Goal: Task Accomplishment & Management: Use online tool/utility

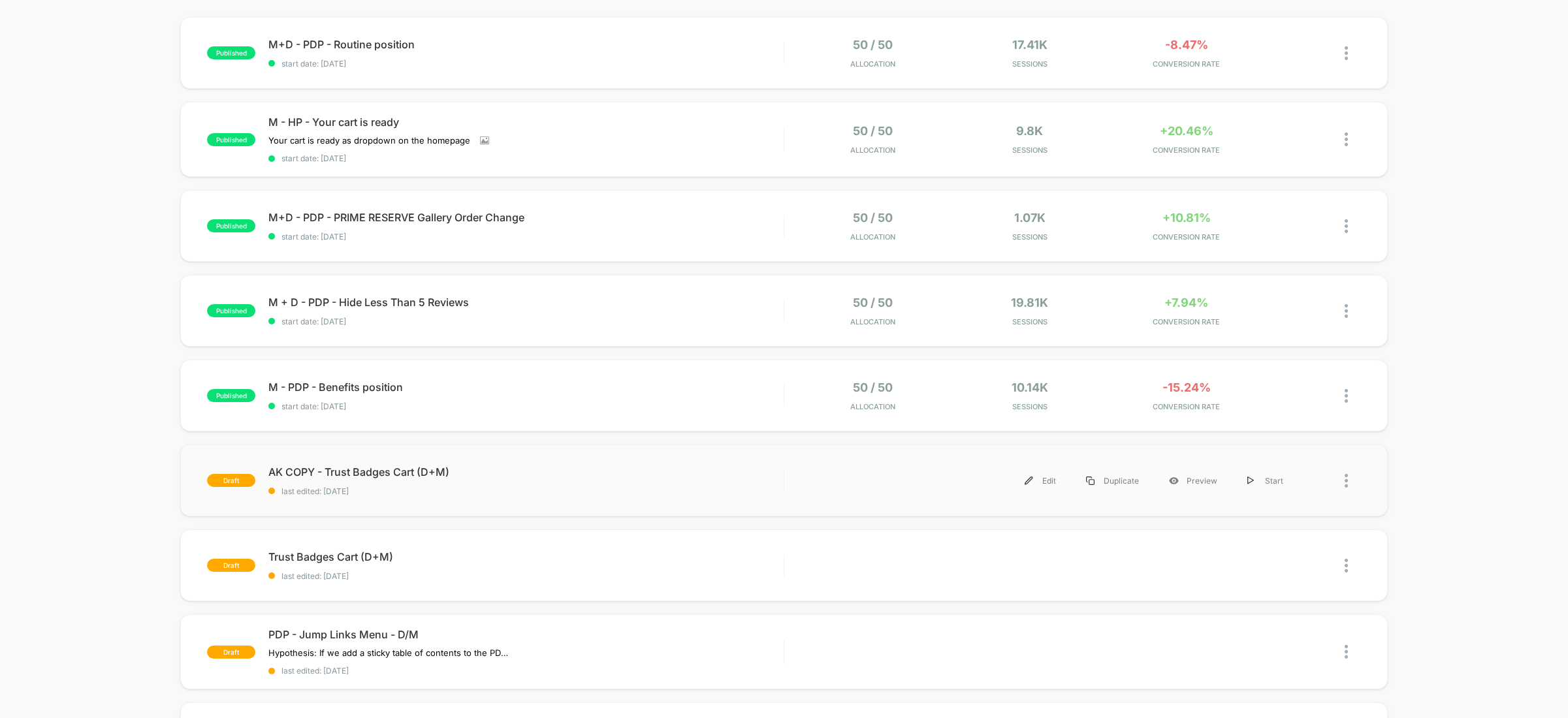
scroll to position [402, 0]
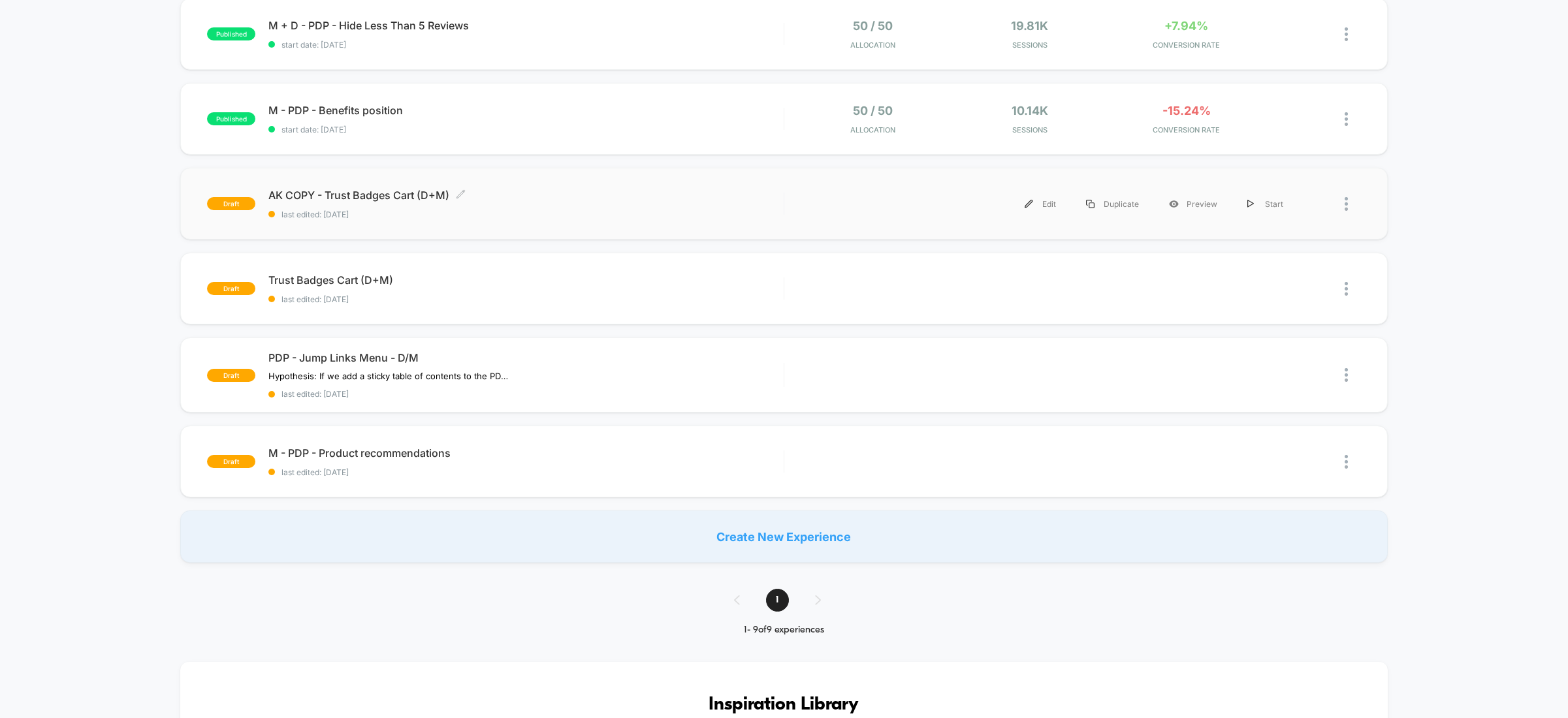
click at [465, 218] on span "last edited: [DATE]" at bounding box center [526, 214] width 516 height 10
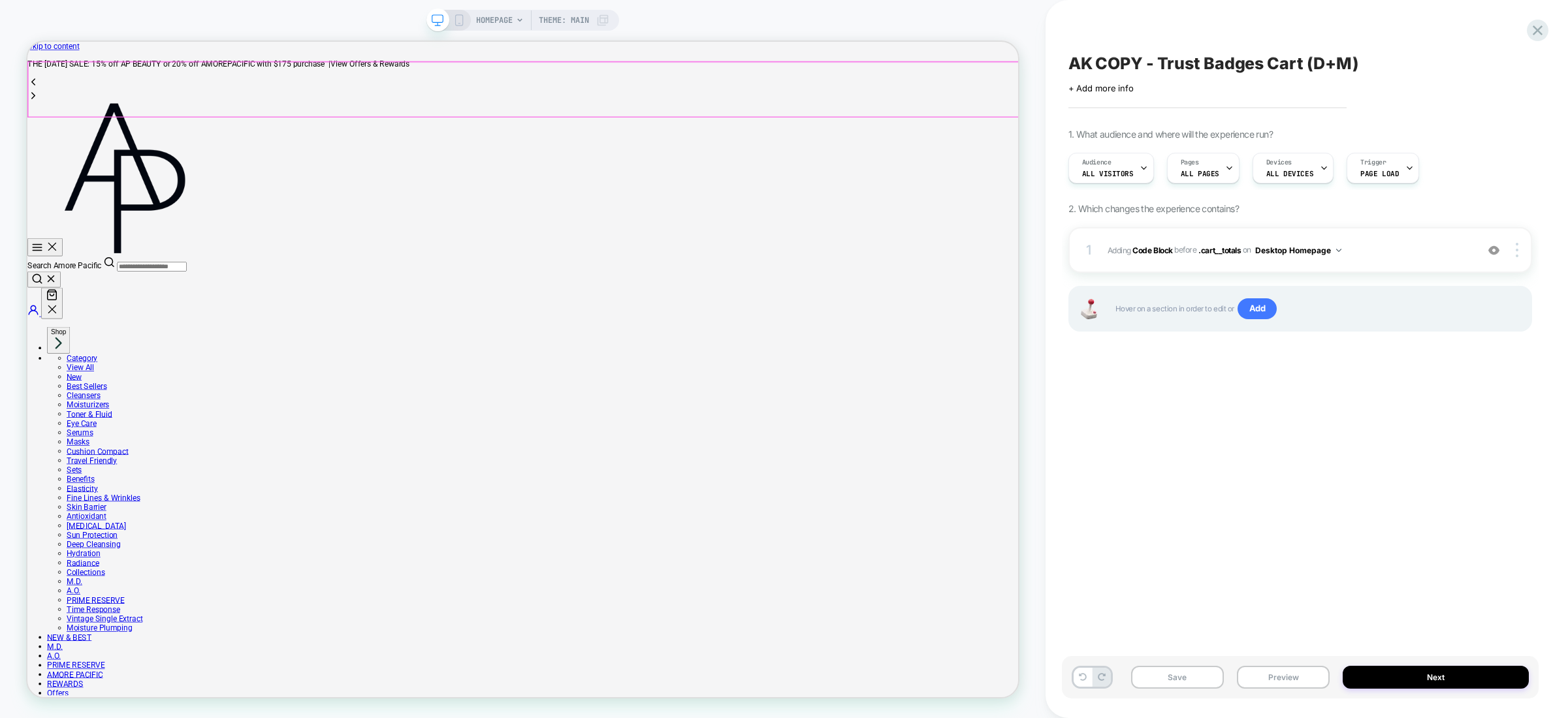
click at [1264, 124] on div "Close Search Amore Pacific Account Close Shop Category View All New Best Seller…" at bounding box center [688, 582] width 1321 height 916
click at [1230, 124] on div "Close Search Amore Pacific Account Close" at bounding box center [688, 267] width 1321 height 287
click at [68, 371] on icon "Your Cart" at bounding box center [60, 379] width 16 height 16
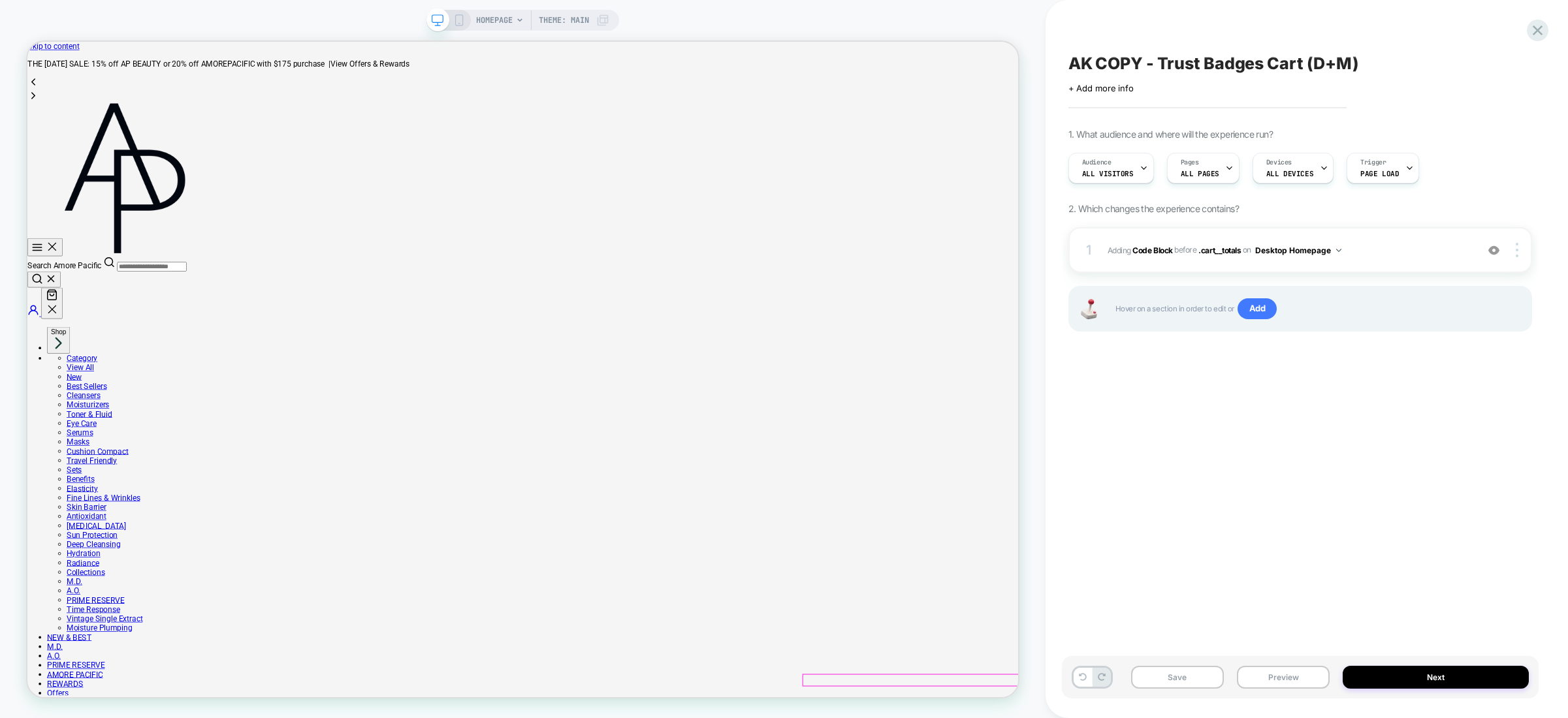
click at [1199, 524] on div "AK COPY - Trust Badges Cart (D+M) Click to edit experience details + Add more i…" at bounding box center [1300, 359] width 477 height 692
click at [1278, 256] on button "Desktop Homepage" at bounding box center [1298, 250] width 87 height 16
click at [1387, 248] on span "Adding Code Block BEFORE .cart__totals .cart__totals on Desktop Homepage" at bounding box center [1289, 250] width 363 height 16
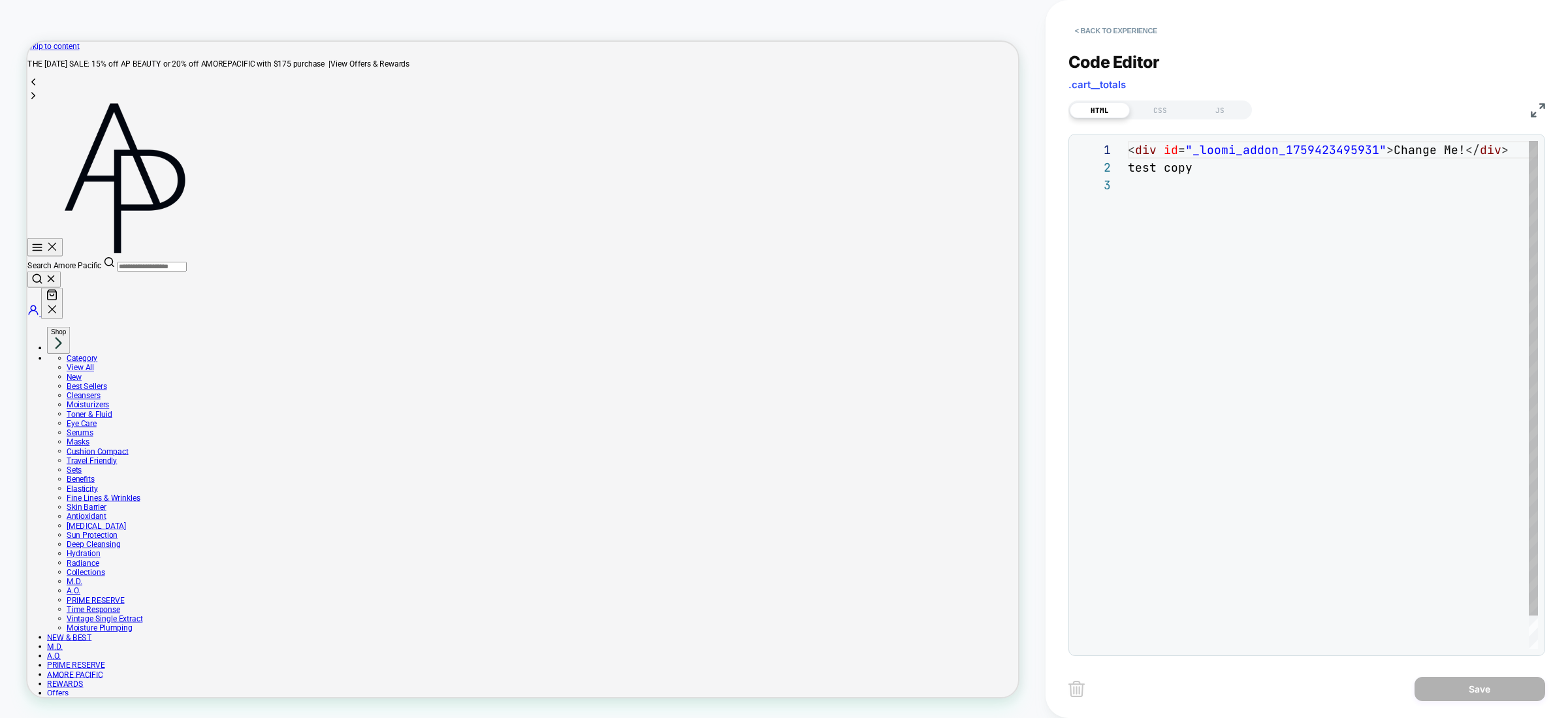
scroll to position [35, 0]
click at [1118, 27] on button "< Back to experience" at bounding box center [1116, 30] width 95 height 21
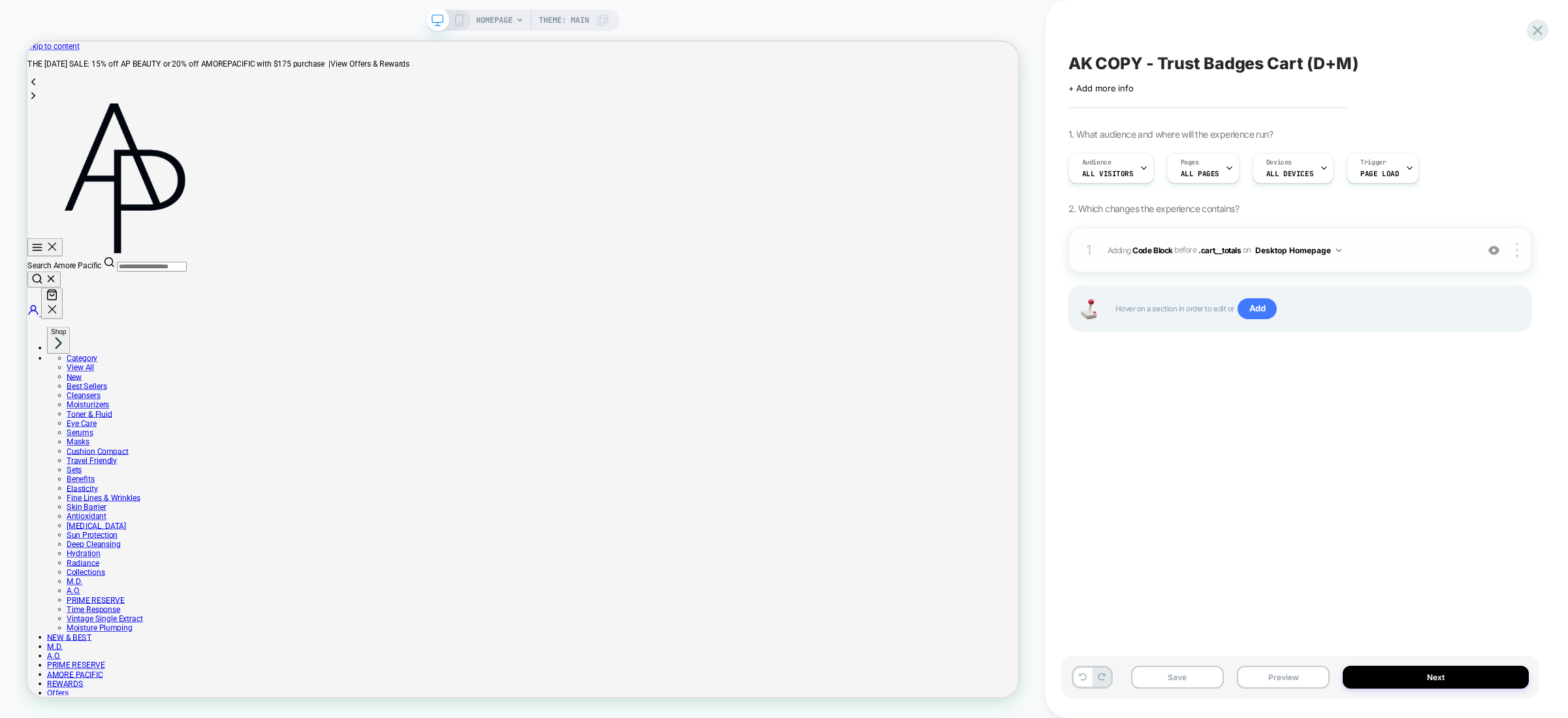
click at [1392, 246] on span "Adding Code Block BEFORE .cart__totals .cart__totals on Desktop Homepage" at bounding box center [1289, 250] width 363 height 16
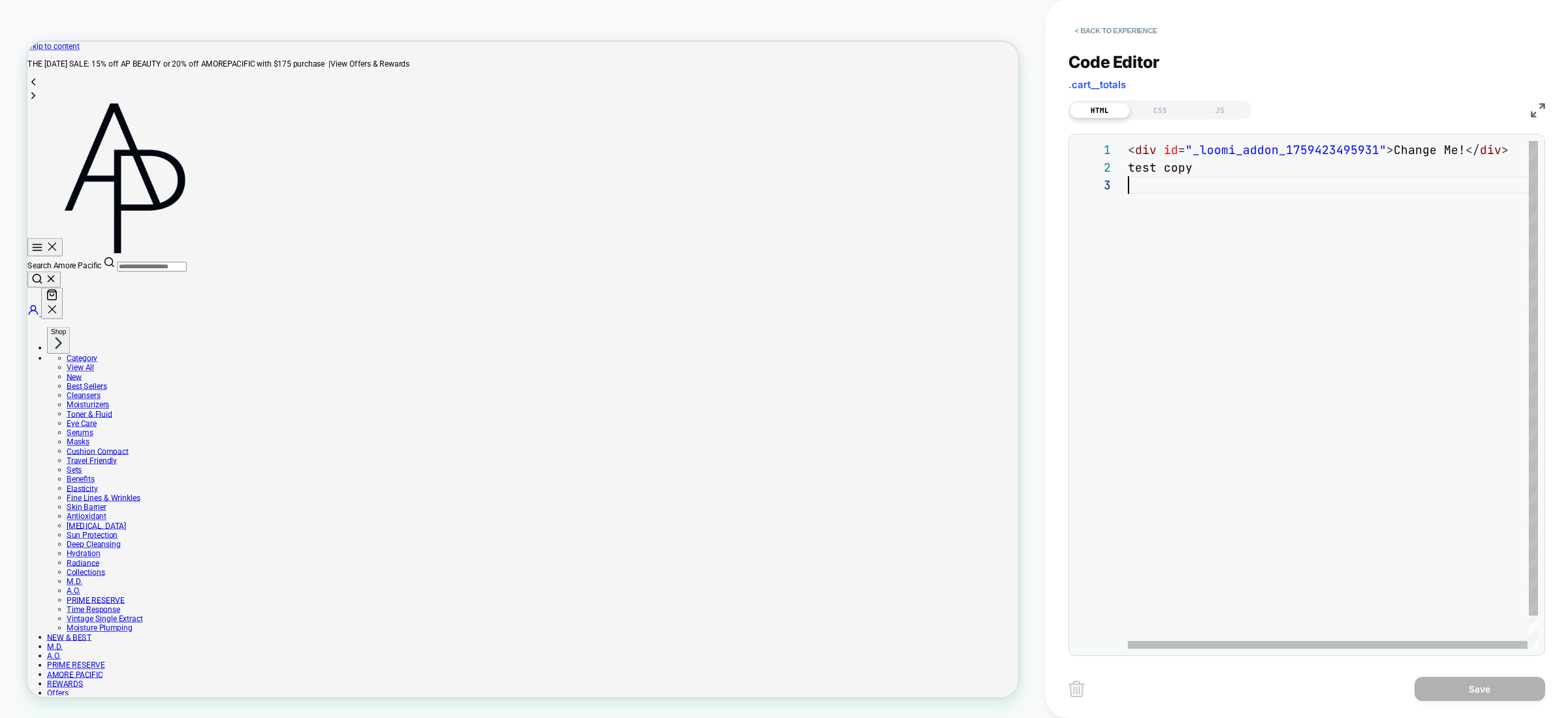
click at [1323, 306] on div "< div id = "_loomi_addon_1759423495931" > Change Me! </ div > test copy" at bounding box center [1333, 412] width 411 height 543
drag, startPoint x: 1304, startPoint y: 171, endPoint x: 1105, endPoint y: 161, distance: 199.3
click at [1128, 161] on div "< div id = "_loomi_addon_1759423495931" > Change Me! </ div > test copy" at bounding box center [1333, 412] width 411 height 543
click at [1391, 149] on div "< div id = "_loomi_addon_1759423495931" > Change Me! </ div >" at bounding box center [1333, 404] width 411 height 525
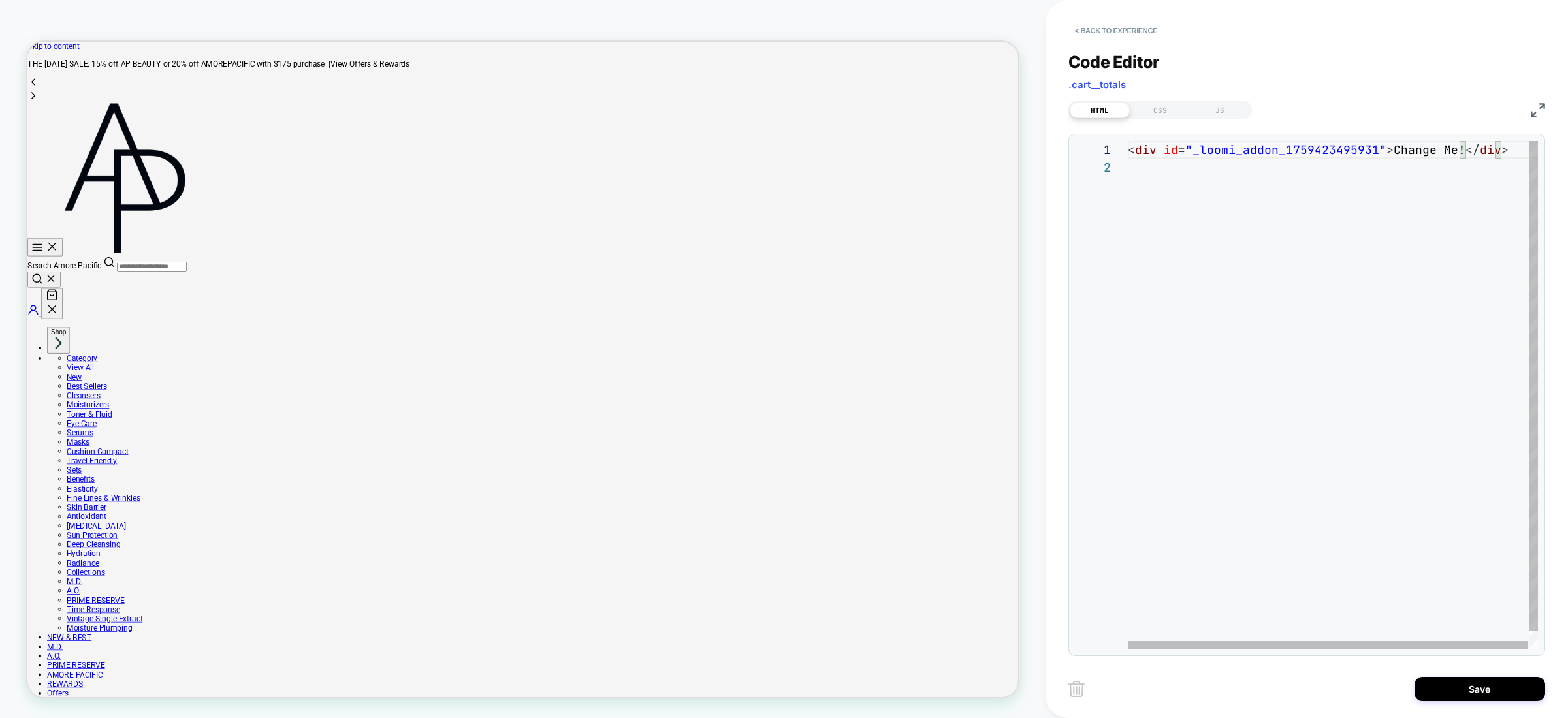
scroll to position [0, 261]
click at [1231, 164] on div "< div id = "_loomi_addon_1759423495931" > Change Me! </ div >" at bounding box center [1333, 412] width 410 height 543
click at [1226, 165] on div "< div id = "_loomi_addon_1759423495931" > Change Me! </ div >" at bounding box center [1333, 412] width 410 height 543
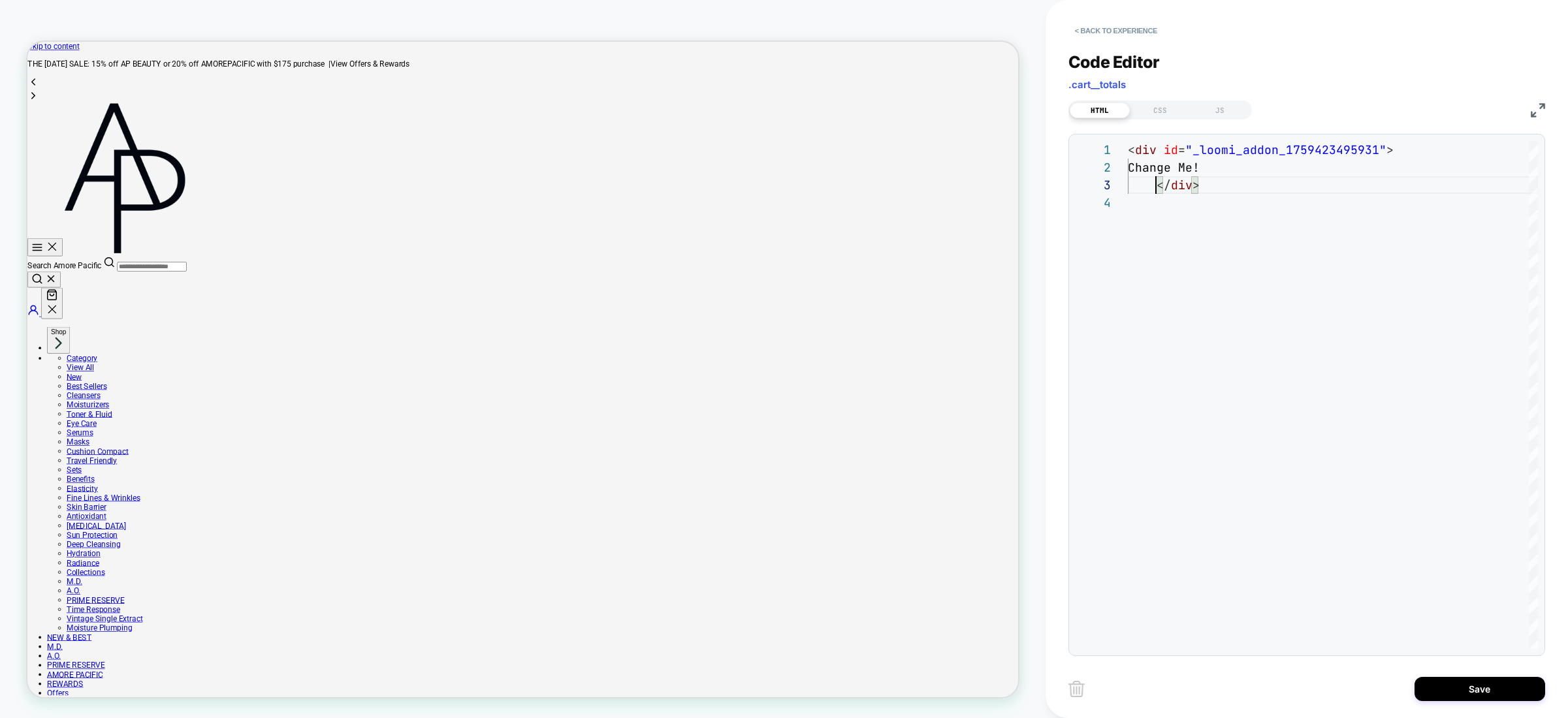
type textarea "**********"
drag, startPoint x: 1230, startPoint y: 99, endPoint x: 1224, endPoint y: 107, distance: 10.0
click at [1230, 99] on div "HTML CSS JS" at bounding box center [1307, 108] width 477 height 22
click at [1221, 110] on div "JS" at bounding box center [1220, 110] width 60 height 16
click at [1147, 106] on div "CSS" at bounding box center [1160, 110] width 60 height 16
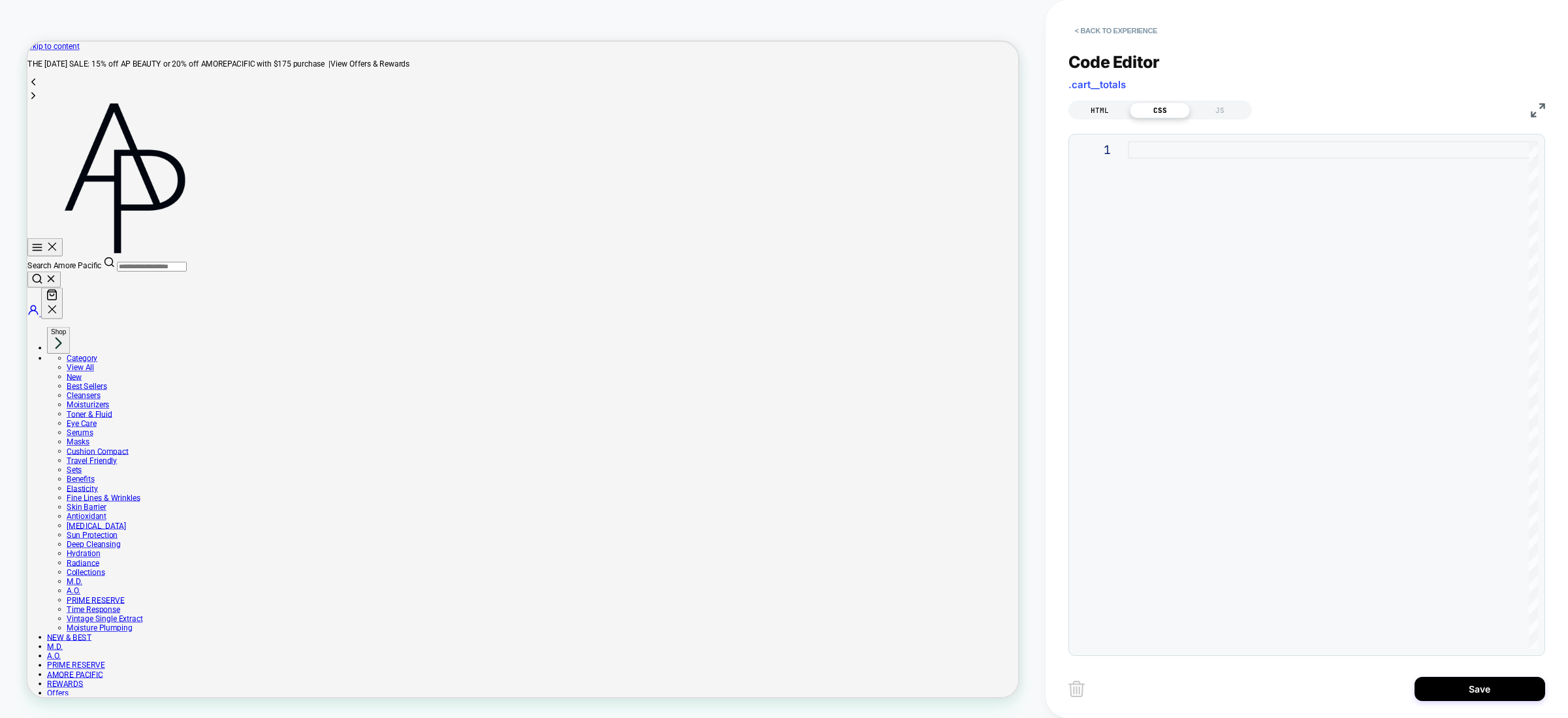
click at [1111, 115] on div "HTML" at bounding box center [1099, 110] width 60 height 16
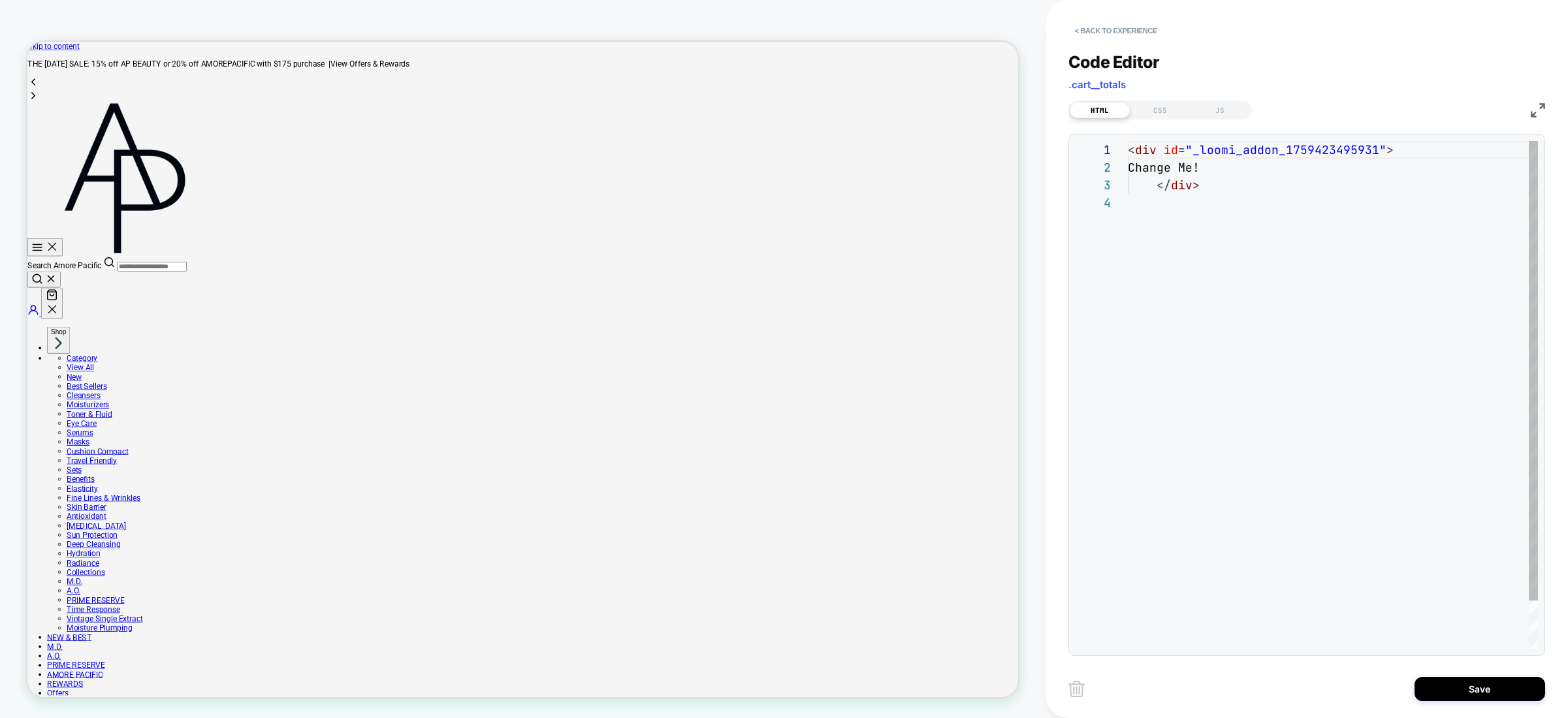
scroll to position [53, 0]
click at [1162, 185] on div "< div id = "_loomi_addon_1759423495931" > Change Me! </ div >" at bounding box center [1333, 421] width 410 height 561
click at [1229, 192] on div "< div id = "_loomi_addon_1759423495931" > Change Me! /div >" at bounding box center [1333, 421] width 410 height 561
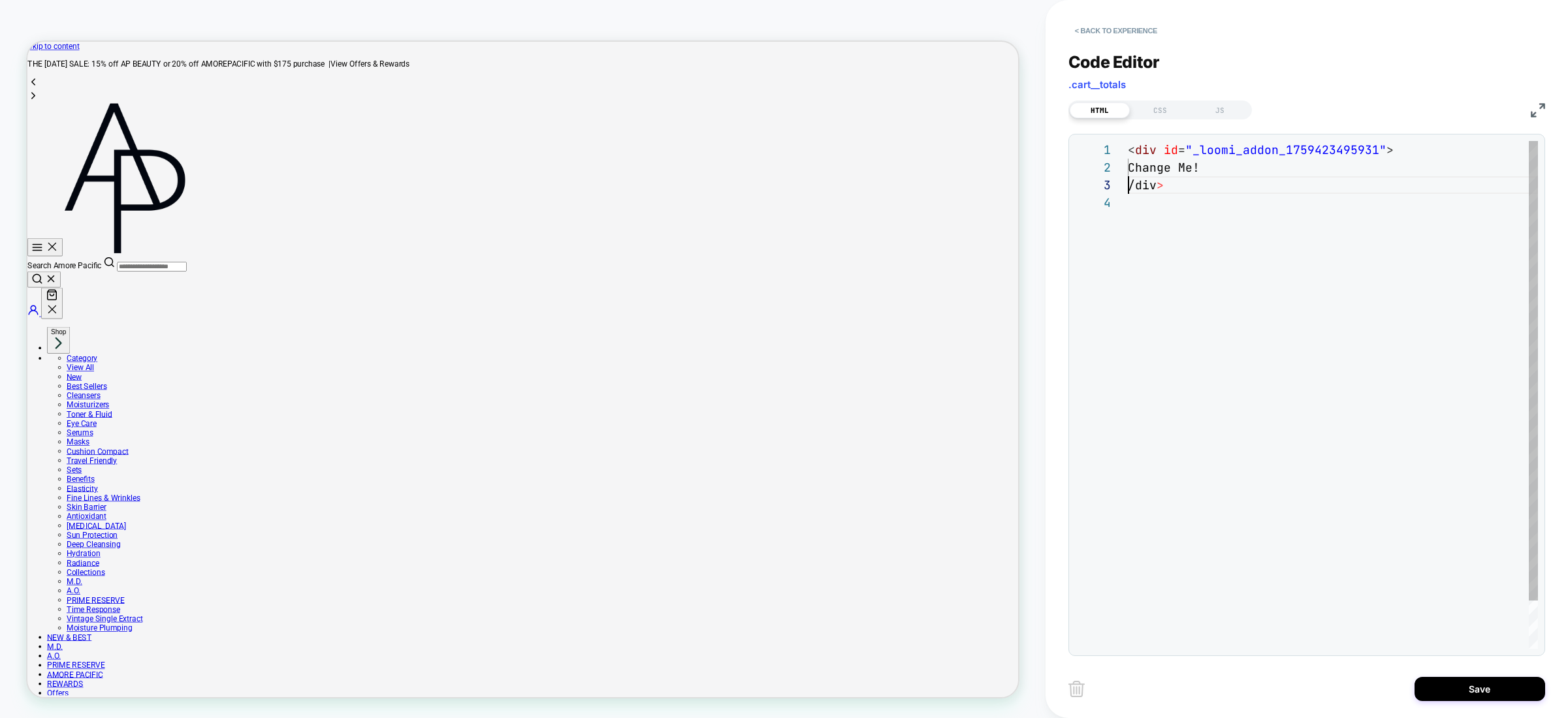
click at [1130, 186] on div "< div id = "_loomi_addon_1759423495931" > Change Me! /div >" at bounding box center [1333, 421] width 410 height 561
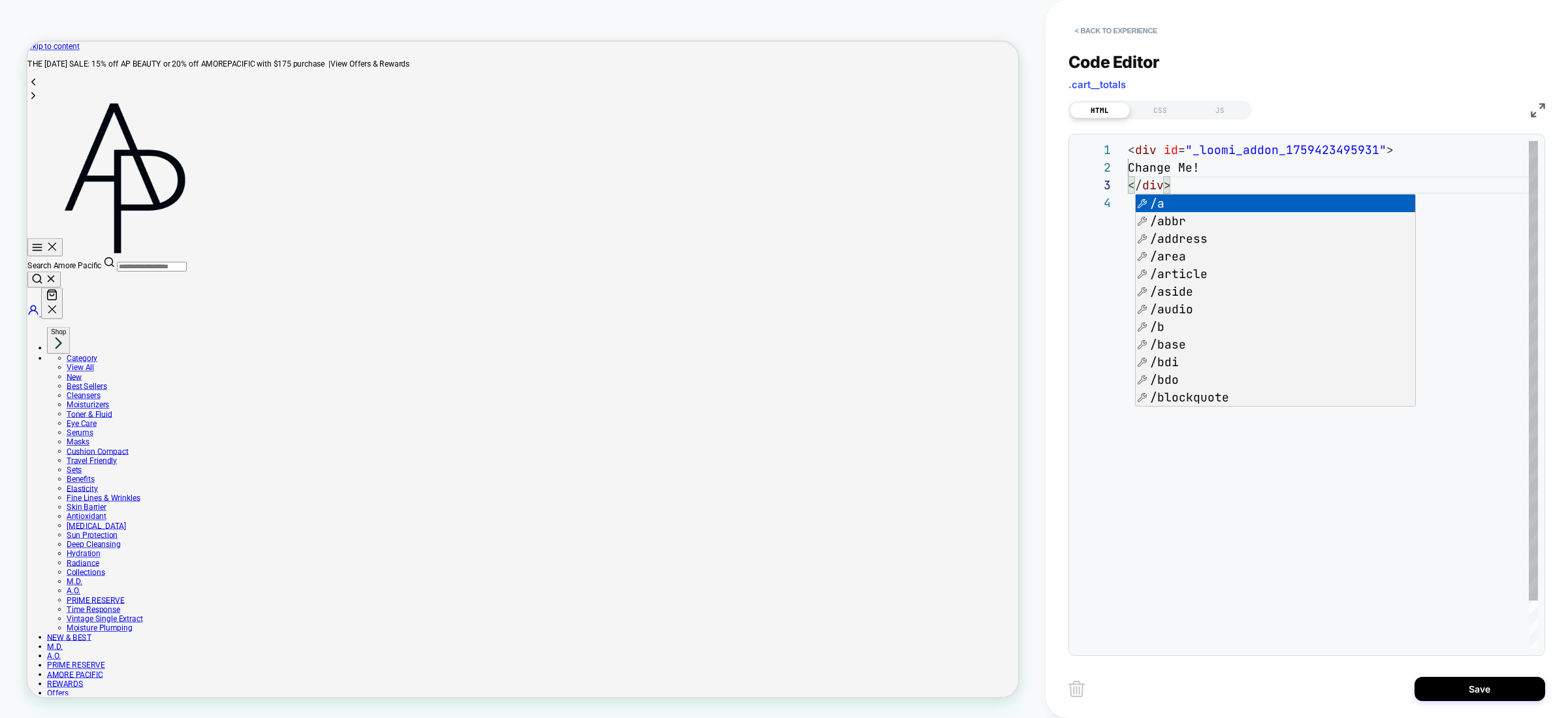
click at [1221, 159] on div "< div id = "_loomi_addon_1759423495931" > Change Me! </ div >" at bounding box center [1333, 421] width 410 height 561
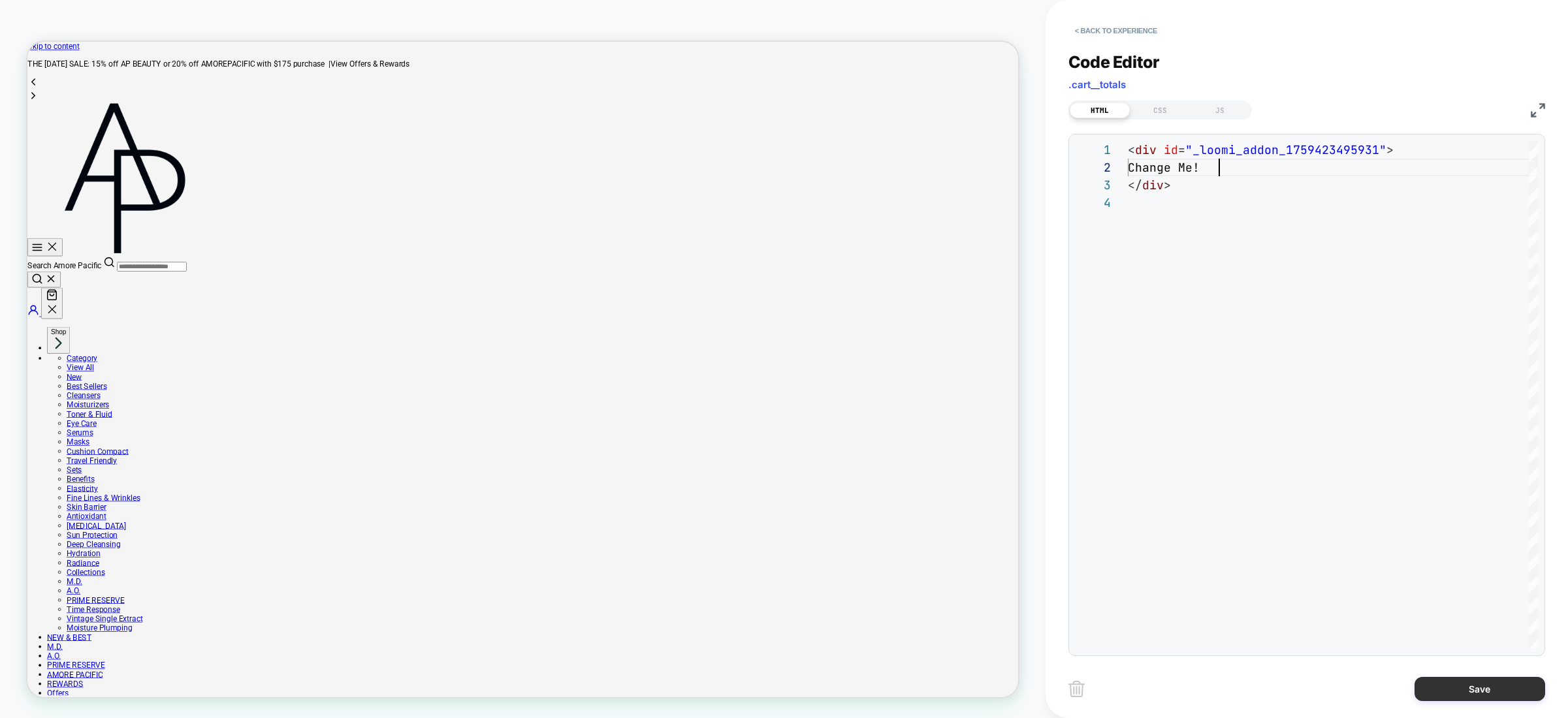
type textarea "**********"
click at [1497, 681] on button "Save" at bounding box center [1480, 688] width 130 height 24
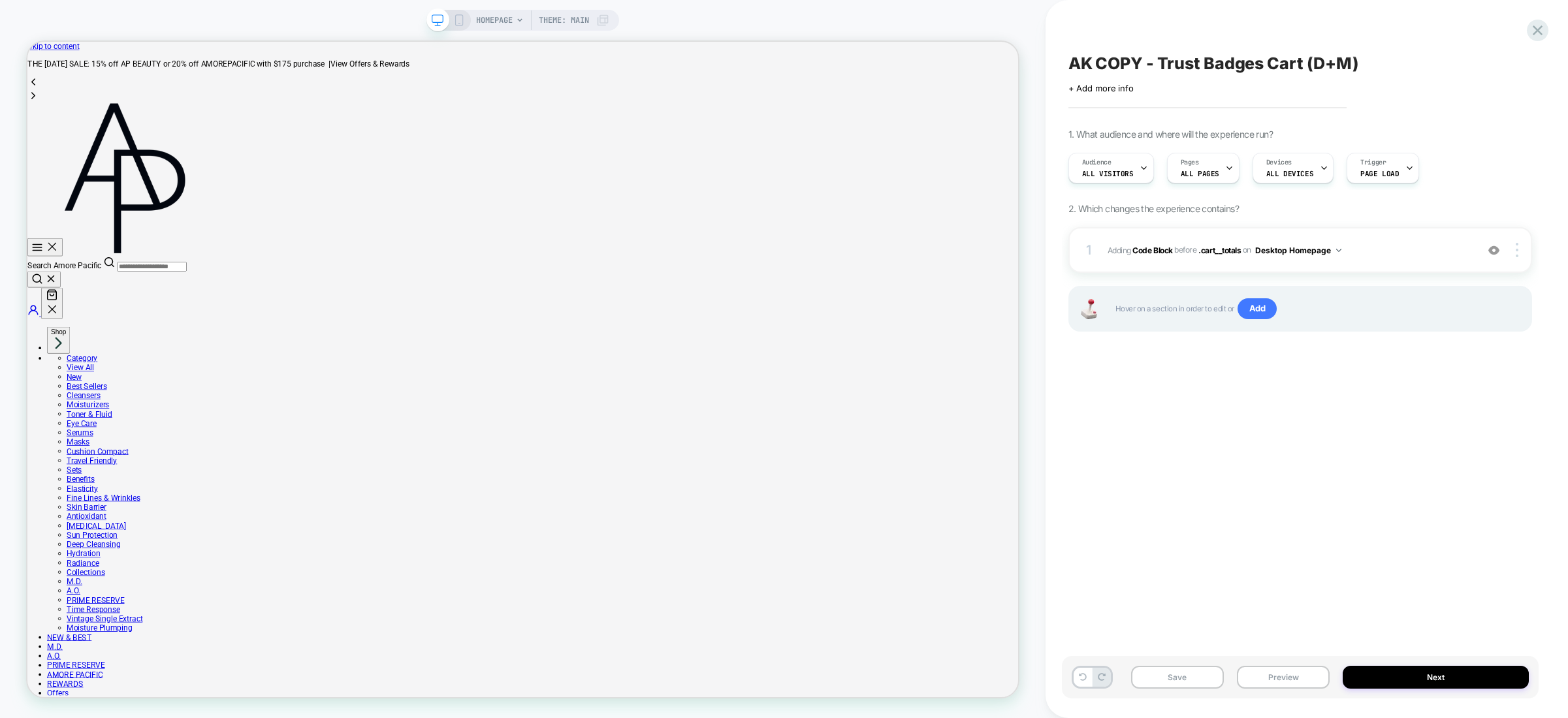
drag, startPoint x: 1187, startPoint y: 493, endPoint x: 1187, endPoint y: 471, distance: 22.0
click at [1187, 491] on div "AK COPY - Trust Badges Cart (D+M) Click to edit experience details + Add more i…" at bounding box center [1300, 359] width 477 height 692
click at [1165, 256] on span "Adding Code Block BEFORE .cart__totals .cart__totals on Desktop Homepage" at bounding box center [1289, 250] width 363 height 16
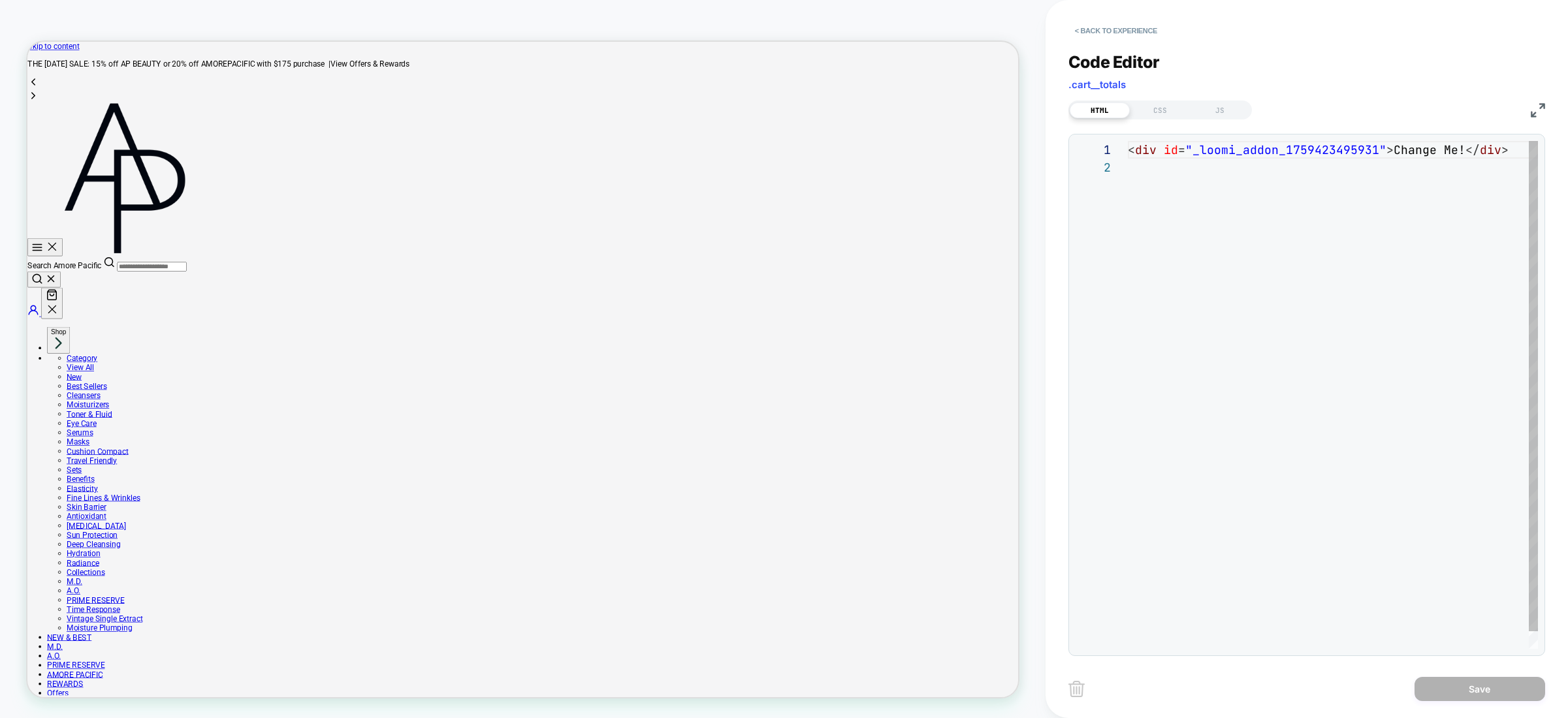
scroll to position [18, 0]
click at [1388, 147] on div "< div id = "_loomi_addon_1759423495931" > Change Me! </ div >" at bounding box center [1333, 404] width 411 height 525
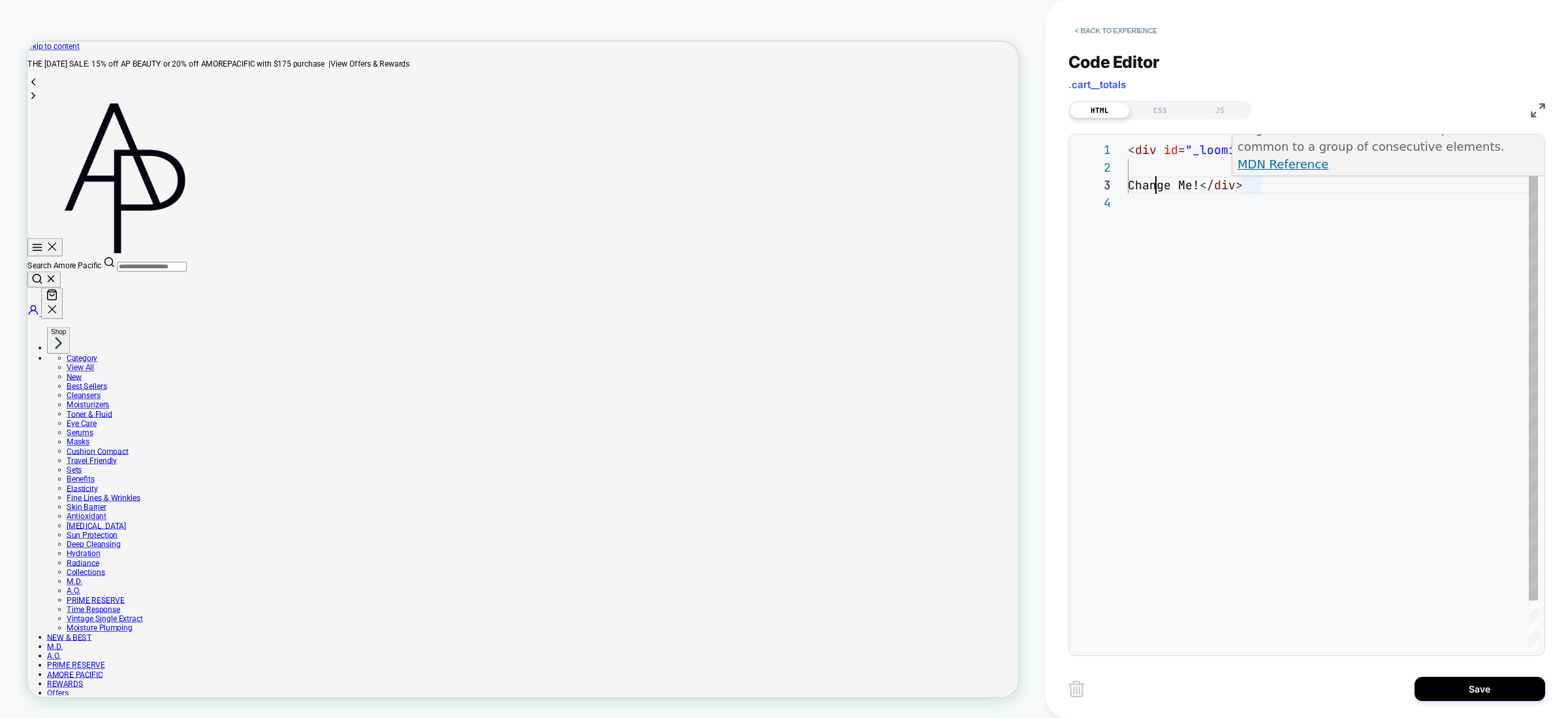
click at [1227, 183] on div "< div id = "_loomi_addon_1759423495931" > Change Me! </ div >" at bounding box center [1333, 421] width 410 height 561
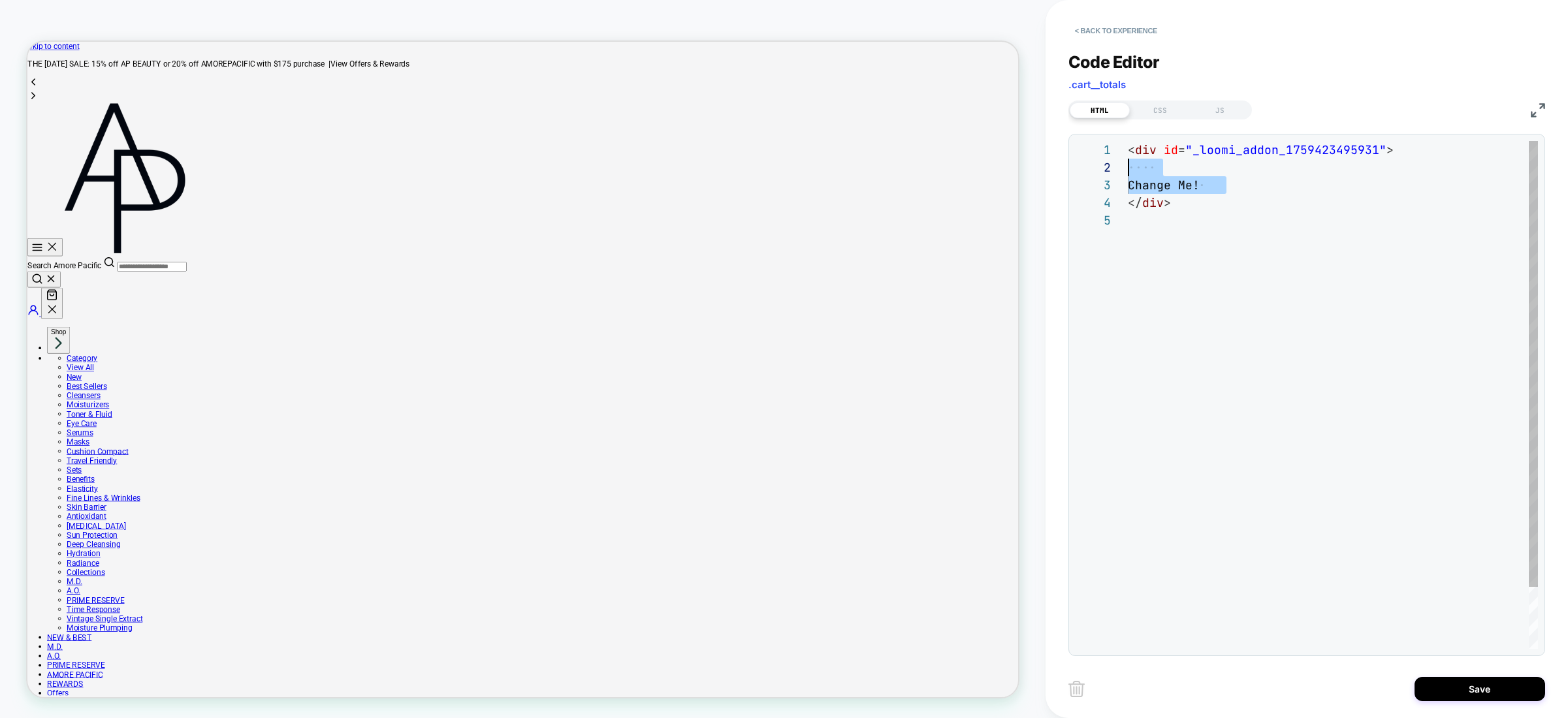
scroll to position [18, 0]
drag, startPoint x: 1249, startPoint y: 186, endPoint x: 1126, endPoint y: 168, distance: 124.3
click at [1128, 168] on div "< div id = "_loomi_addon_1759423495931" > Change Me! </ div >" at bounding box center [1333, 430] width 410 height 578
click at [1381, 148] on div "< div id = "_loomi_addon_1759423495931" > </ div >" at bounding box center [1333, 421] width 410 height 561
click at [1190, 158] on div "< div id = "_loomi_addon_1759423495931" class = "visually-cart-badges" > </ div…" at bounding box center [1379, 421] width 503 height 561
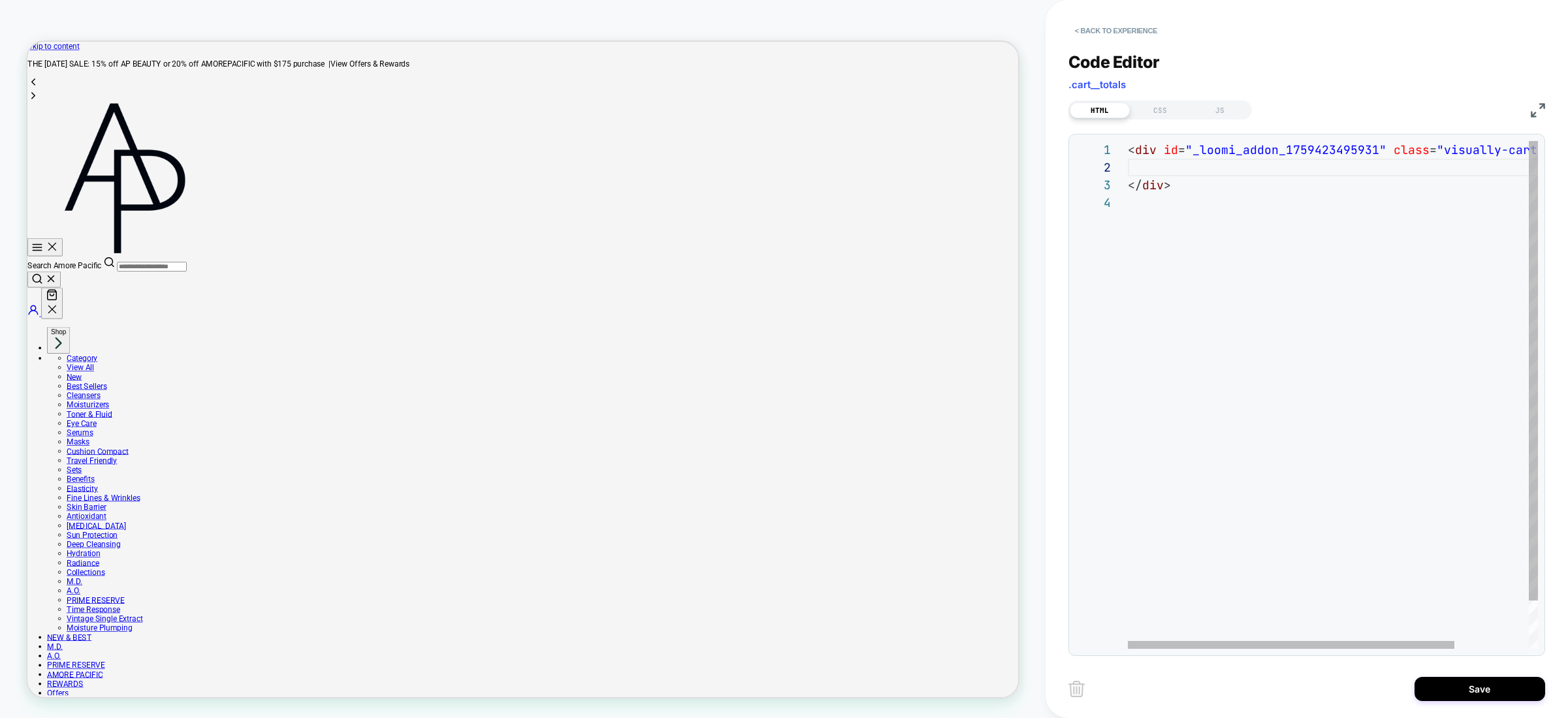
scroll to position [18, 28]
click at [1184, 171] on div "< div id = "_loomi_addon_1759423495931" class = "visually-cart-badges" > </ div…" at bounding box center [1379, 421] width 503 height 561
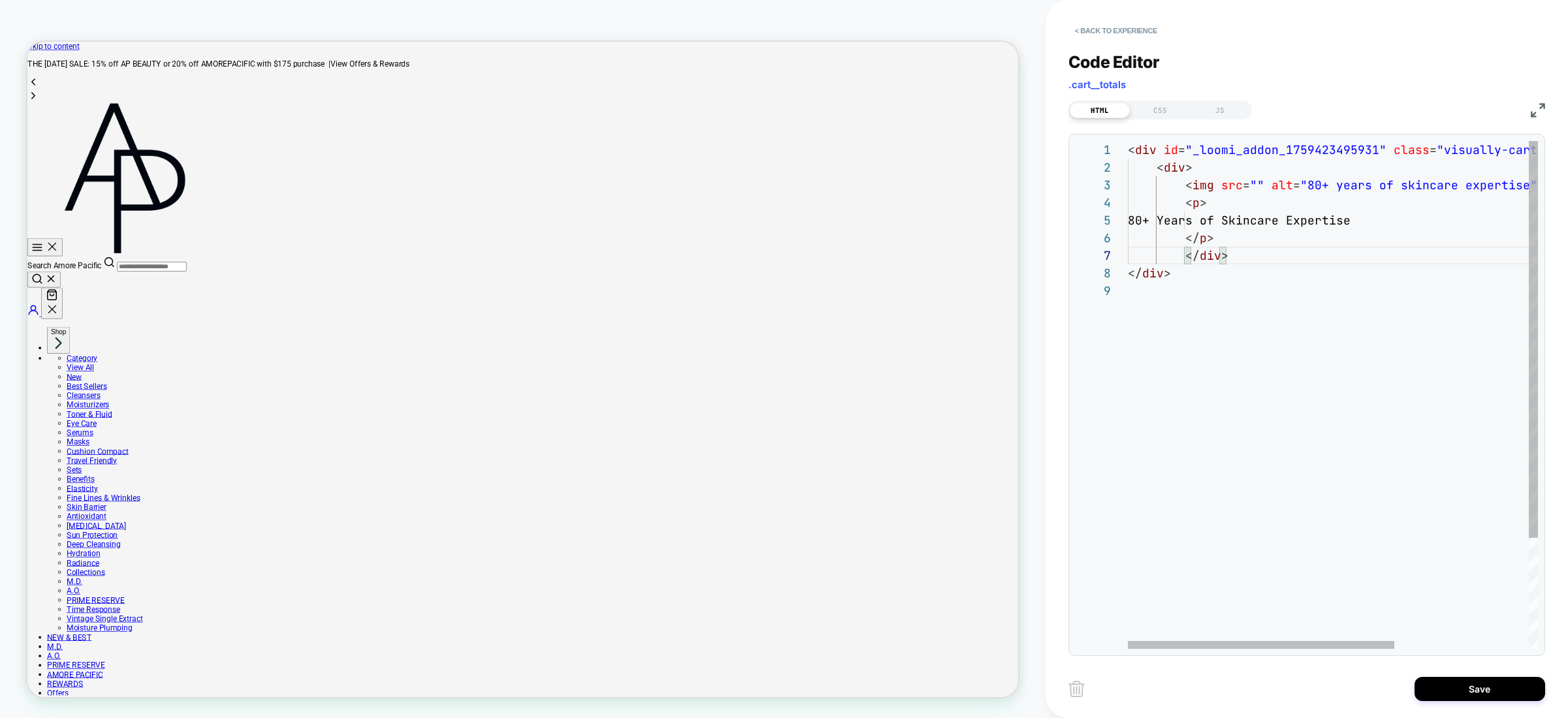
scroll to position [106, 70]
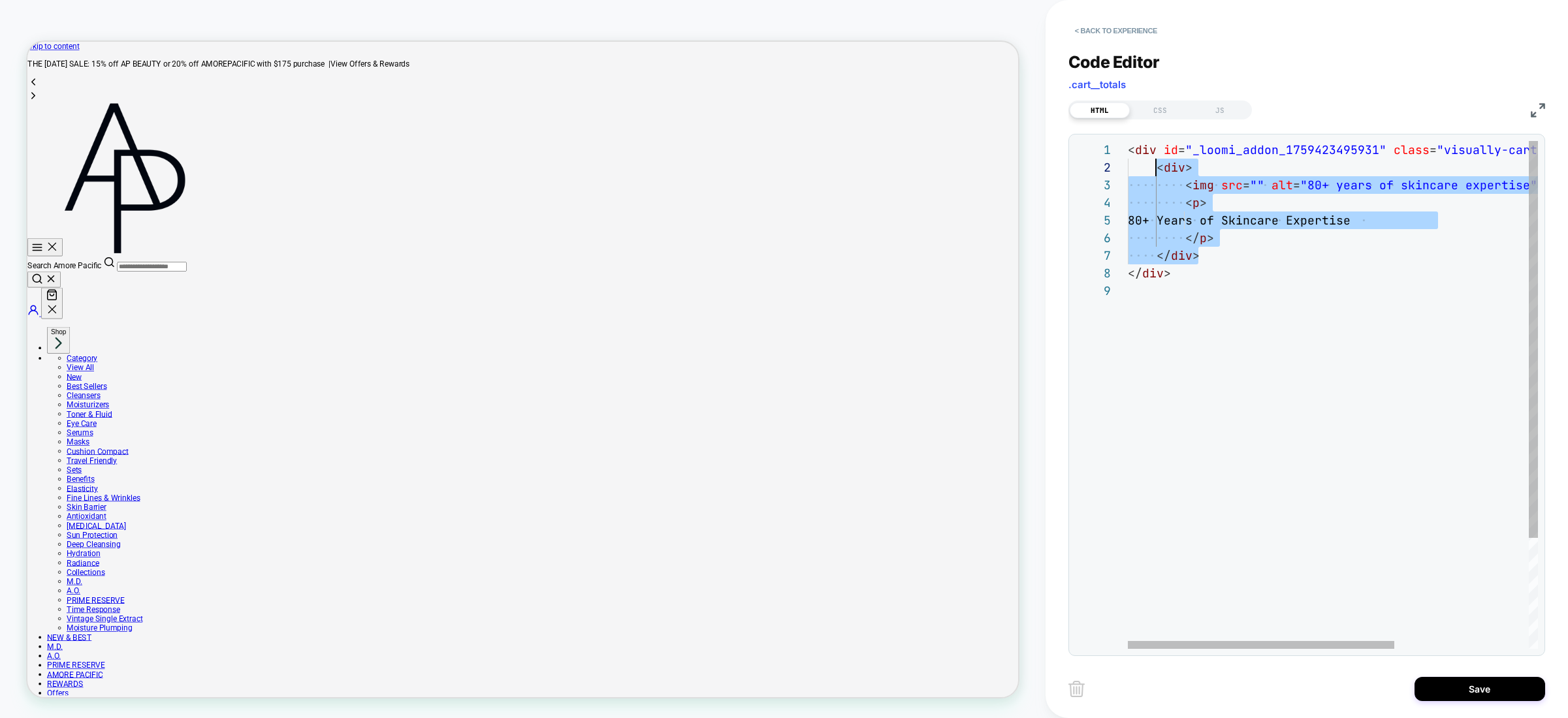
drag, startPoint x: 1232, startPoint y: 247, endPoint x: 1157, endPoint y: 163, distance: 112.6
click at [1157, 163] on div "< div id = "_loomi_addon_1759423495931" class = "visually-cart-badges" > < div …" at bounding box center [1436, 465] width 616 height 649
click at [1229, 235] on div "< div id = "_loomi_addon_1759423495931" class = "visually-cart-badges" > < div …" at bounding box center [1436, 465] width 616 height 649
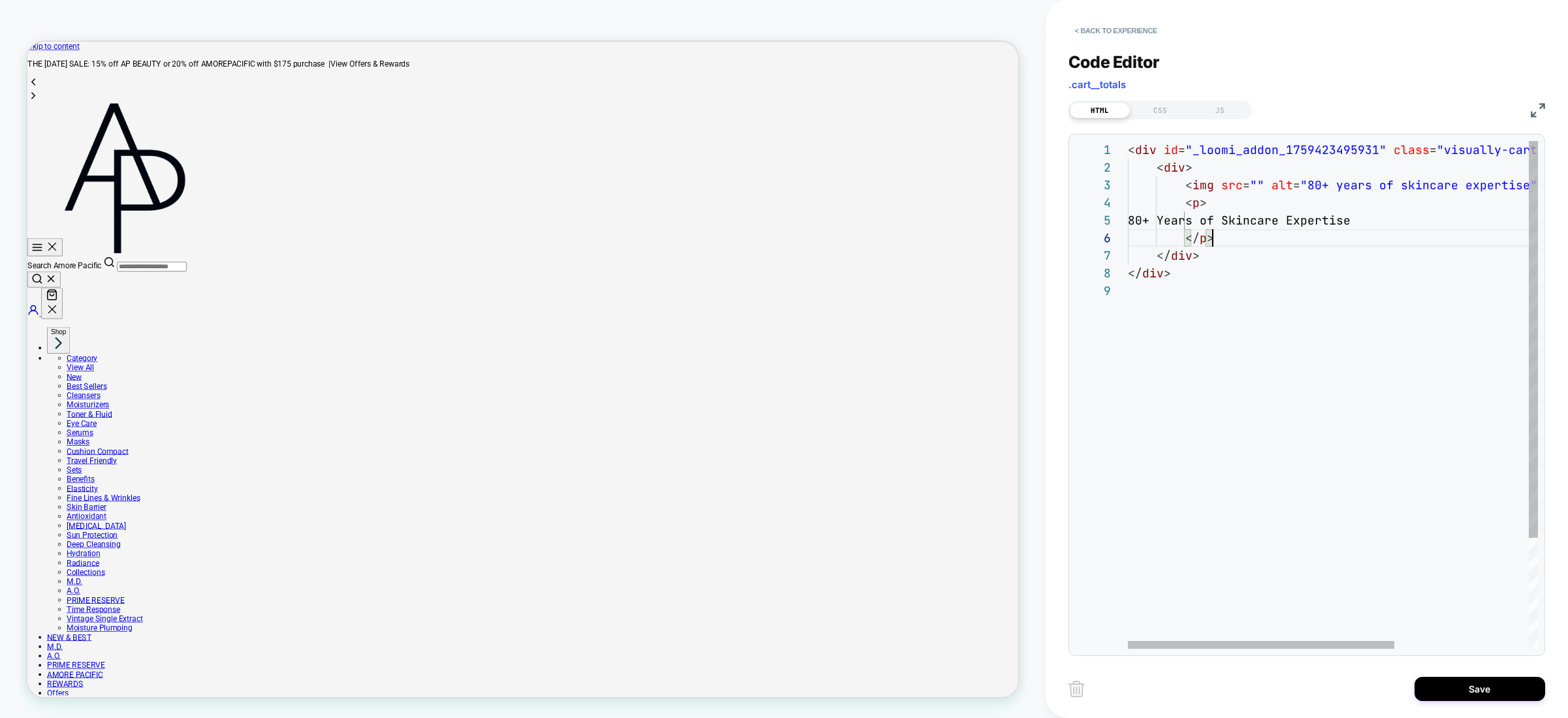
click at [1232, 246] on div "< div id = "_loomi_addon_1759423495931" class = "visually-cart-badges" > < div …" at bounding box center [1436, 465] width 616 height 649
click at [1233, 254] on div "< div id = "_loomi_addon_1759423495931" class = "visually-cart-badges" > < div …" at bounding box center [1436, 465] width 616 height 649
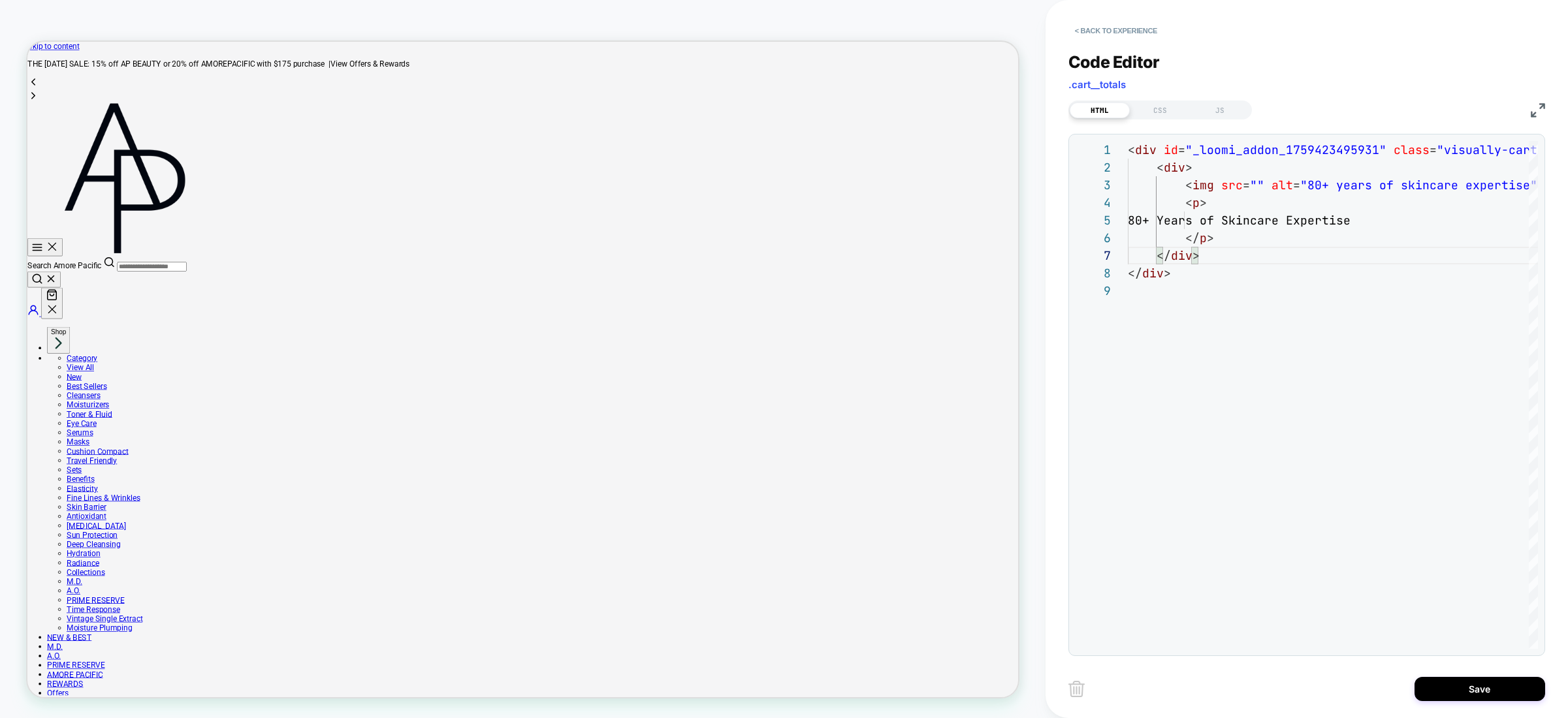
click at [1531, 108] on img at bounding box center [1538, 110] width 14 height 14
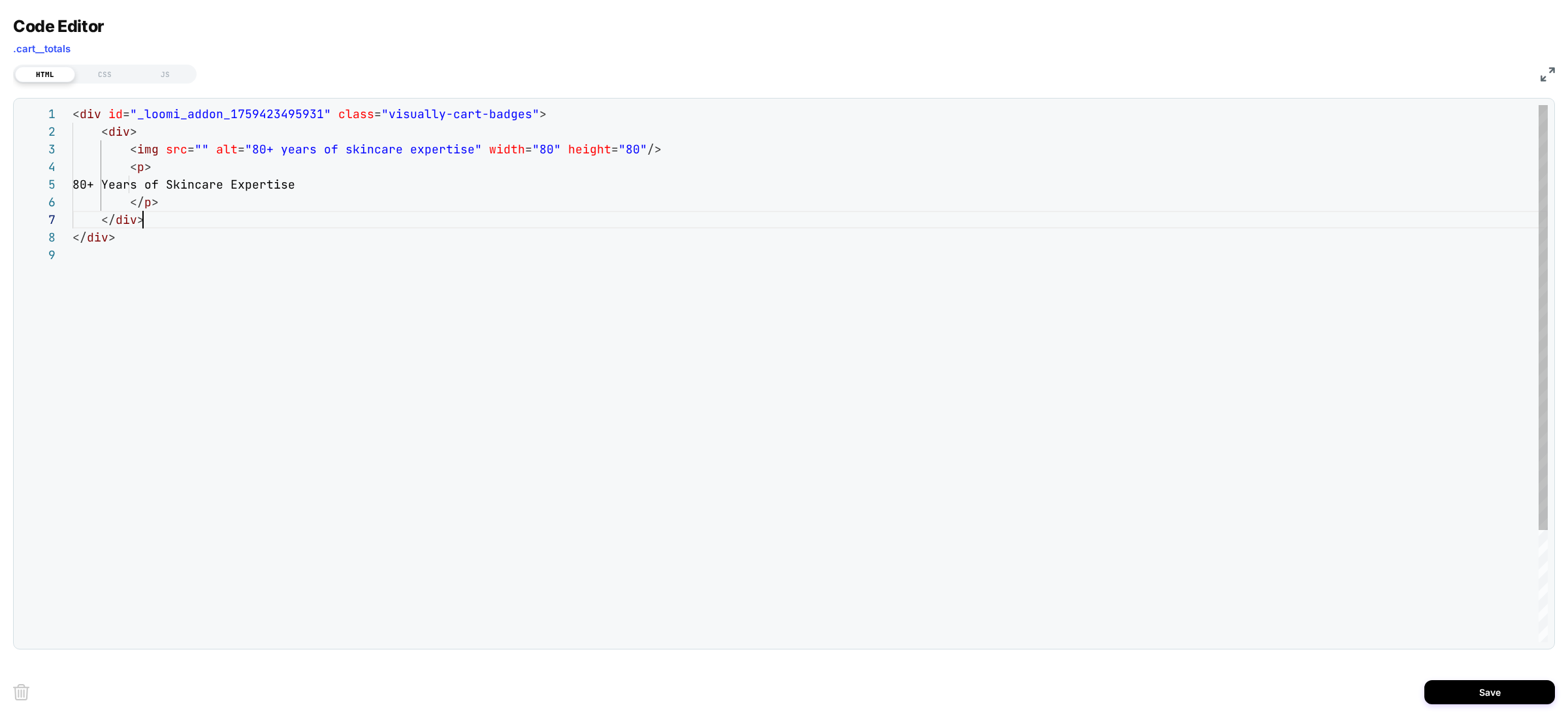
click at [360, 219] on div "< div id = "_loomi_addon_1759423495931" class = "visually-cart-badges" > < div …" at bounding box center [810, 444] width 1475 height 678
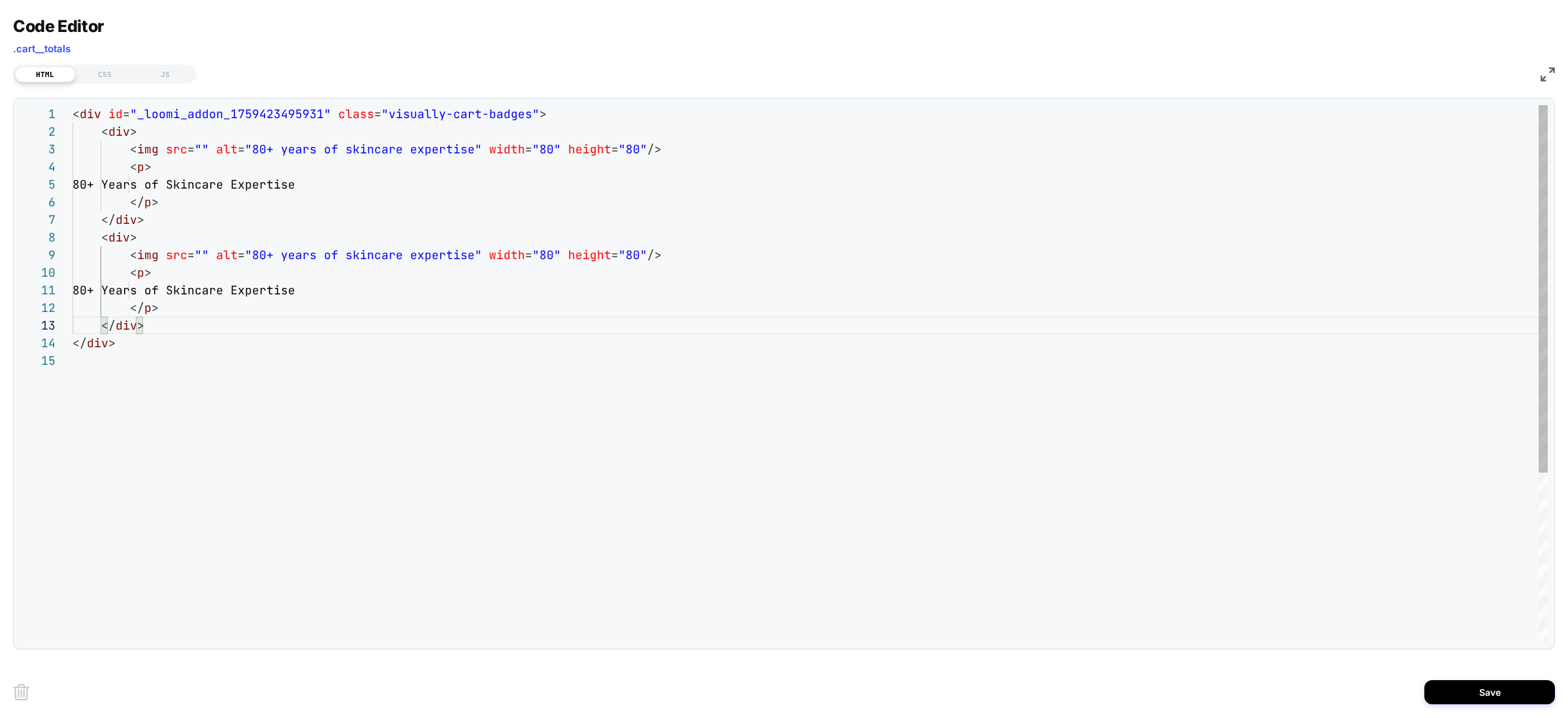
click at [269, 214] on div "< div id = "_loomi_addon_1759423495931" class = "visually-cart-badges" > < div …" at bounding box center [810, 497] width 1475 height 784
drag, startPoint x: 294, startPoint y: 283, endPoint x: 275, endPoint y: 238, distance: 48.8
click at [293, 283] on div "< div id = "_loomi_addon_1759423495931" class = "visually-cart-badges" > < div …" at bounding box center [810, 497] width 1475 height 784
click at [266, 218] on div "< div id = "_loomi_addon_1759423495931" class = "visually-cart-badges" > < div …" at bounding box center [810, 497] width 1475 height 784
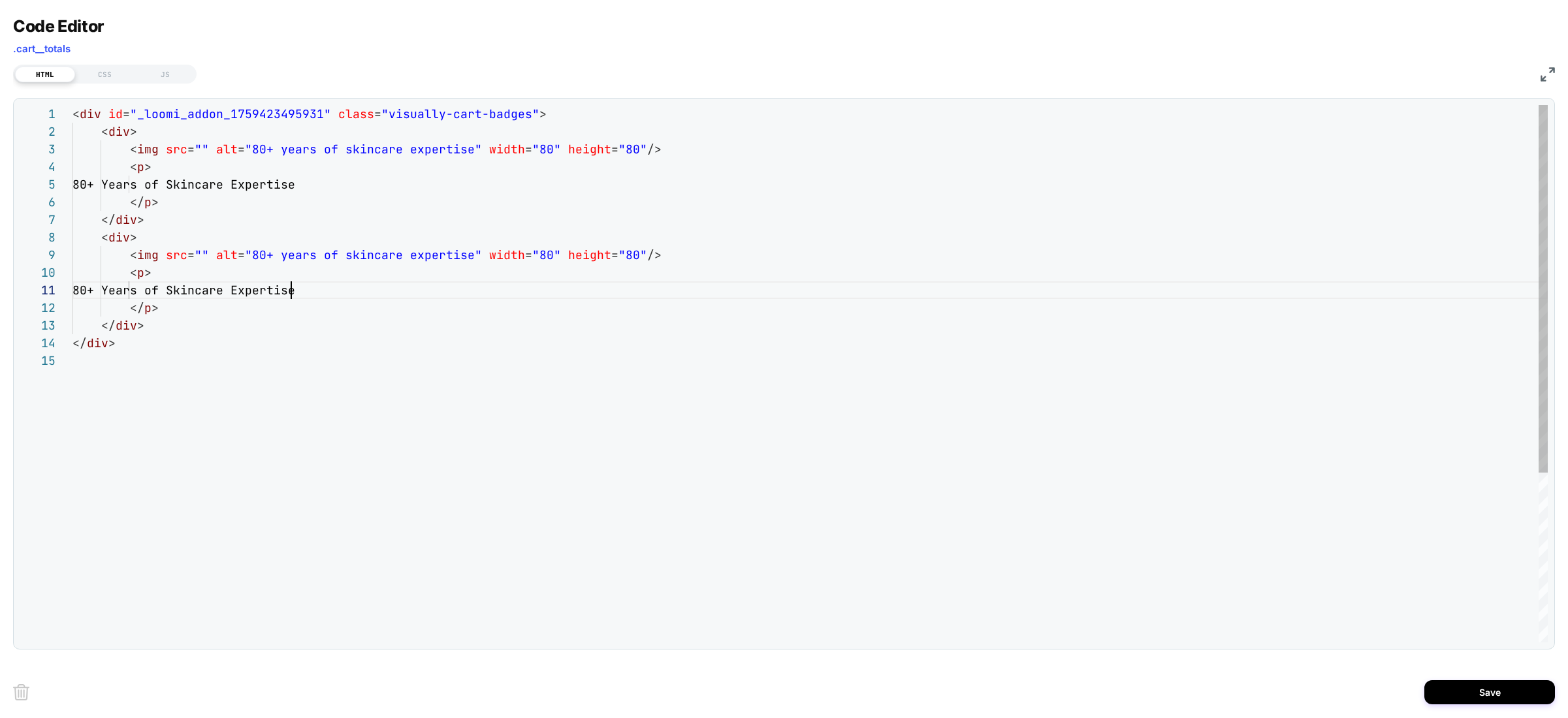
scroll to position [106, 70]
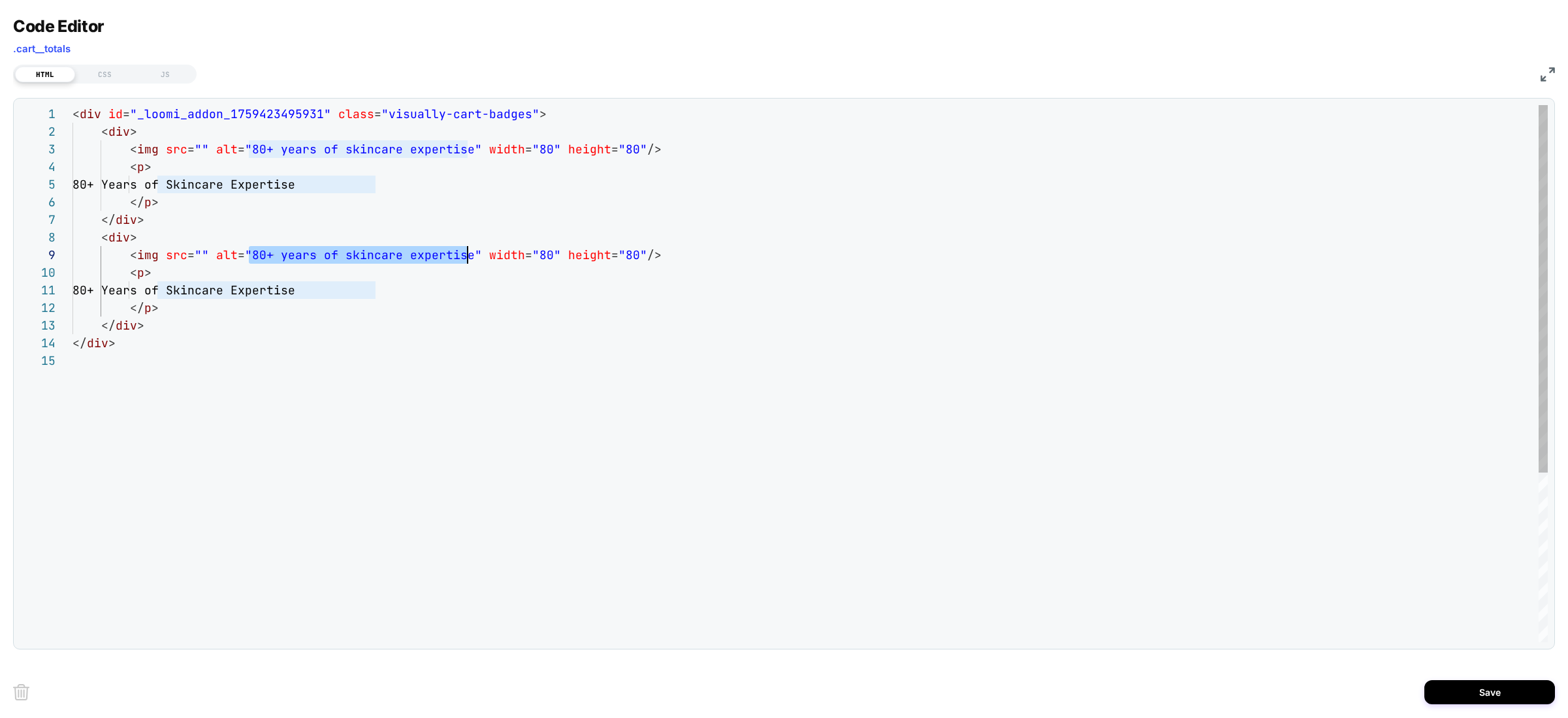
drag, startPoint x: 248, startPoint y: 252, endPoint x: 468, endPoint y: 263, distance: 220.3
click at [468, 263] on div "< div id = "_loomi_addon_1759423495931" class = "visually-cart-badges" > < div …" at bounding box center [810, 497] width 1475 height 784
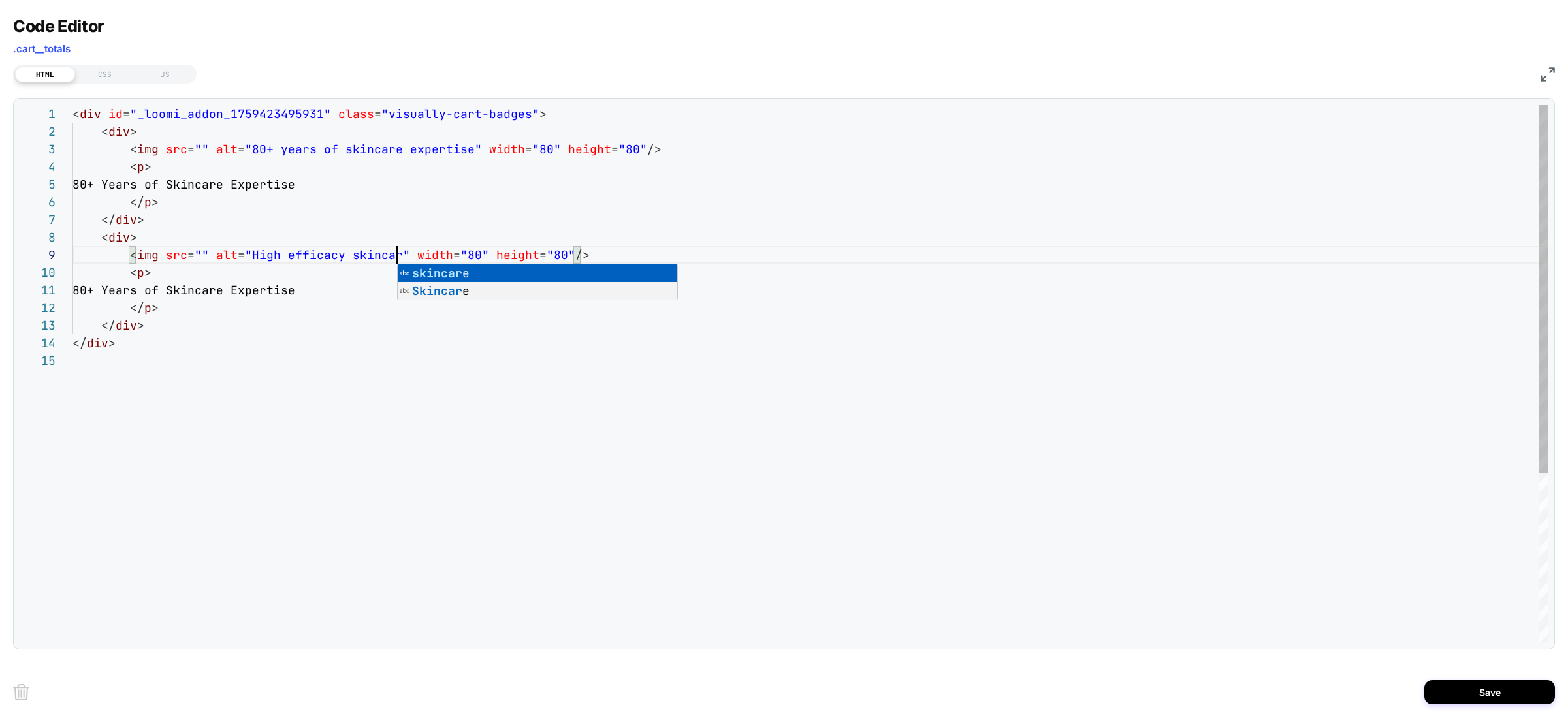
scroll to position [141, 332]
click at [467, 263] on div "**********" at bounding box center [784, 373] width 1527 height 537
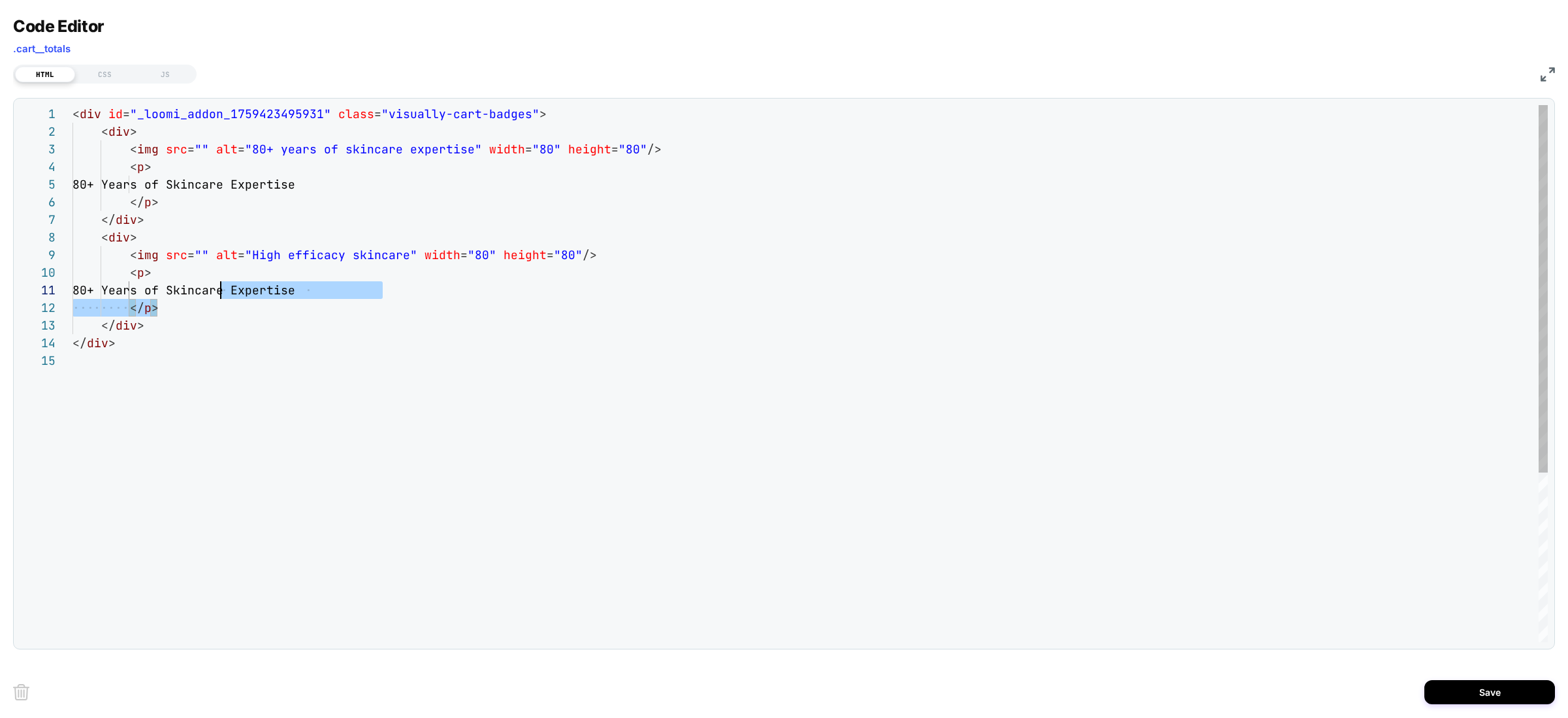
drag, startPoint x: 461, startPoint y: 299, endPoint x: 190, endPoint y: 285, distance: 271.4
click at [190, 285] on div "< div id = "_loomi_addon_1759423495931" class = "visually-cart-badges" > < div …" at bounding box center [810, 497] width 1475 height 784
click at [190, 285] on div "< div id = "_loomi_addon_1759423495931" class = "visually-cart-badges" > < div …" at bounding box center [810, 497] width 1475 height 784
click at [154, 288] on div "< div id = "_loomi_addon_1759423495931" class = "visually-cart-badges" > < div …" at bounding box center [810, 497] width 1475 height 784
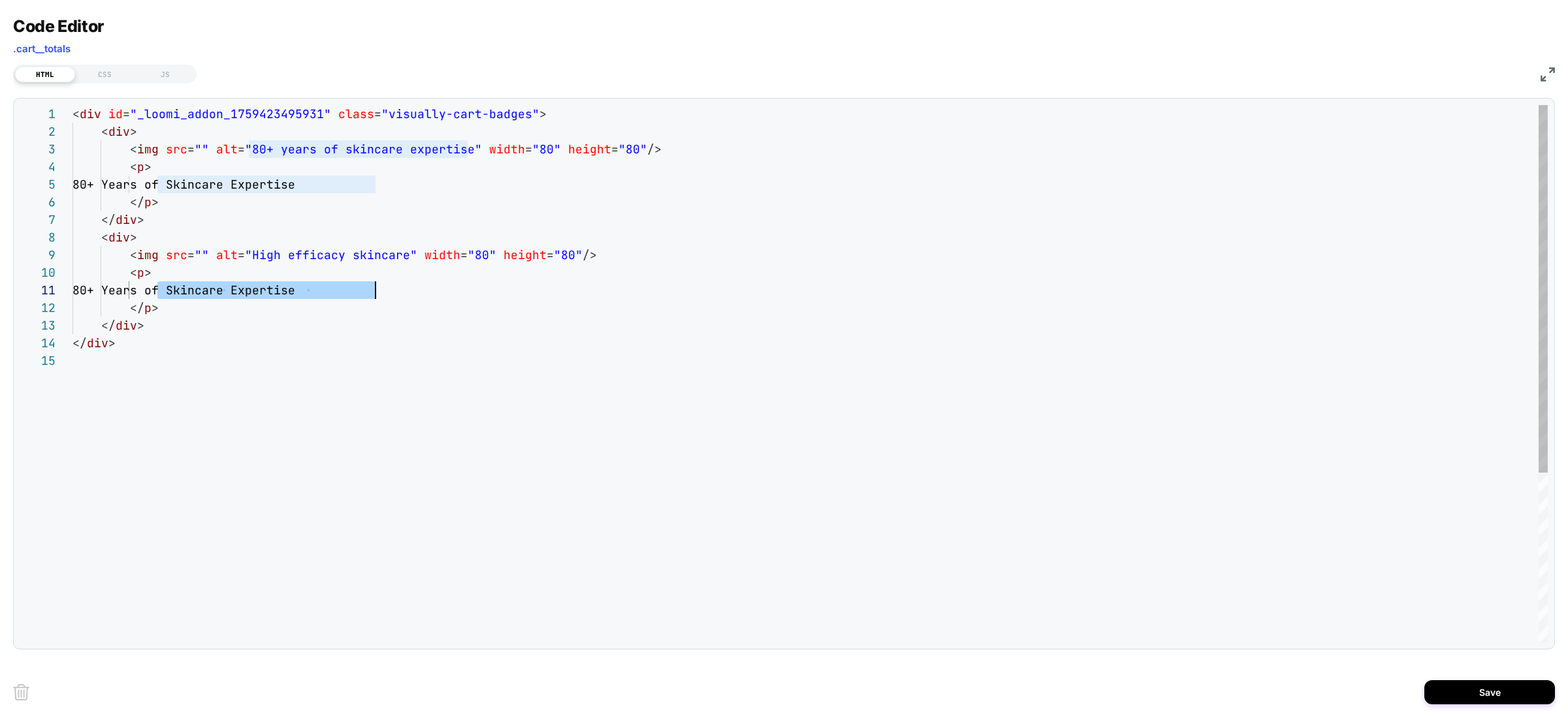
drag, startPoint x: 156, startPoint y: 291, endPoint x: 403, endPoint y: 292, distance: 247.0
click at [403, 292] on div "< div id = "_loomi_addon_1759423495931" class = "visually-cart-badges" > < div …" at bounding box center [810, 497] width 1475 height 784
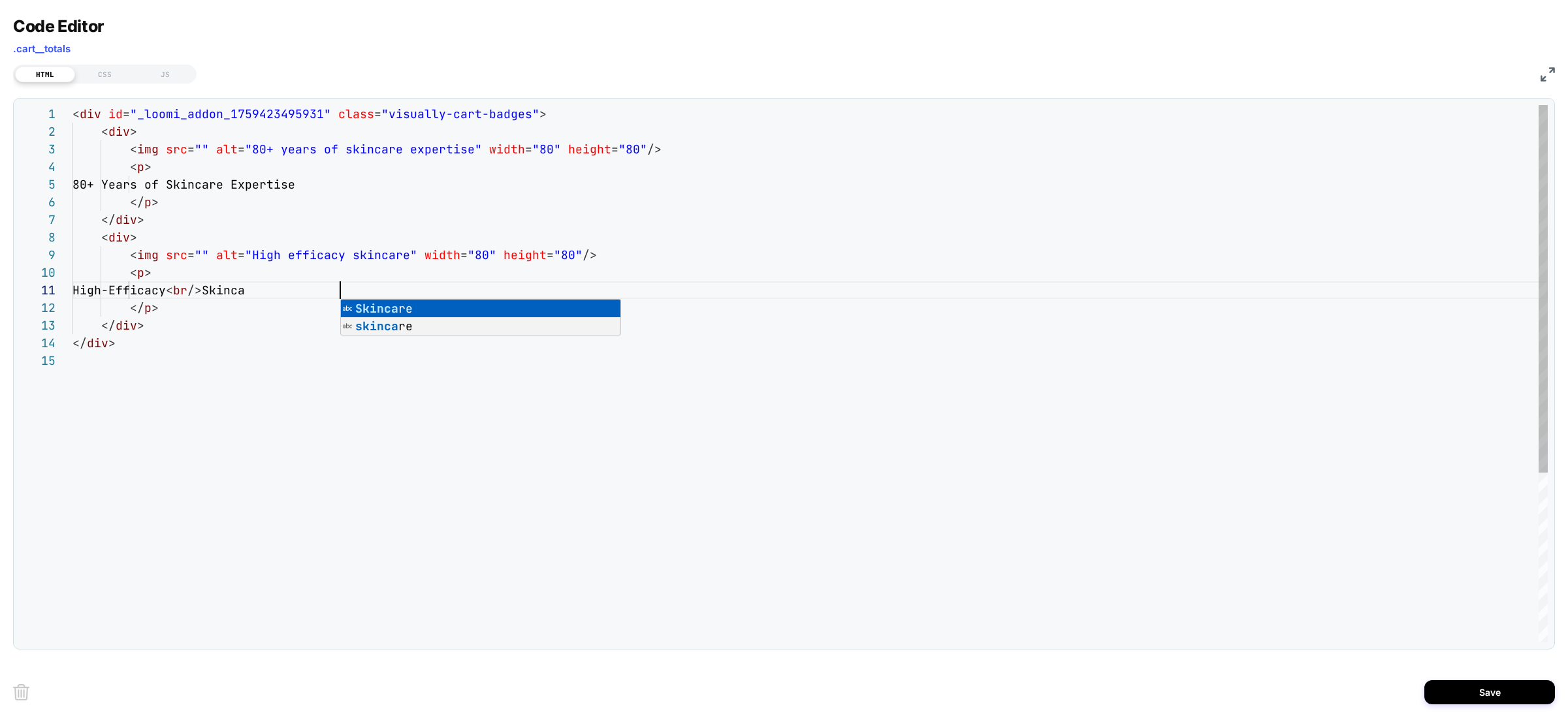
scroll to position [0, 282]
click at [256, 287] on div "< div id = "_loomi_addon_1759423495931" class = "visually-cart-badges" > < div …" at bounding box center [810, 497] width 1475 height 784
click at [285, 289] on div "< div id = "_loomi_addon_1759423495931" class = "visually-cart-badges" > < div …" at bounding box center [810, 497] width 1475 height 784
click at [247, 292] on div "< div id = "_loomi_addon_1759423495931" class = "visually-cart-badges" > < div …" at bounding box center [810, 497] width 1475 height 784
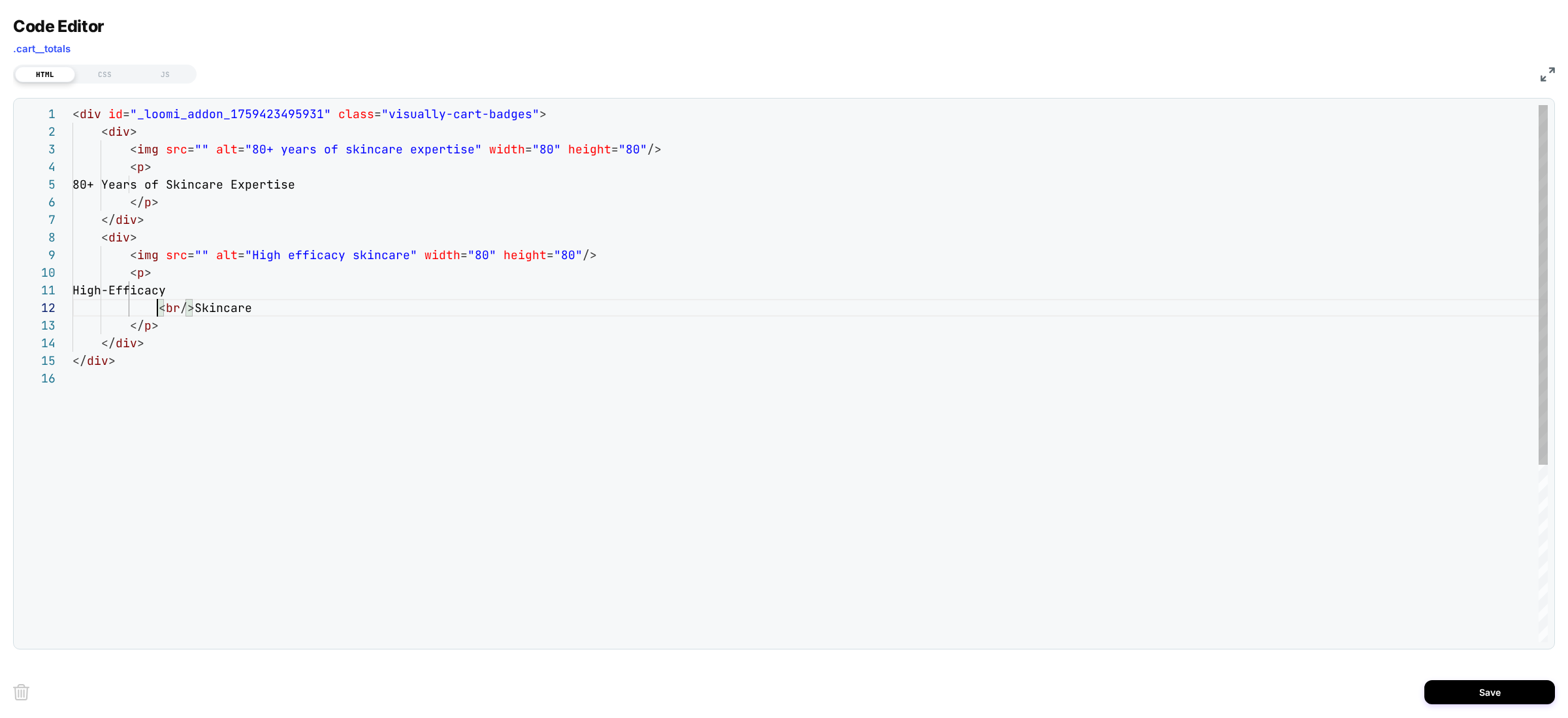
click at [191, 307] on div "< div id = "_loomi_addon_1759423495931" class = "visually-cart-badges" > < div …" at bounding box center [810, 506] width 1475 height 801
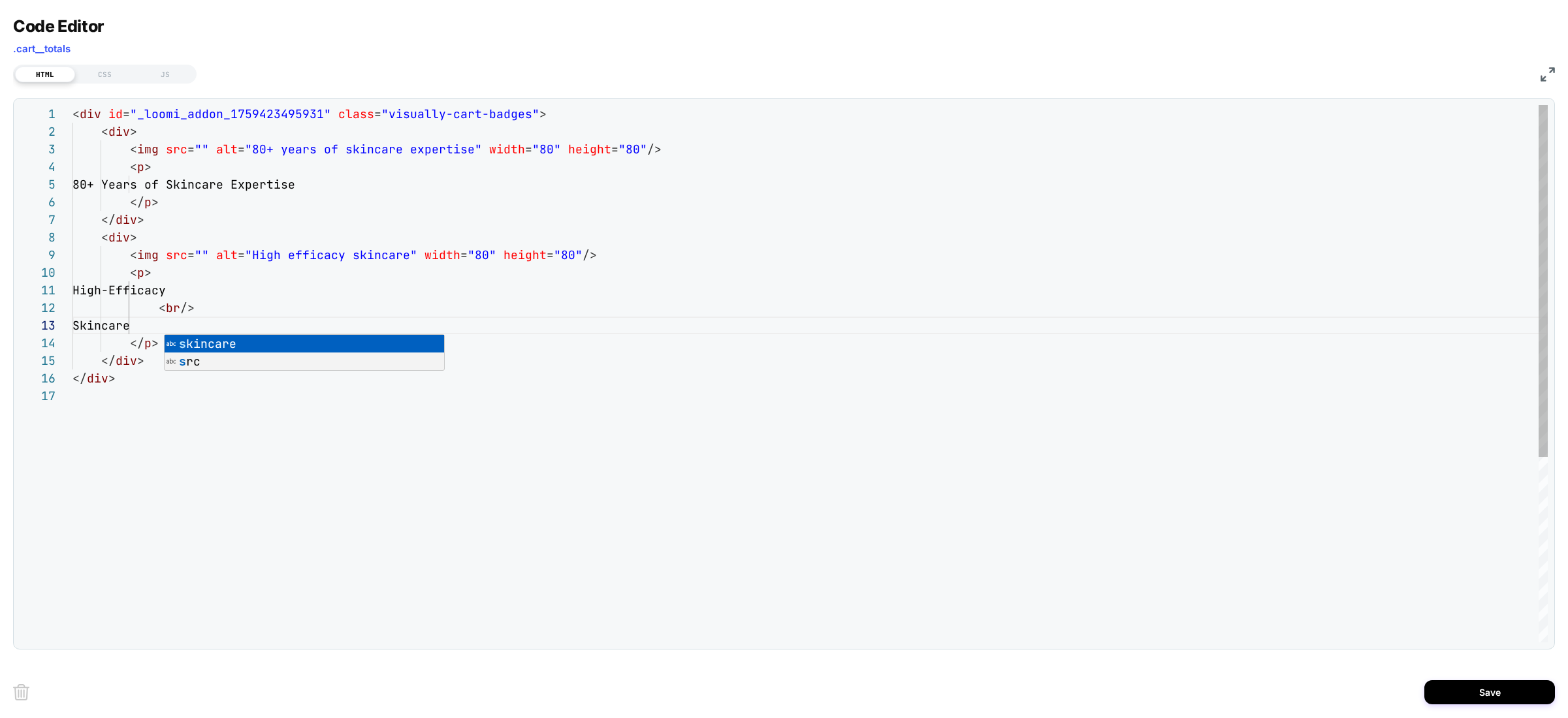
drag, startPoint x: 249, startPoint y: 274, endPoint x: 243, endPoint y: 258, distance: 17.1
click at [248, 274] on div "< div id = "_loomi_addon_1759423495931" class = "visually-cart-badges" > < div …" at bounding box center [810, 515] width 1475 height 819
click at [278, 218] on div "< div id = "_loomi_addon_1759423495931" class = "visually-cart-badges" > < div …" at bounding box center [810, 515] width 1475 height 819
click at [271, 154] on div "< div id = "_loomi_addon_1759423495931" class = "visually-cart-badges" > < div …" at bounding box center [810, 515] width 1475 height 819
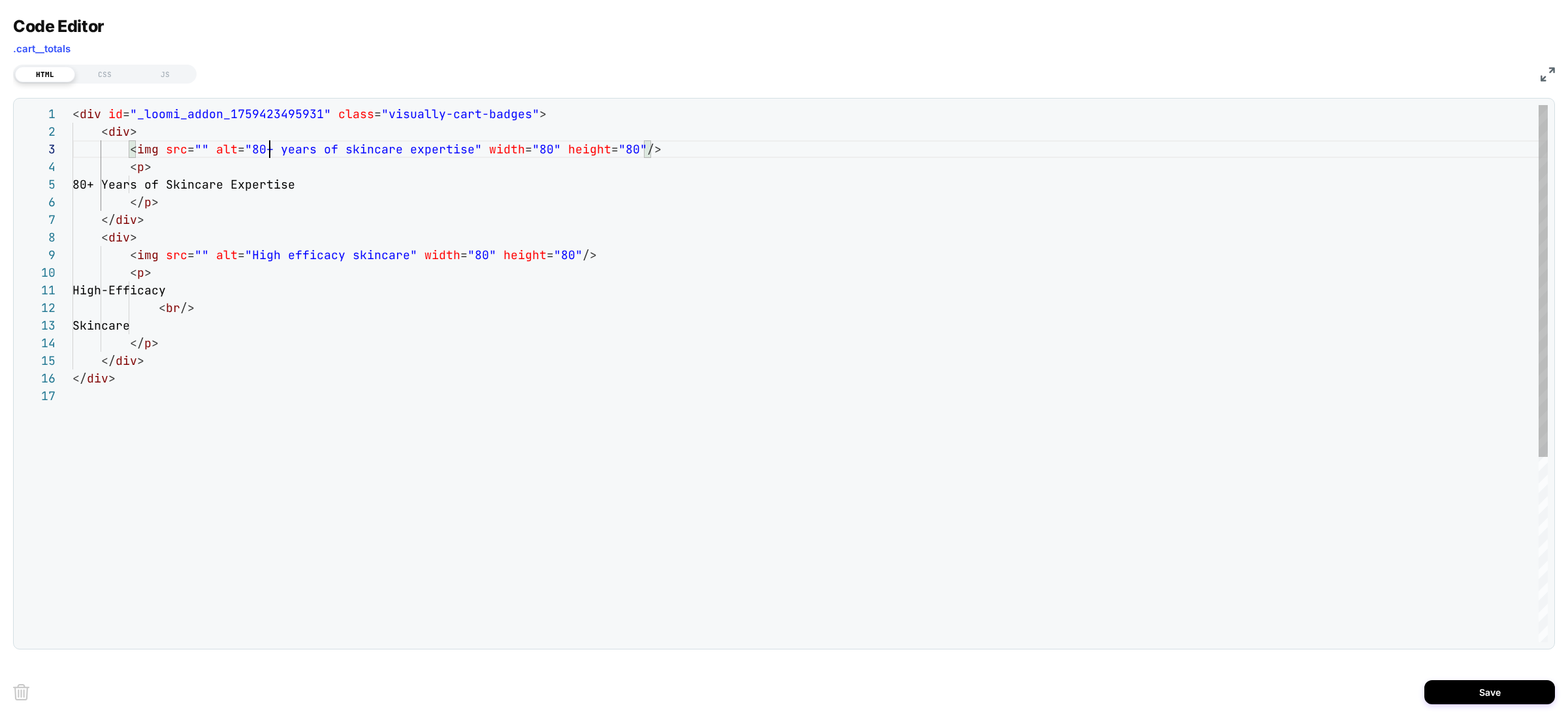
click at [251, 181] on div "< div id = "_loomi_addon_1759423495931" class = "visually-cart-badges" > < div …" at bounding box center [810, 515] width 1475 height 819
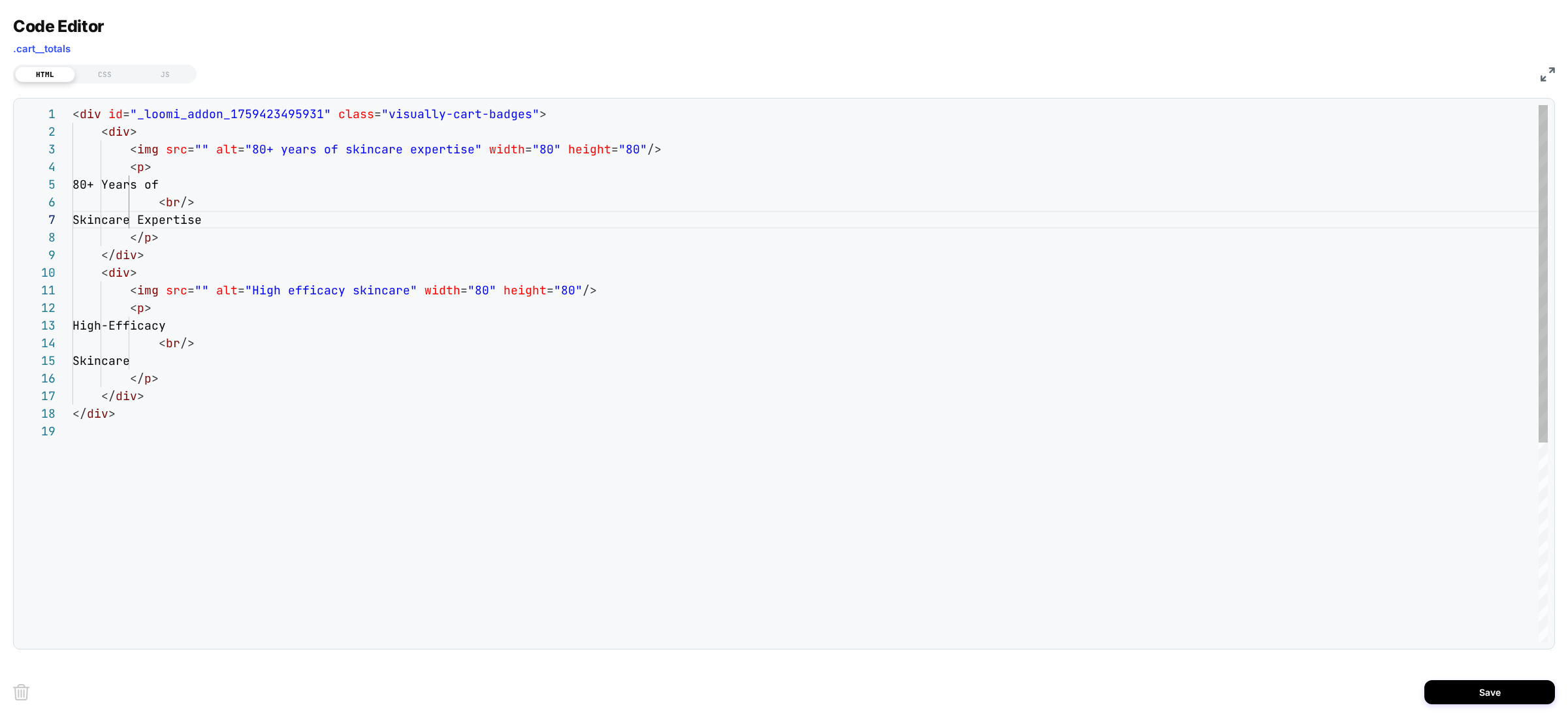
click at [283, 347] on div "< div id = "_loomi_addon_1759423495931" class = "visually-cart-badges" > < div …" at bounding box center [810, 532] width 1475 height 854
click at [287, 348] on div "< div id = "_loomi_addon_1759423495931" class = "visually-cart-badges" > < div …" at bounding box center [810, 532] width 1475 height 854
click at [448, 241] on div "< div id = "_loomi_addon_1759423495931" class = "visually-cart-badges" > < div …" at bounding box center [810, 532] width 1475 height 854
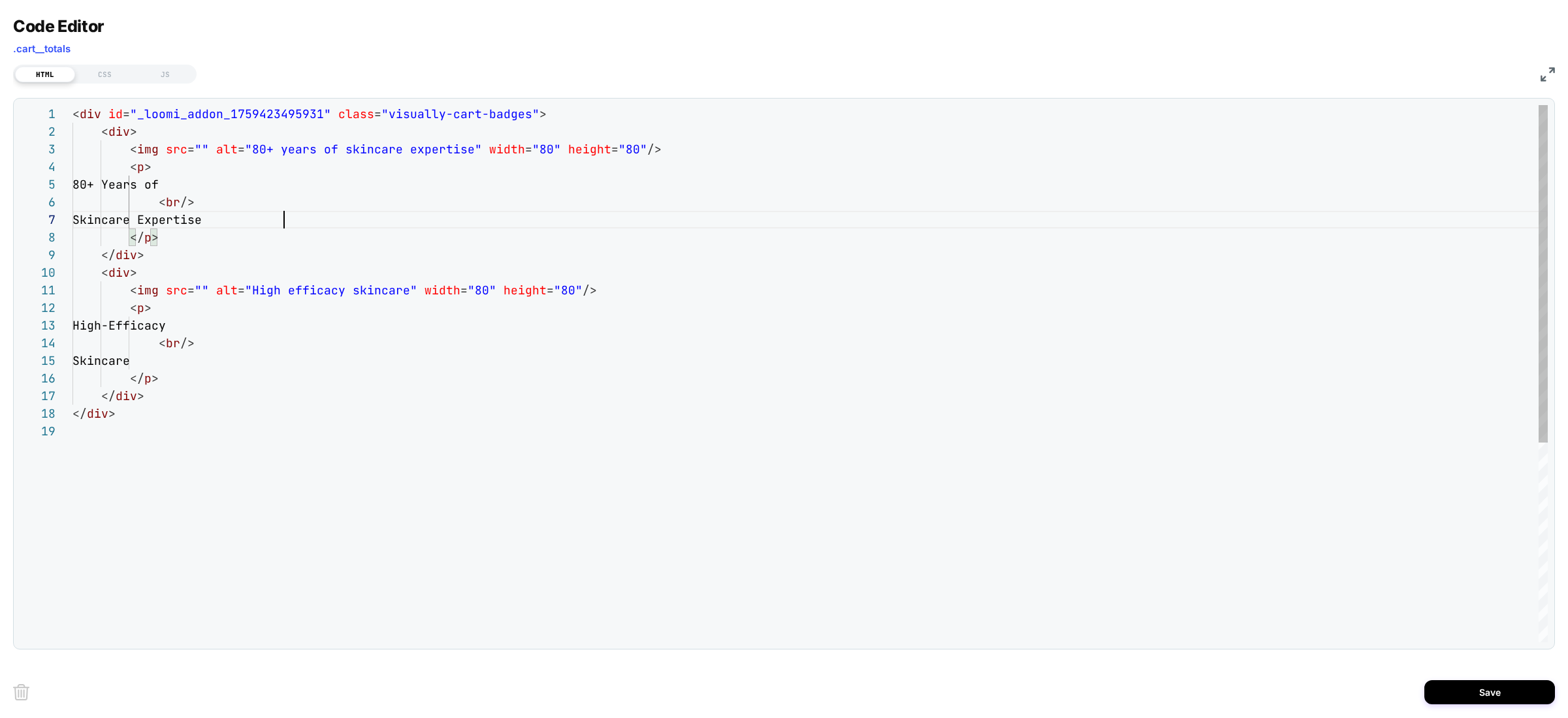
click at [484, 218] on div "< div id = "_loomi_addon_1759423495931" class = "visually-cart-badges" > < div …" at bounding box center [810, 532] width 1475 height 854
click at [484, 216] on div "< div id = "_loomi_addon_1759423495931" class = "visually-cart-badges" > < div …" at bounding box center [810, 532] width 1475 height 854
click at [452, 206] on div "< div id = "_loomi_addon_1759423495931" class = "visually-cart-badges" > < div …" at bounding box center [810, 532] width 1475 height 854
click at [199, 287] on div "< div id = "_loomi_addon_1759423495931" class = "visually-cart-badges" > < div …" at bounding box center [810, 532] width 1475 height 854
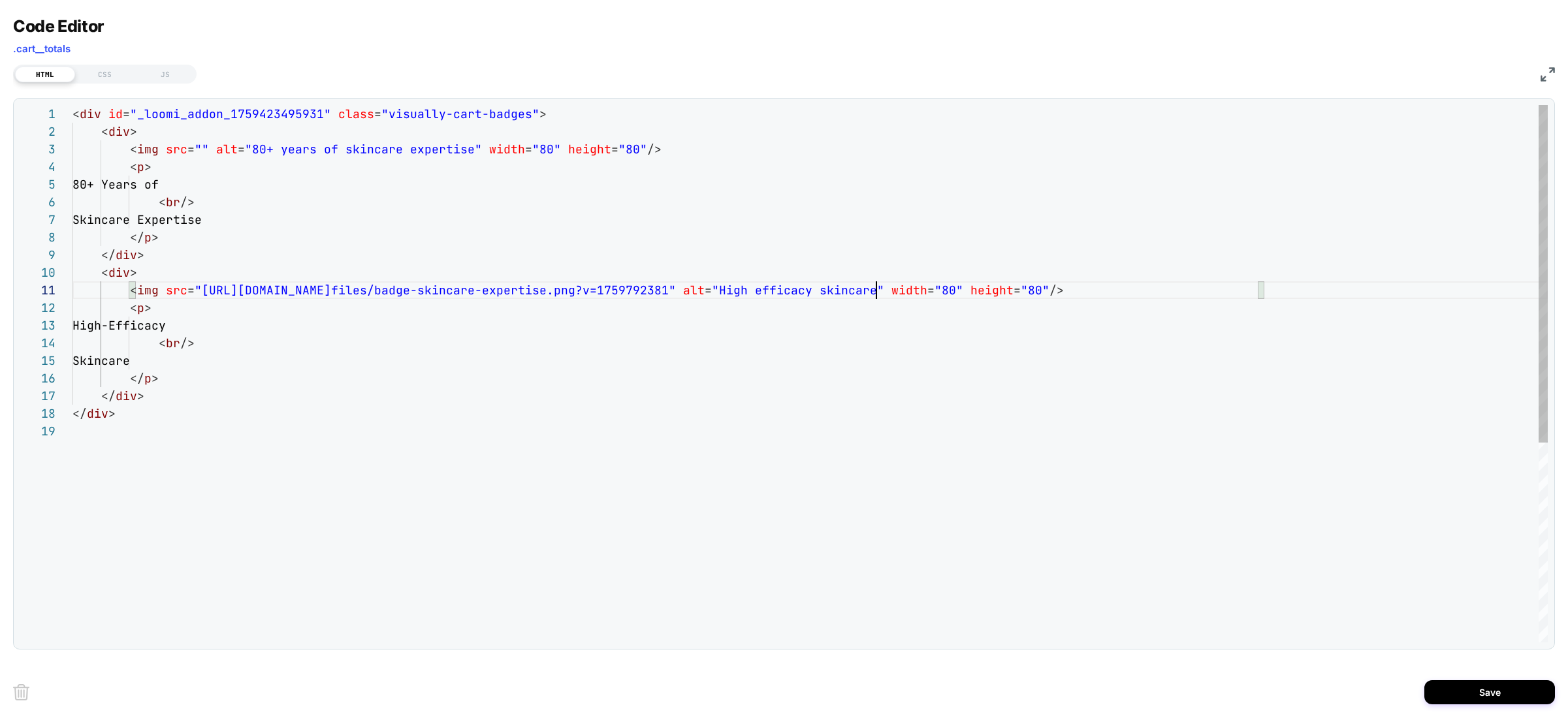
scroll to position [0, 804]
click at [290, 218] on div "< div id = "_loomi_addon_1759423495931" class = "visually-cart-badges" > < div …" at bounding box center [810, 532] width 1475 height 854
click at [394, 203] on div "< div id = "_loomi_addon_1759423495931" class = "visually-cart-badges" > < div …" at bounding box center [810, 532] width 1475 height 854
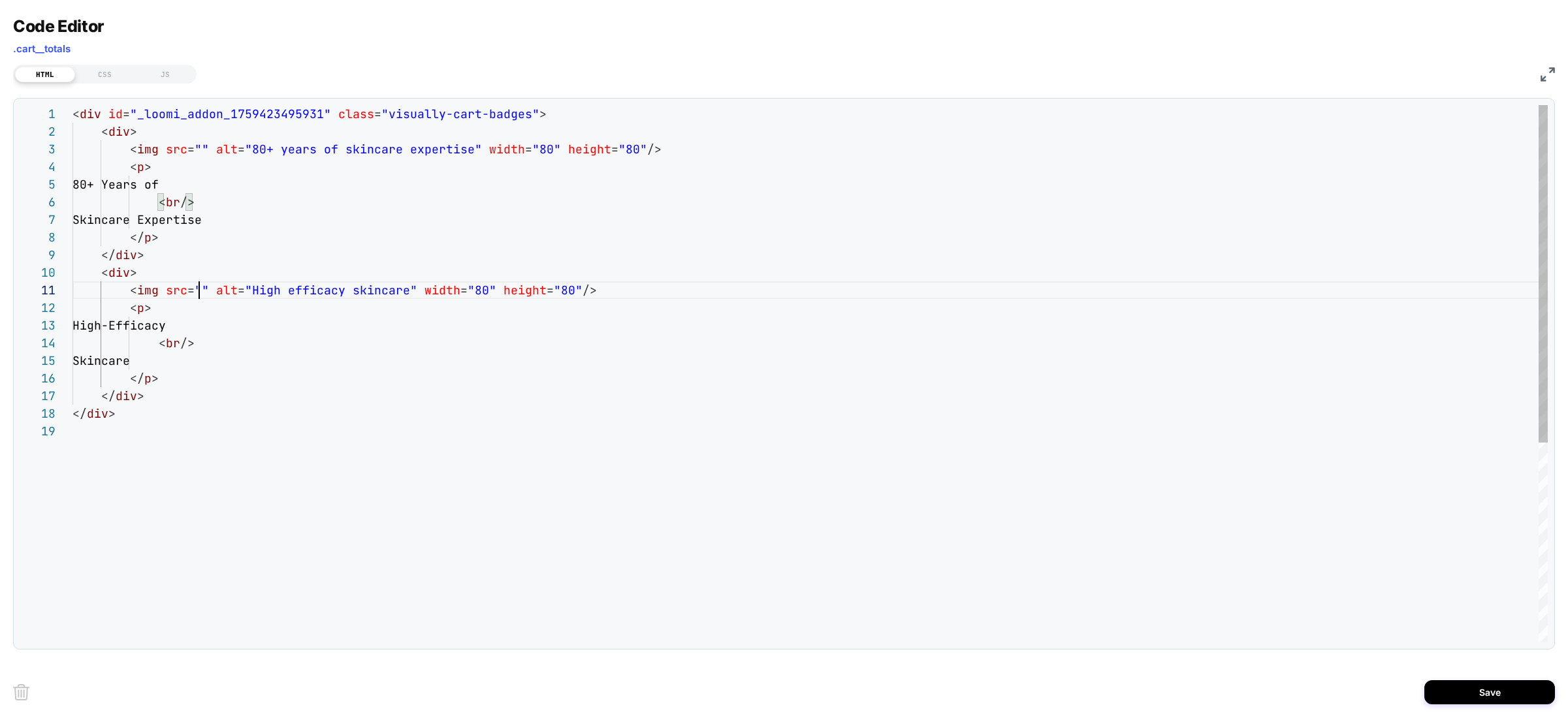
scroll to position [0, 126]
drag, startPoint x: 411, startPoint y: 138, endPoint x: 378, endPoint y: 149, distance: 34.8
click at [411, 138] on div "< div id = "_loomi_addon_1759423495931" class = "visually-cart-badges" > < div …" at bounding box center [810, 532] width 1475 height 854
click at [197, 150] on div "< div id = "_loomi_addon_1759423495931" class = "visually-cart-badges" > < div …" at bounding box center [810, 532] width 1475 height 854
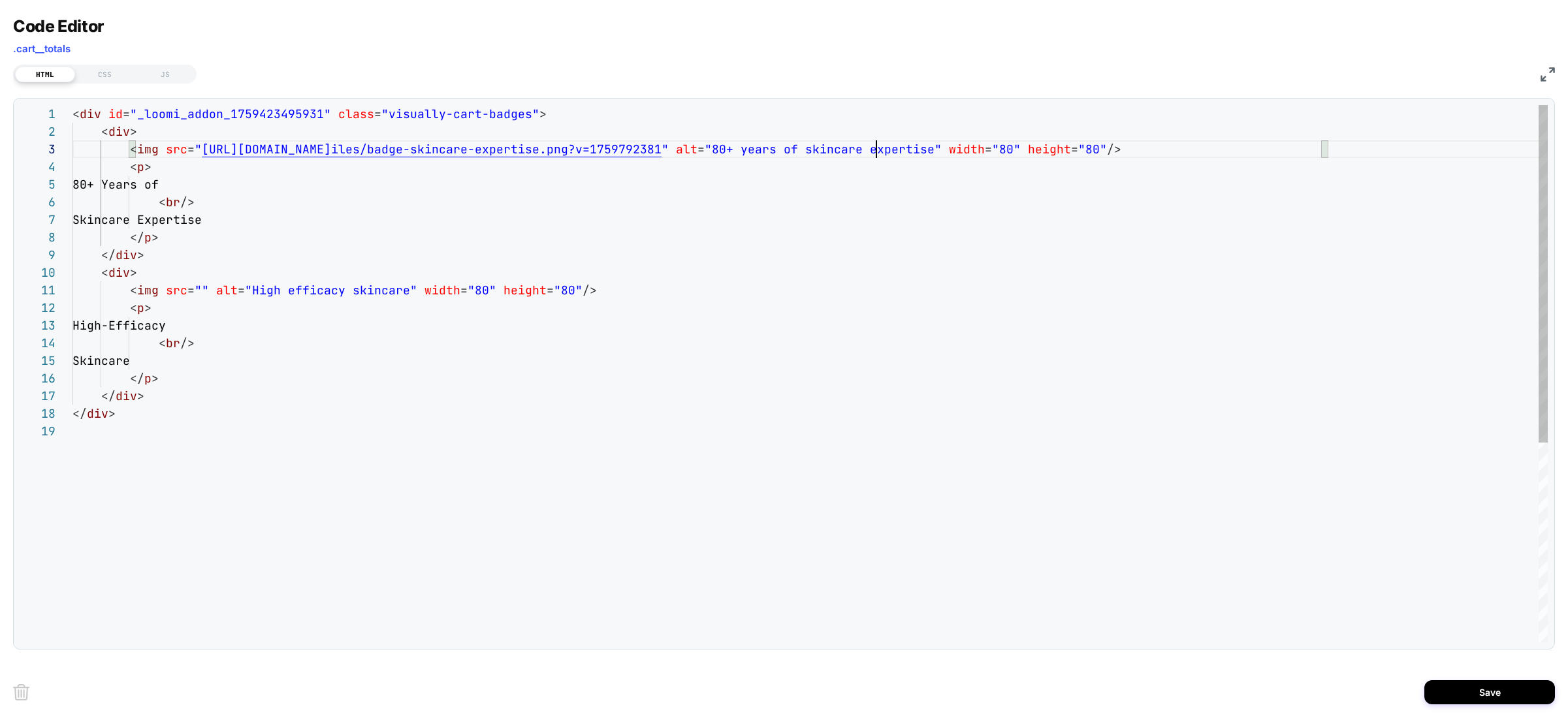
click at [592, 210] on div "< div id = "_loomi_addon_1759423495931" class = "visually-cart-badges" > < div …" at bounding box center [810, 532] width 1475 height 854
click at [200, 290] on div "< div id = "_loomi_addon_1759423495931" class = "visually-cart-badges" > < div …" at bounding box center [810, 532] width 1475 height 854
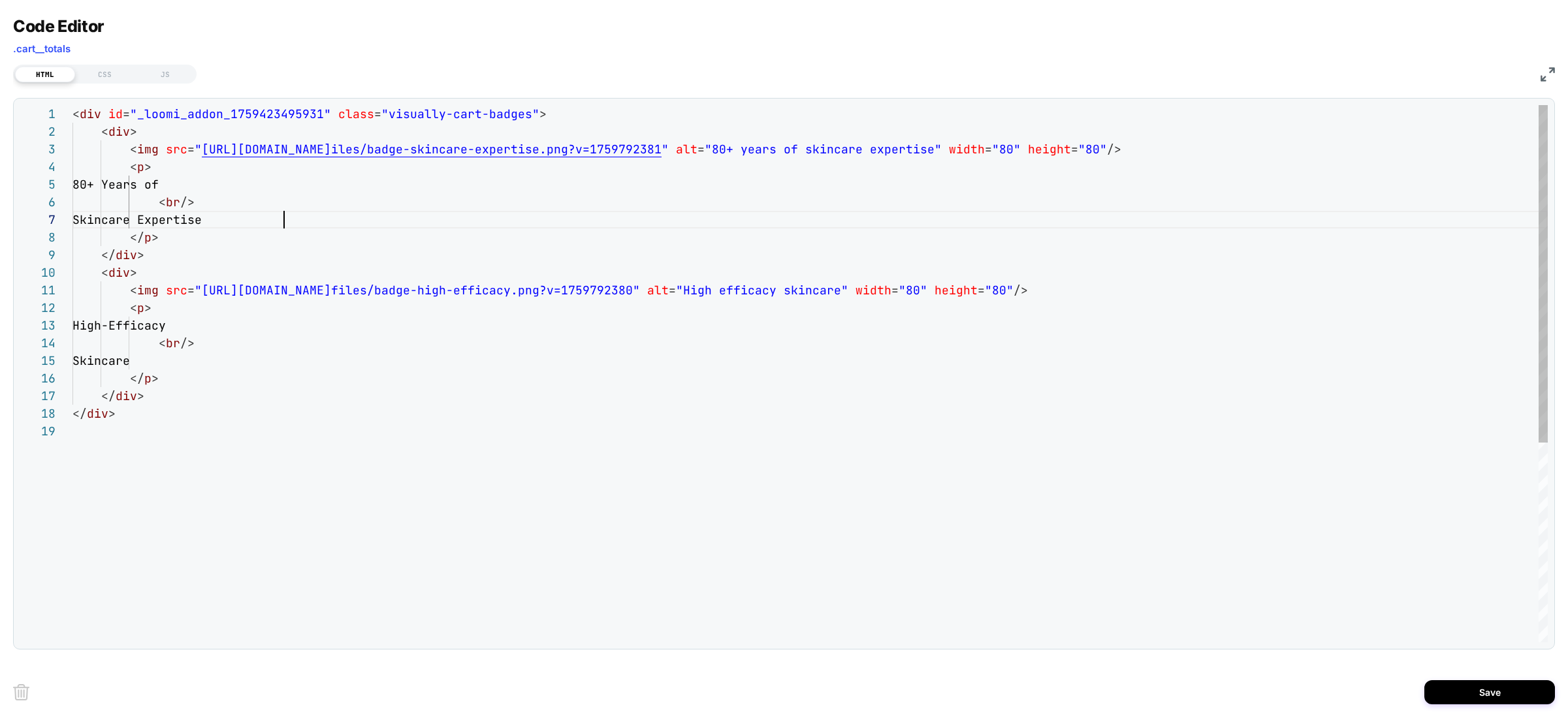
click at [392, 225] on div "< div id = "_loomi_addon_1759423495931" class = "visually-cart-badges" > < div …" at bounding box center [810, 532] width 1475 height 854
click at [568, 414] on div "< div id = "_loomi_addon_1759423495931" class = "visually-cart-badges" > < div …" at bounding box center [810, 532] width 1475 height 854
click at [565, 427] on div "< div id = "_loomi_addon_1759423495931" class = "visually-cart-badges" > < div …" at bounding box center [810, 532] width 1475 height 854
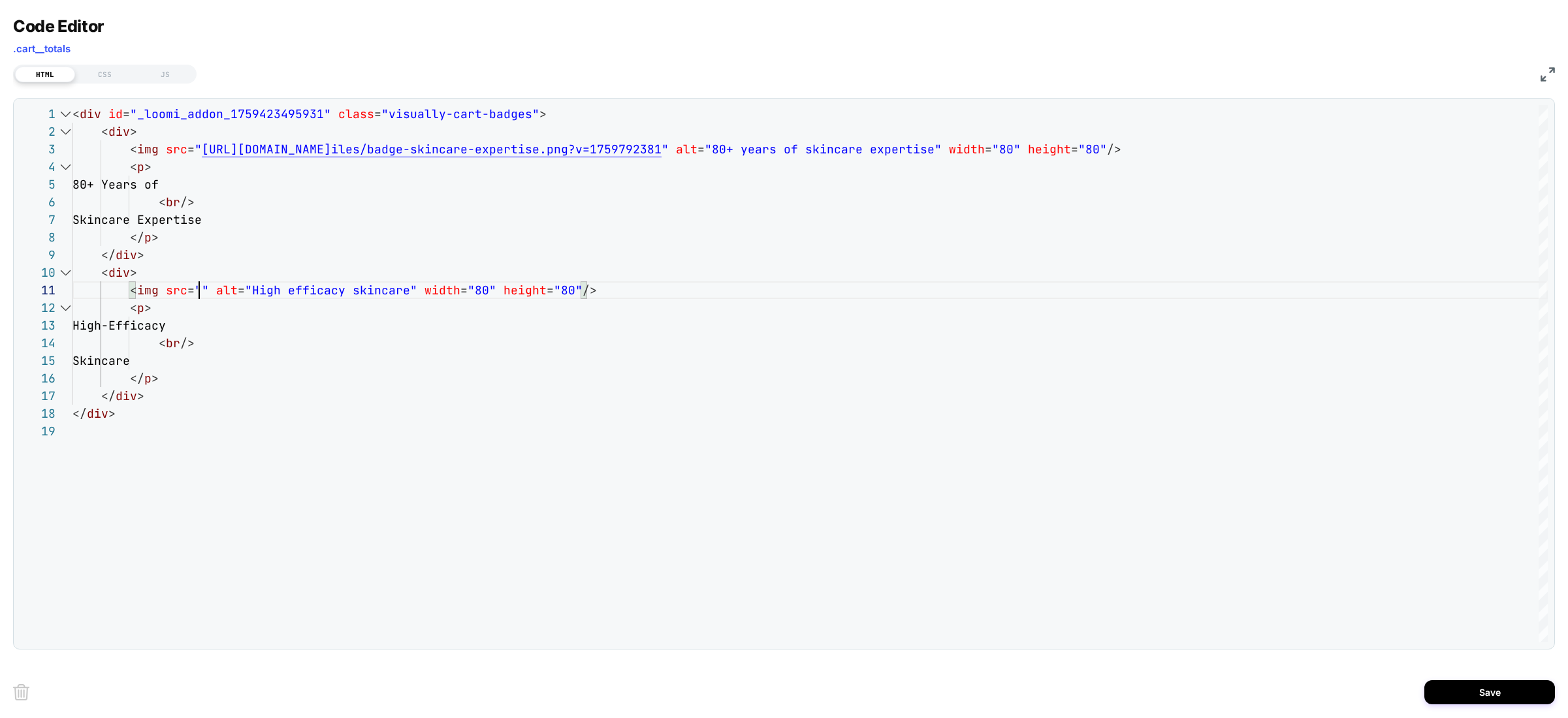
scroll to position [0, 126]
click at [456, 242] on div "< div id = "_loomi_addon_1759423495931" class = "visually-cart-badges" > < div …" at bounding box center [810, 532] width 1475 height 854
click at [456, 239] on div "< div id = "_loomi_addon_1759423495931" class = "visually-cart-badges" > < div …" at bounding box center [810, 532] width 1475 height 854
click at [435, 235] on div "< div id = "_loomi_addon_1759423495931" class = "visually-cart-badges" > < div …" at bounding box center [810, 532] width 1475 height 854
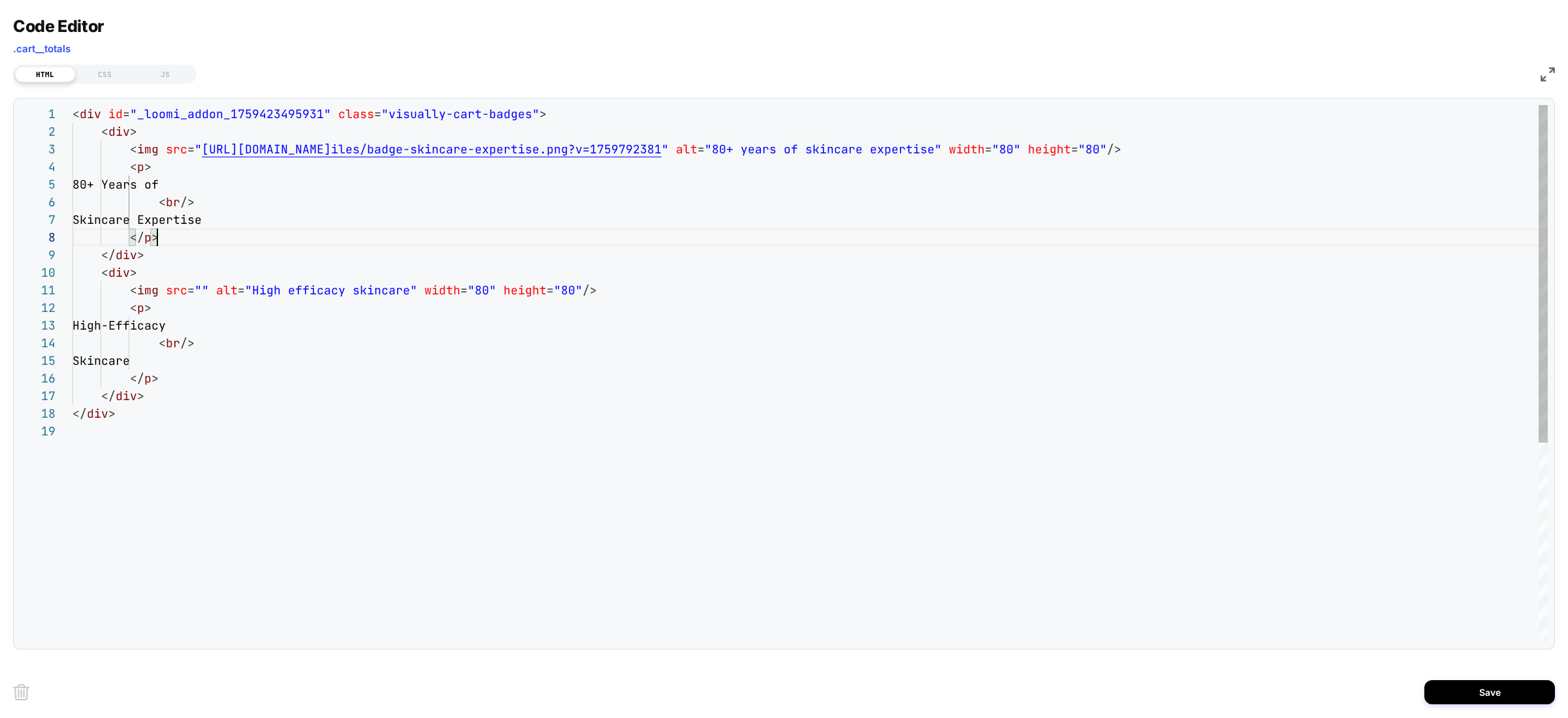
click at [227, 302] on div "< div id = "_loomi_addon_1759423495931" class = "visually-cart-badges" > < div …" at bounding box center [810, 532] width 1475 height 854
click at [225, 254] on div "< div id = "_loomi_addon_1759423495931" class = "visually-cart-badges" > < div …" at bounding box center [810, 532] width 1475 height 854
click at [193, 282] on div "< div id = "_loomi_addon_1759423495931" class = "visually-cart-badges" > < div …" at bounding box center [810, 532] width 1475 height 854
click at [201, 284] on div "< div id = "_loomi_addon_1759423495931" class = "visually-cart-badges" > < div …" at bounding box center [810, 532] width 1475 height 854
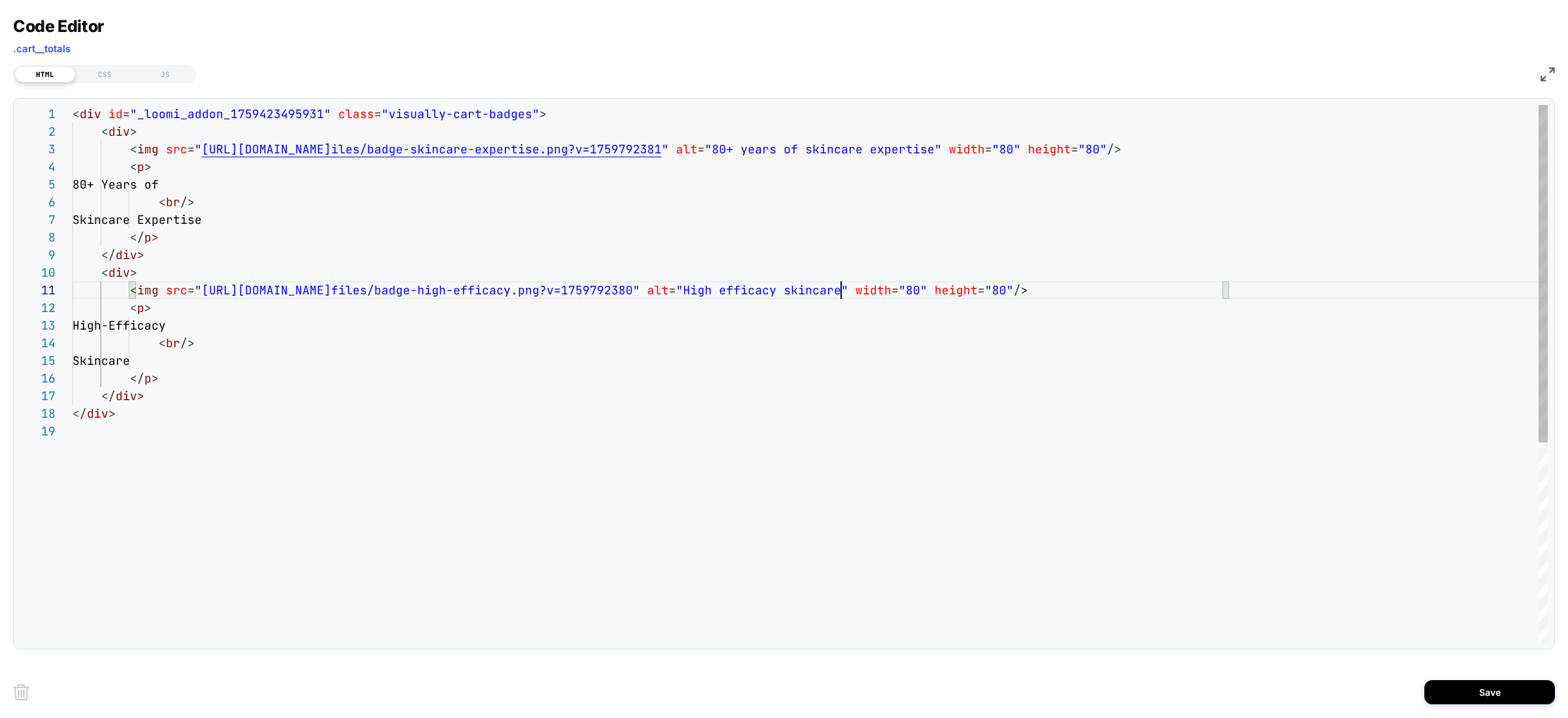
scroll to position [0, 768]
click at [309, 227] on div "< div id = "_loomi_addon_1759423495931" class = "visually-cart-badges" > < div …" at bounding box center [810, 532] width 1475 height 854
type textarea "**********"
click at [574, 452] on div "< div id = "_loomi_addon_1759423495931" class = "visually-cart-badges" > < div …" at bounding box center [810, 532] width 1475 height 854
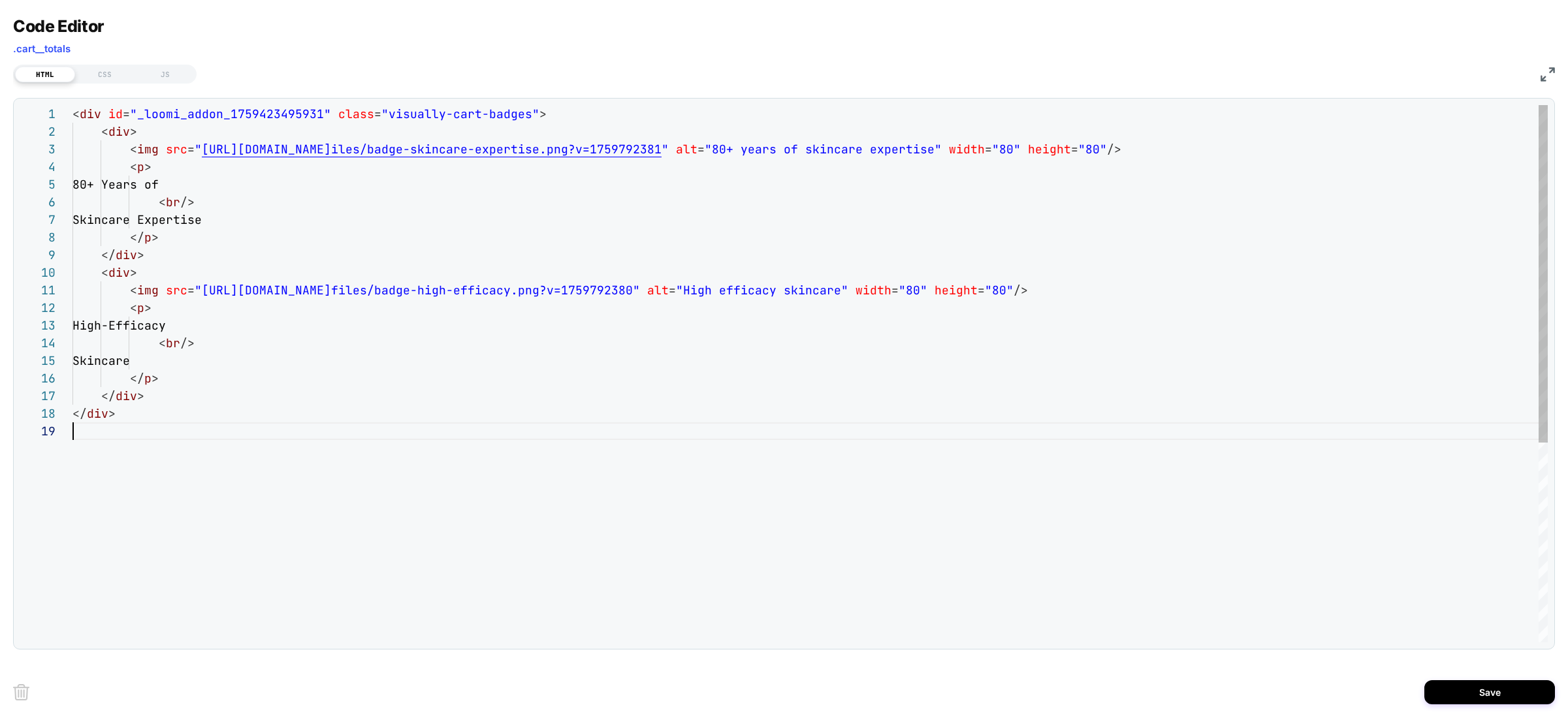
scroll to position [141, 0]
click at [945, 458] on div "< div id = "_loomi_addon_1759423495931" class = "visually-cart-badges" > < div …" at bounding box center [810, 532] width 1475 height 854
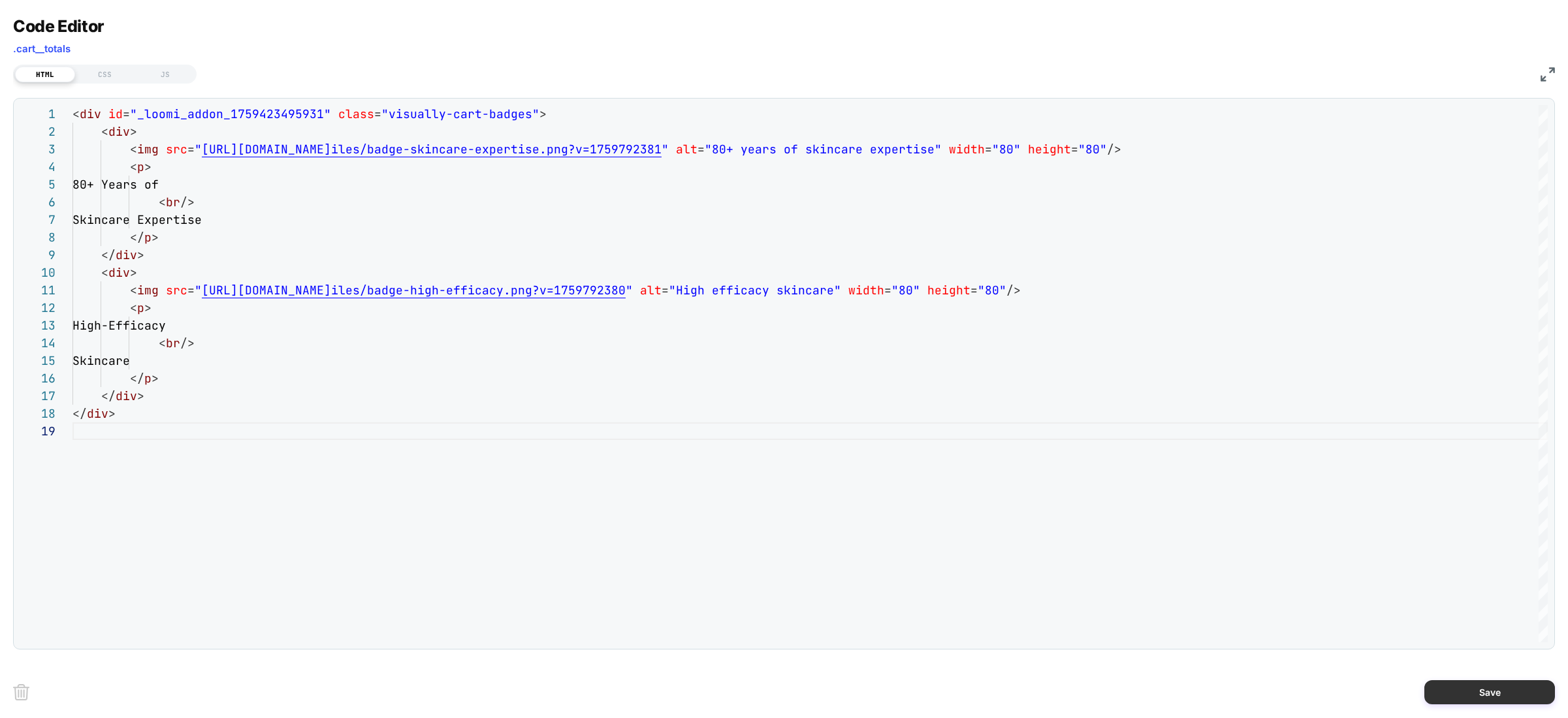
drag, startPoint x: 1490, startPoint y: 688, endPoint x: 1153, endPoint y: 389, distance: 450.5
click at [1490, 688] on button "Save" at bounding box center [1489, 691] width 130 height 24
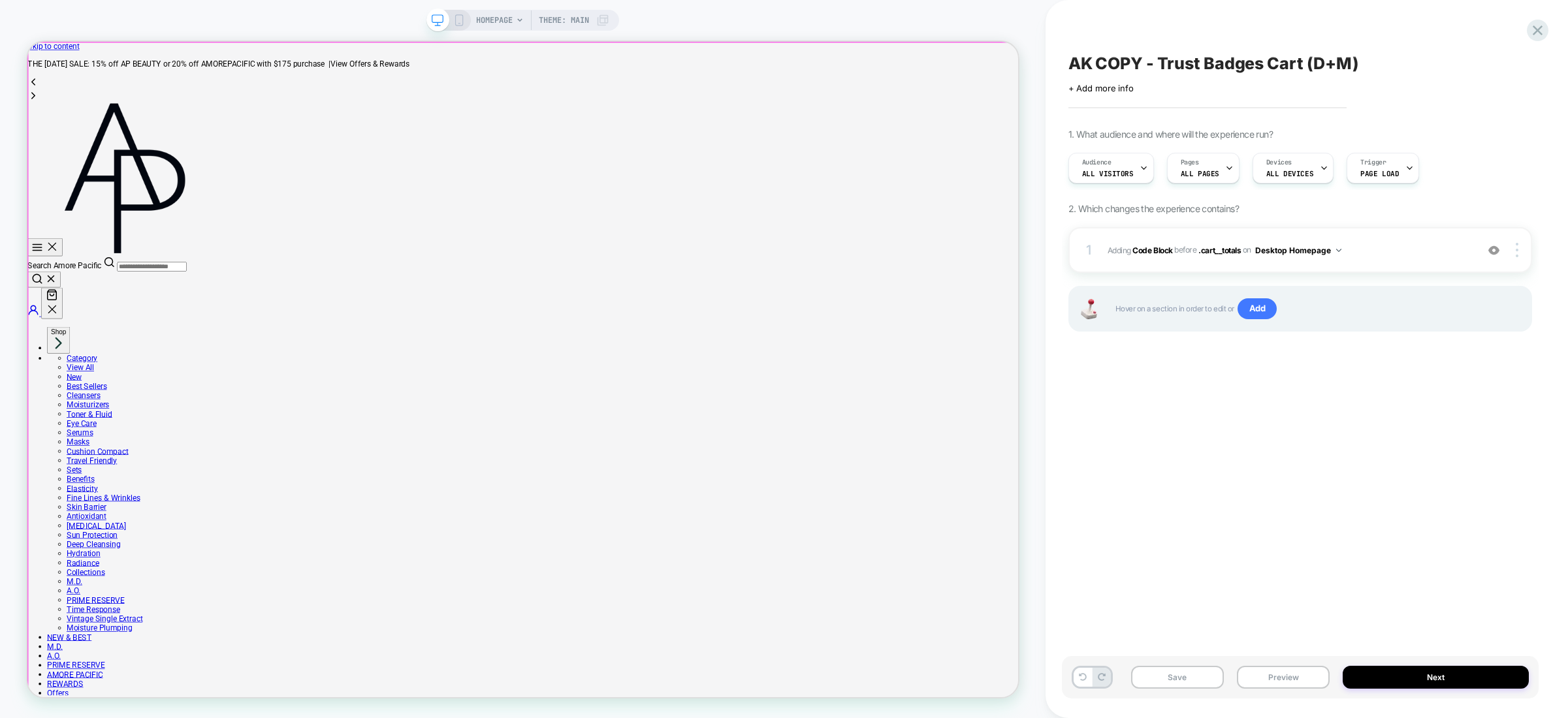
click at [1222, 534] on div "AK COPY - Trust Badges Cart (D+M) Click to edit experience details + Add more i…" at bounding box center [1300, 359] width 477 height 692
click at [1118, 178] on span "All Visitors" at bounding box center [1108, 174] width 51 height 9
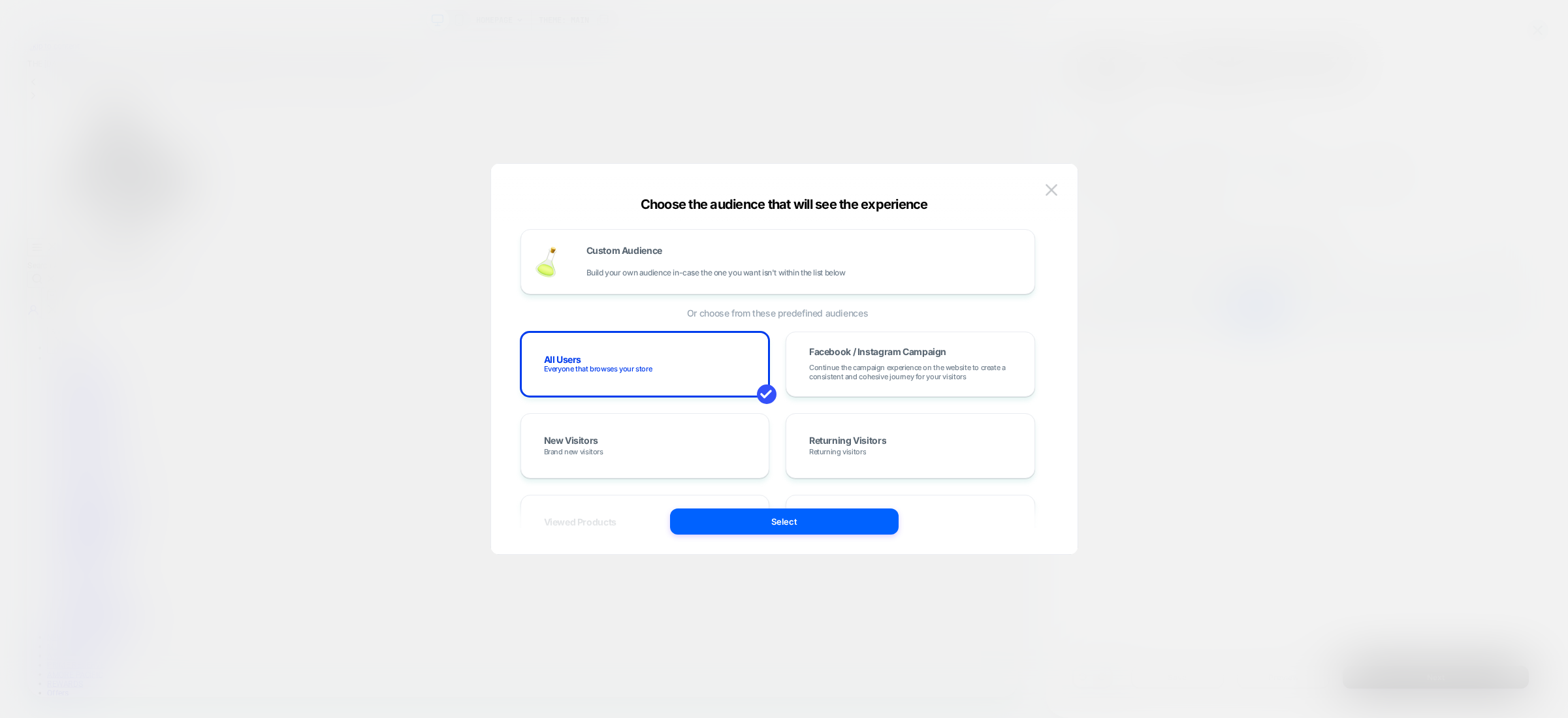
click at [1194, 167] on div at bounding box center [784, 359] width 1568 height 718
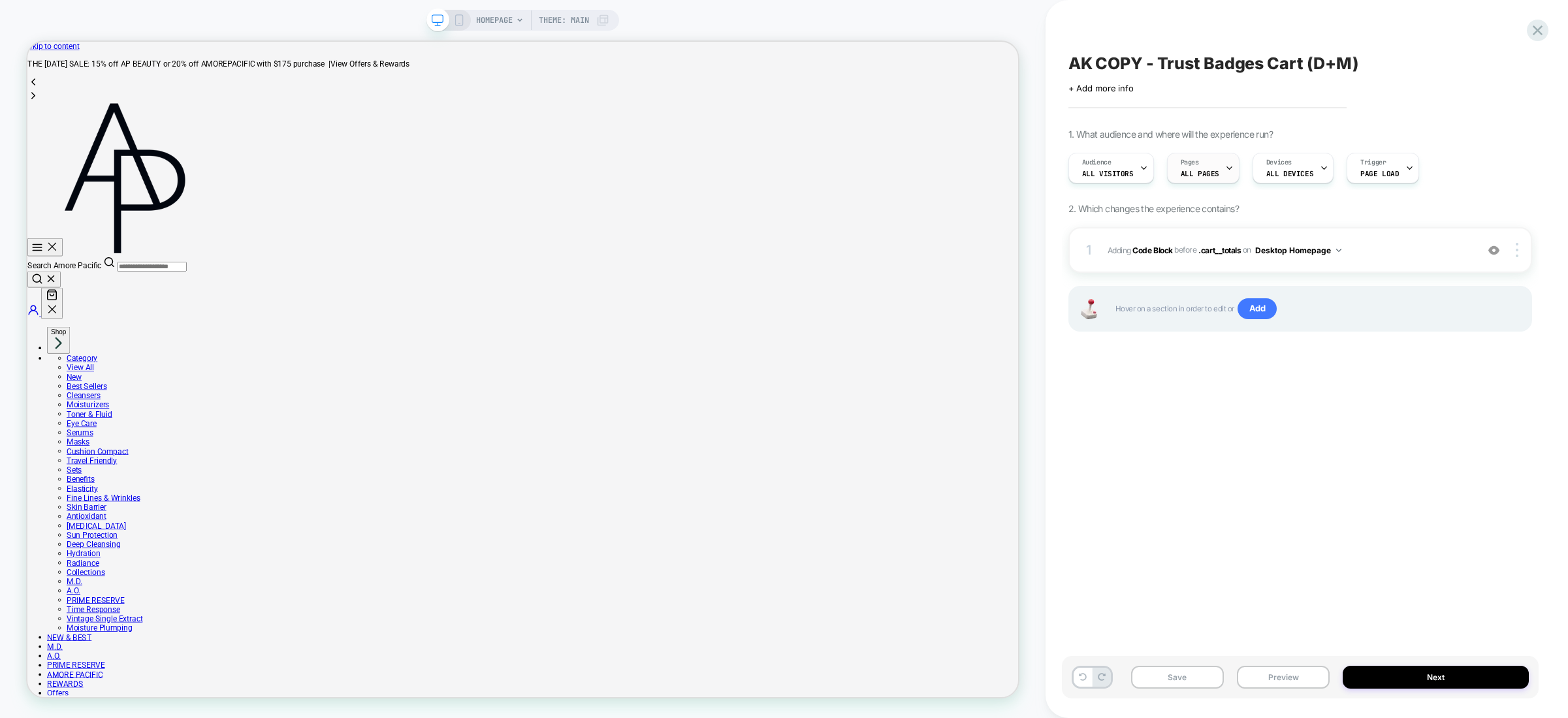
click at [1206, 158] on div "Pages ALL PAGES" at bounding box center [1200, 168] width 65 height 30
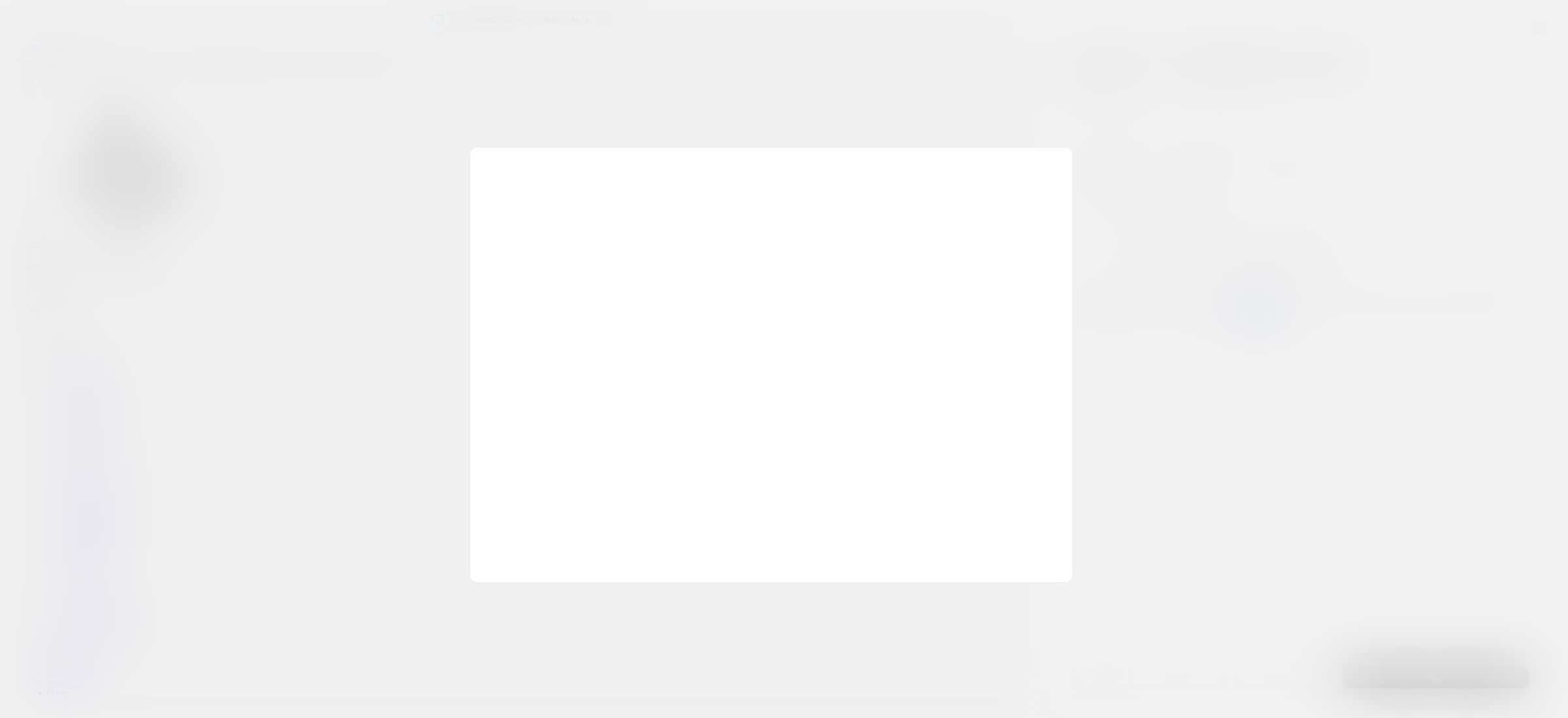
click at [1258, 119] on div at bounding box center [784, 359] width 1568 height 718
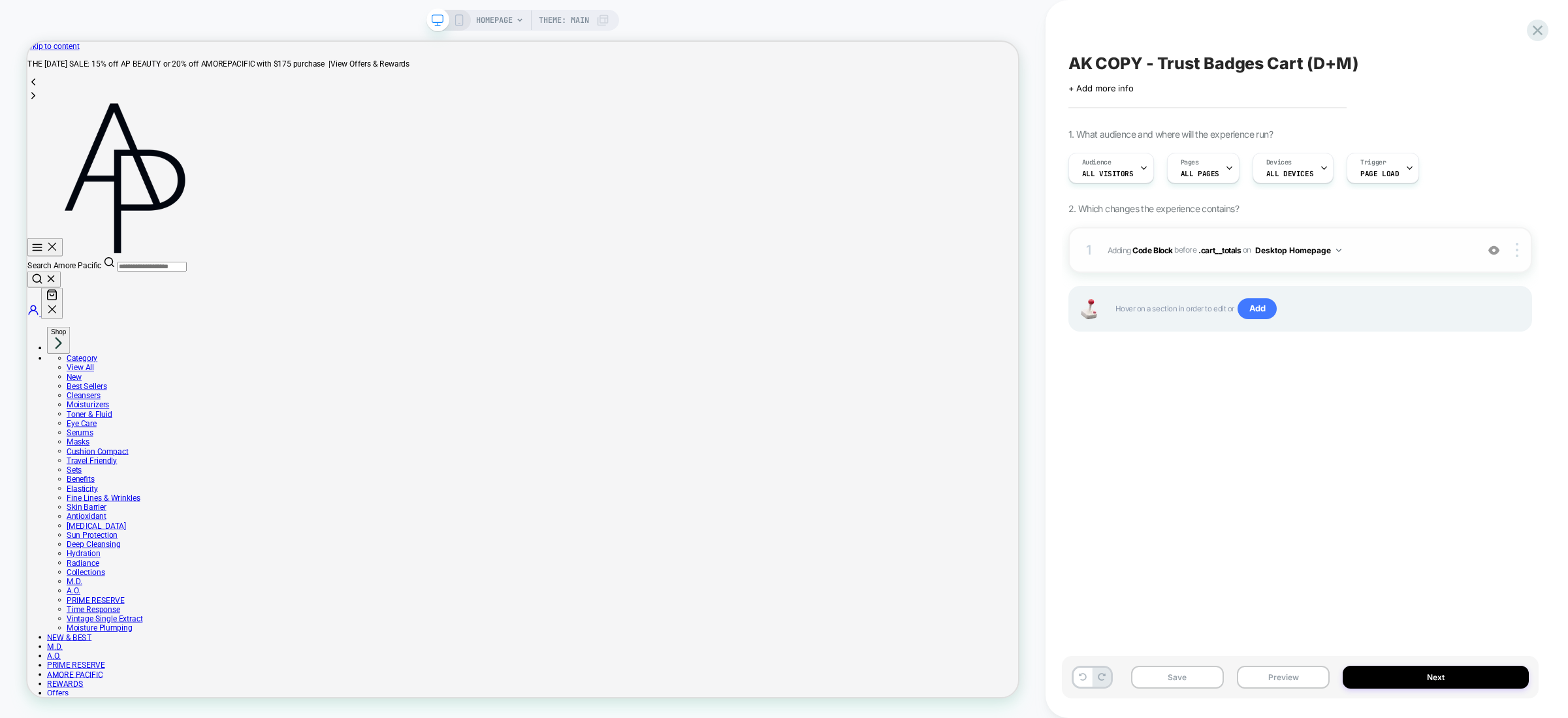
click at [1364, 253] on span "Adding Code Block BEFORE .cart__totals .cart__totals on Desktop Homepage" at bounding box center [1289, 250] width 363 height 16
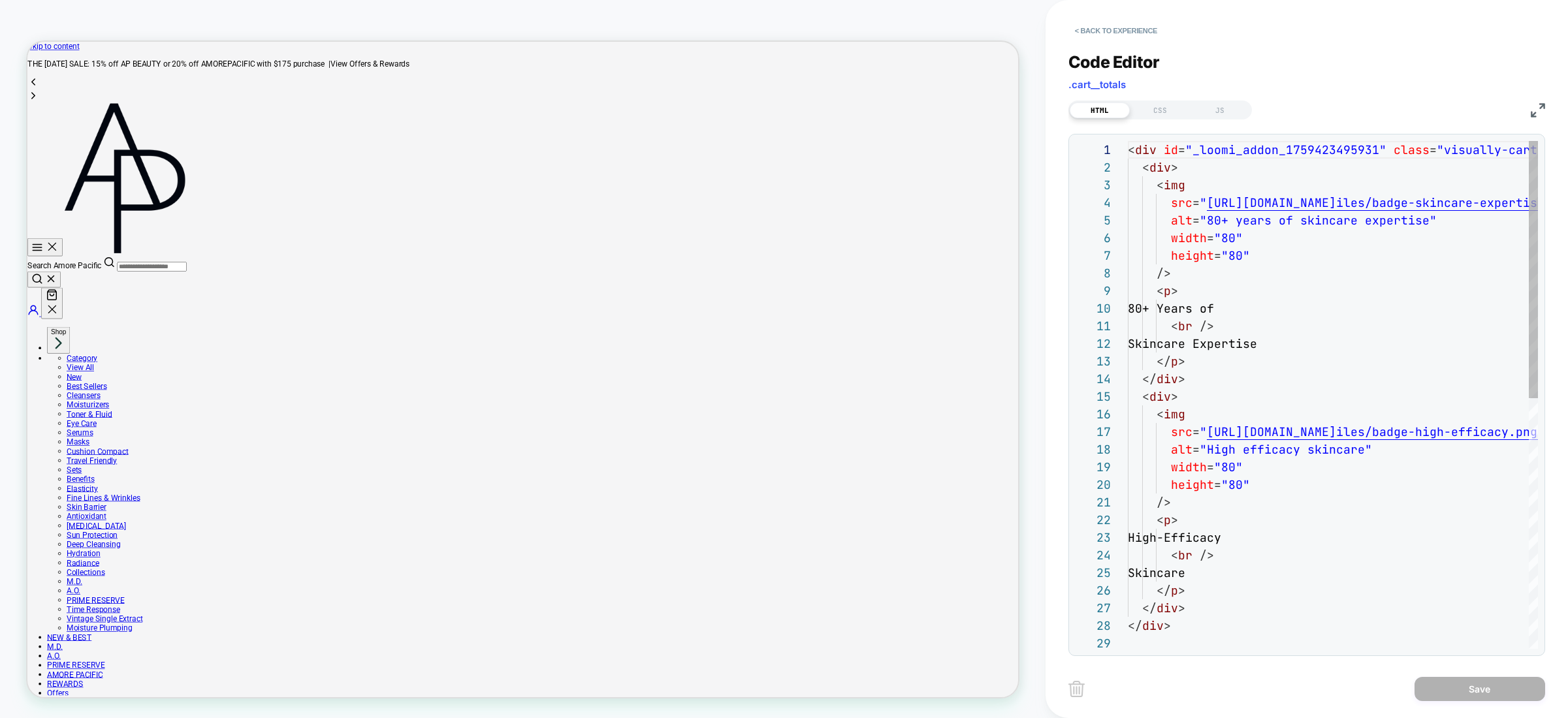
scroll to position [176, 0]
click at [1364, 254] on div "< div id = "_loomi_addon_1759423495931" class = "visually-cart-badges" > < div …" at bounding box center [1527, 642] width 799 height 1001
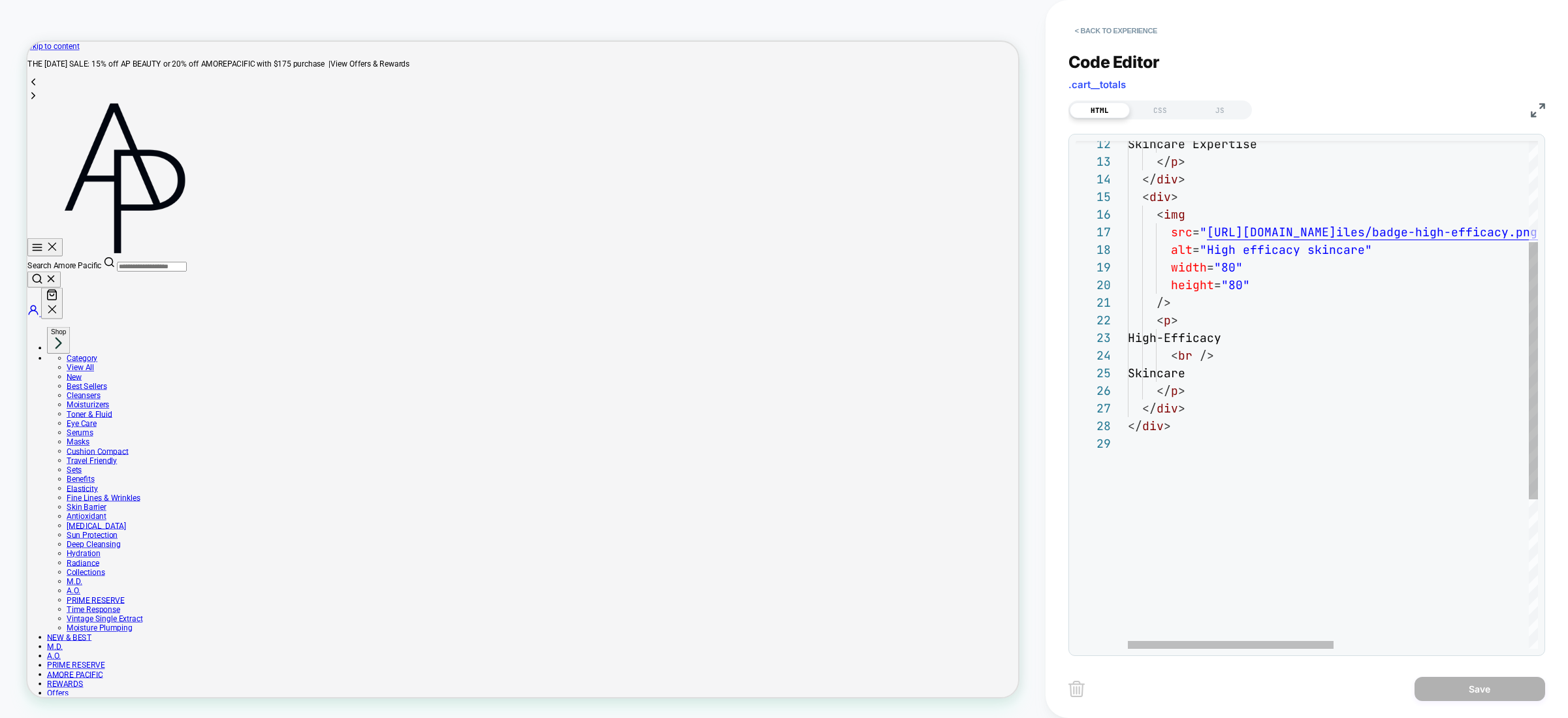
type textarea "**********"
click at [1283, 438] on div "</ div > </ div > Skincare </ p > width = "80" height = "80" /> < p > High-Effi…" at bounding box center [1527, 442] width 799 height 1001
click at [1273, 513] on div "</ div > </ div > Skincare </ p > width = "80" height = "80" /> < p > High-Effi…" at bounding box center [1527, 442] width 799 height 1001
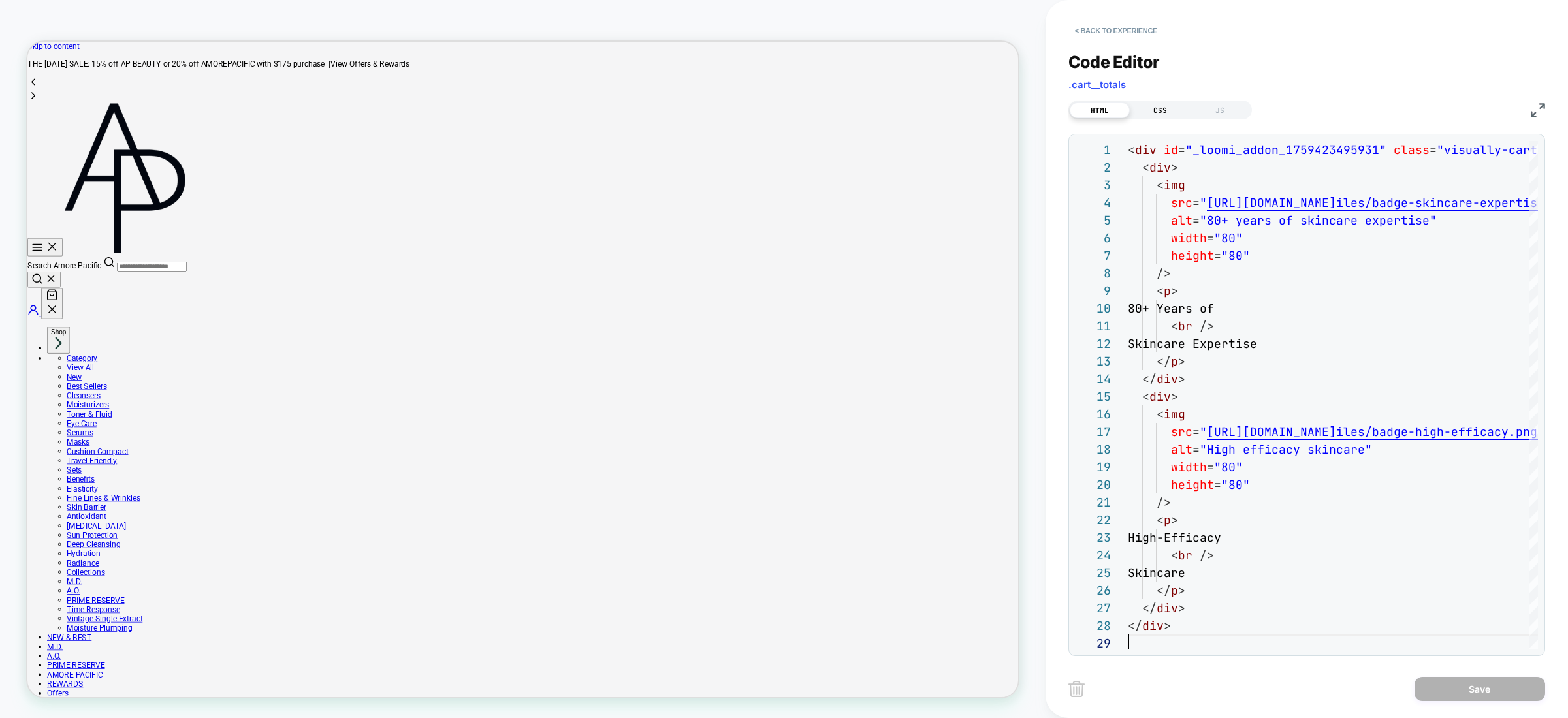
click at [1169, 109] on div "CSS" at bounding box center [1160, 110] width 60 height 16
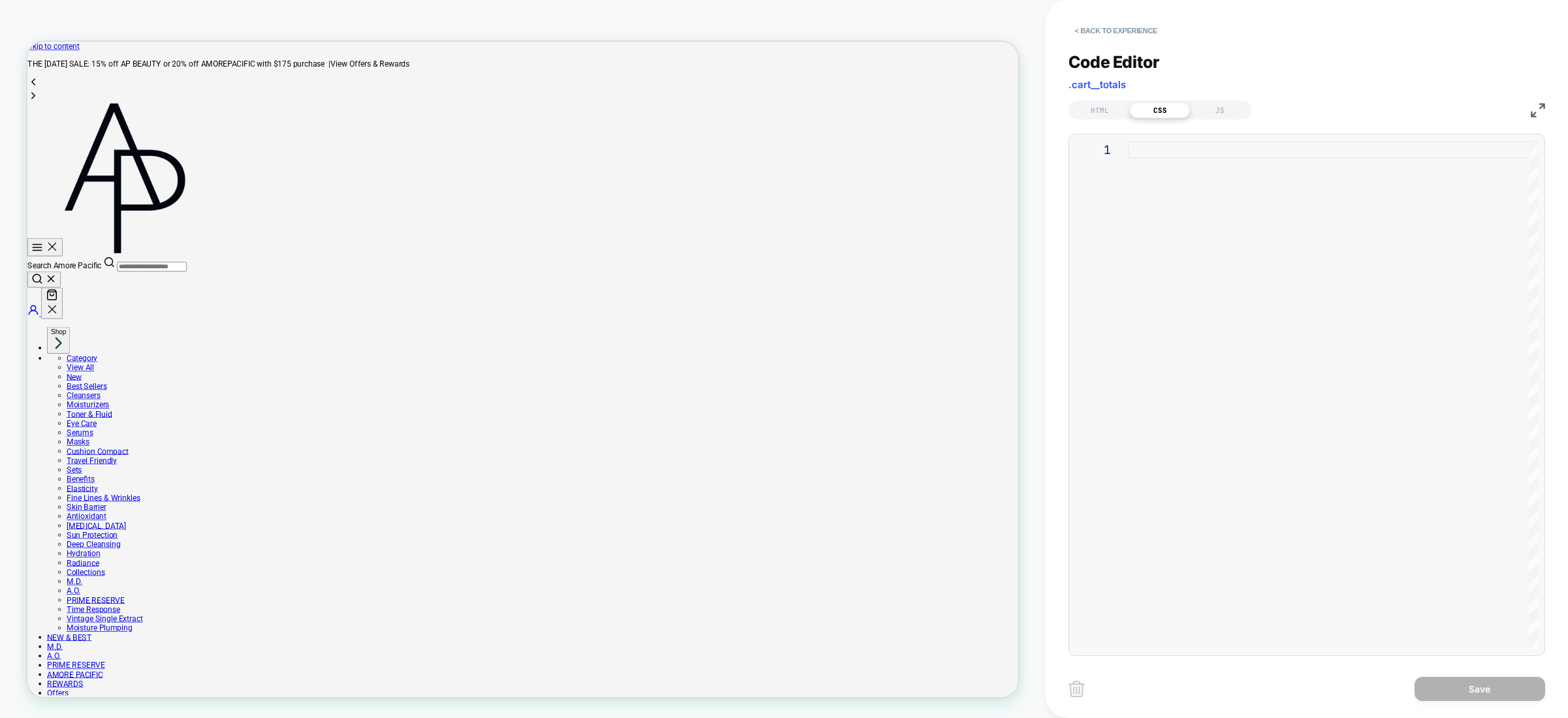
click at [1190, 195] on div at bounding box center [1333, 394] width 410 height 508
type textarea "**********"
click at [1118, 115] on div "HTML" at bounding box center [1099, 110] width 60 height 16
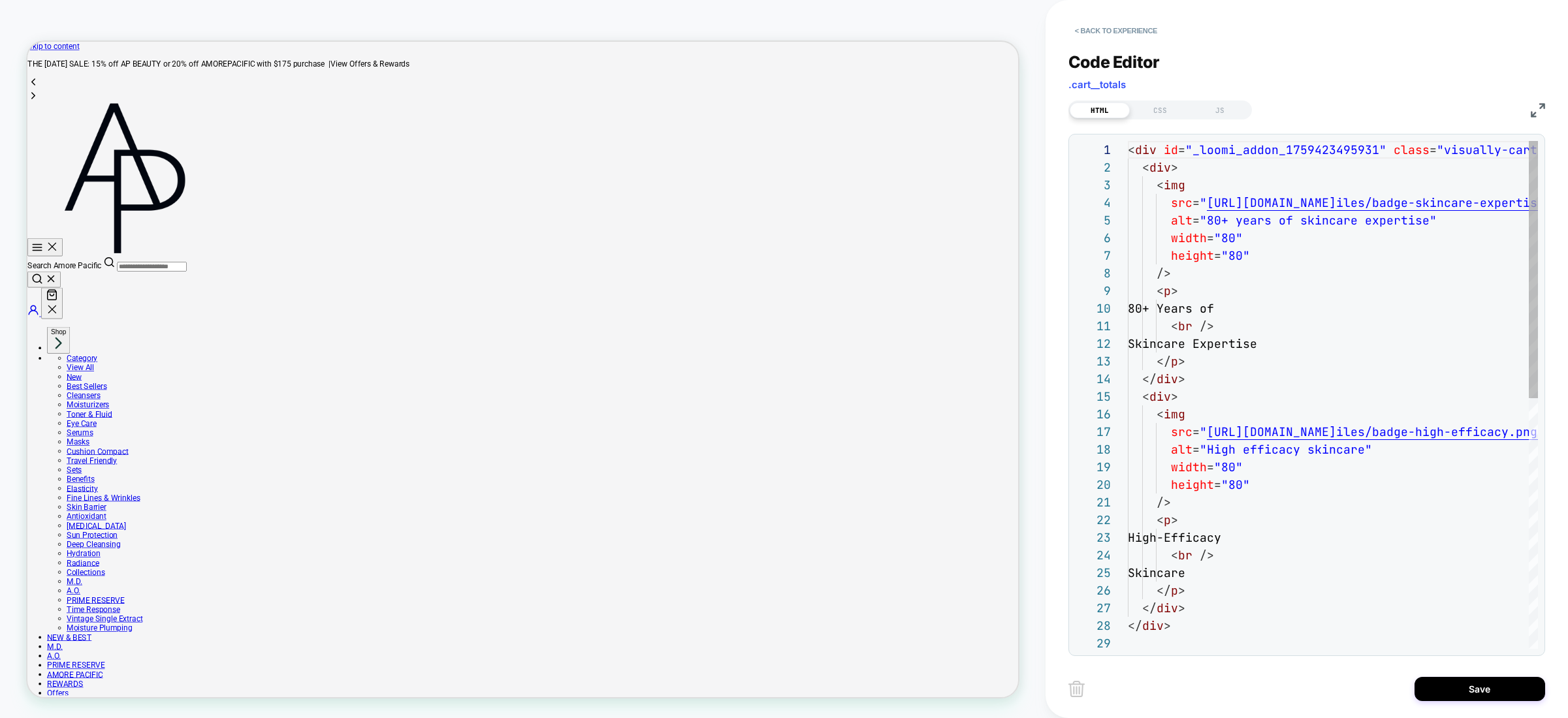
scroll to position [176, 0]
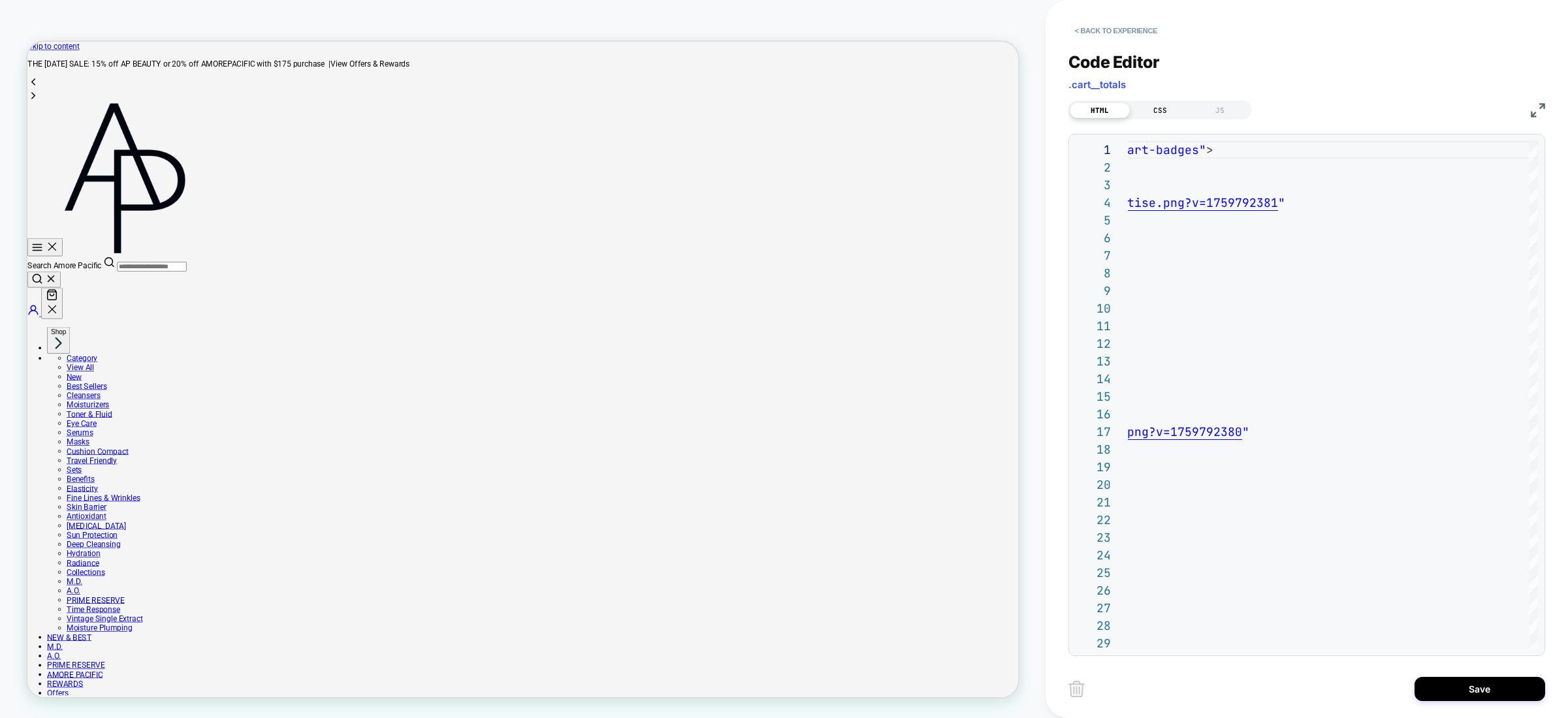
click at [1159, 111] on div "CSS" at bounding box center [1160, 110] width 60 height 16
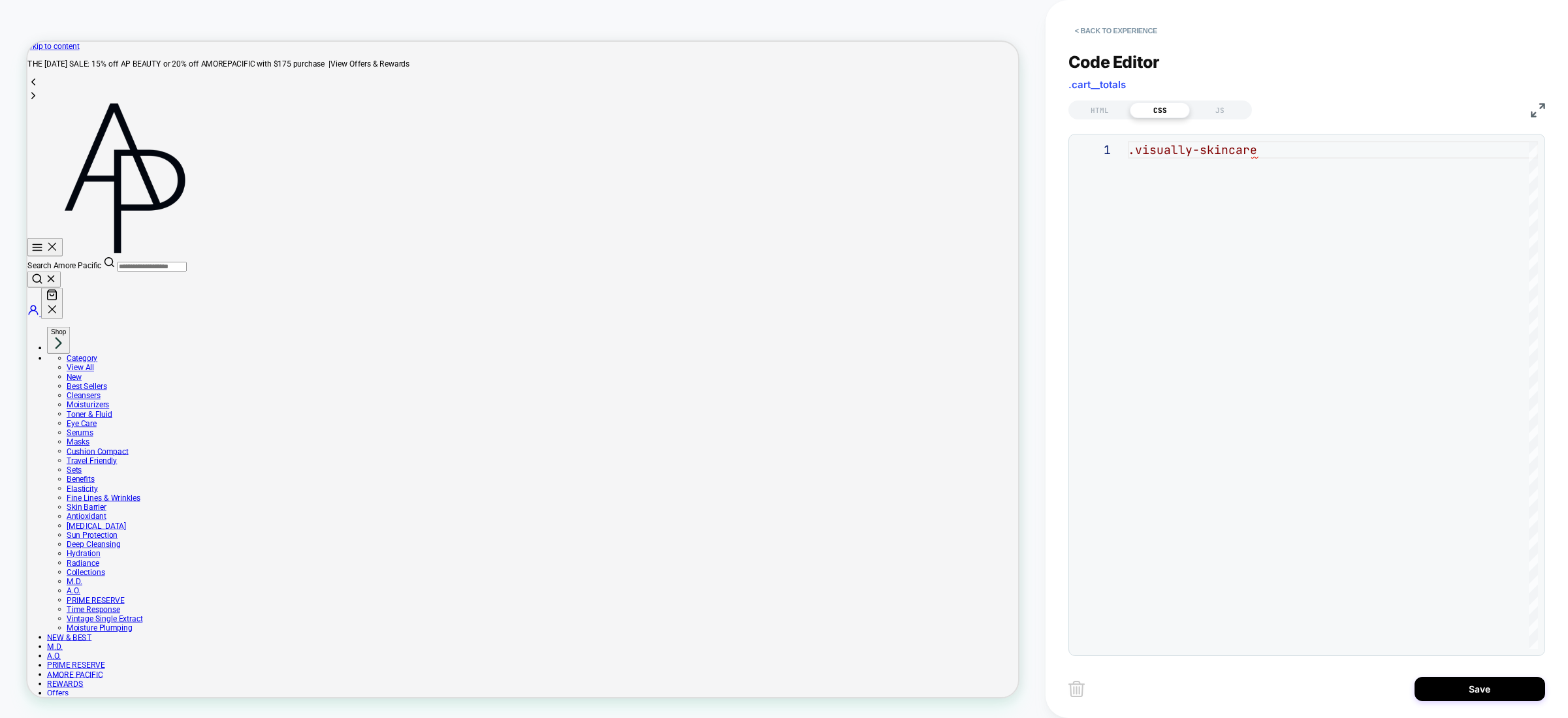
click at [1243, 148] on div ".visually-skincare" at bounding box center [1333, 394] width 410 height 508
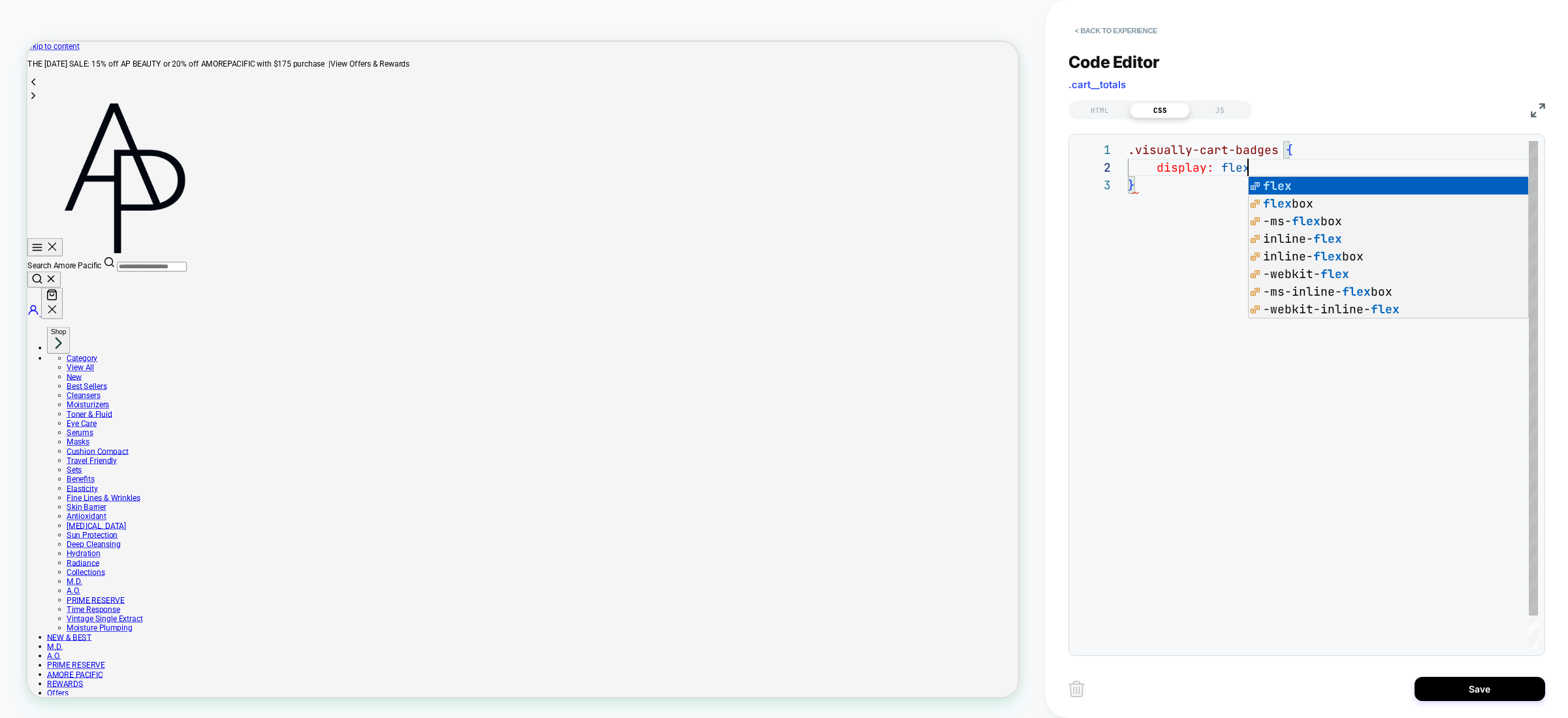
scroll to position [18, 126]
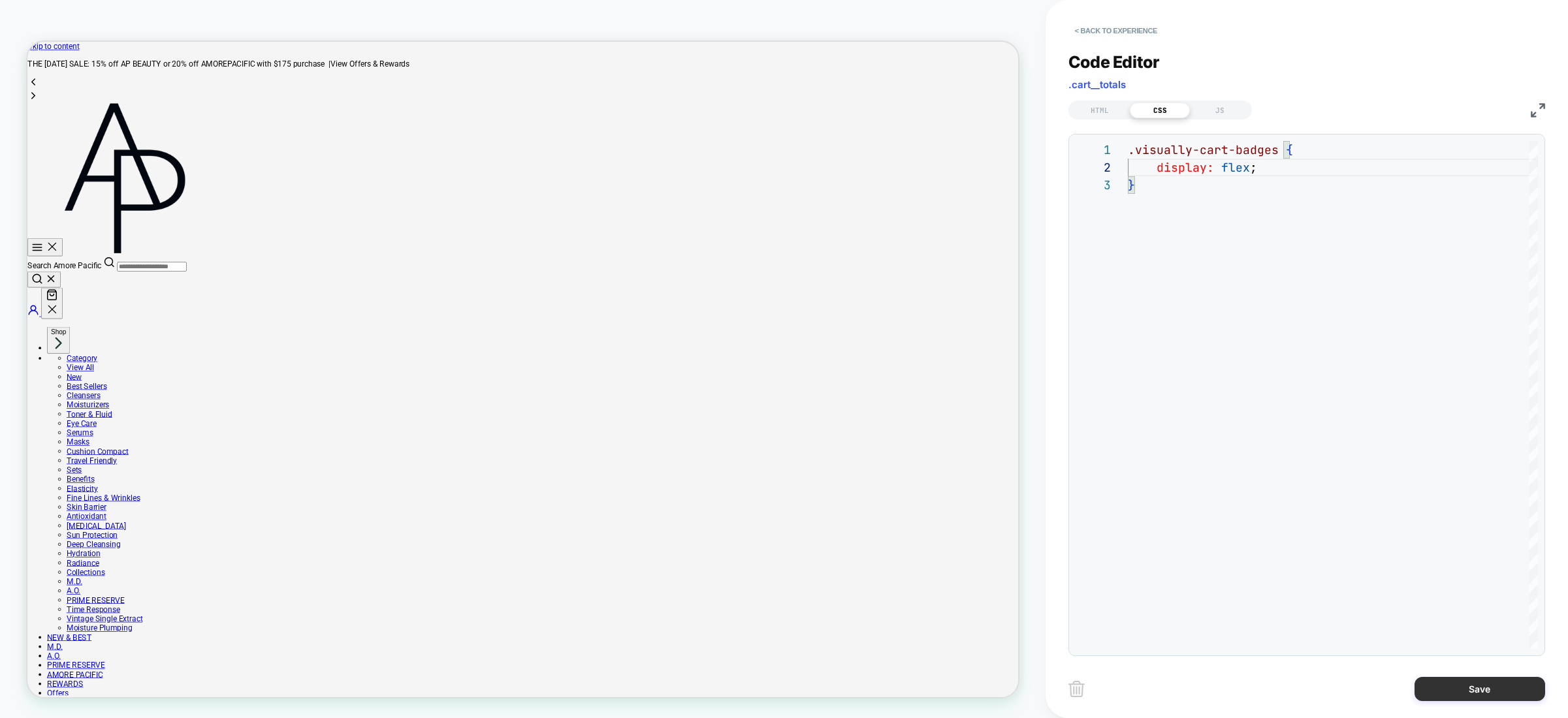
type textarea "**********"
click at [1470, 678] on button "Save" at bounding box center [1480, 688] width 130 height 24
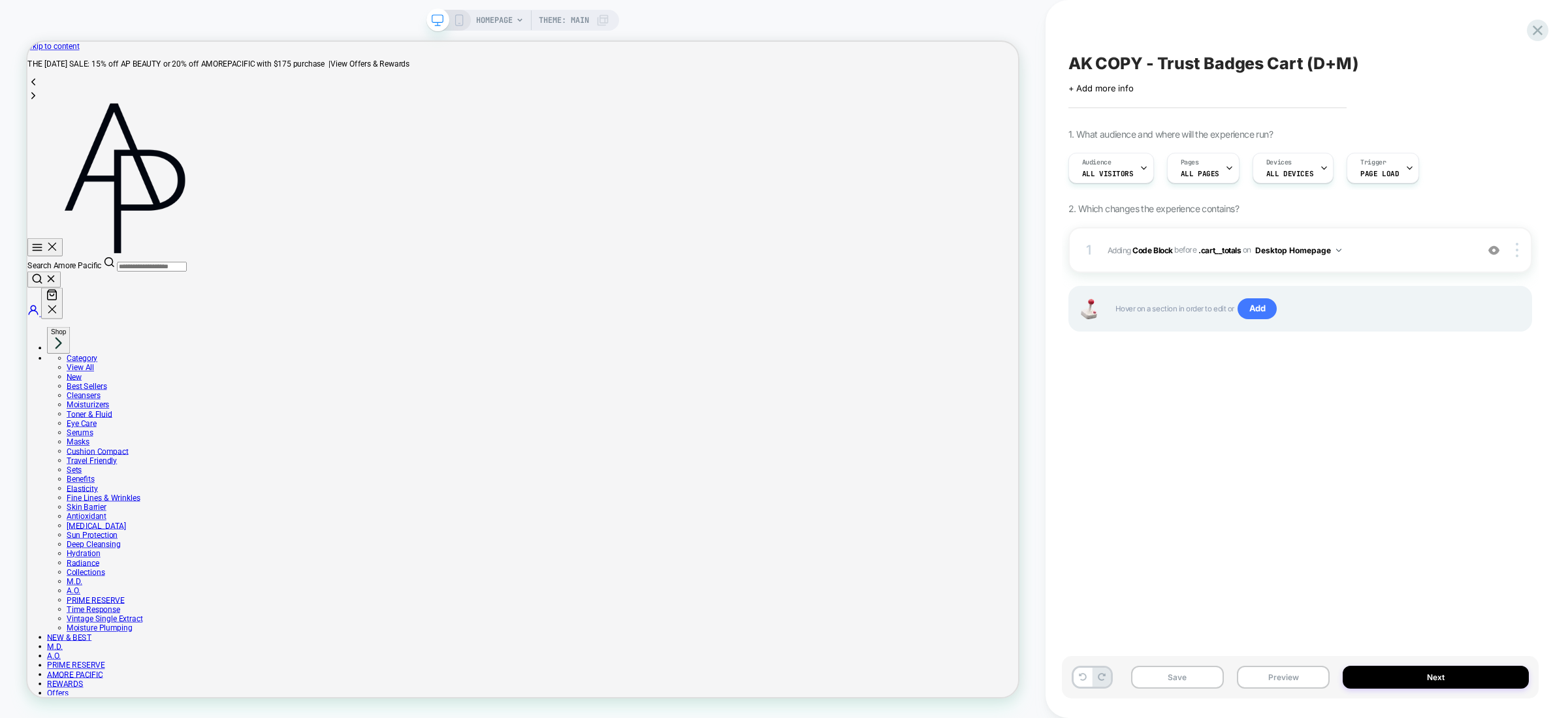
click at [1278, 294] on div "Hover on a section in order to edit or Add" at bounding box center [1300, 309] width 463 height 46
drag, startPoint x: 1311, startPoint y: 554, endPoint x: 1257, endPoint y: 559, distance: 54.2
click at [1310, 554] on div "AK COPY - Trust Badges Cart (D+M) Click to edit experience details + Add more i…" at bounding box center [1300, 359] width 477 height 692
click at [1257, 559] on div "AK COPY - Trust Badges Cart (D+M) Click to edit experience details + Add more i…" at bounding box center [1300, 359] width 477 height 692
click at [1335, 253] on button "Desktop Homepage" at bounding box center [1298, 250] width 87 height 16
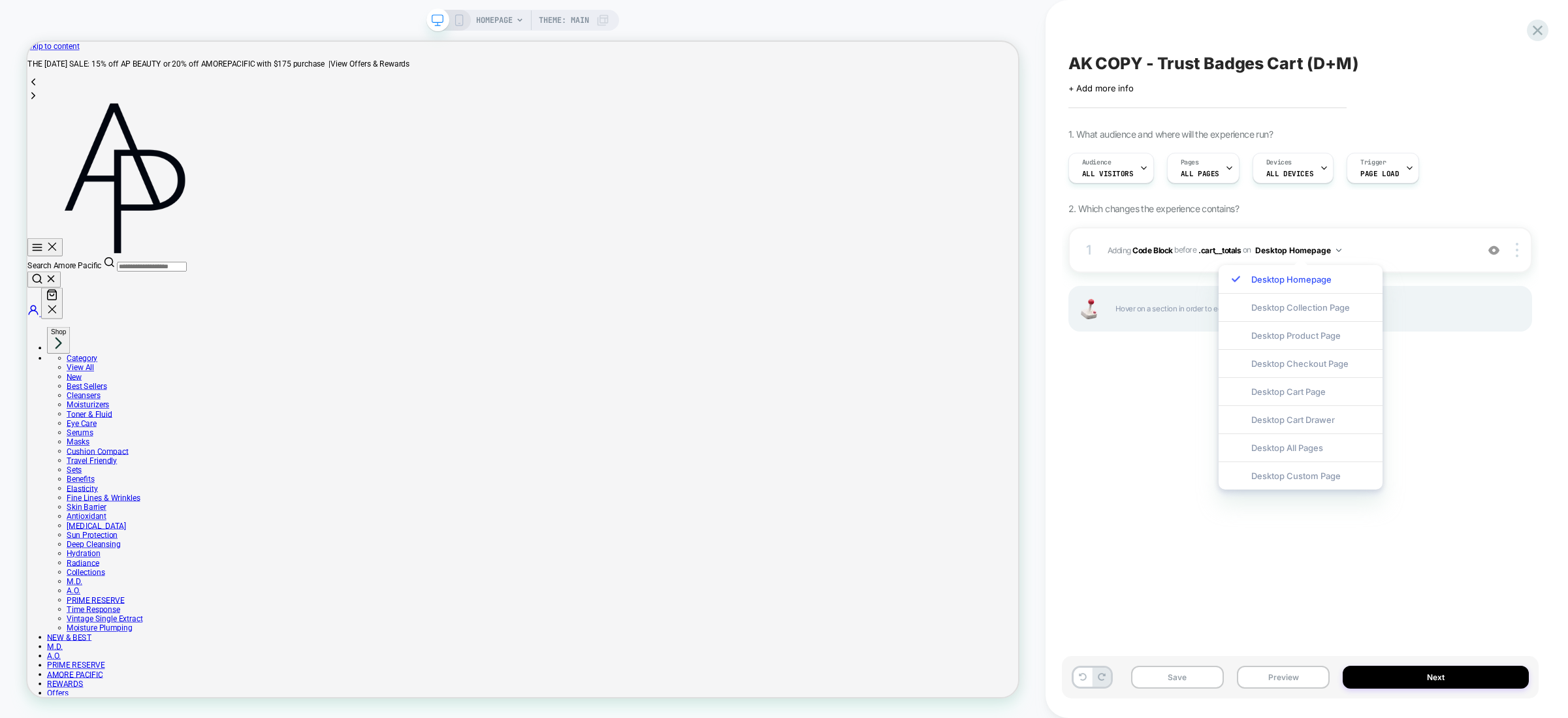
click at [1384, 226] on div "1. What audience and where will the experience run? Audience All Visitors Pages…" at bounding box center [1300, 246] width 463 height 235
click at [1272, 681] on button "Preview" at bounding box center [1283, 677] width 93 height 23
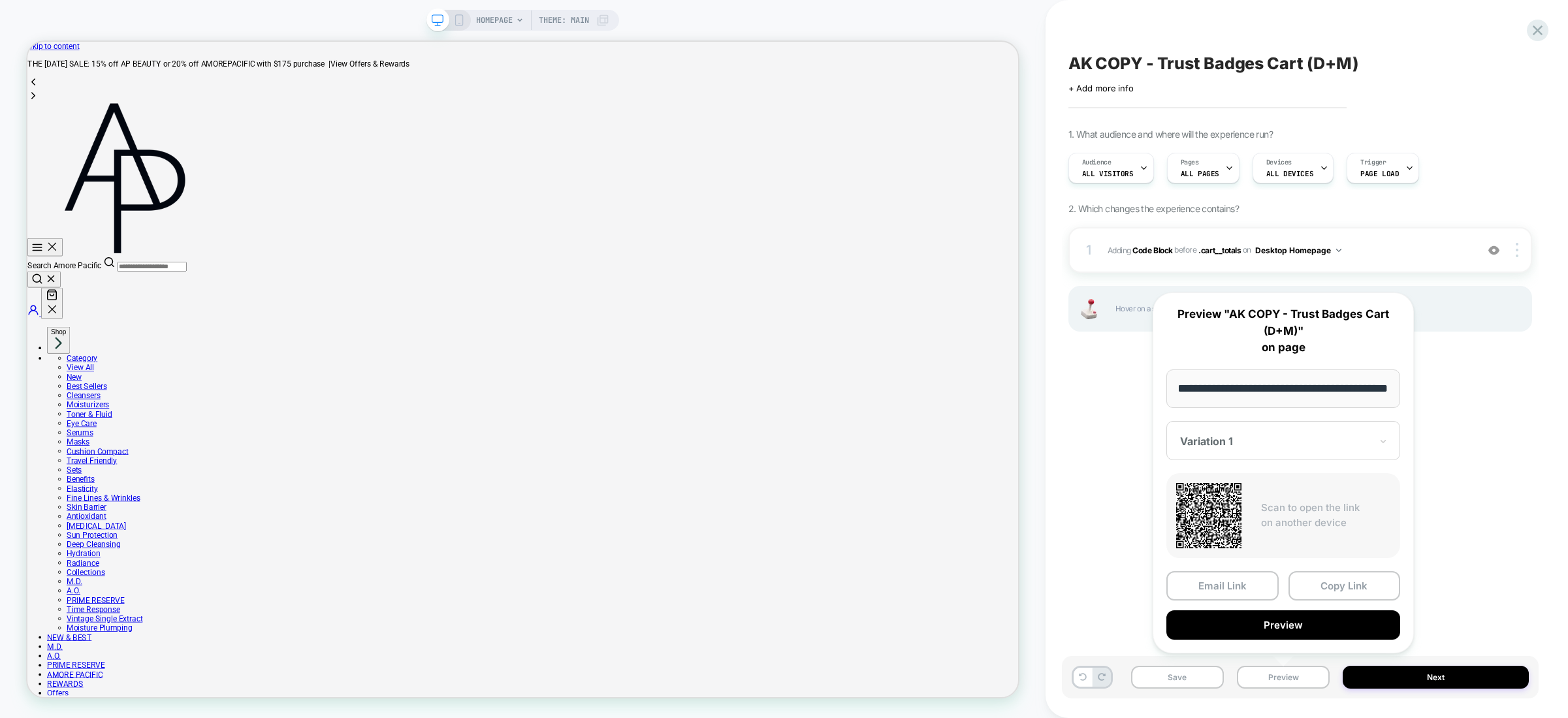
scroll to position [0, 0]
click at [1110, 528] on div "AK COPY - Trust Badges Cart (D+M) Click to edit experience details + Add more i…" at bounding box center [1300, 359] width 477 height 692
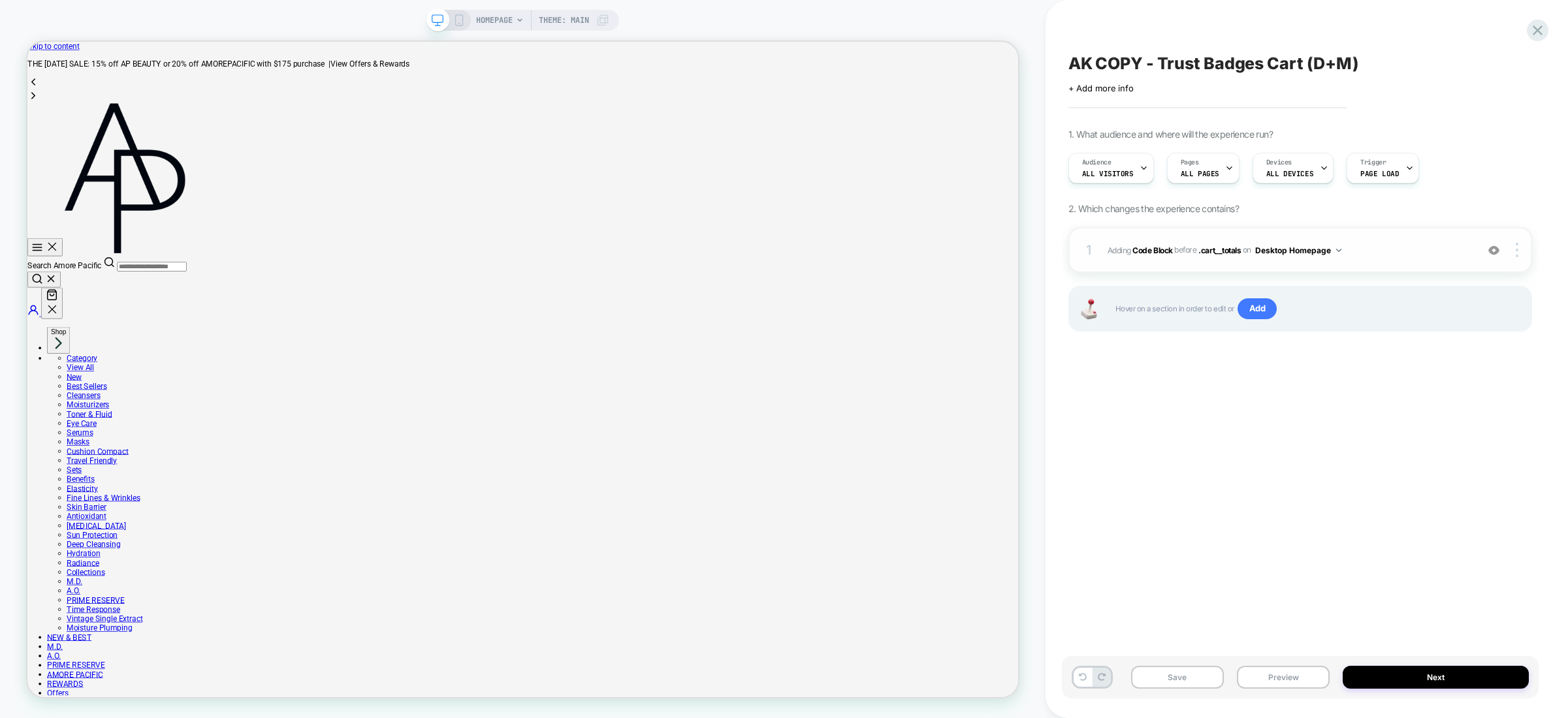
click at [1300, 265] on div "1 Adding Code Block BEFORE .cart__totals .cart__totals on Desktop Homepage Add …" at bounding box center [1300, 249] width 463 height 46
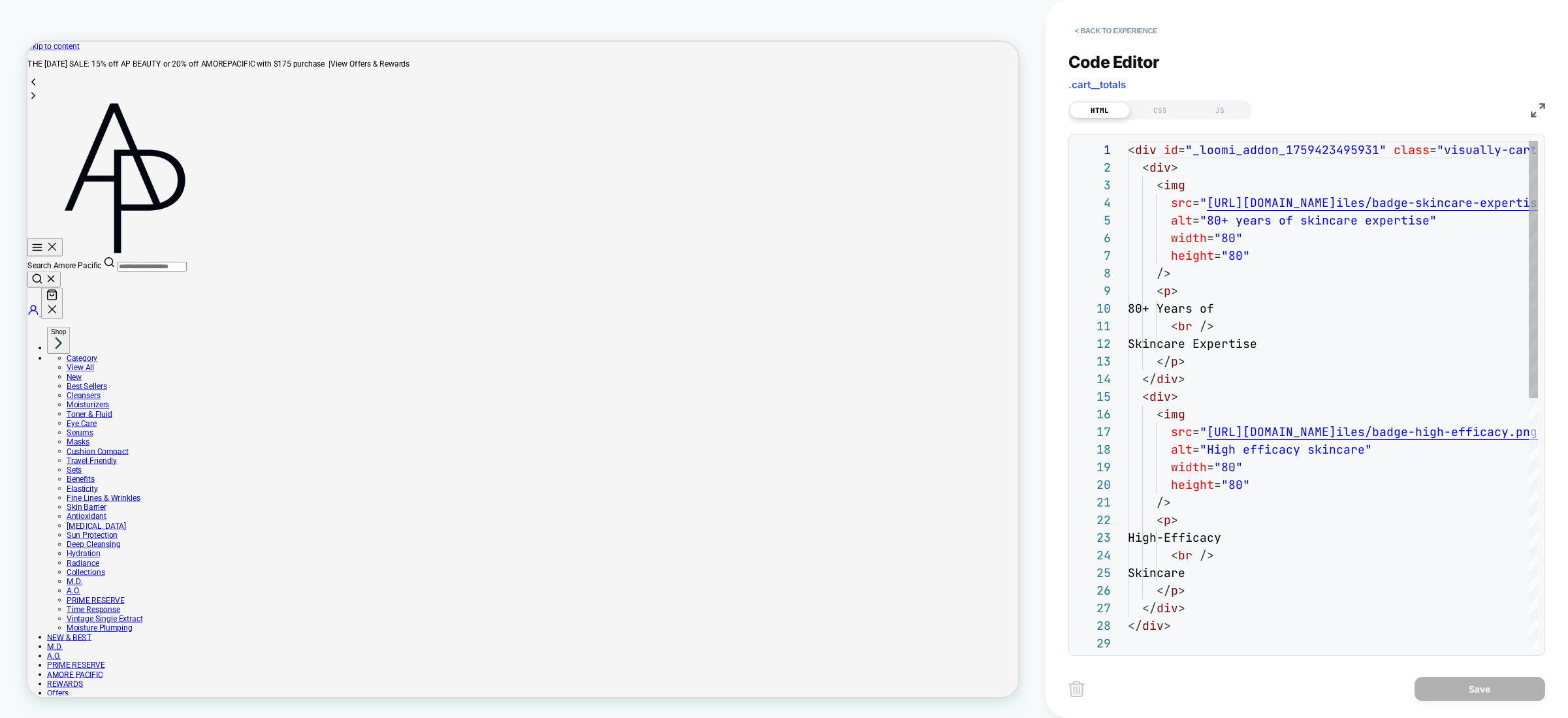
scroll to position [176, 0]
click at [1297, 224] on div "< div id = "_loomi_addon_1759423495931" class = "visually-cart-badges" > < div …" at bounding box center [1527, 642] width 799 height 1001
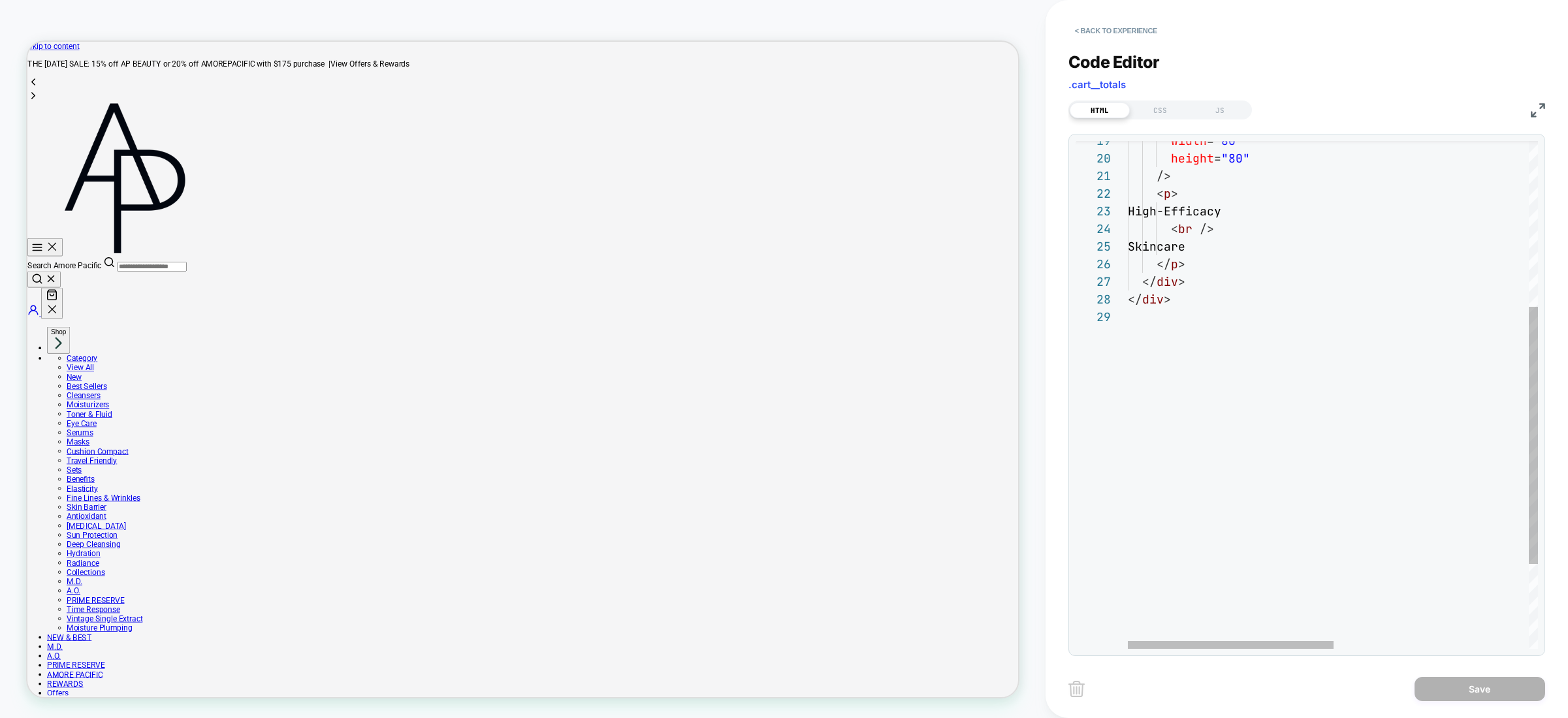
click at [1313, 454] on div "width = "80" height = "80" /> < p > High-Efficacy < br /> Skincare </ p > </ di…" at bounding box center [1527, 315] width 799 height 1001
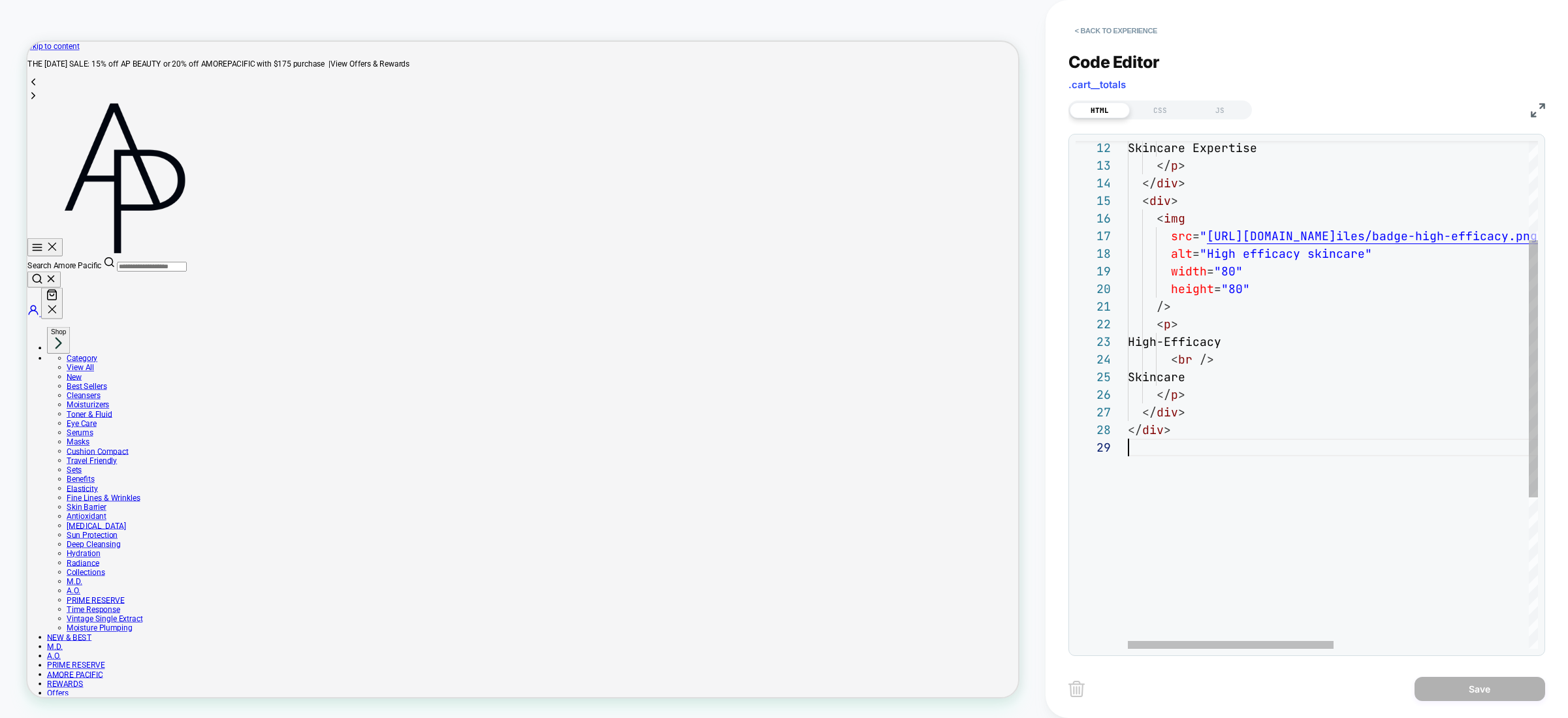
click at [1313, 454] on div "width = "80" height = "80" /> < p > High-Efficacy < br /> Skincare </ p > </ di…" at bounding box center [1527, 446] width 799 height 1001
drag, startPoint x: 1313, startPoint y: 454, endPoint x: 1321, endPoint y: 268, distance: 186.2
click at [1313, 454] on div "width = "80" height = "80" /> < p > High-Efficacy < br /> Skincare </ p > </ di…" at bounding box center [1527, 446] width 799 height 1001
click at [1322, 260] on div "width = "80" height = "80" /> < p > High-Efficacy < br /> Skincare </ p > </ di…" at bounding box center [1527, 446] width 799 height 1001
type textarea "**********"
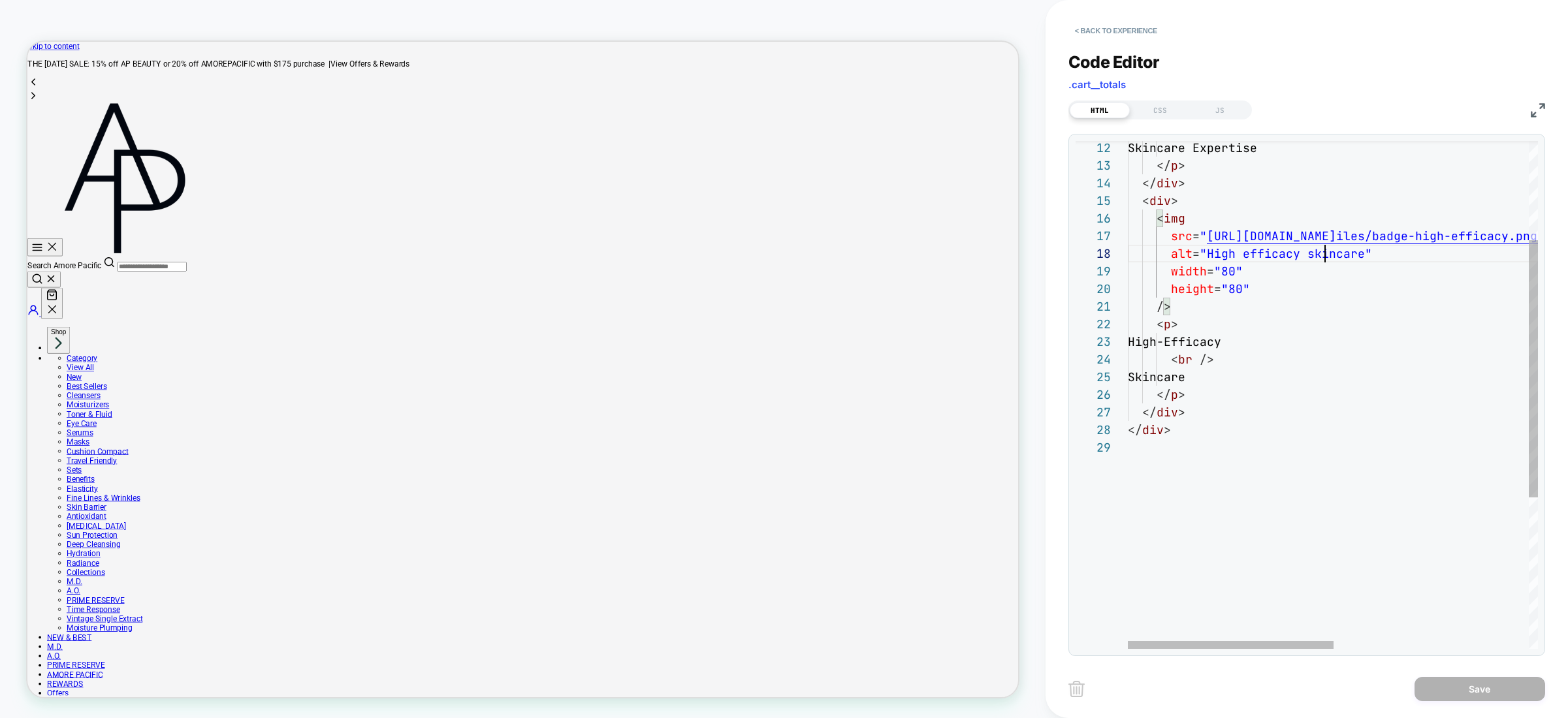
click at [1325, 359] on div "width = "80" height = "80" /> < p > High-Efficacy < br /> Skincare </ p > </ di…" at bounding box center [1527, 446] width 799 height 1001
click at [1155, 105] on div "CSS" at bounding box center [1160, 110] width 60 height 16
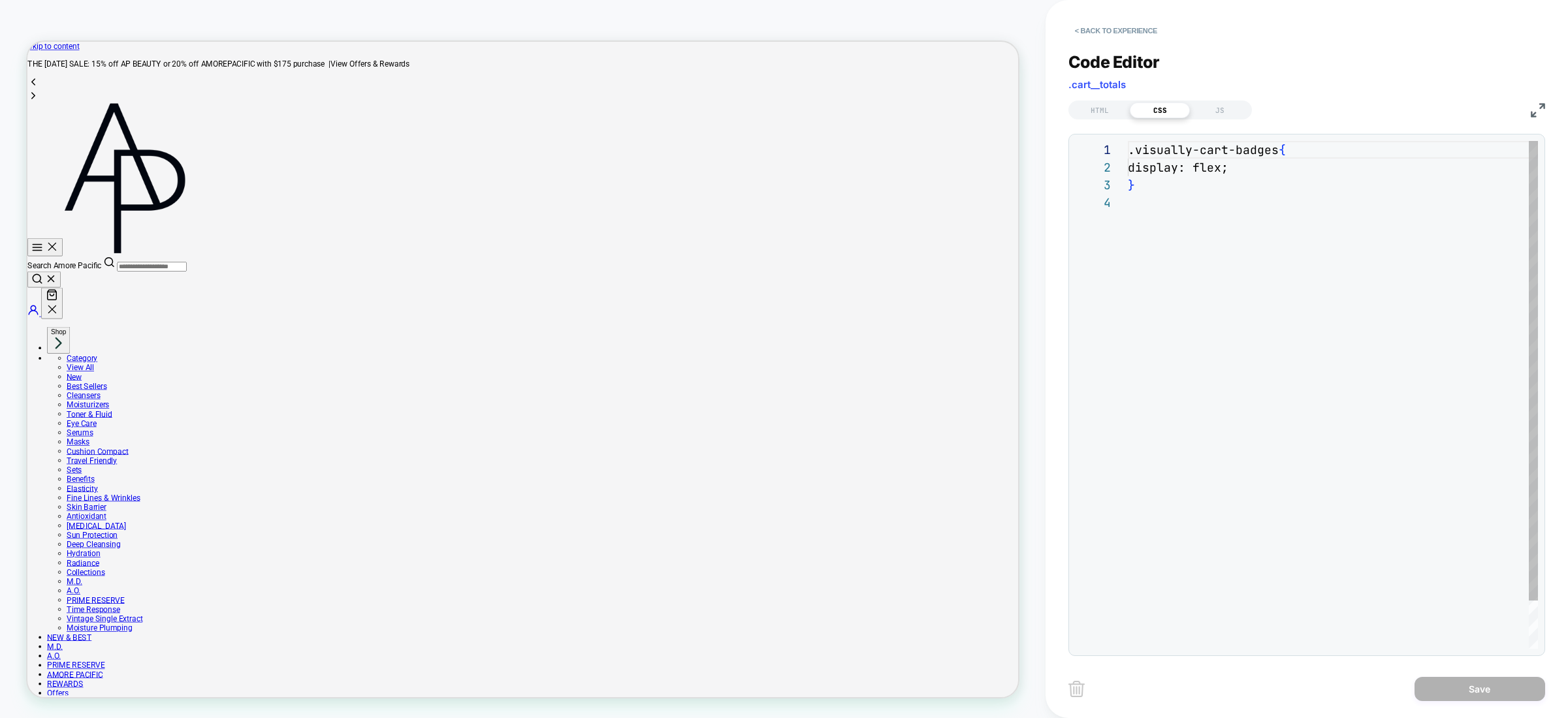
scroll to position [53, 0]
click at [1307, 166] on div ".visually-cart-badges { display: flex ; }" at bounding box center [1333, 421] width 410 height 561
click at [1254, 190] on div ".visually-cart-badges { display: flex ; } gap: 16px ;" at bounding box center [1333, 430] width 410 height 578
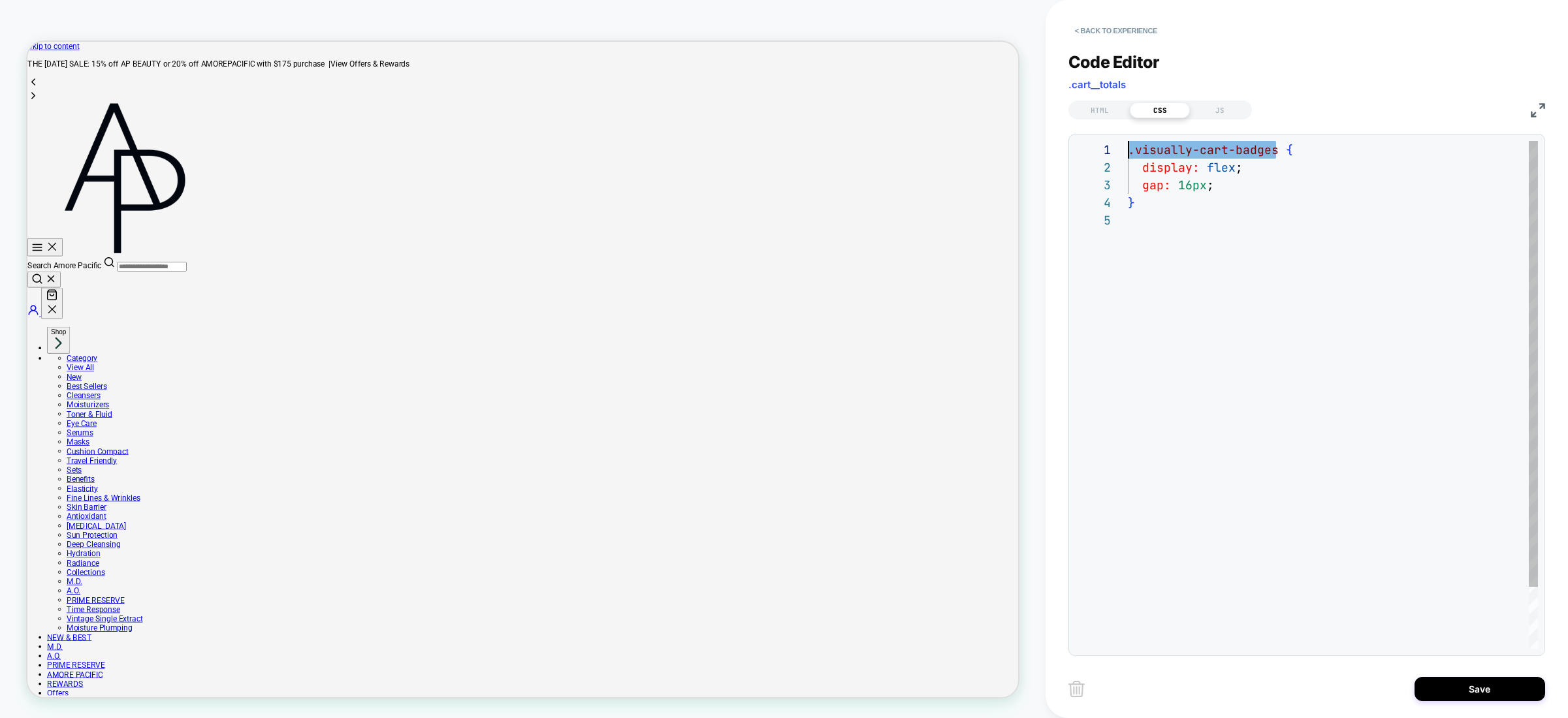
drag, startPoint x: 1274, startPoint y: 149, endPoint x: 1098, endPoint y: 154, distance: 176.1
click at [1128, 154] on div ".visually-cart-badges { display: flex ; } gap: 16px ;" at bounding box center [1333, 430] width 410 height 578
click at [1192, 206] on div ".visually-cart-badges { display: flex ; } gap: 16px ;" at bounding box center [1333, 430] width 410 height 578
click at [1251, 253] on div ".visually-cart-badges { display: flex ; } gap: 16px ; .visually-cart-badges { m…" at bounding box center [1333, 465] width 410 height 649
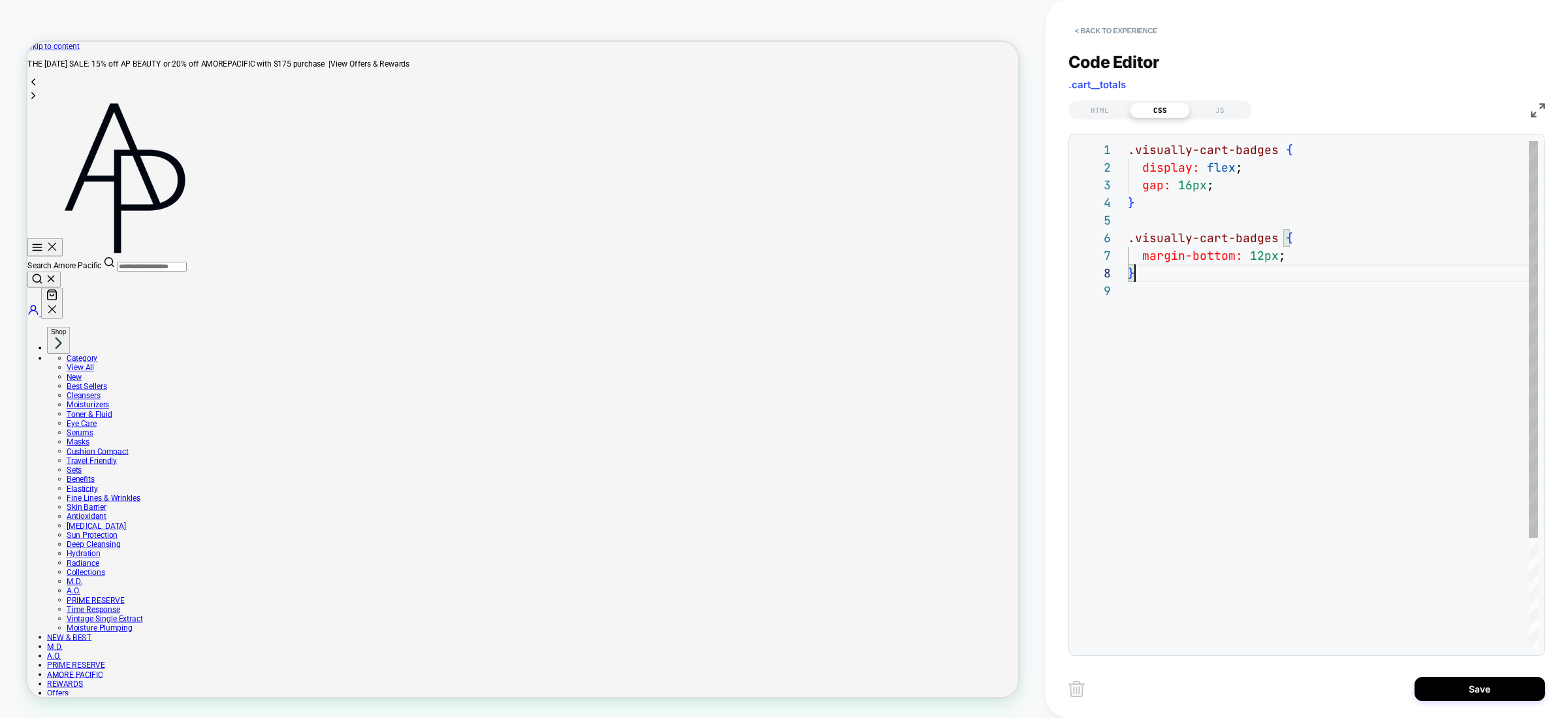
click at [1250, 272] on div ".visually-cart-badges { display: flex ; } gap: 16px ; .visually-cart-badges { m…" at bounding box center [1333, 465] width 410 height 649
drag, startPoint x: 1162, startPoint y: 239, endPoint x: 1126, endPoint y: 256, distance: 39.8
click at [1128, 239] on div ".visually-cart-badges { display: flex ; } gap: 16px ; .visually-cart-badges { m…" at bounding box center [1333, 465] width 410 height 649
drag, startPoint x: 1203, startPoint y: 296, endPoint x: 1219, endPoint y: 292, distance: 16.5
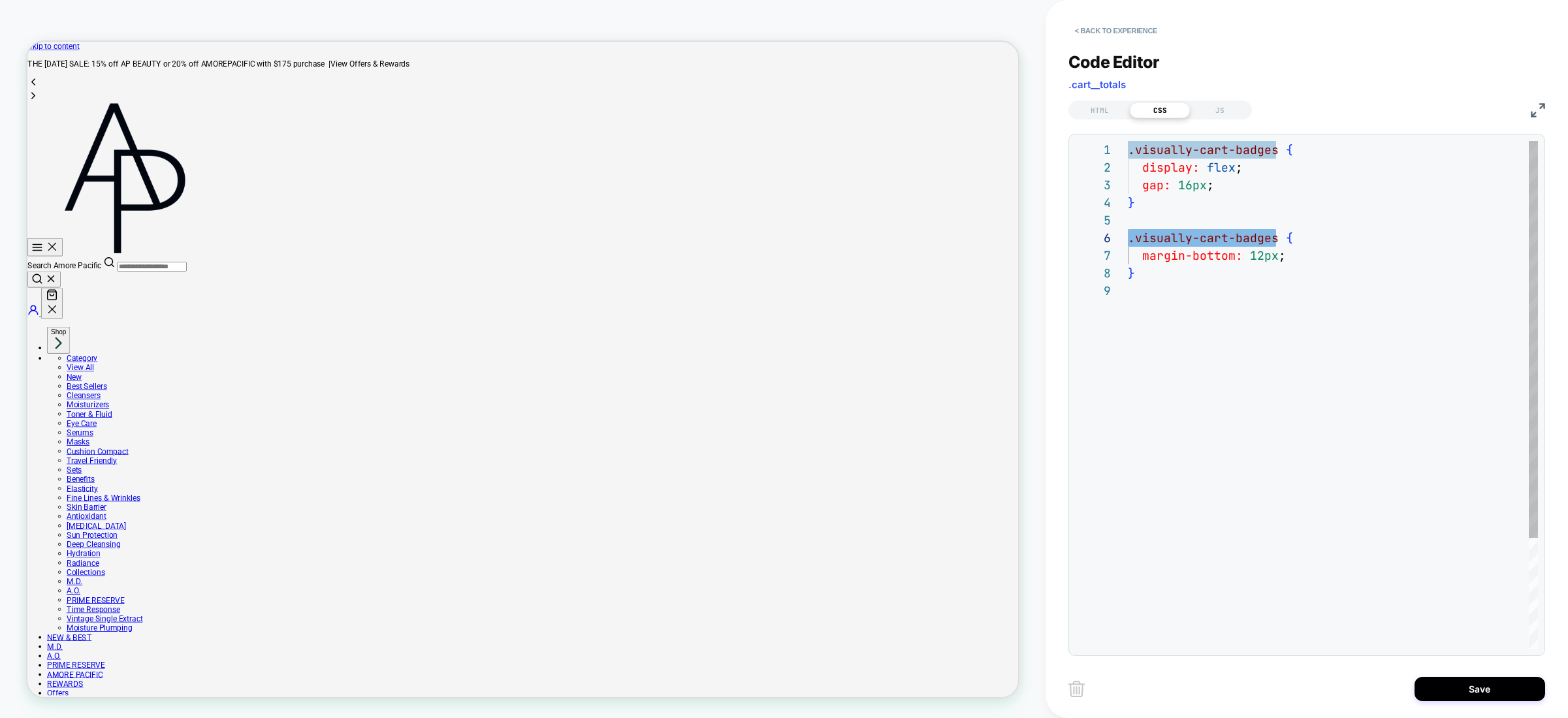
click at [1203, 296] on div ".visually-cart-badges { display: flex ; } gap: 16px ; .visually-cart-badges { m…" at bounding box center [1333, 465] width 410 height 649
click at [1285, 239] on div ".visually-cart-badges { display: flex ; } gap: 16px ; .visually-cart-badges { m…" at bounding box center [1333, 465] width 410 height 649
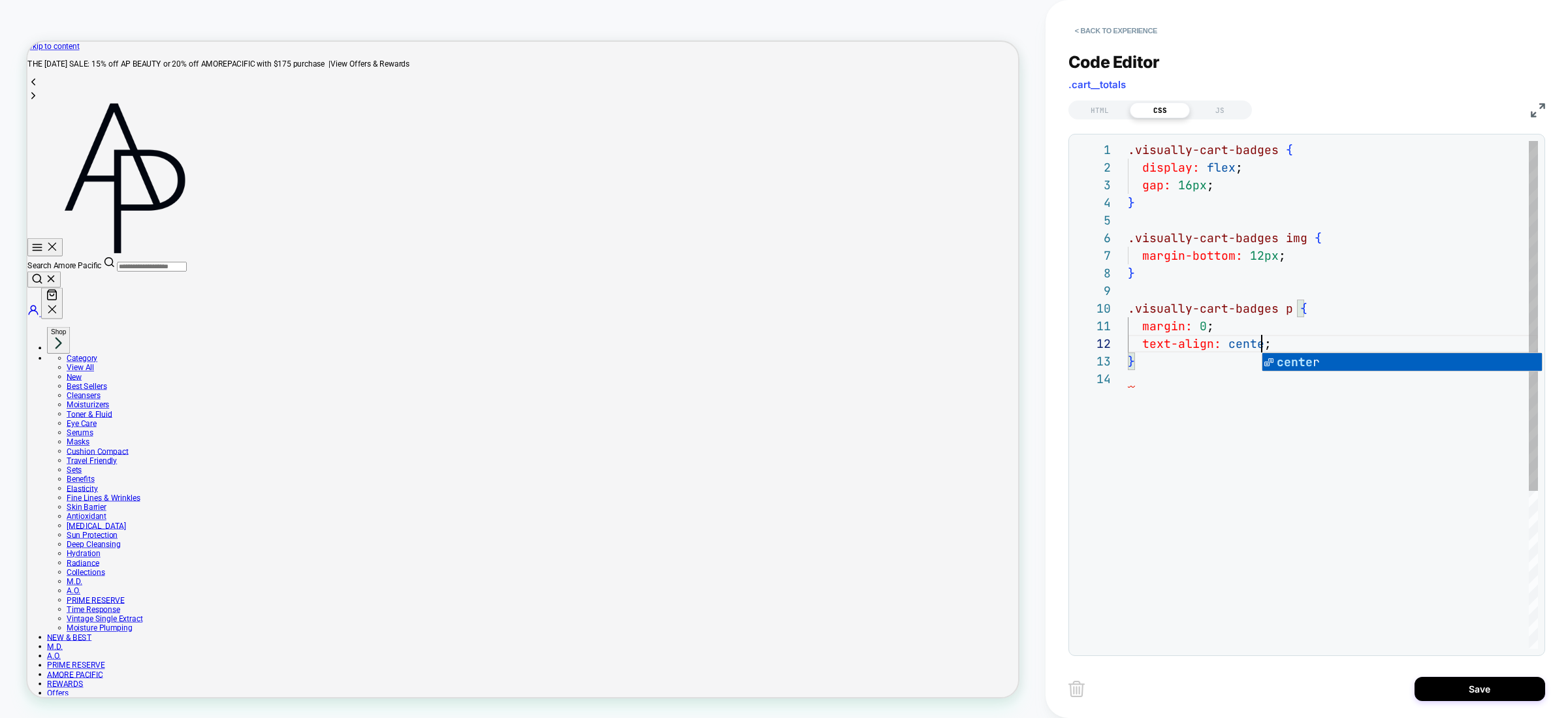
scroll to position [18, 141]
type textarea "**********"
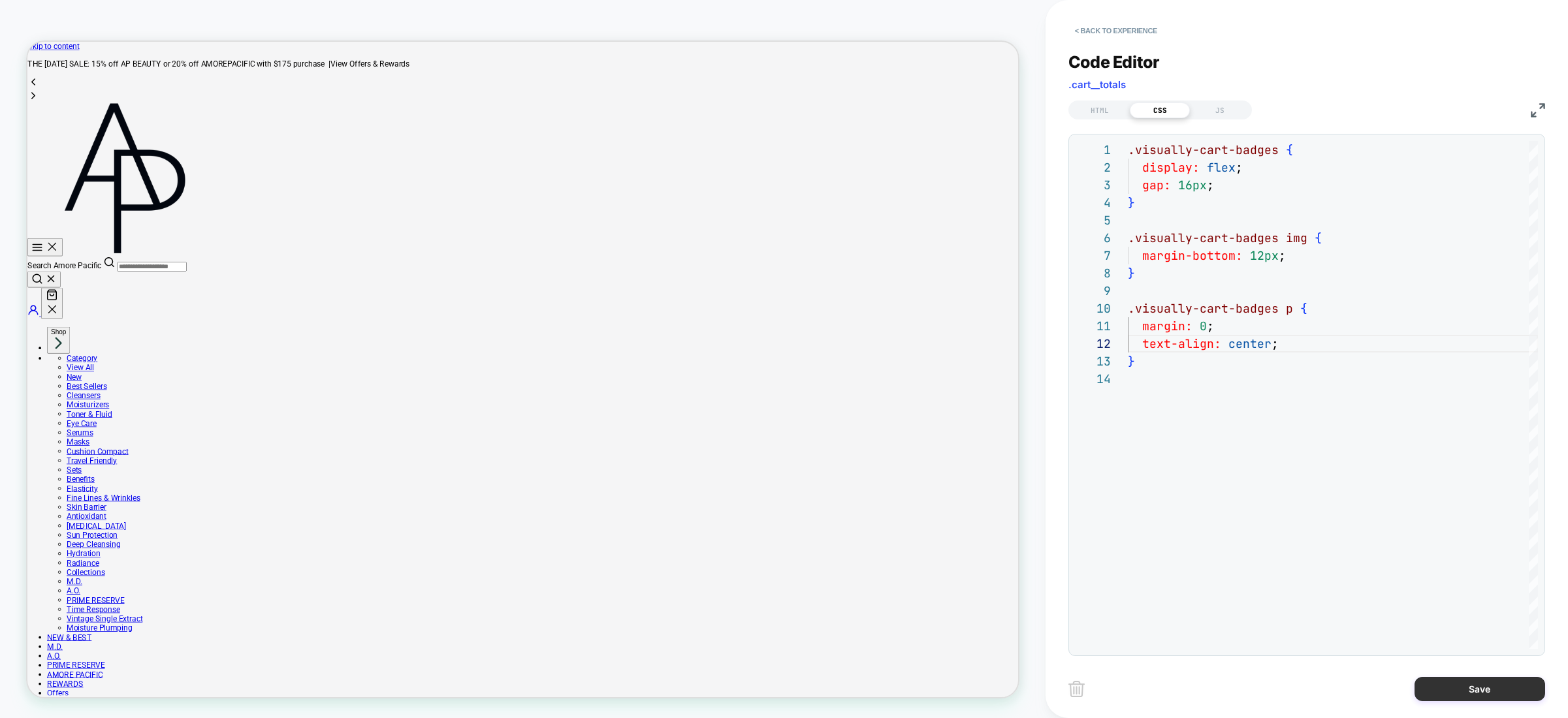
click at [1487, 680] on button "Save" at bounding box center [1480, 688] width 130 height 24
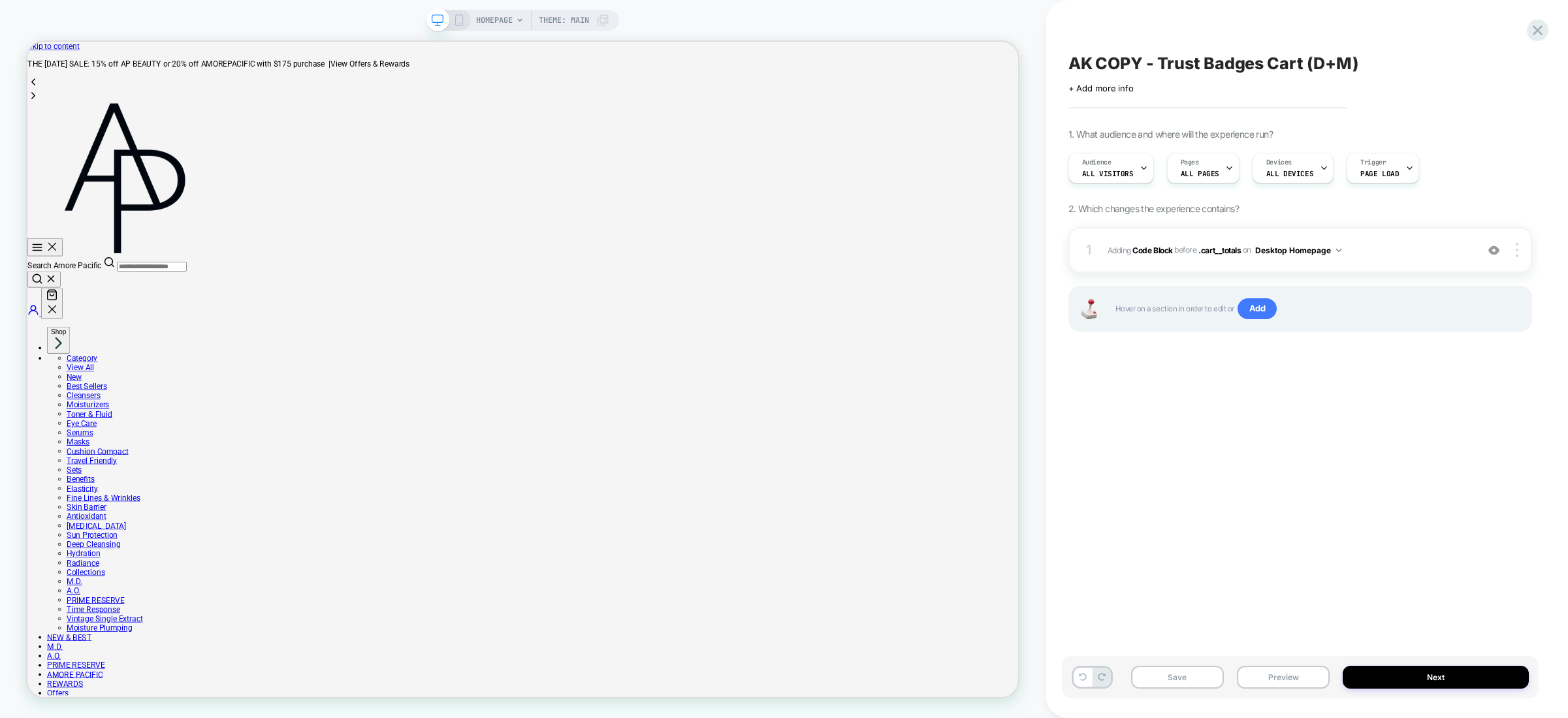
click at [1295, 516] on div "AK COPY - Trust Badges Cart (D+M) Click to edit experience details + Add more i…" at bounding box center [1300, 359] width 477 height 692
click at [1395, 246] on span "Adding Code Block BEFORE .cart__totals .cart__totals on Desktop Homepage" at bounding box center [1289, 250] width 363 height 16
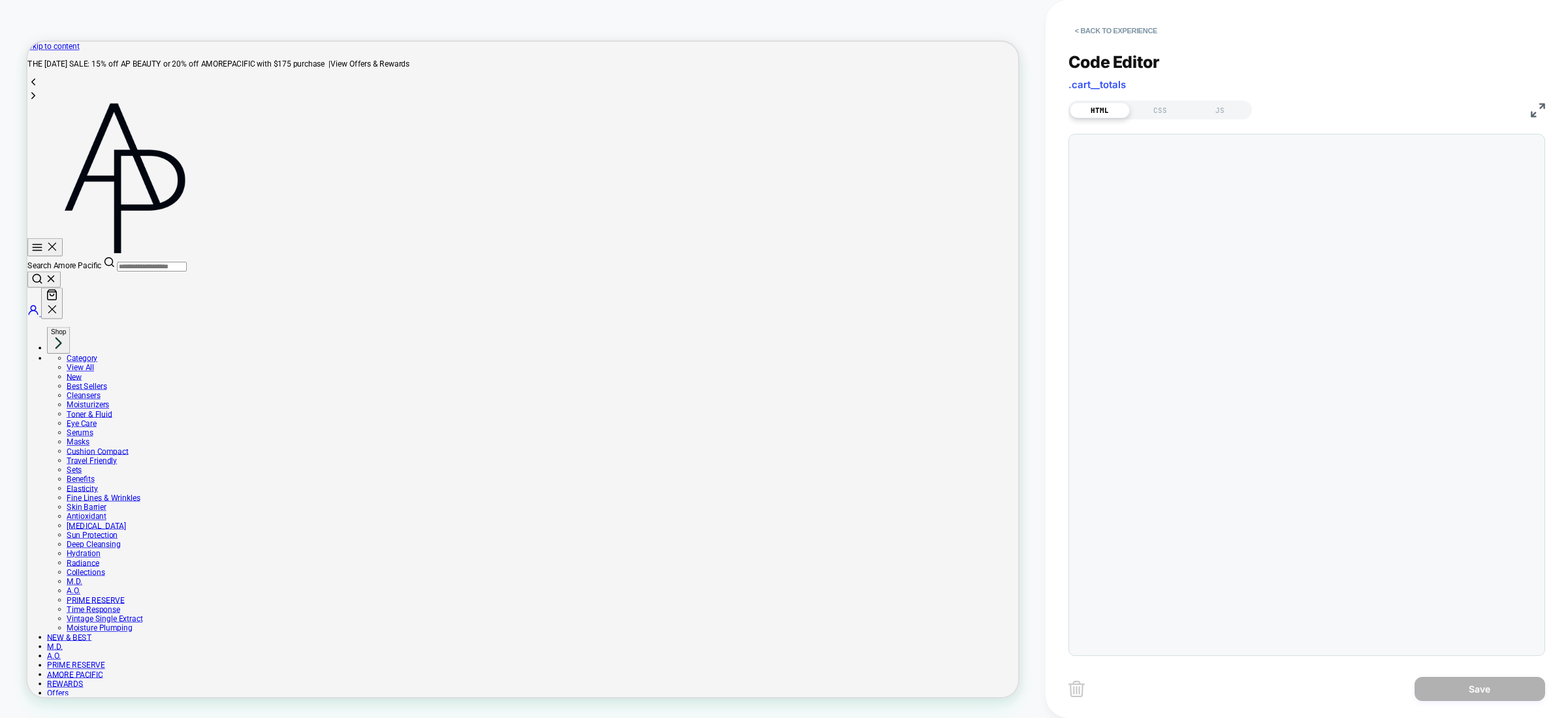
scroll to position [176, 0]
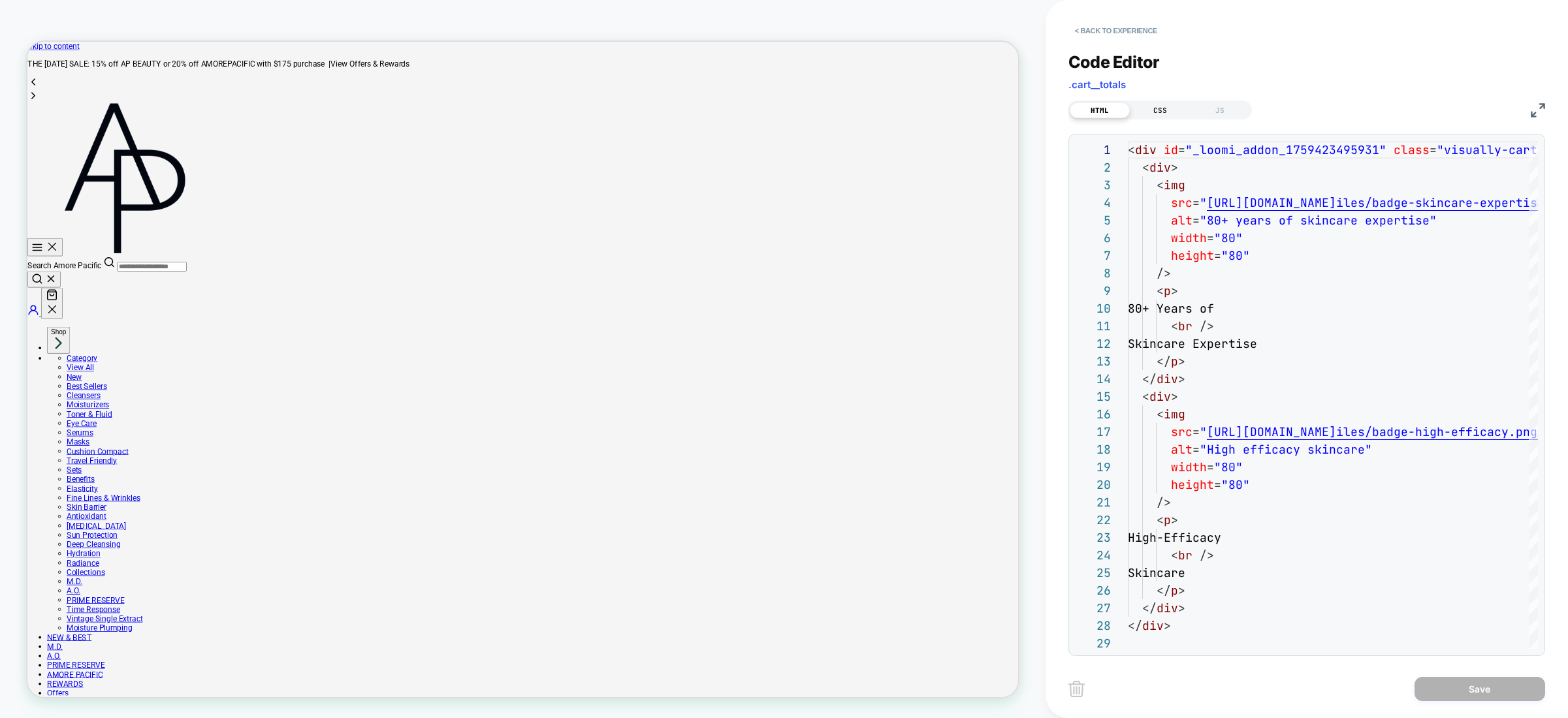
click at [1165, 115] on div "CSS" at bounding box center [1160, 110] width 60 height 16
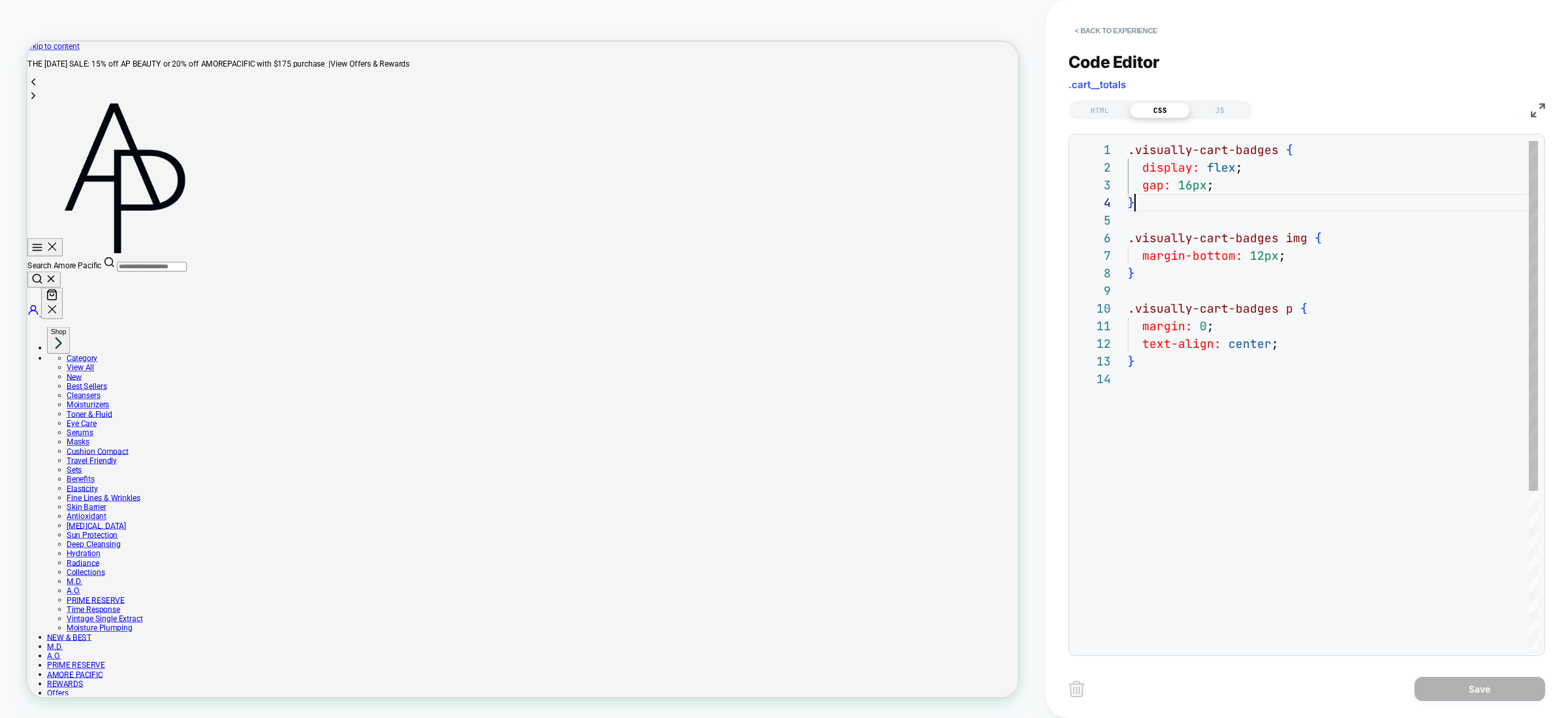
click at [1258, 194] on div ".visually-cart-badges { display: flex ; gap: 16px ; } .visually-cart-badges img…" at bounding box center [1333, 509] width 410 height 737
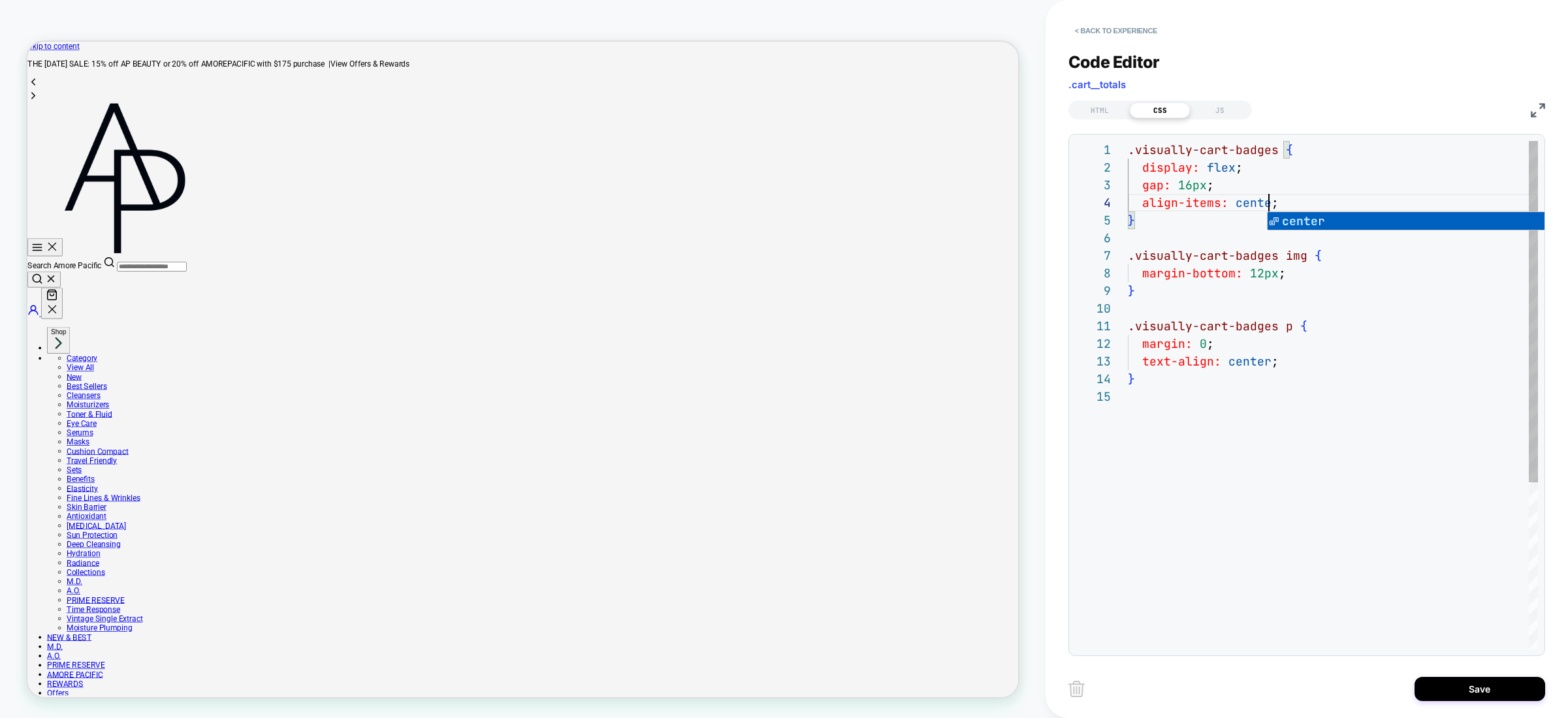
scroll to position [53, 148]
type textarea "**********"
click at [1485, 692] on button "Save" at bounding box center [1480, 688] width 130 height 24
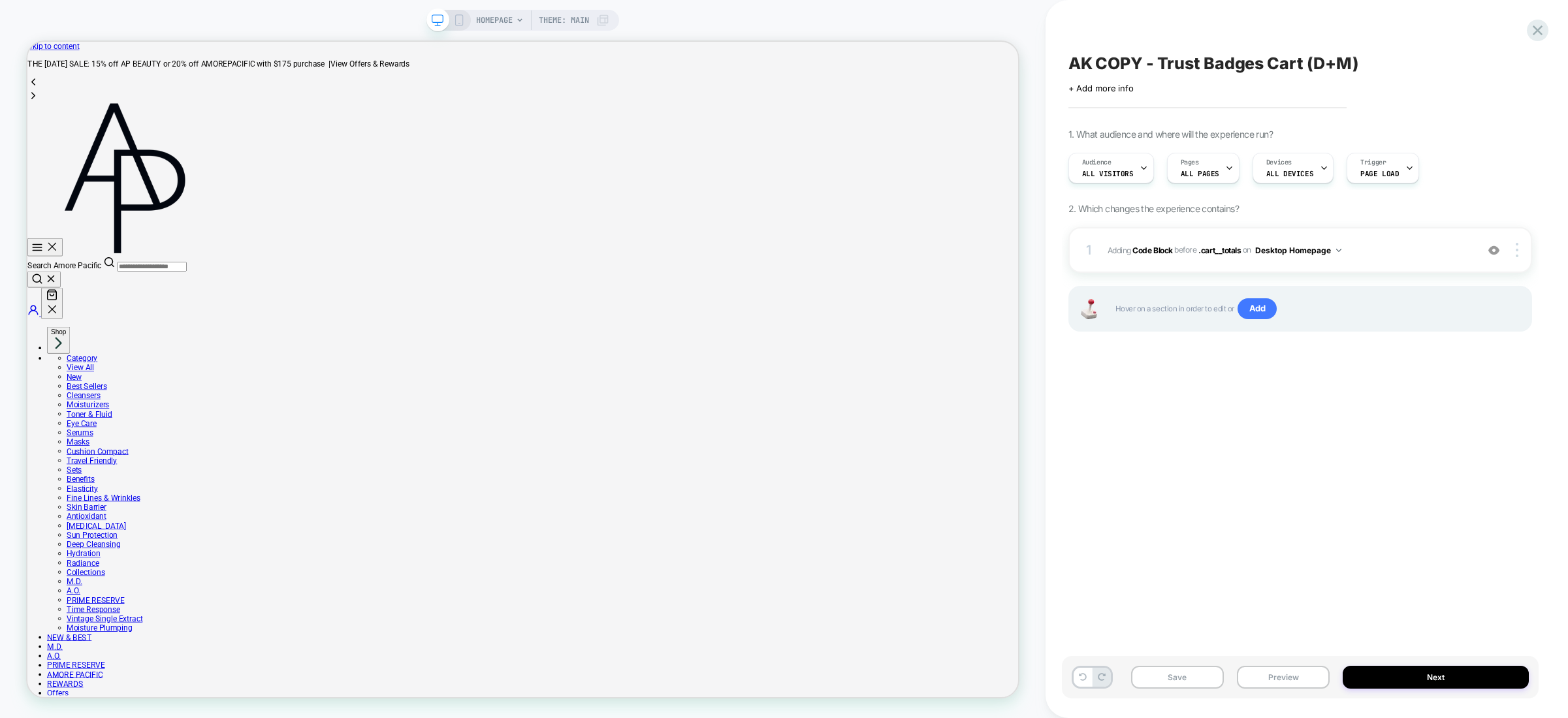
click at [1403, 341] on div "1 Adding Code Block BEFORE .cart__totals .cart__totals on Desktop Homepage Add …" at bounding box center [1300, 295] width 463 height 137
click at [1407, 267] on div "1 Adding Code Block BEFORE .cart__totals .cart__totals on Desktop Homepage Add …" at bounding box center [1300, 249] width 463 height 46
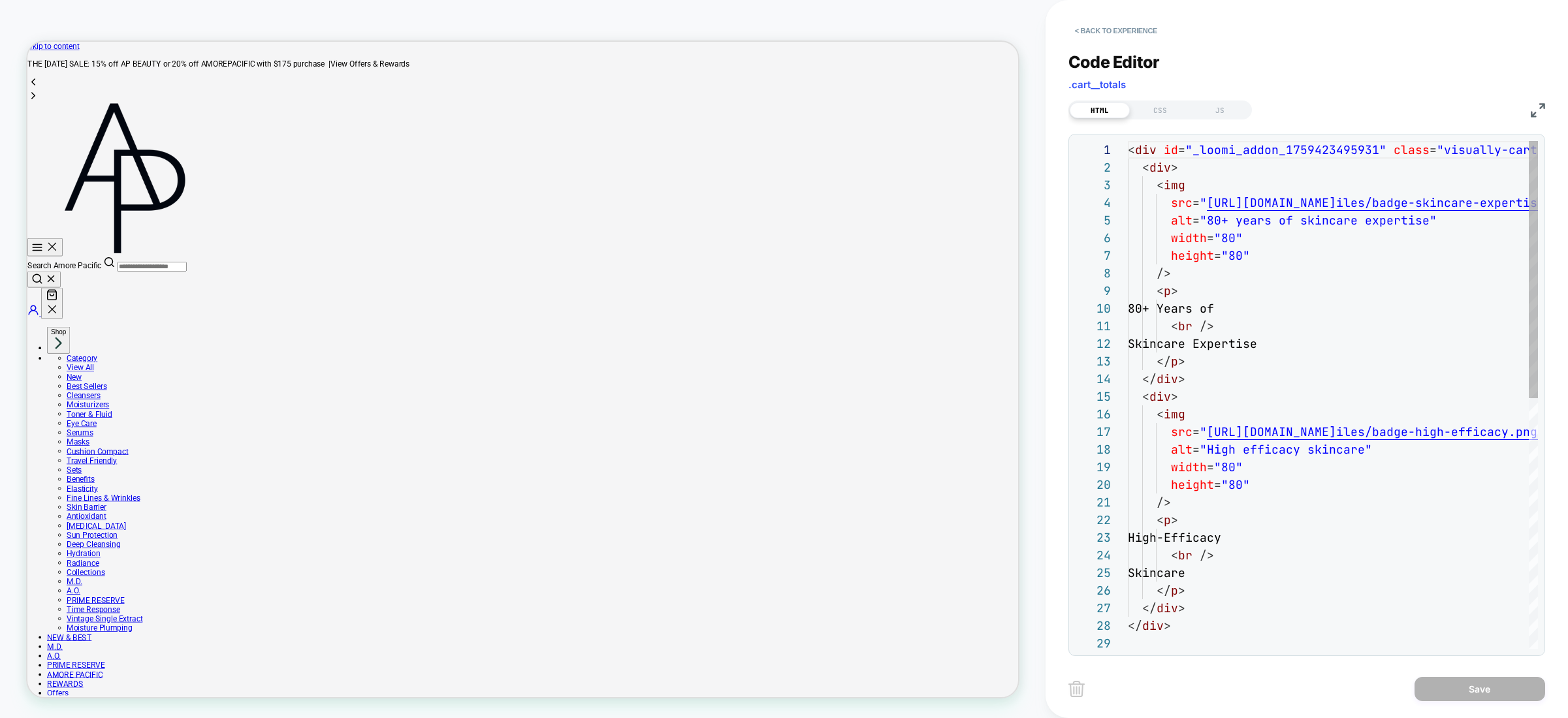
scroll to position [176, 0]
click at [1397, 260] on div "< div id = "_loomi_addon_1759423495931" class = "visually-cart-badges" > < div …" at bounding box center [1527, 642] width 799 height 1001
click at [1166, 101] on div "HTML CSS JS" at bounding box center [1160, 110] width 183 height 19
click at [1169, 108] on div "CSS" at bounding box center [1160, 110] width 60 height 16
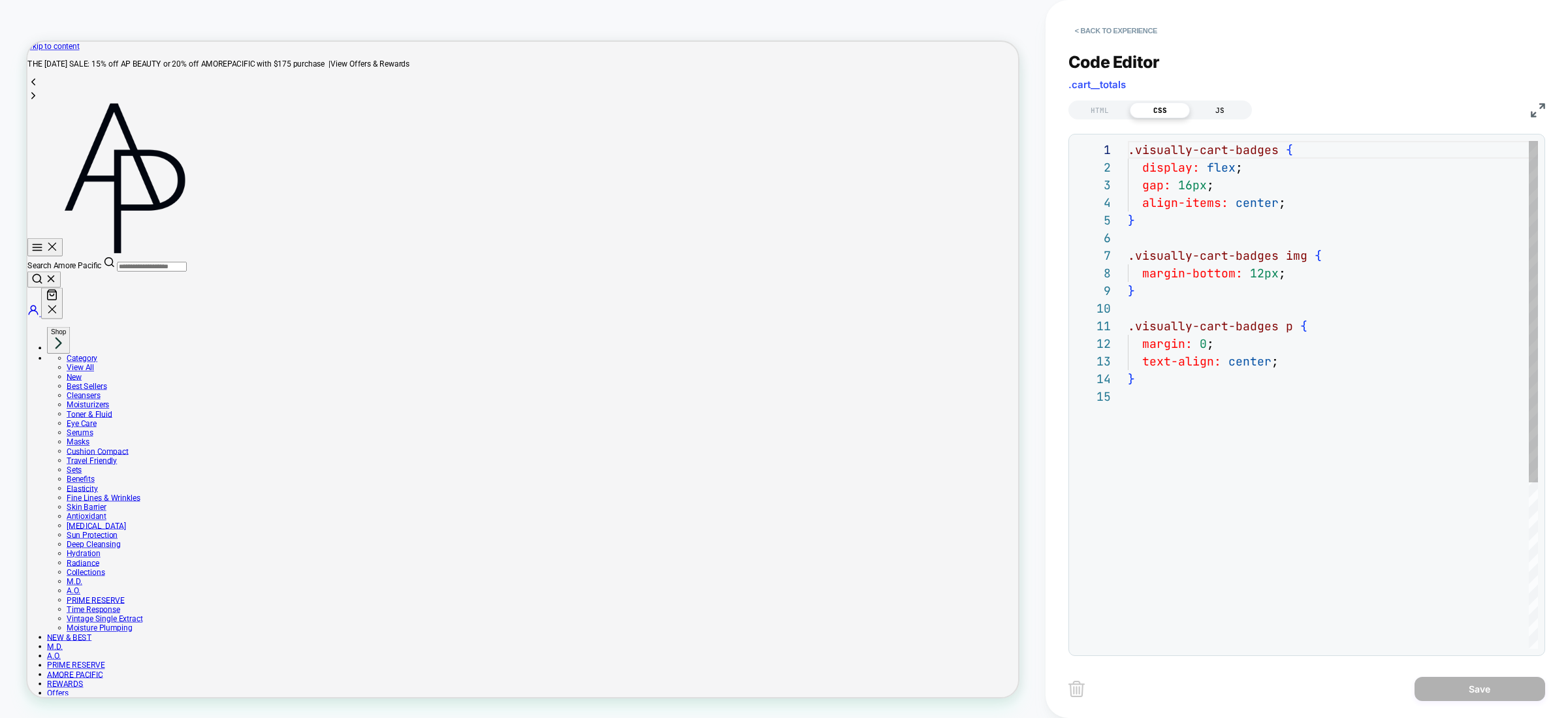
scroll to position [176, 0]
click at [1217, 104] on div "JS" at bounding box center [1220, 110] width 60 height 16
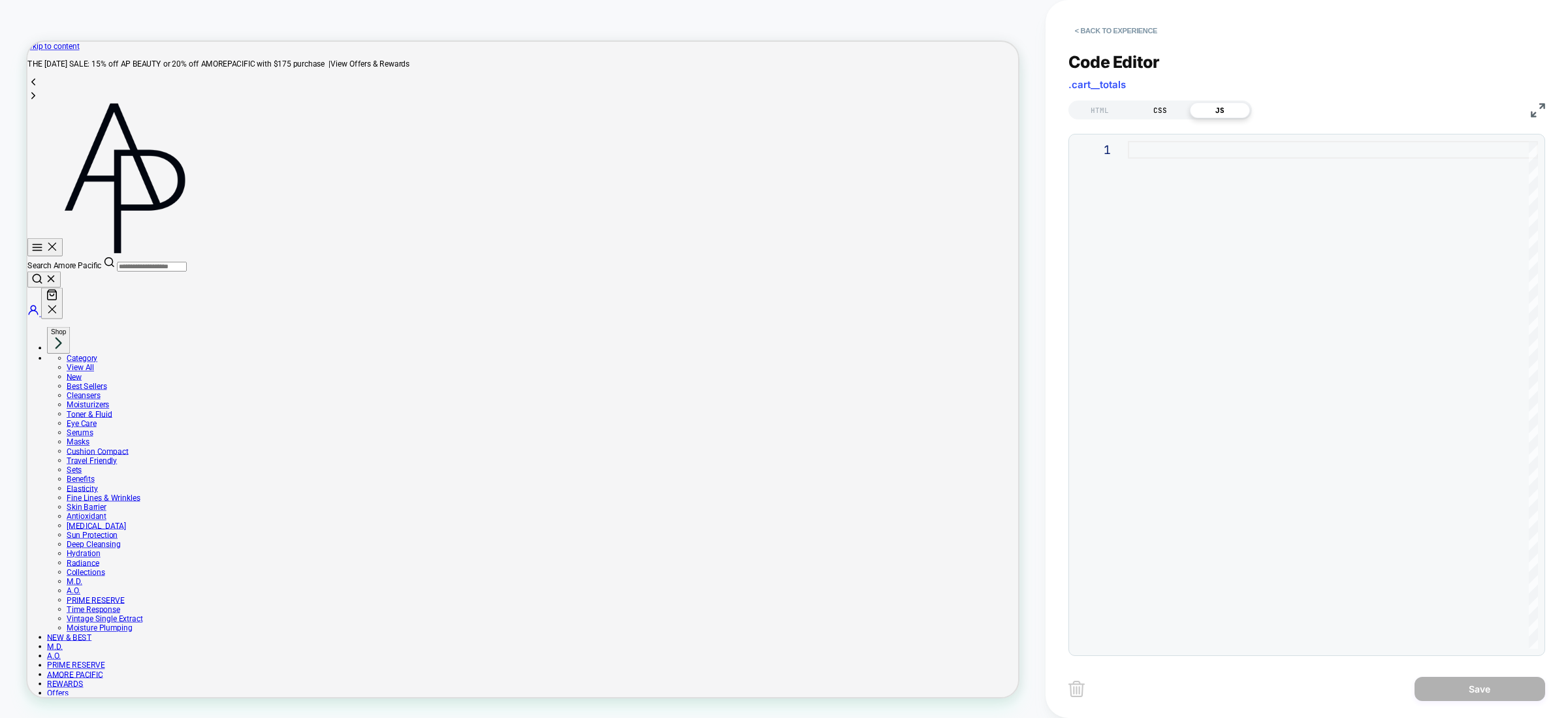
click at [1172, 106] on div "CSS" at bounding box center [1160, 110] width 60 height 16
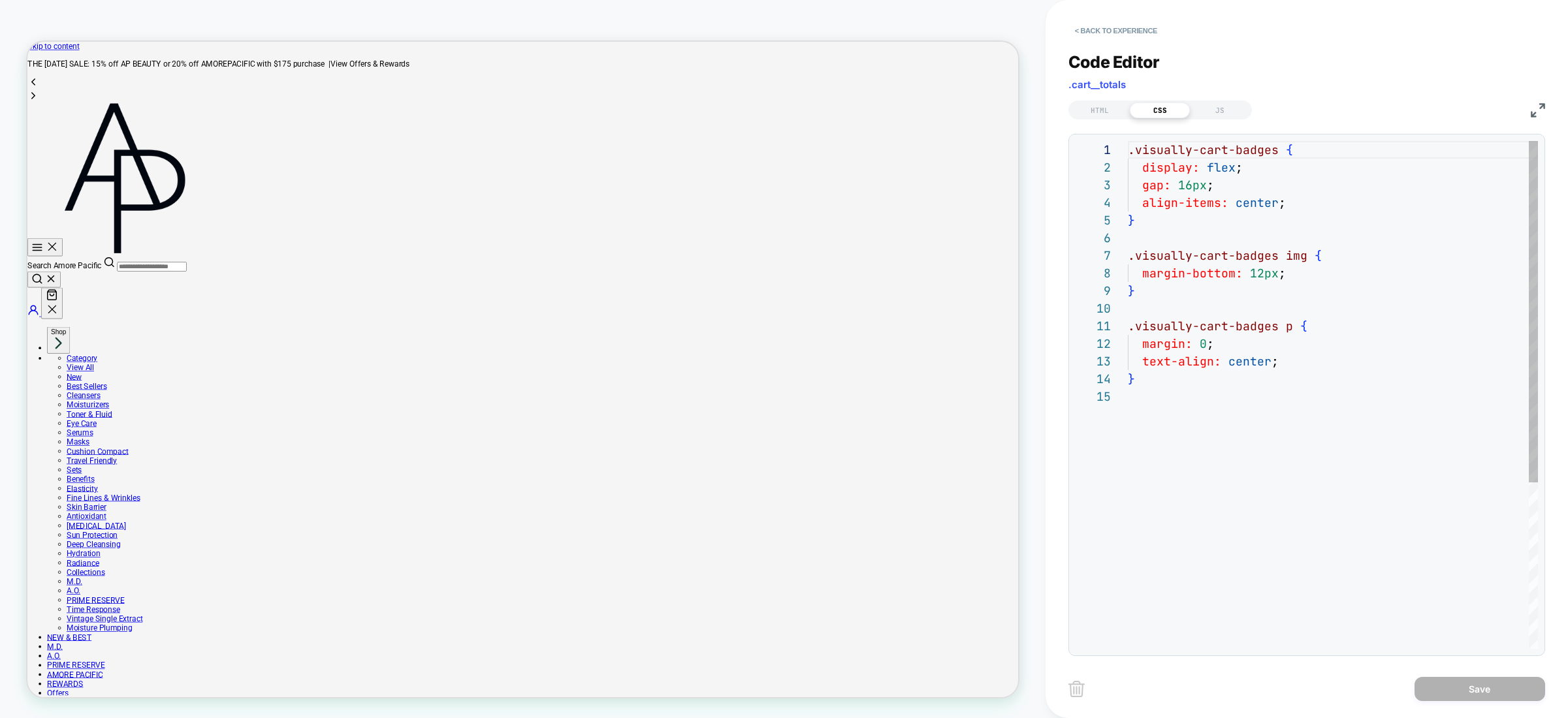
click at [1188, 217] on div ".visually-cart-badges { display: flex ; gap: 16px ; align-items: center ; } .vi…" at bounding box center [1333, 518] width 410 height 755
click at [1266, 246] on div ".visually-cart-badges { display: flex ; gap: 16px ; align-items: center ; } .vi…" at bounding box center [1333, 518] width 410 height 755
click at [1260, 221] on div ".visually-cart-badges { display: flex ; gap: 16px ; align-items: center ; } .vi…" at bounding box center [1333, 518] width 410 height 755
drag, startPoint x: 1270, startPoint y: 182, endPoint x: 1270, endPoint y: 162, distance: 20.0
click at [1270, 180] on div ".visually-cart-badges { display: flex ; gap: 16px ; align-items: center ; } .vi…" at bounding box center [1333, 518] width 410 height 755
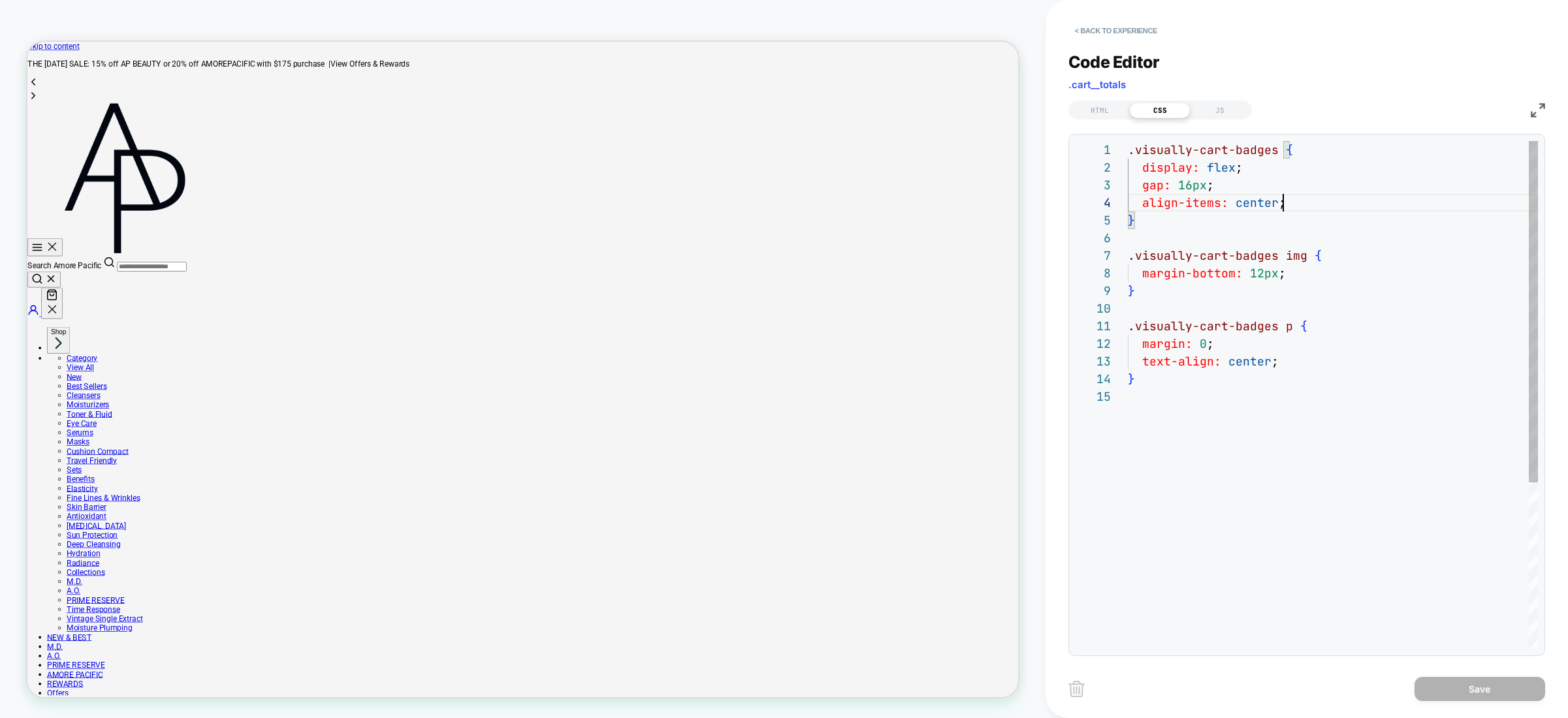
scroll to position [53, 155]
click at [1290, 203] on div ".visually-cart-badges { display: flex ; gap: 16px ; align-items: center ; } .vi…" at bounding box center [1333, 518] width 410 height 755
drag, startPoint x: 1303, startPoint y: 204, endPoint x: 1187, endPoint y: 192, distance: 116.6
click at [1146, 199] on div ".visually-cart-badges { display: flex ; gap: 16px ; align-items: center ; } .vi…" at bounding box center [1333, 518] width 410 height 755
click at [1295, 189] on div ".visually-cart-badges { display: flex ; gap: 16px ; align-items: center ; } .vi…" at bounding box center [1333, 518] width 410 height 755
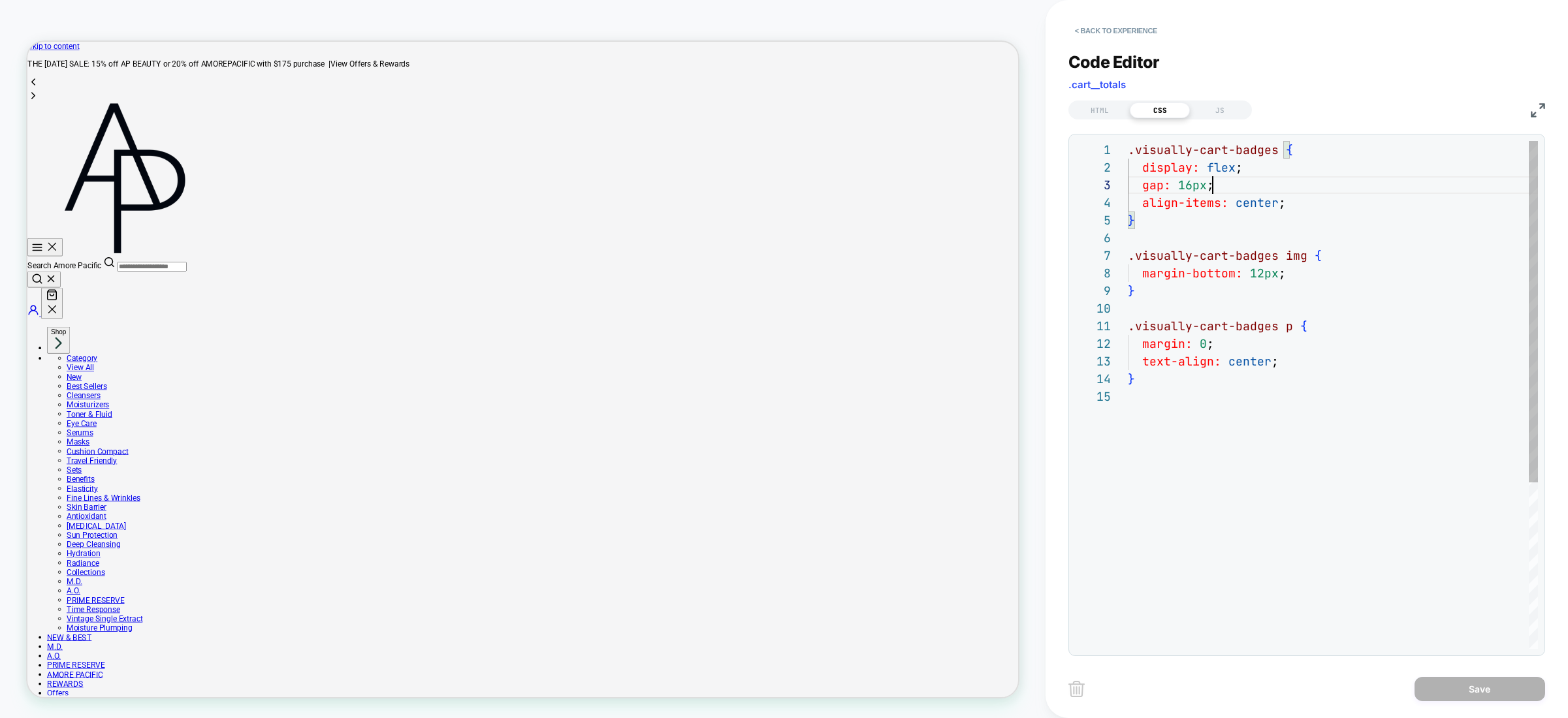
click at [1258, 202] on div ".visually-cart-badges { display: flex ; gap: 16px ; align-items: center ; } .vi…" at bounding box center [1333, 518] width 410 height 755
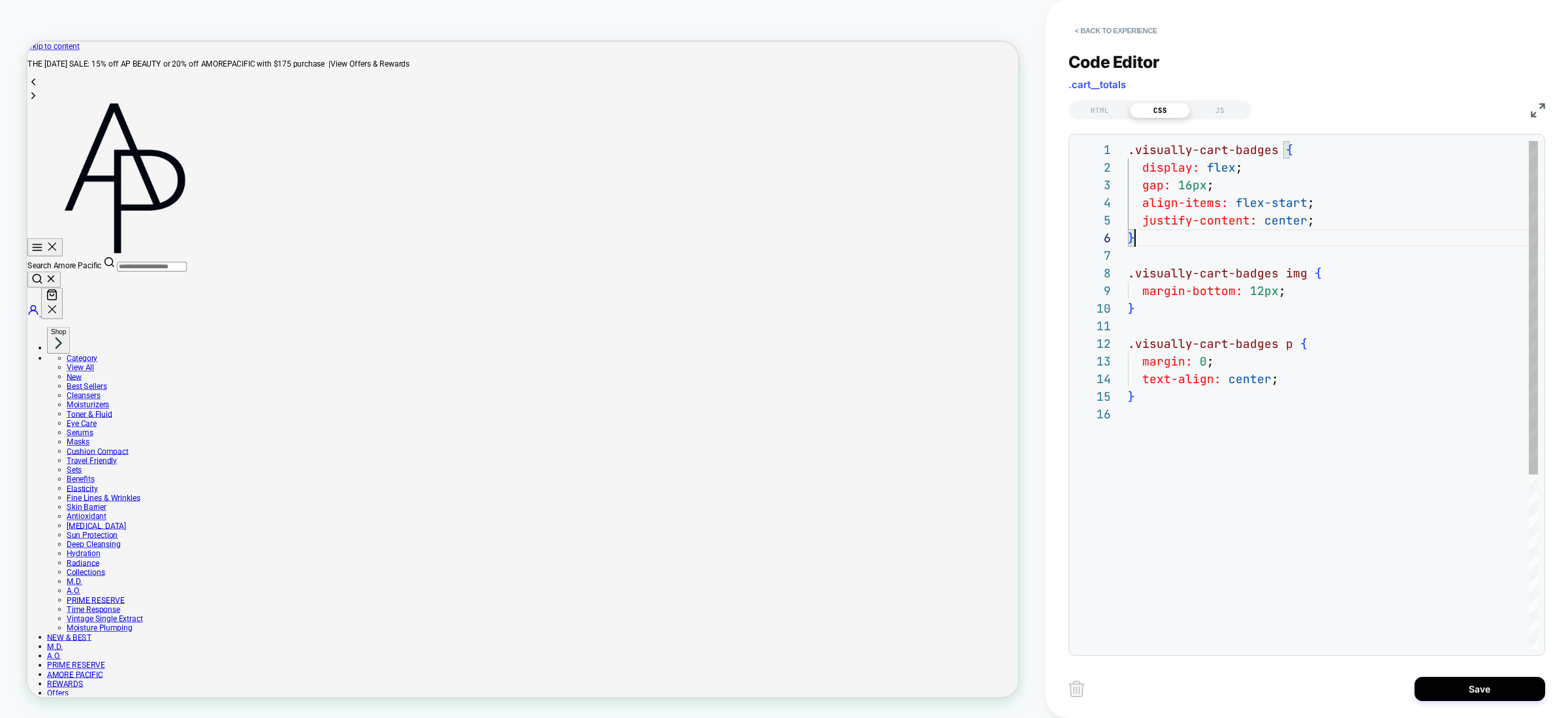
scroll to position [88, 7]
drag, startPoint x: 1301, startPoint y: 274, endPoint x: 1282, endPoint y: 273, distance: 19.0
click at [1282, 273] on div ".visually-cart-badges { display: flex ; gap: 16px ; align-items: flex-start ; }…" at bounding box center [1333, 527] width 410 height 773
click at [1283, 272] on div ".visually-cart-badges { display: flex ; gap: 16px ; align-items: flex-start ; }…" at bounding box center [1333, 527] width 410 height 773
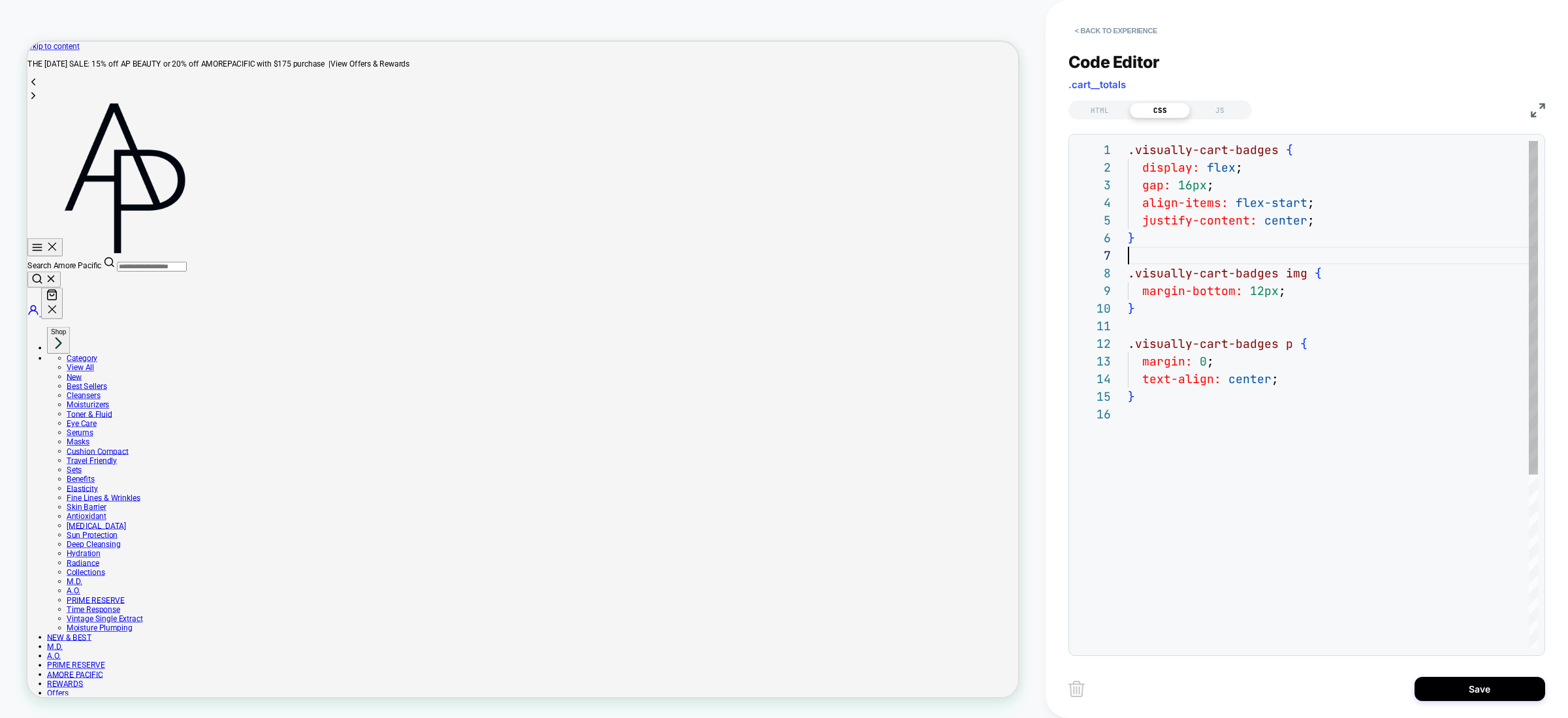
click at [1272, 256] on div ".visually-cart-badges { display: flex ; gap: 16px ; align-items: flex-start ; }…" at bounding box center [1333, 527] width 410 height 773
click at [1274, 245] on div ".visually-cart-badges { display: flex ; gap: 16px ; align-items: flex-start ; }…" at bounding box center [1333, 527] width 410 height 773
drag, startPoint x: 1275, startPoint y: 272, endPoint x: 1314, endPoint y: 290, distance: 43.0
click at [1251, 272] on div ".visually-cart-badges { display: flex ; gap: 16px ; align-items: flex-start ; }…" at bounding box center [1333, 527] width 410 height 773
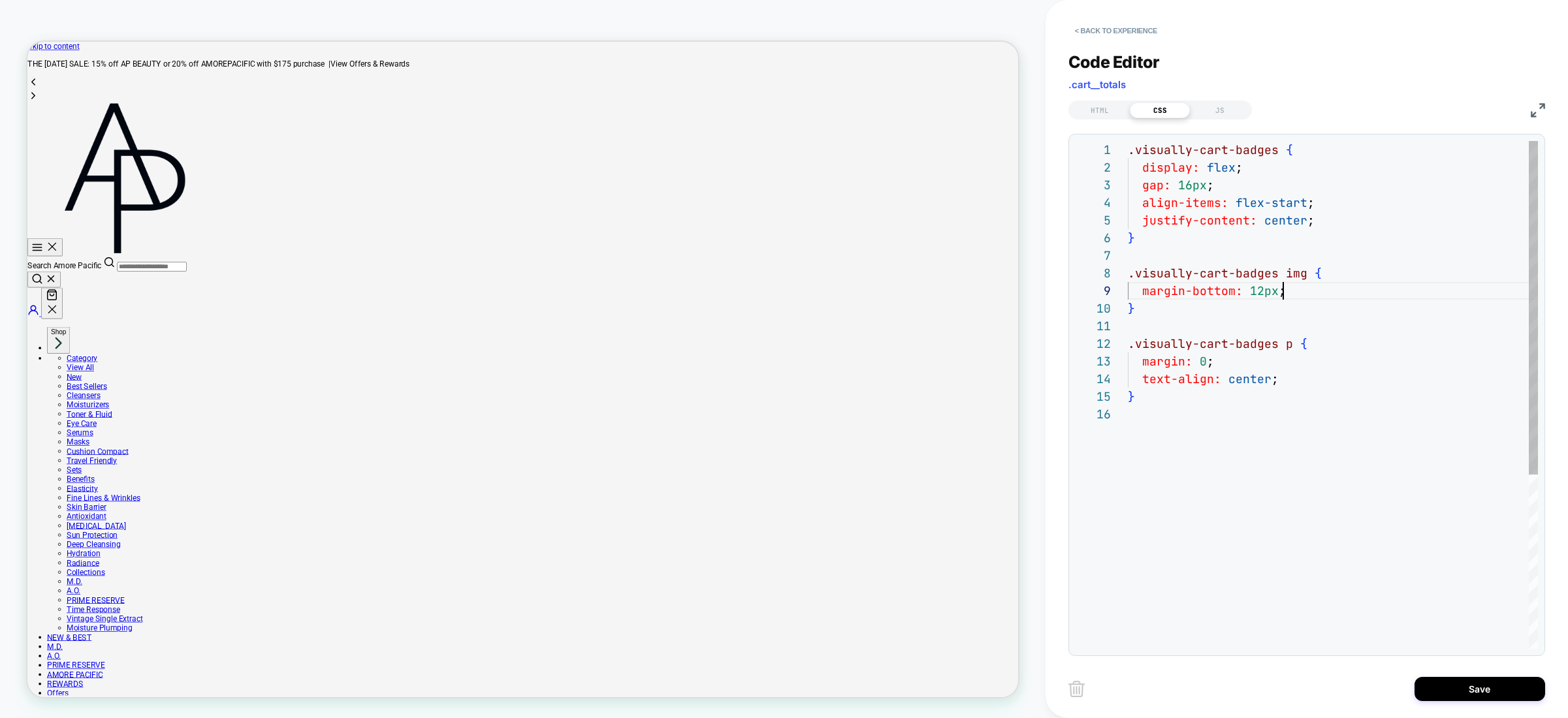
click at [1314, 290] on div ".visually-cart-badges { display: flex ; gap: 16px ; align-items: flex-start ; }…" at bounding box center [1333, 527] width 410 height 773
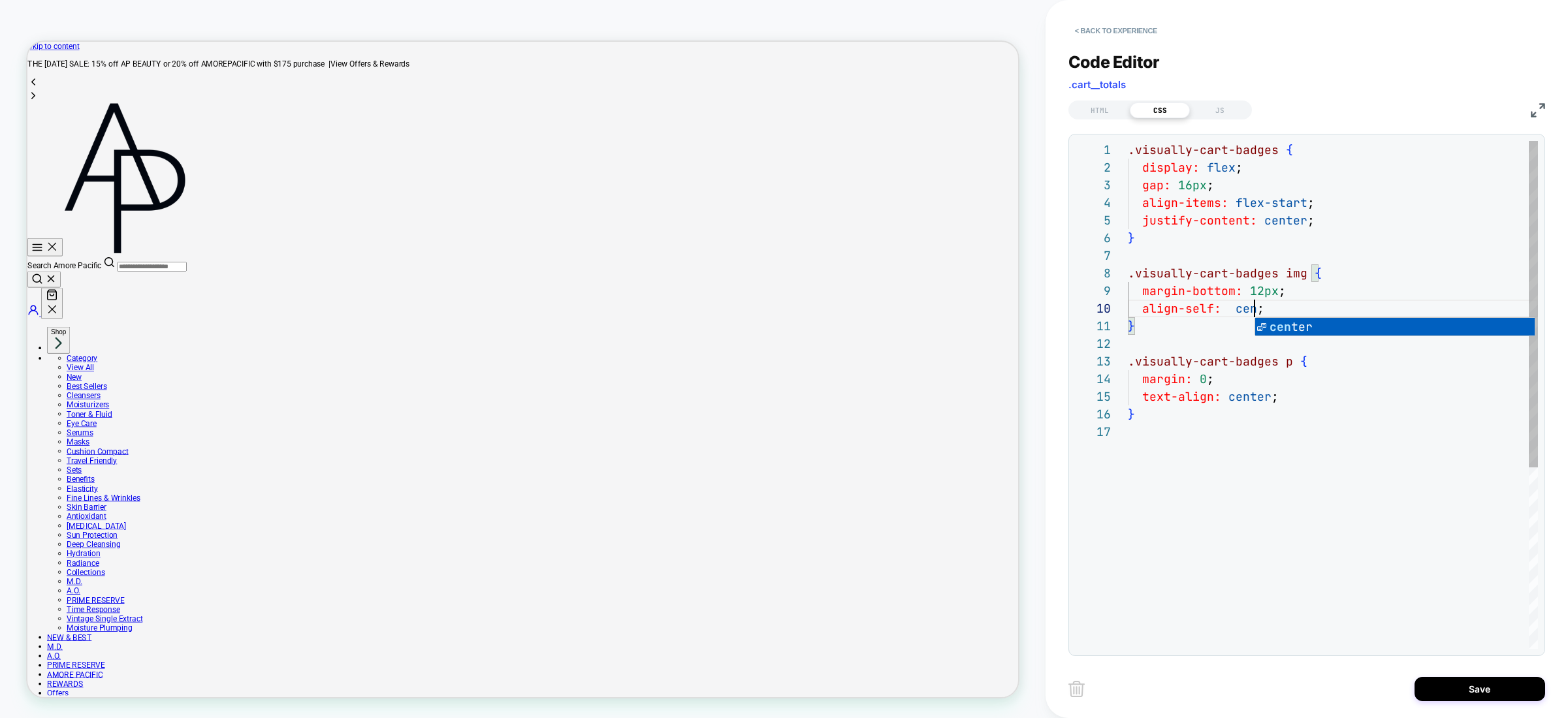
scroll to position [158, 148]
click at [1320, 249] on div ".visually-cart-badges { display: flex ; gap: 16px ; align-items: flex-start ; }…" at bounding box center [1333, 536] width 410 height 790
drag, startPoint x: 1302, startPoint y: 339, endPoint x: 1303, endPoint y: 304, distance: 35.0
click at [1302, 339] on div ".visually-cart-badges { display: flex ; gap: 16px ; align-items: flex-start ; }…" at bounding box center [1333, 536] width 410 height 790
click at [1303, 262] on div ".visually-cart-badges { display: flex ; gap: 16px ; align-items: flex-start ; }…" at bounding box center [1333, 536] width 410 height 790
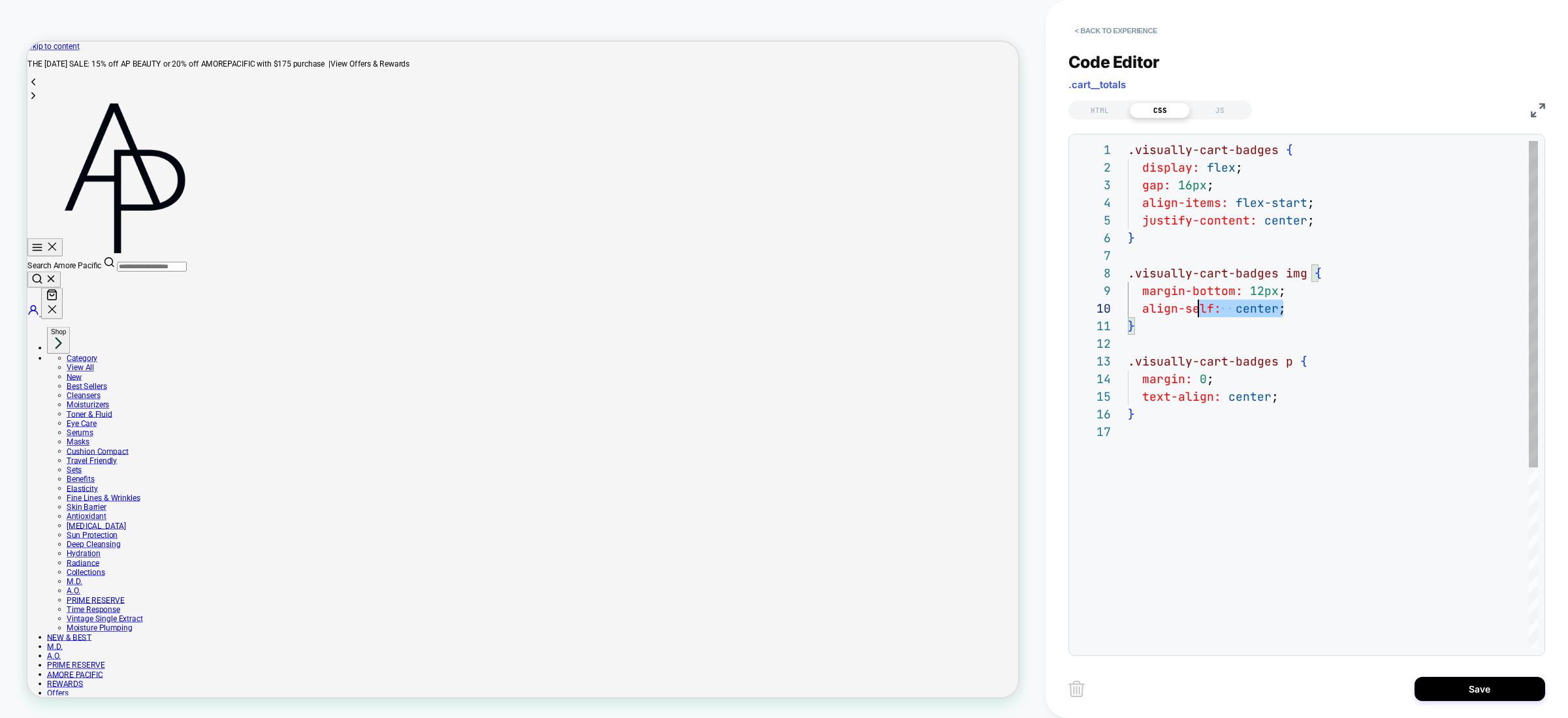
scroll to position [158, 0]
drag, startPoint x: 1290, startPoint y: 310, endPoint x: 1299, endPoint y: 243, distance: 67.6
click at [1128, 311] on div ".visually-cart-badges { display: flex ; gap: 16px ; align-items: flex-start ; }…" at bounding box center [1333, 536] width 410 height 790
drag, startPoint x: 1272, startPoint y: 271, endPoint x: 1198, endPoint y: 263, distance: 74.4
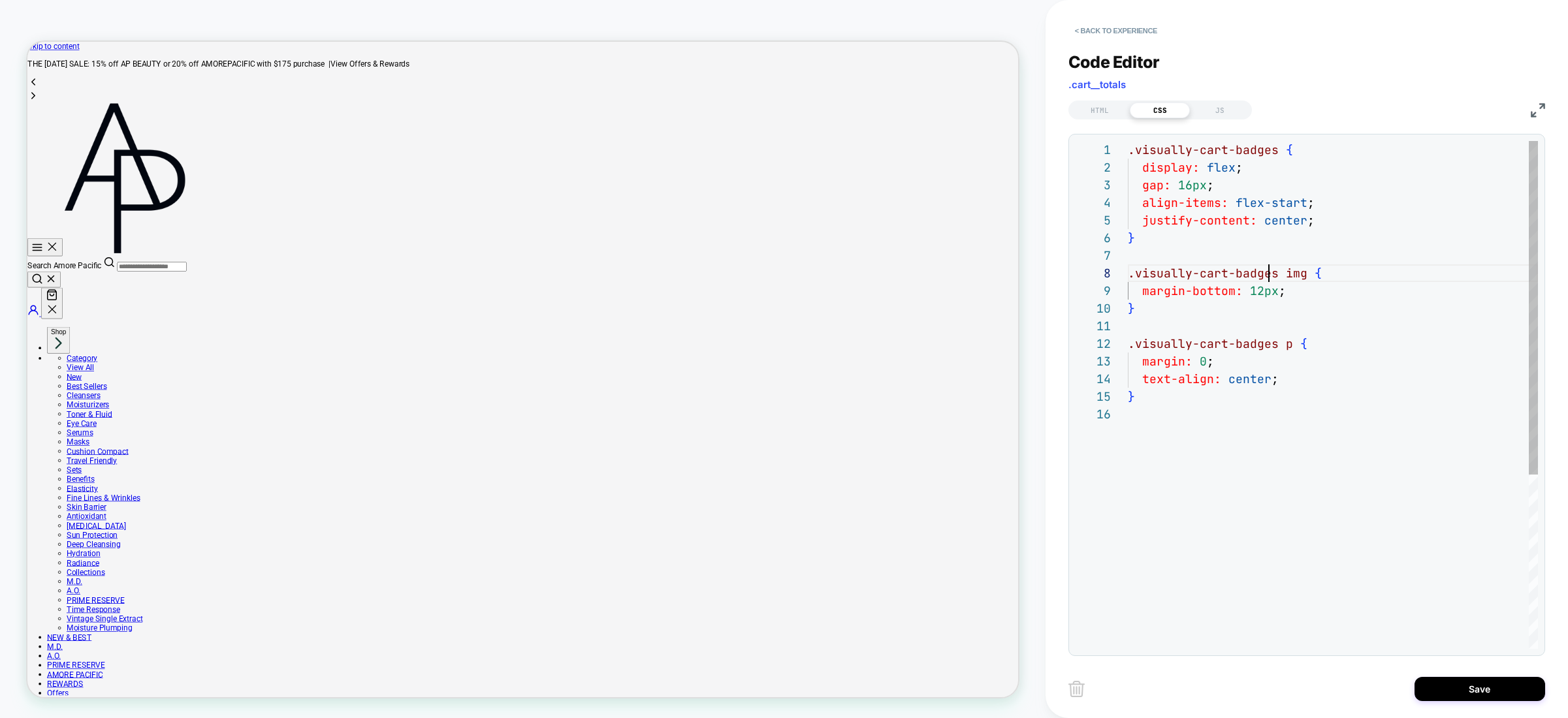
click at [1128, 263] on div ".visually-cart-badges { display: flex ; gap: 16px ; align-items: flex-start ; }…" at bounding box center [1333, 527] width 410 height 773
click at [1314, 268] on div ".visually-cart-badges { display: flex ; gap: 16px ; align-items: flex-start ; }…" at bounding box center [1333, 527] width 410 height 773
drag, startPoint x: 1275, startPoint y: 272, endPoint x: 1126, endPoint y: 267, distance: 149.1
click at [1128, 267] on div ".visually-cart-badges { display: flex ; gap: 16px ; align-items: flex-start ; }…" at bounding box center [1333, 527] width 410 height 773
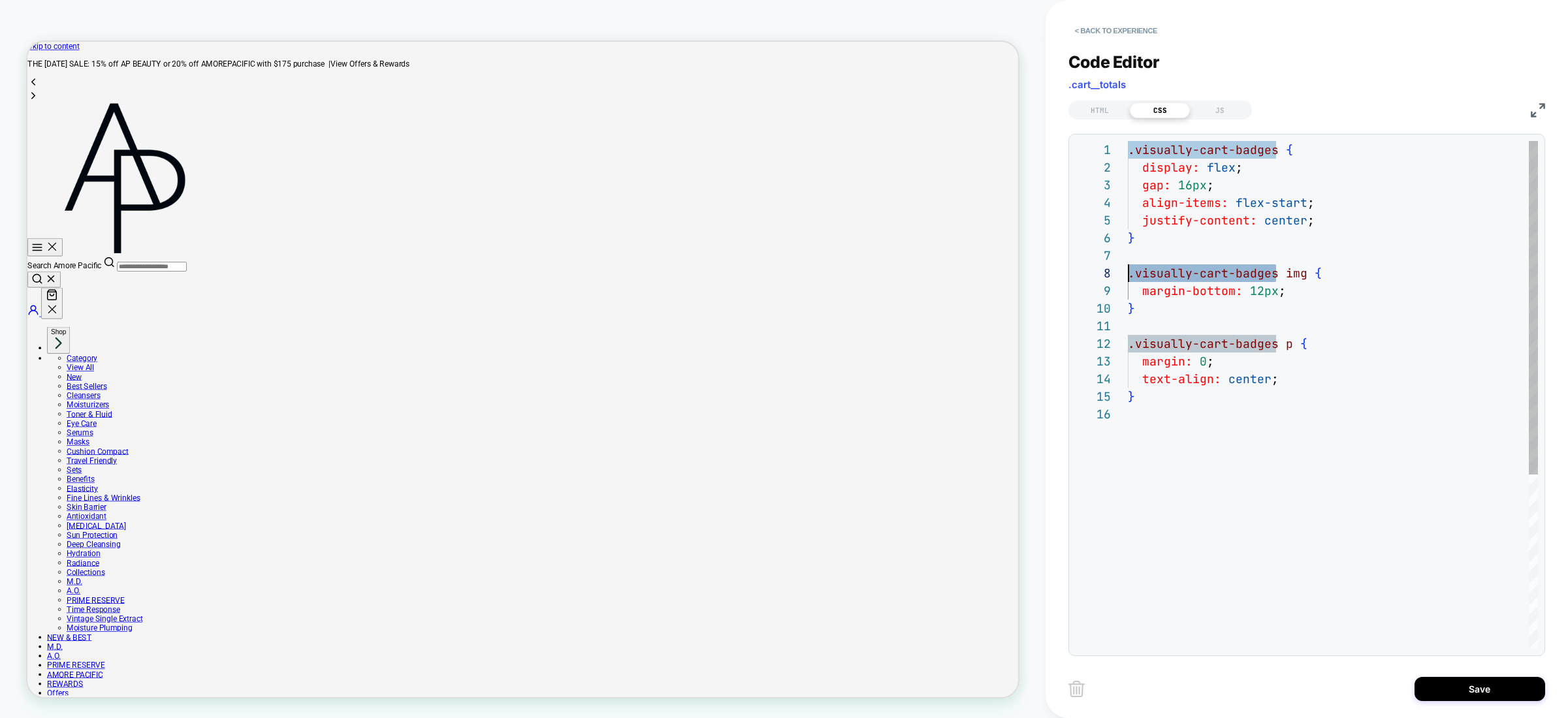
click at [1174, 233] on div ".visually-cart-badges { display: flex ; gap: 16px ; align-items: flex-start ; }…" at bounding box center [1333, 527] width 410 height 773
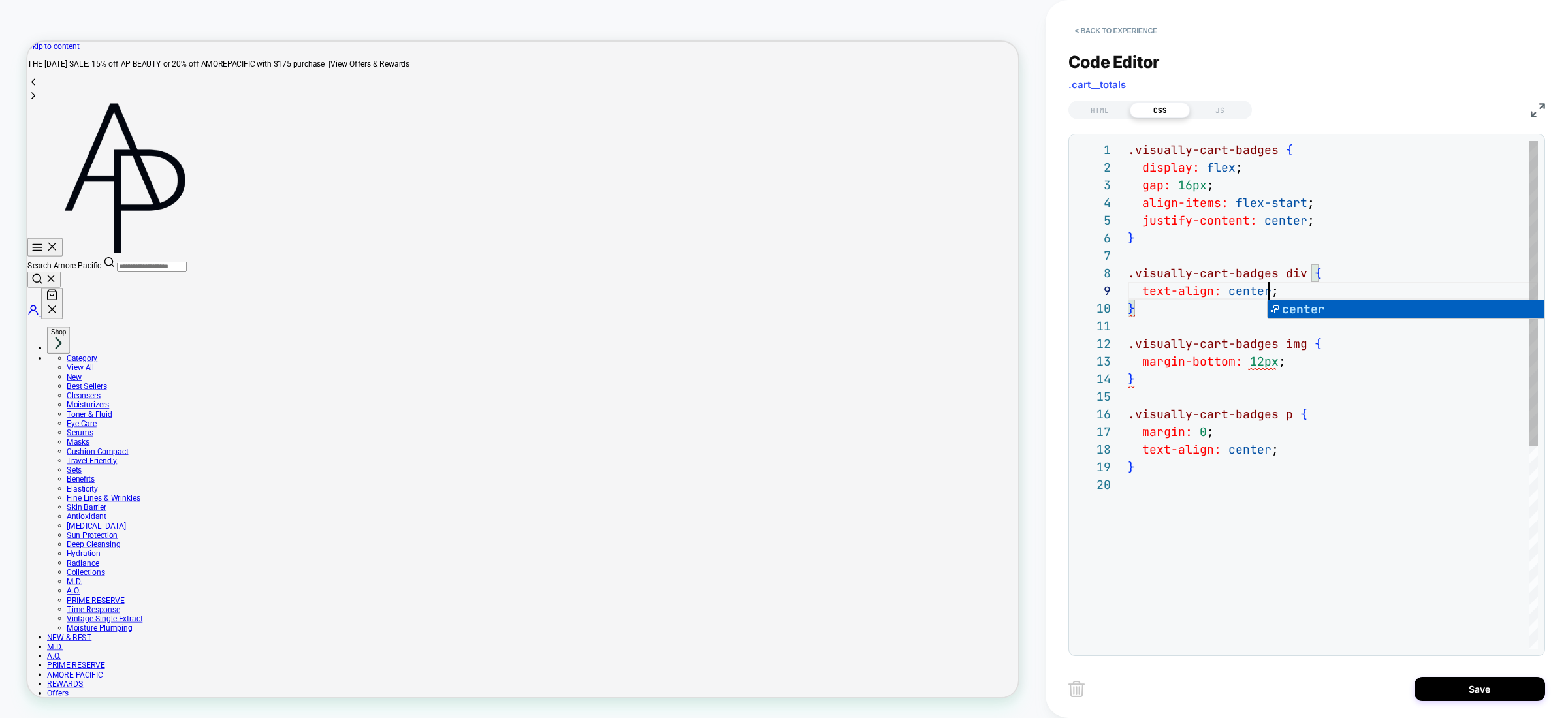
scroll to position [141, 141]
click at [1174, 235] on div ".visually-cart-badges { display: flex ; gap: 16px ; align-items: flex-start ; }…" at bounding box center [1333, 562] width 410 height 843
click at [1269, 403] on div ".visually-cart-badges { display: flex ; gap: 16px ; align-items: flex-start ; }…" at bounding box center [1333, 562] width 410 height 843
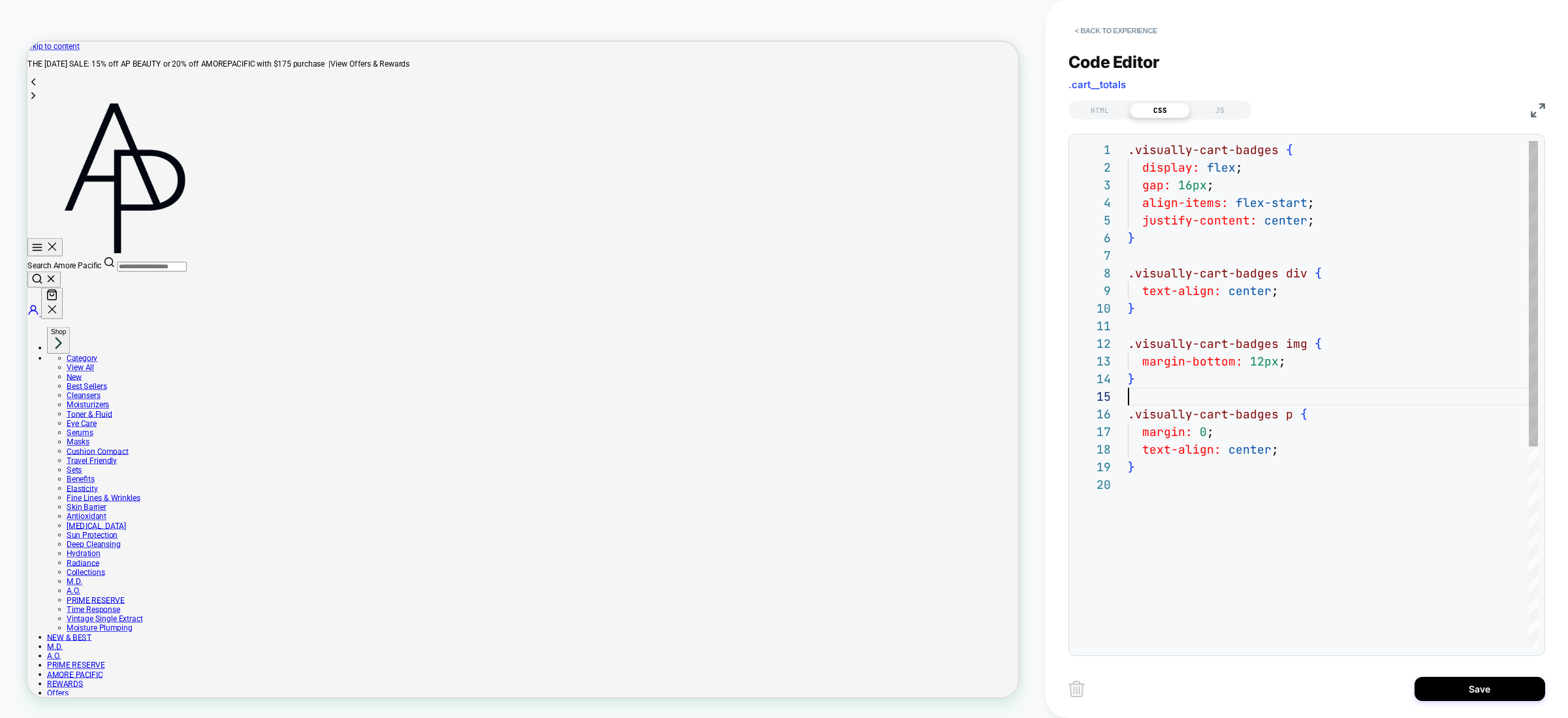
click at [1392, 522] on div ".visually-cart-badges { display: flex ; gap: 16px ; align-items: flex-start ; }…" at bounding box center [1333, 562] width 410 height 843
click at [1274, 536] on div ".visually-cart-badges { display: flex ; gap: 16px ; align-items: flex-start ; }…" at bounding box center [1333, 562] width 410 height 843
click at [1324, 394] on div ".visually-cart-badges { display: flex ; gap: 16px ; align-items: flex-start ; }…" at bounding box center [1333, 562] width 410 height 843
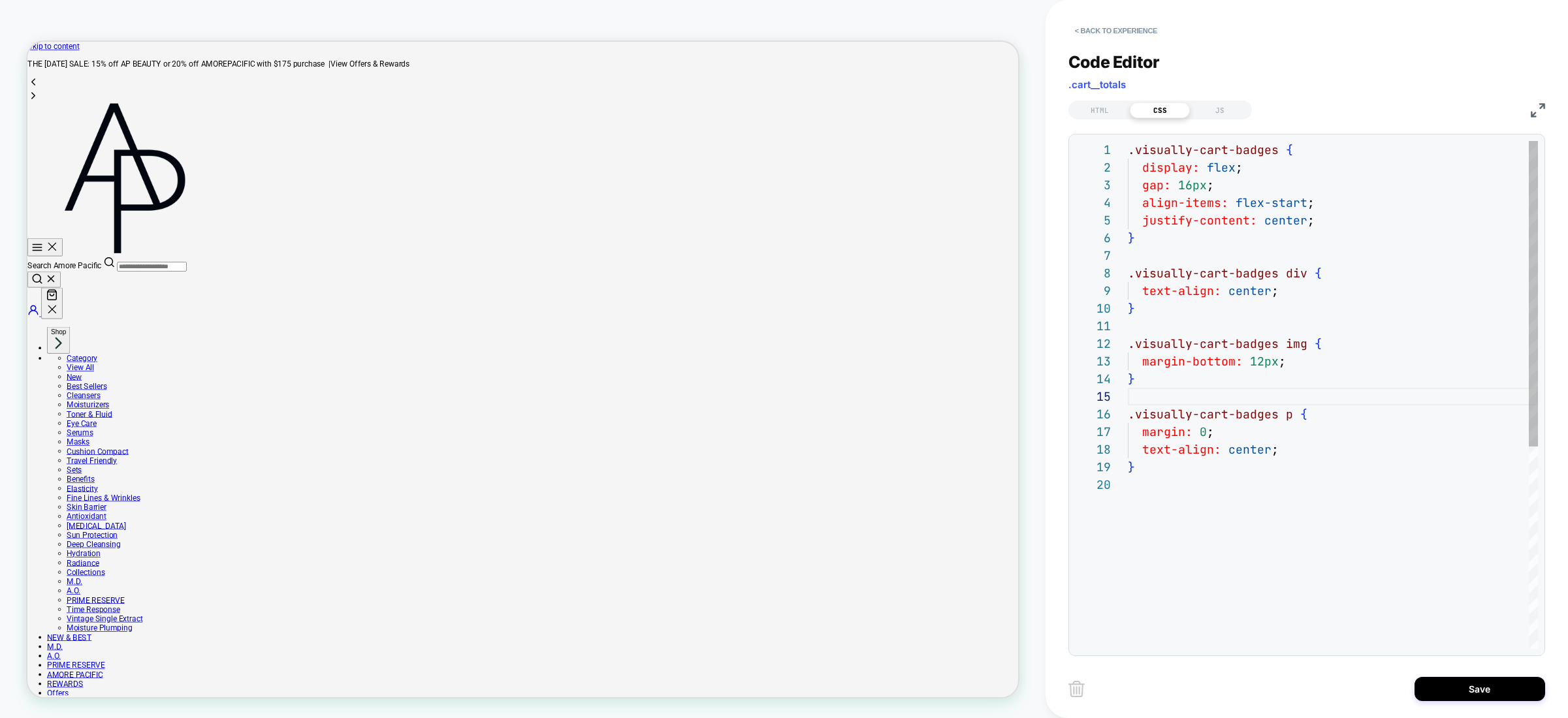
click at [1303, 287] on div ".visually-cart-badges { display: flex ; gap: 16px ; align-items: flex-start ; }…" at bounding box center [1333, 562] width 410 height 843
click at [1339, 273] on div ".visually-cart-badges { display: flex ; gap: 16px ; align-items: flex-start ; }…" at bounding box center [1333, 562] width 410 height 843
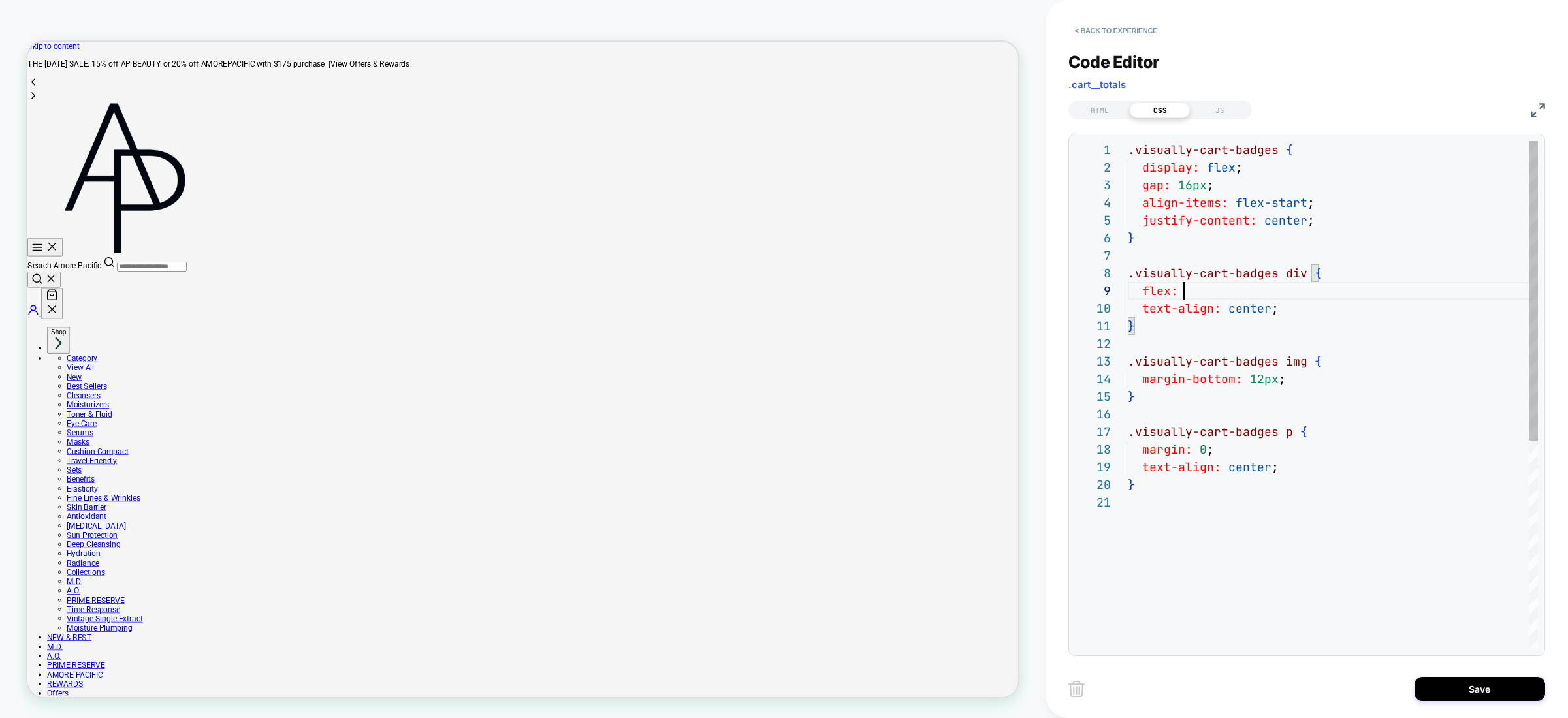
scroll to position [141, 70]
click at [1290, 420] on div ".visually-cart-badges { display: flex ; gap: 16px ; align-items: flex-start ; }…" at bounding box center [1333, 571] width 410 height 861
click at [1243, 322] on div ".visually-cart-badges { display: flex ; gap: 16px ; align-items: flex-start ; }…" at bounding box center [1333, 571] width 410 height 861
drag, startPoint x: 1294, startPoint y: 306, endPoint x: 1119, endPoint y: 298, distance: 175.2
click at [1128, 299] on div ".visually-cart-badges { display: flex ; gap: 16px ; align-items: flex-start ; }…" at bounding box center [1333, 571] width 410 height 861
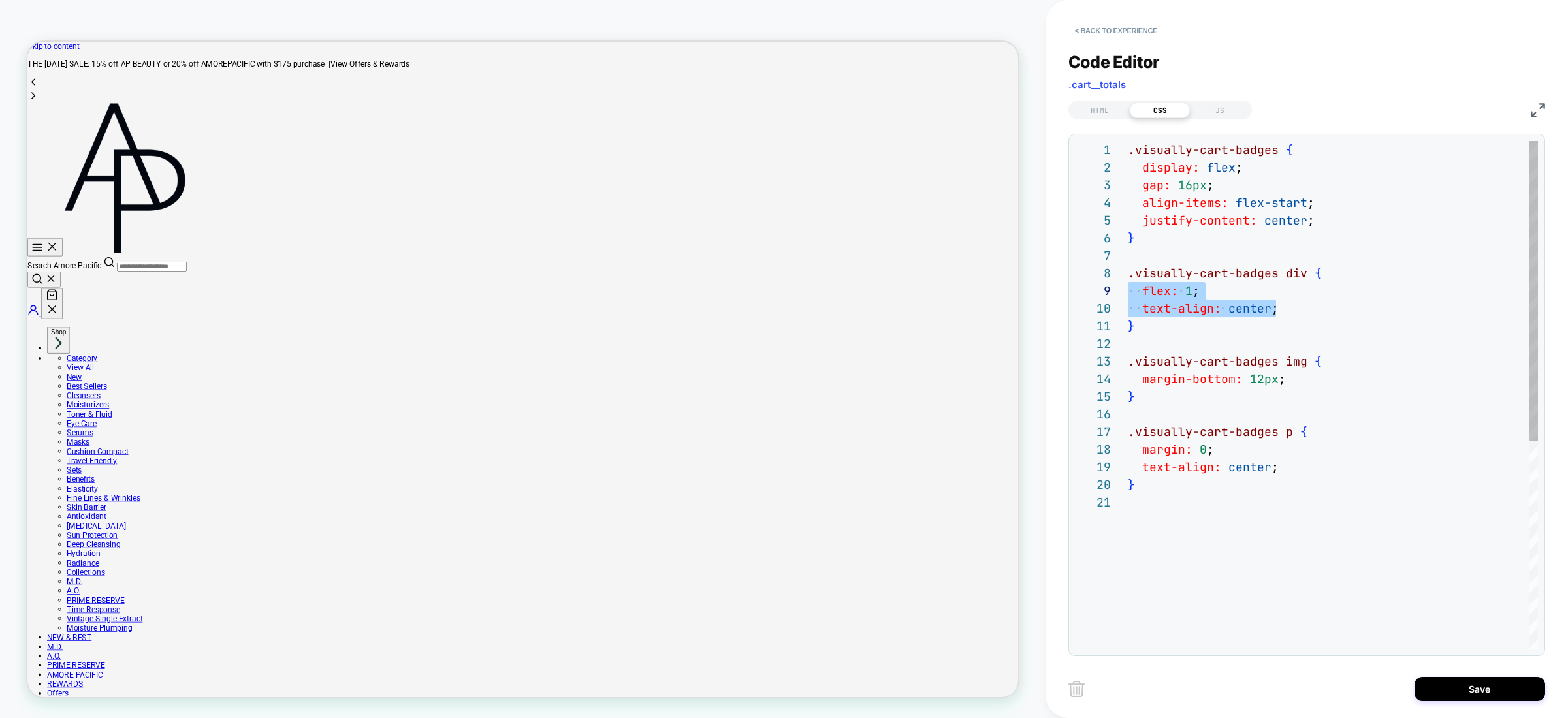
drag, startPoint x: 1283, startPoint y: 288, endPoint x: 1252, endPoint y: 294, distance: 31.6
click at [1283, 288] on div ".visually-cart-badges { display: flex ; gap: 16px ; align-items: flex-start ; }…" at bounding box center [1333, 571] width 410 height 861
drag, startPoint x: 1251, startPoint y: 294, endPoint x: 1086, endPoint y: 288, distance: 165.1
click at [1128, 288] on div ".visually-cart-badges { display: flex ; gap: 16px ; align-items: flex-start ; }…" at bounding box center [1333, 571] width 410 height 861
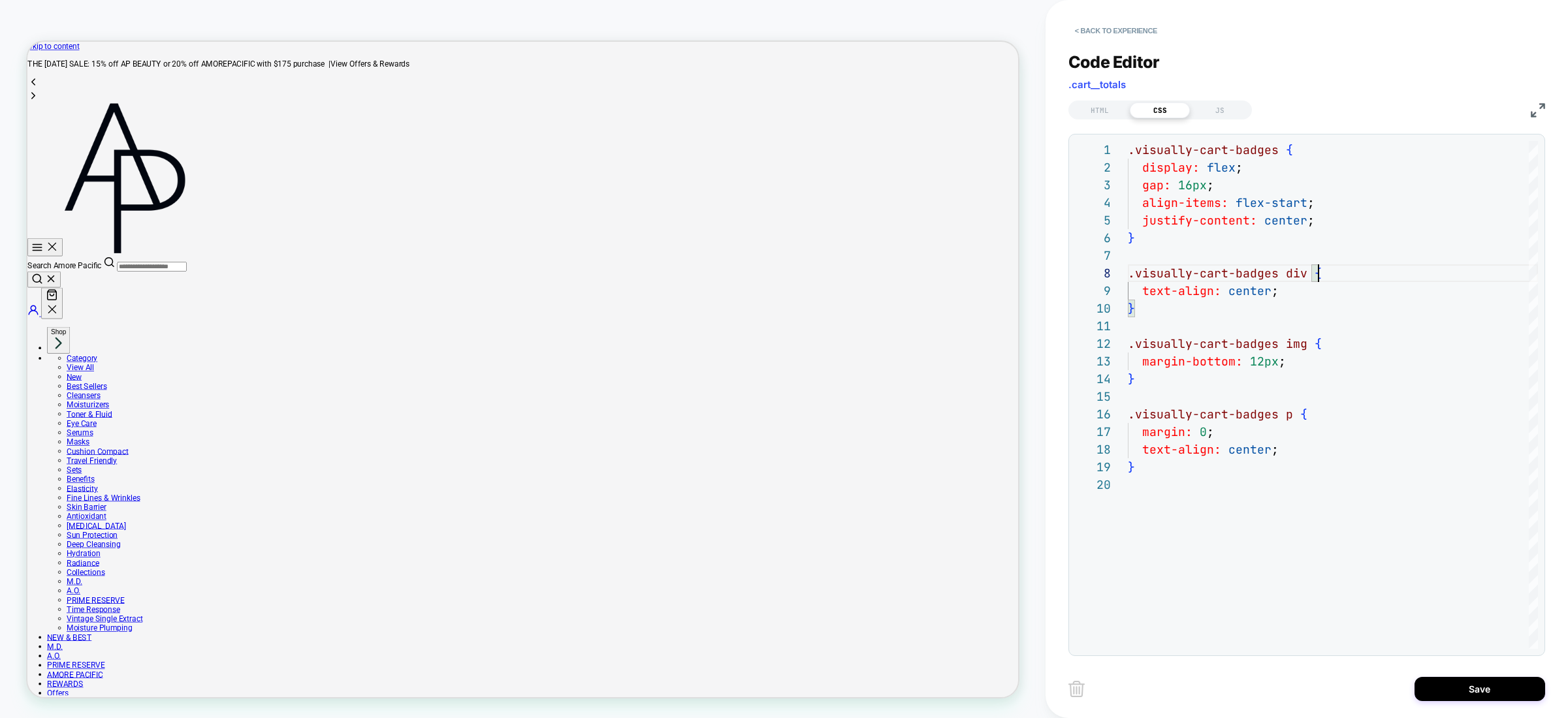
type textarea "**********"
click at [1419, 689] on button "Save" at bounding box center [1480, 688] width 130 height 24
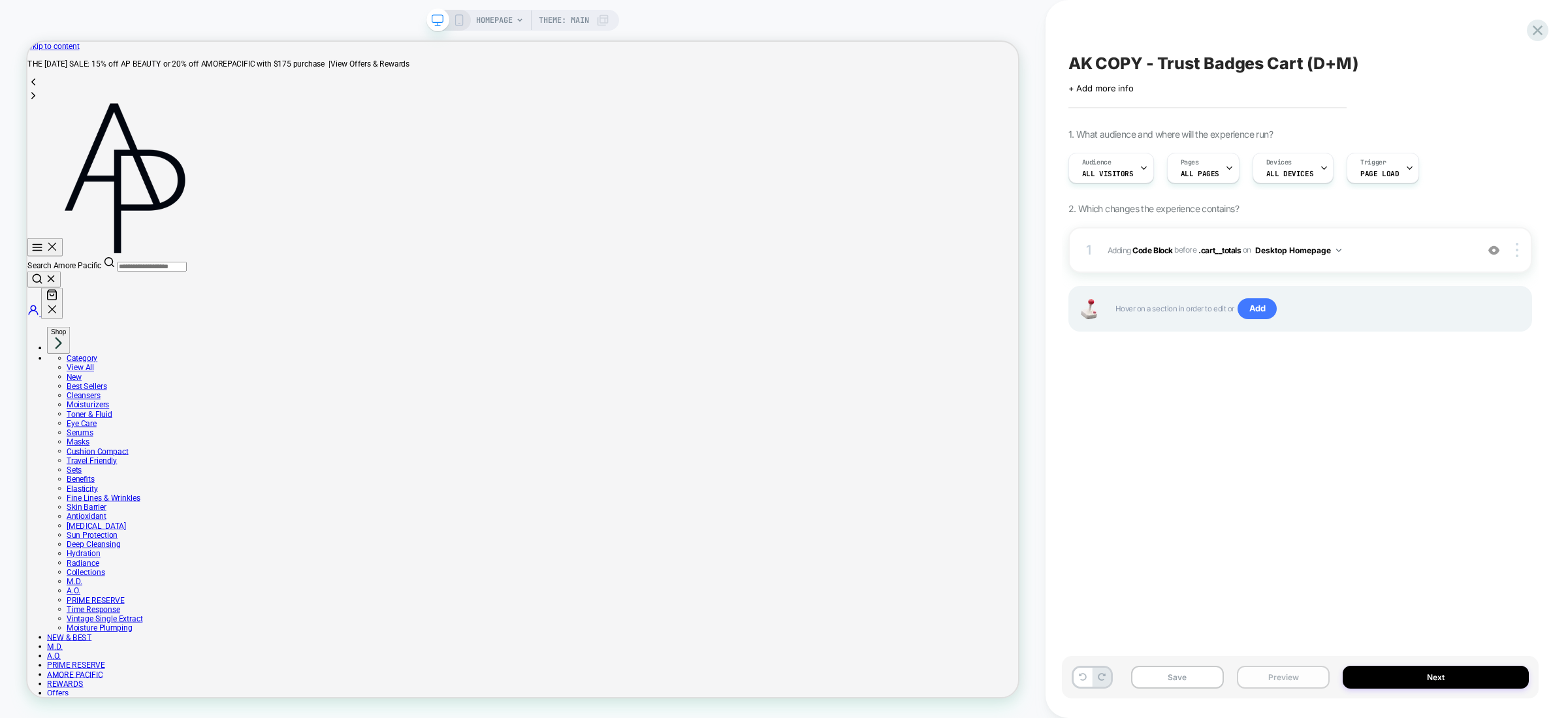
click at [1301, 676] on button "Preview" at bounding box center [1283, 677] width 93 height 23
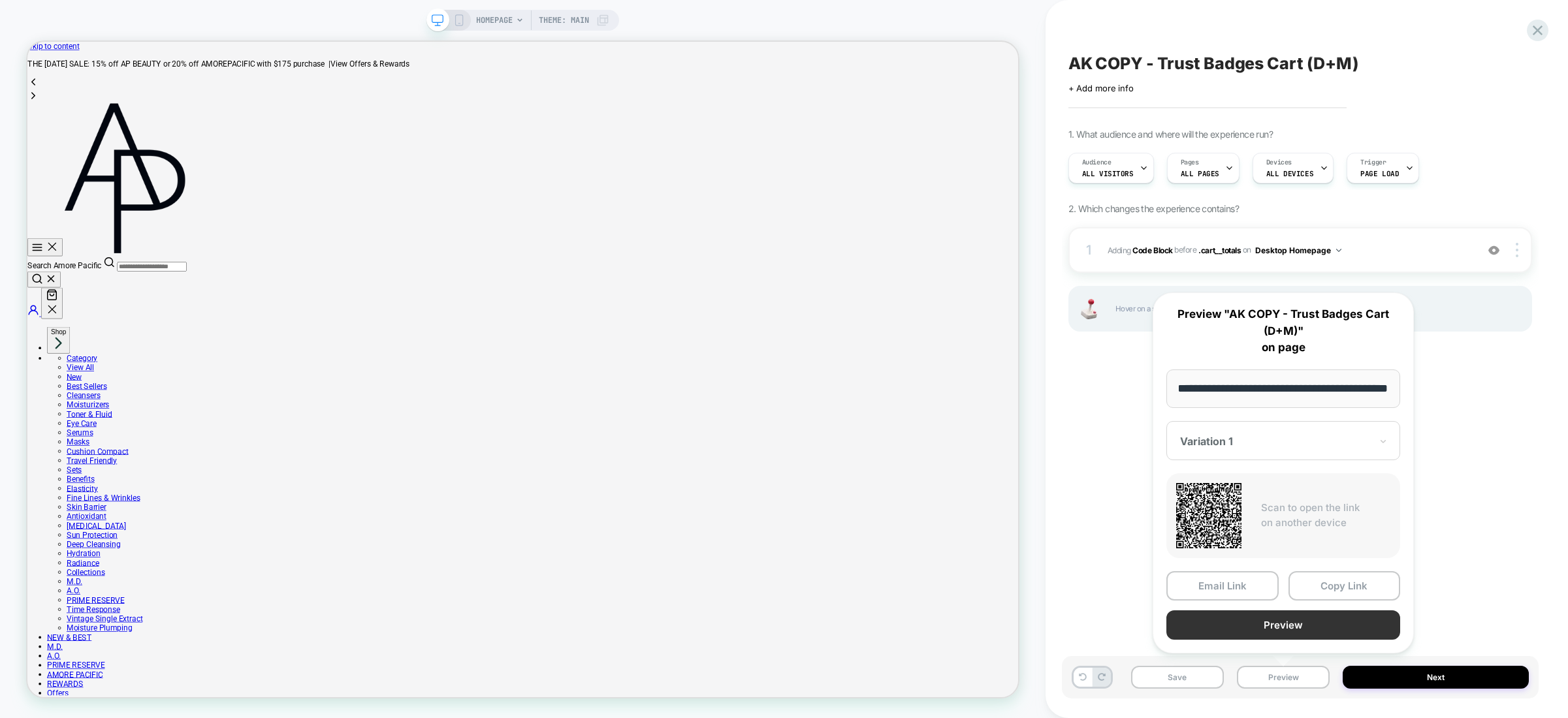
click at [1271, 617] on button "Preview" at bounding box center [1283, 625] width 234 height 30
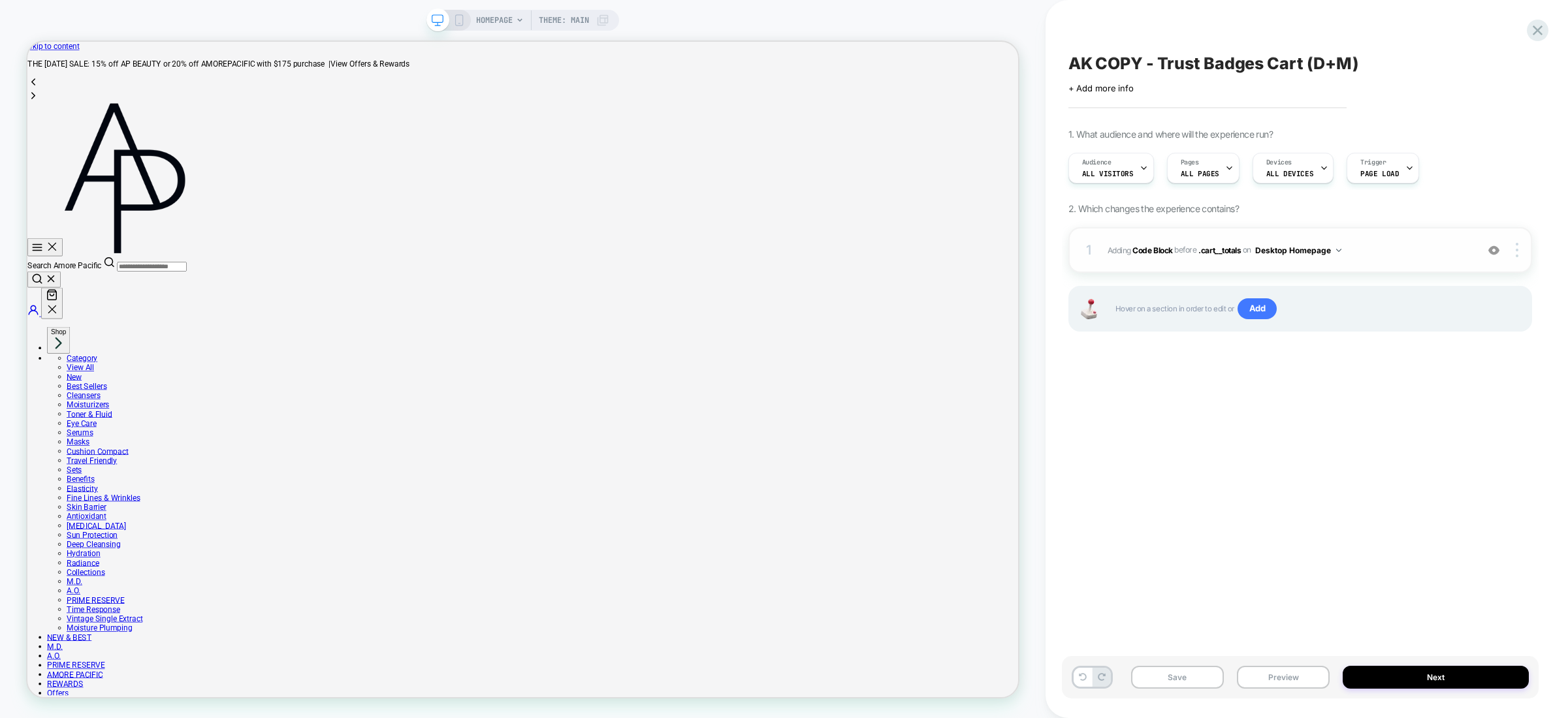
click at [1317, 251] on button "Desktop Homepage" at bounding box center [1298, 250] width 87 height 16
click at [1494, 253] on img at bounding box center [1494, 250] width 11 height 11
drag, startPoint x: 1464, startPoint y: 355, endPoint x: 1467, endPoint y: 347, distance: 8.5
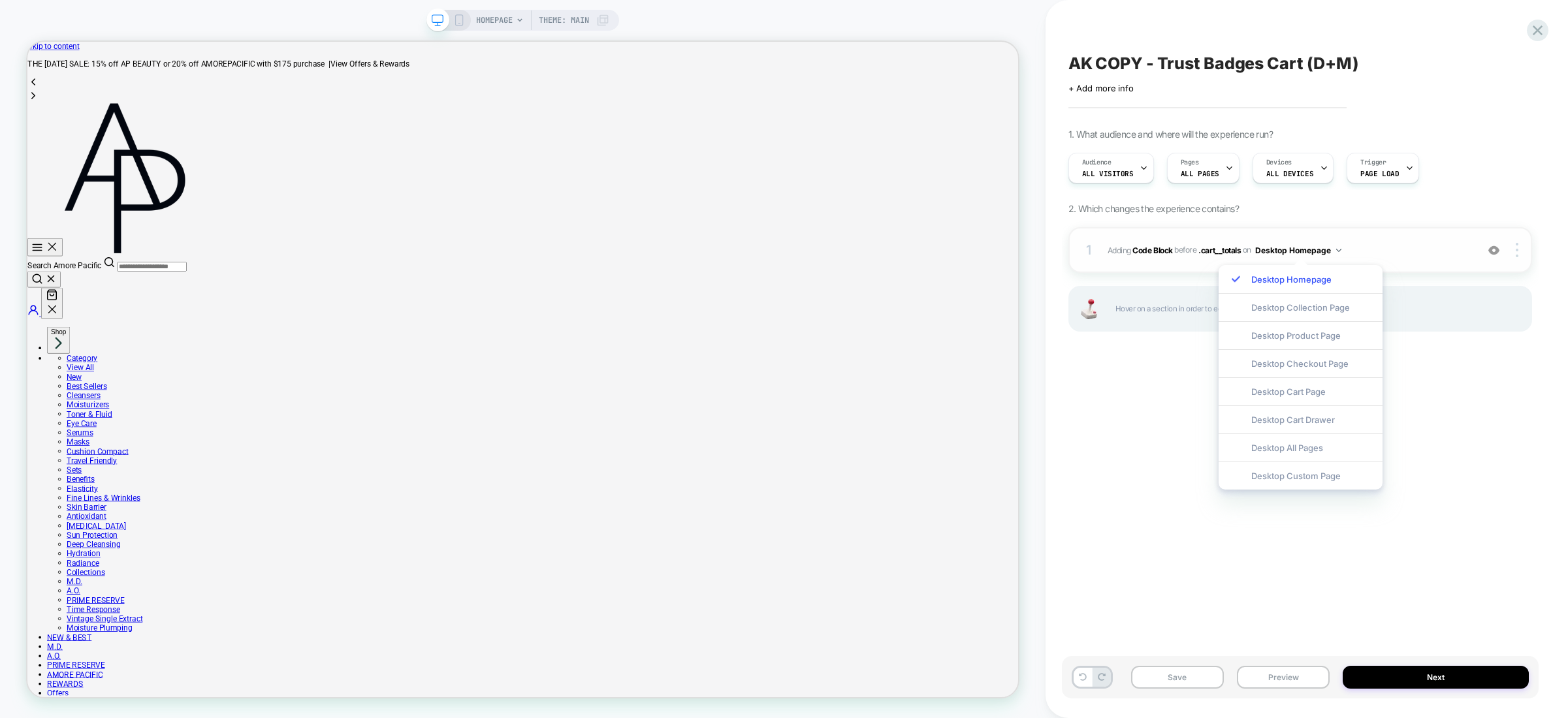
click at [1464, 355] on div "1 Adding Code Block BEFORE .cart__totals .cart__totals on Desktop Homepage Add …" at bounding box center [1300, 295] width 463 height 137
click at [1409, 256] on span "Adding Code Block BEFORE .cart__totals .cart__totals on Desktop Homepage" at bounding box center [1289, 250] width 363 height 16
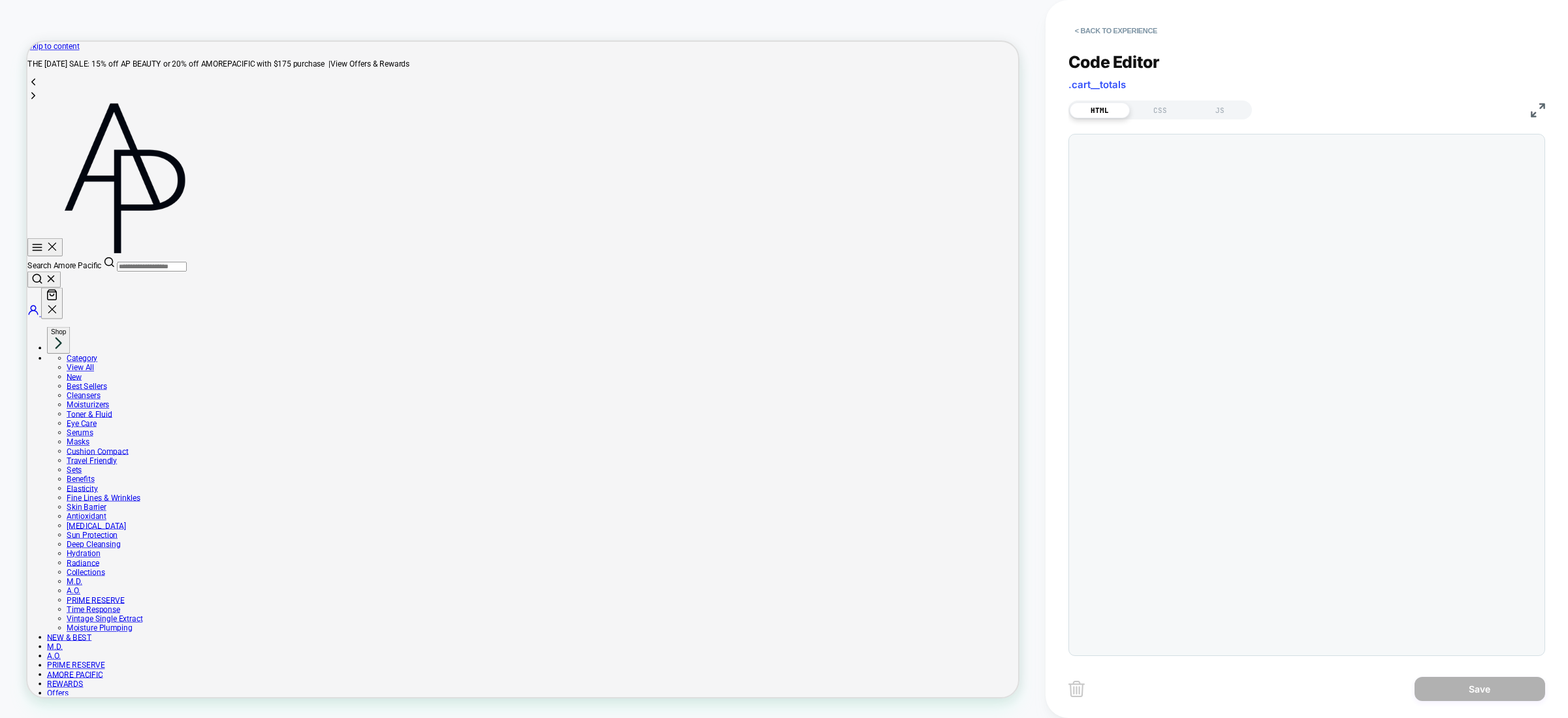
scroll to position [176, 0]
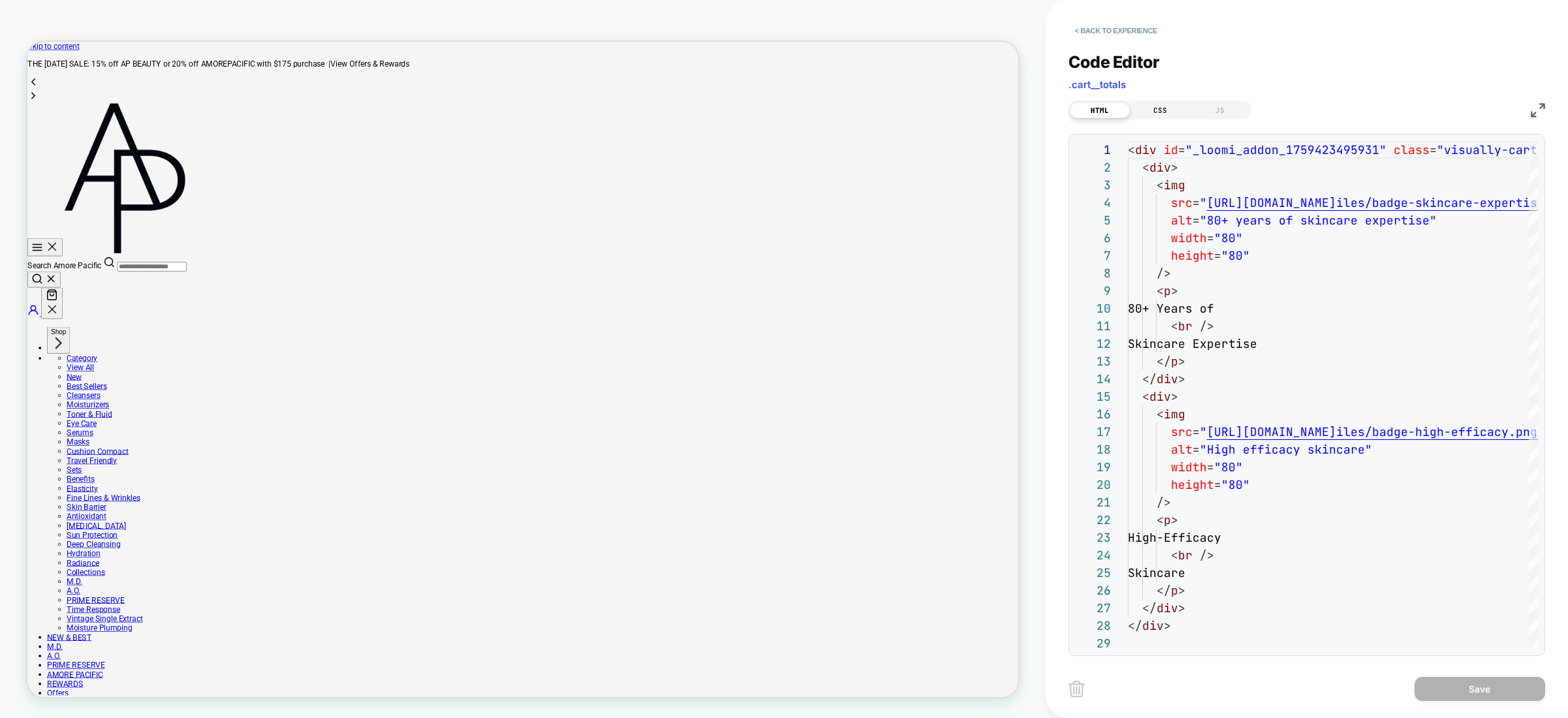
click at [1180, 107] on div "CSS" at bounding box center [1160, 110] width 60 height 16
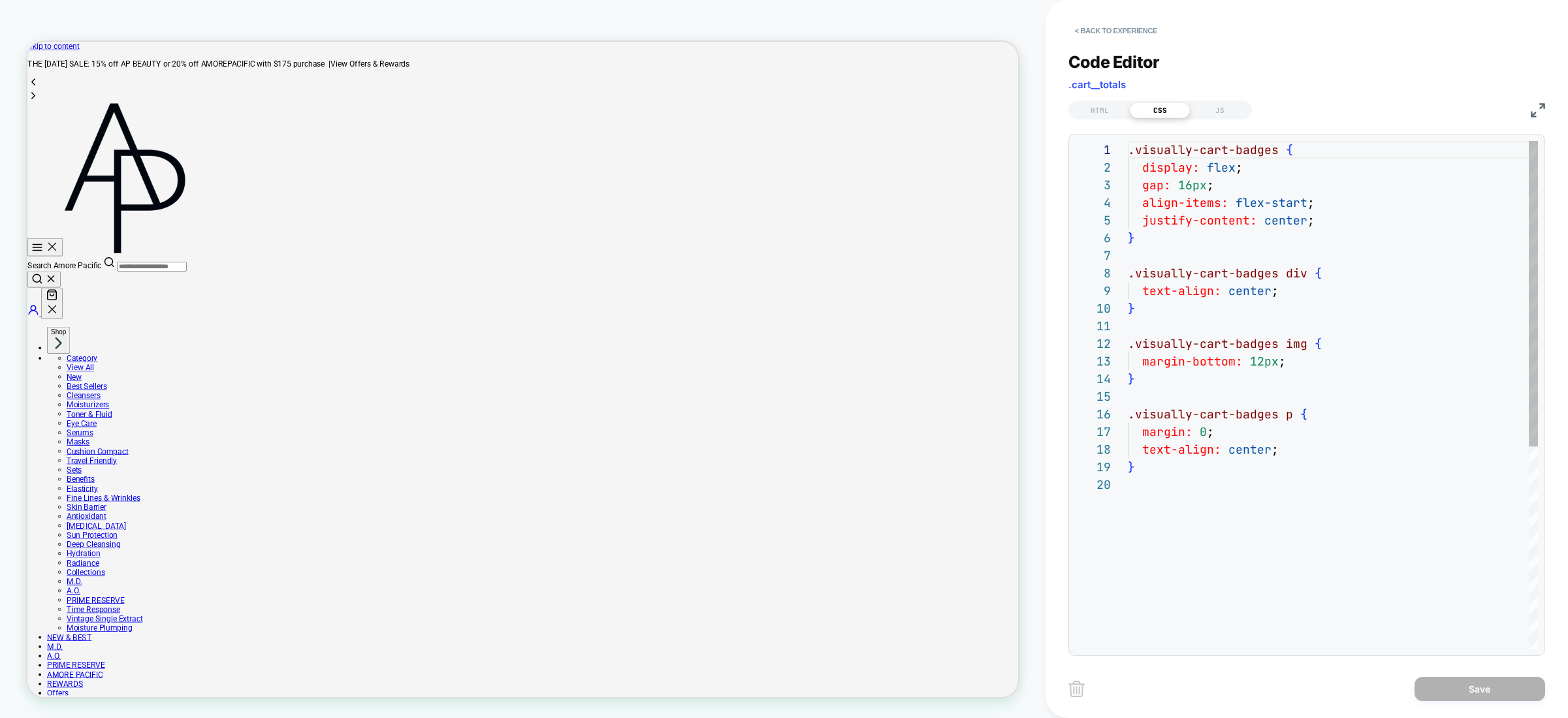
click at [1340, 302] on div ".visually-cart-badges { display: flex ; gap: 16px ; align-items: flex-start ; j…" at bounding box center [1333, 562] width 410 height 843
click at [1347, 290] on div ".visually-cart-badges { display: flex ; gap: 16px ; align-items: flex-start ; j…" at bounding box center [1333, 562] width 410 height 843
click at [1323, 227] on div ".visually-cart-badges { display: flex ; gap: 16px ; align-items: flex-start ; j…" at bounding box center [1333, 562] width 410 height 843
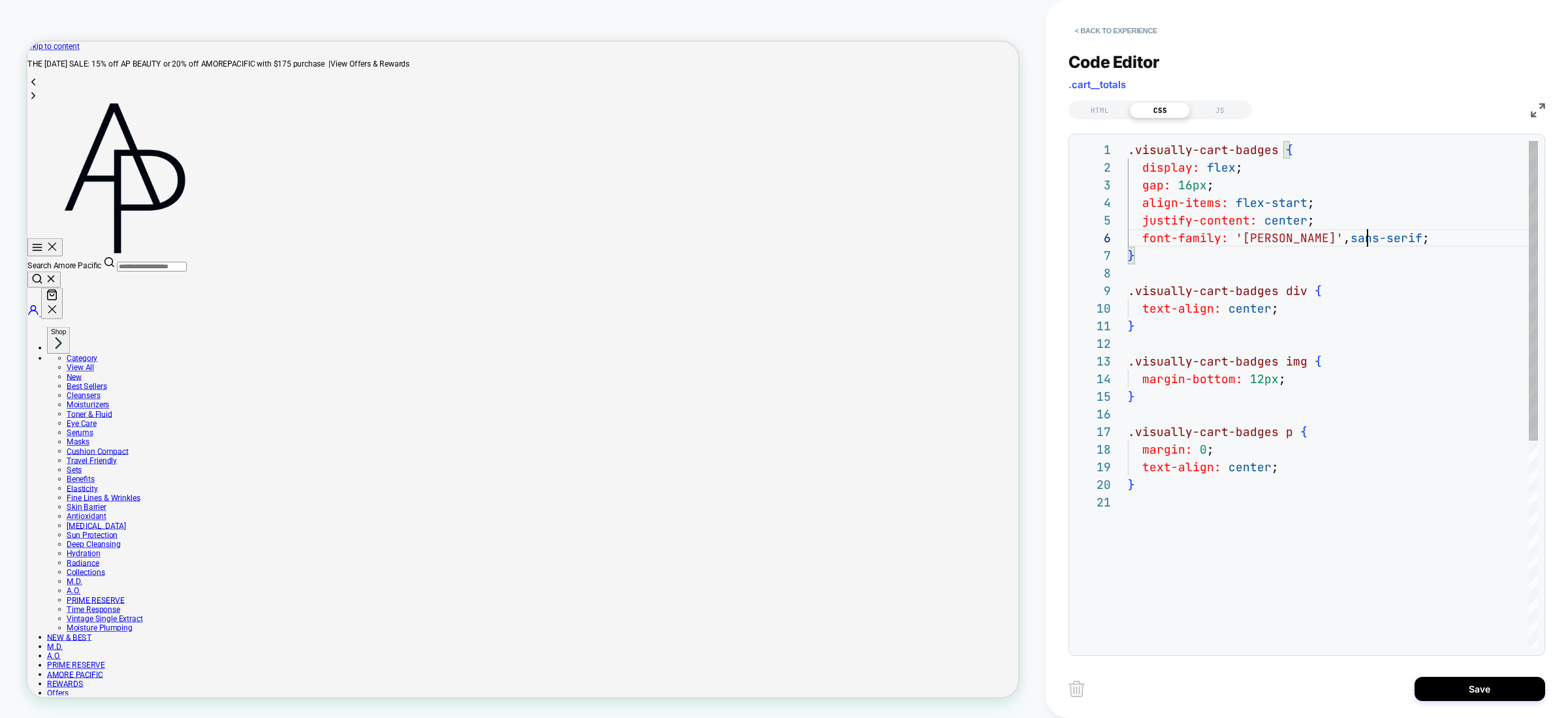
scroll to position [88, 239]
type textarea "**********"
click at [1508, 680] on button "Save" at bounding box center [1480, 688] width 130 height 24
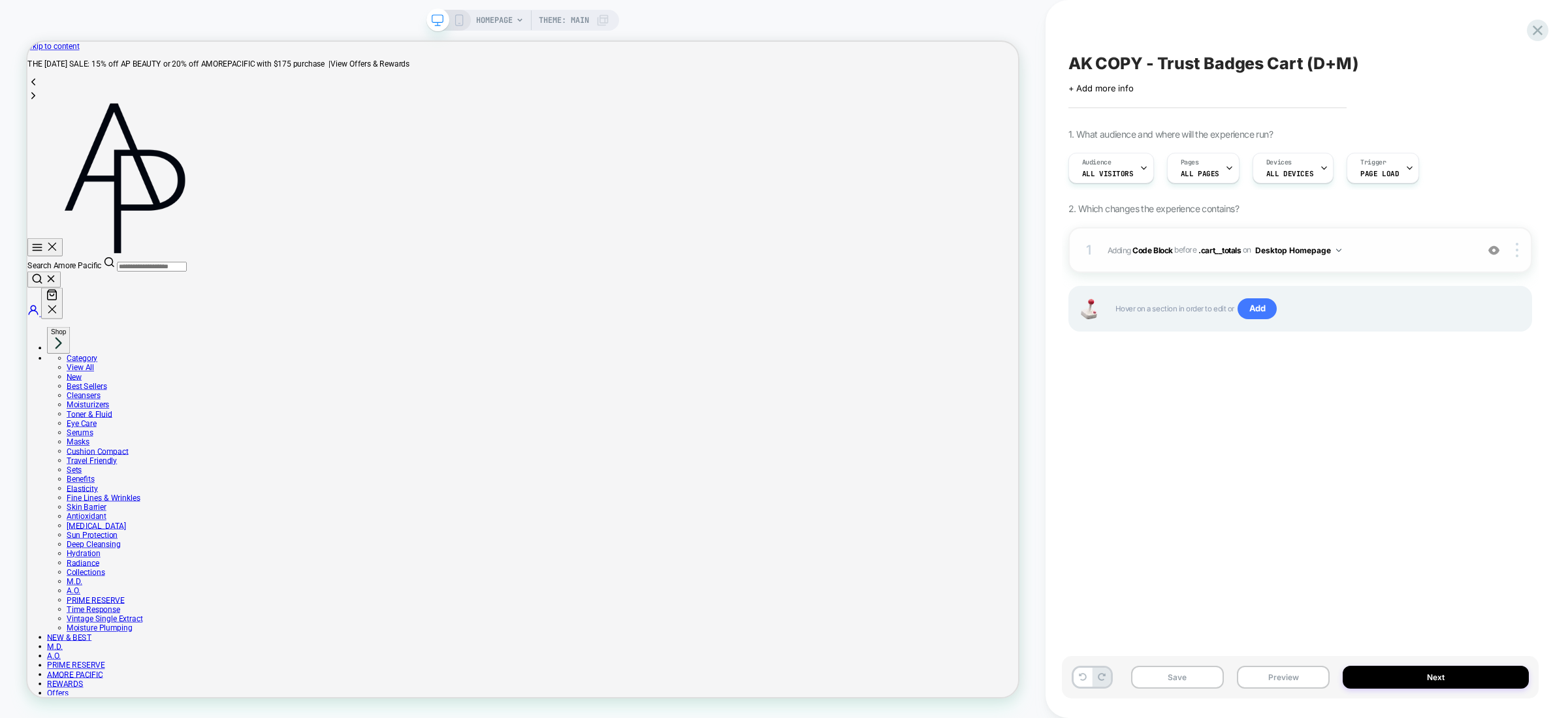
click at [1342, 260] on div "1 Adding Code Block BEFORE .cart__totals .cart__totals on Desktop Homepage Add …" at bounding box center [1300, 249] width 463 height 46
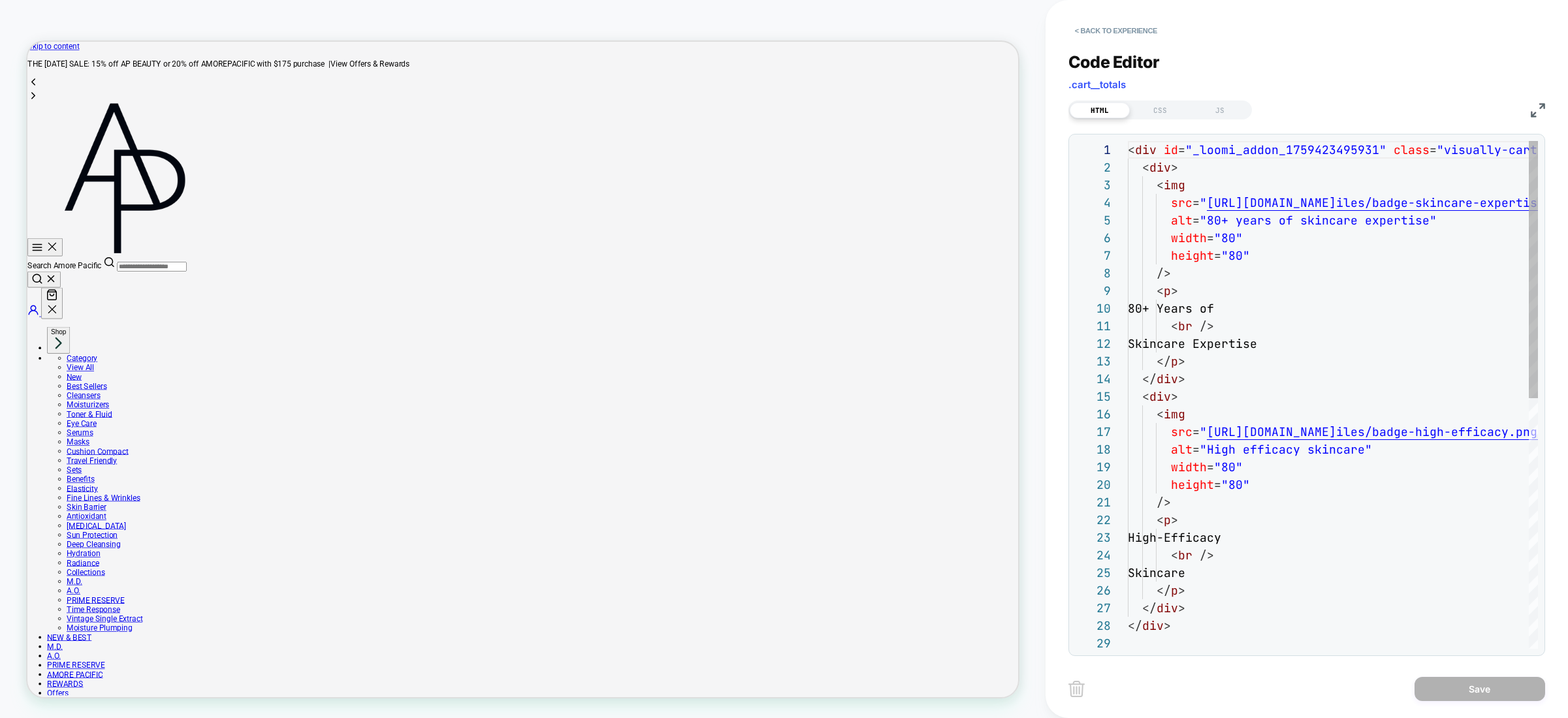
scroll to position [176, 0]
click at [1171, 106] on div "CSS" at bounding box center [1160, 110] width 60 height 16
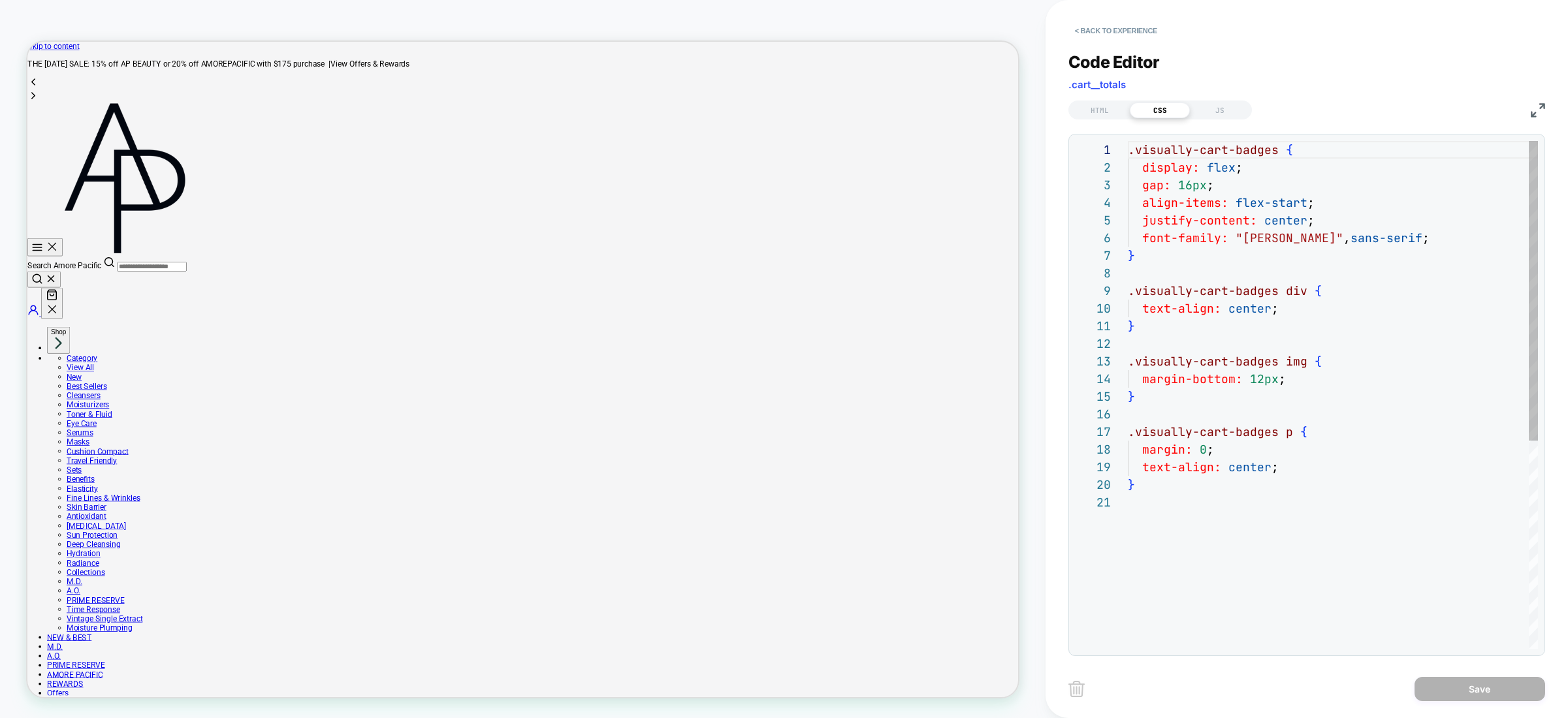
click at [1166, 106] on div "CSS" at bounding box center [1160, 110] width 60 height 16
click at [1417, 238] on div ".visually-cart-badges { display: flex ; gap: 16px ; align-items: flex-start ; j…" at bounding box center [1333, 571] width 410 height 861
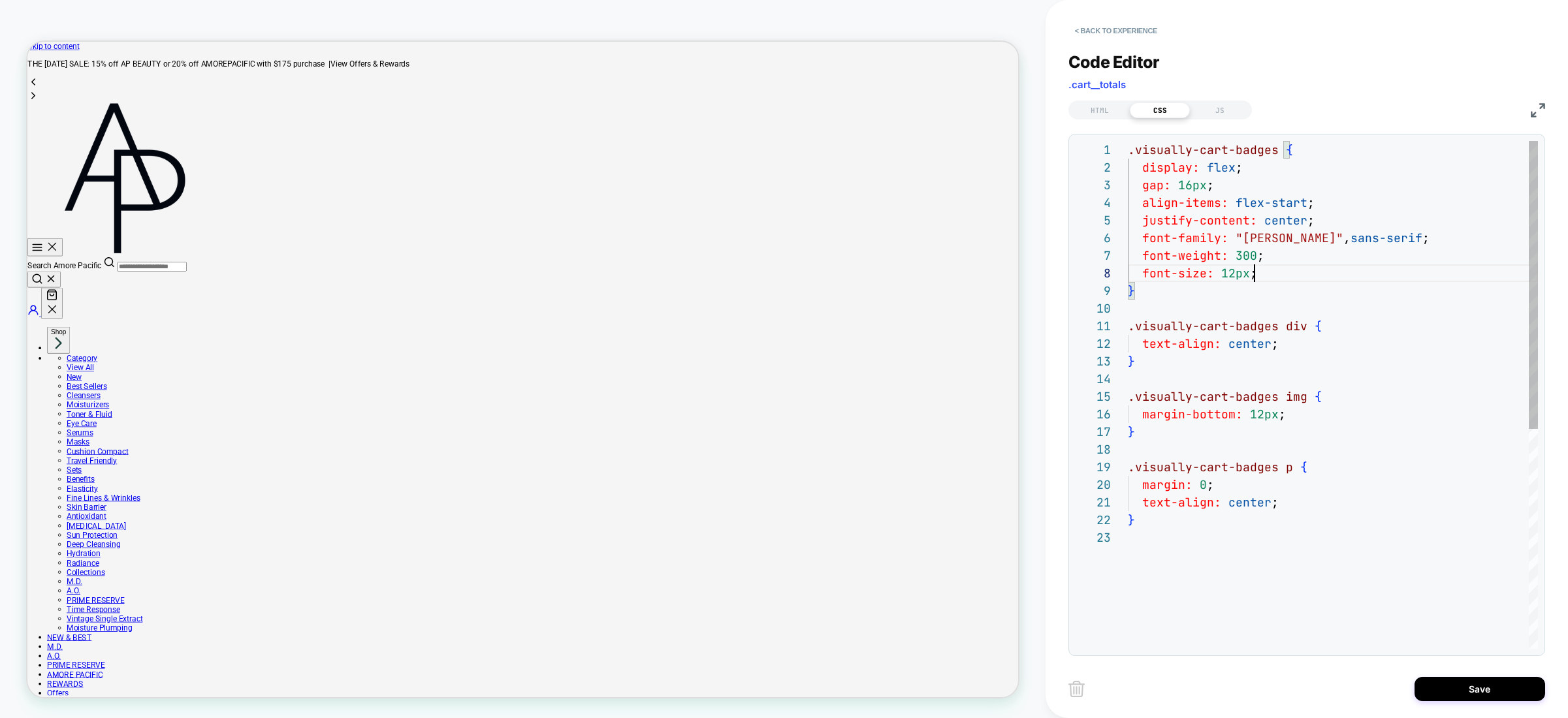
scroll to position [123, 126]
type textarea "**********"
click at [1468, 686] on button "Save" at bounding box center [1480, 688] width 130 height 24
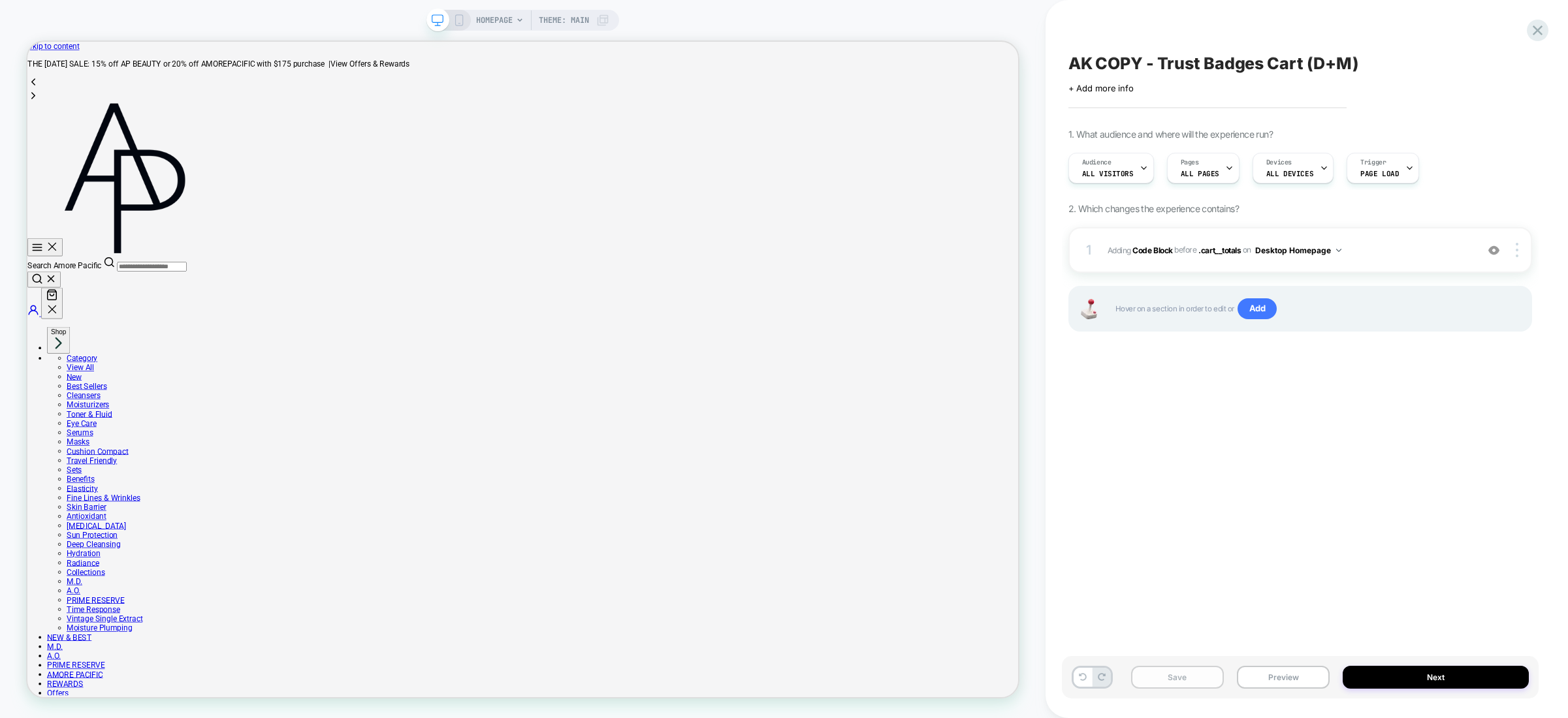
click at [1191, 678] on button "Save" at bounding box center [1177, 677] width 93 height 23
click at [1304, 686] on button "Preview" at bounding box center [1283, 677] width 93 height 23
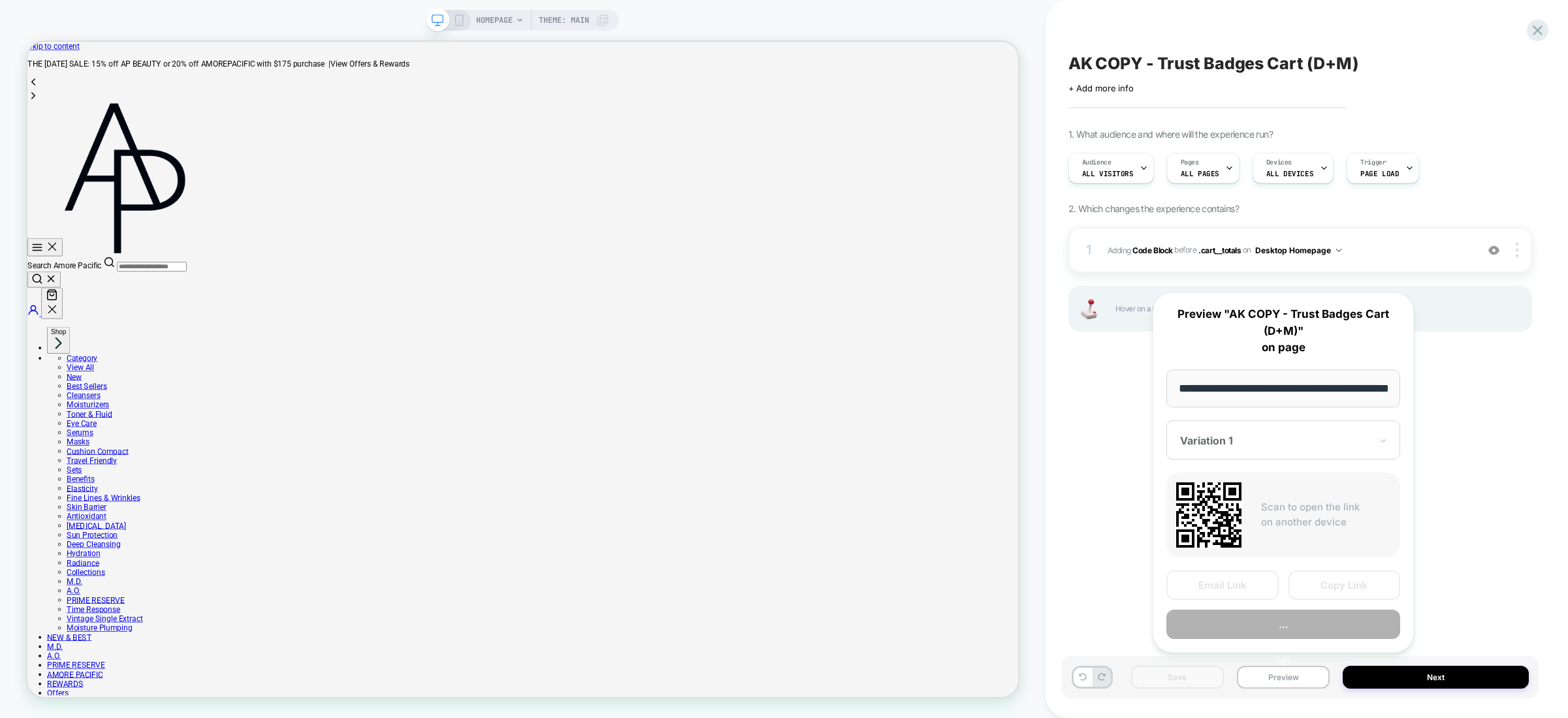
scroll to position [0, 46]
click at [1321, 638] on button "Preview" at bounding box center [1283, 625] width 234 height 30
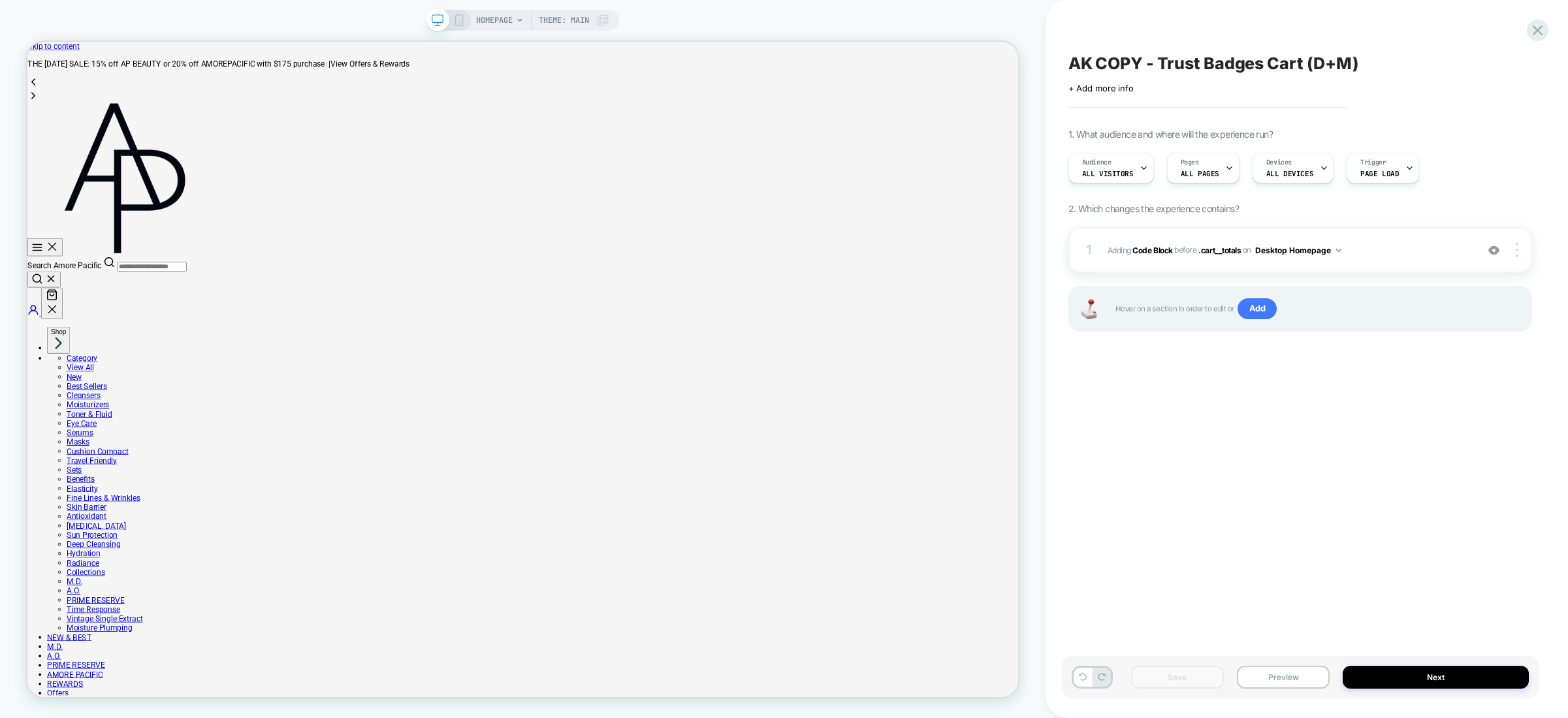
click at [1143, 367] on div "AK COPY - Trust Badges Cart (D+M) Click to edit experience details + Add more i…" at bounding box center [1300, 359] width 477 height 692
click at [1148, 233] on div "1 Adding Code Block BEFORE .cart__totals .cart__totals on Desktop Homepage Add …" at bounding box center [1300, 249] width 463 height 46
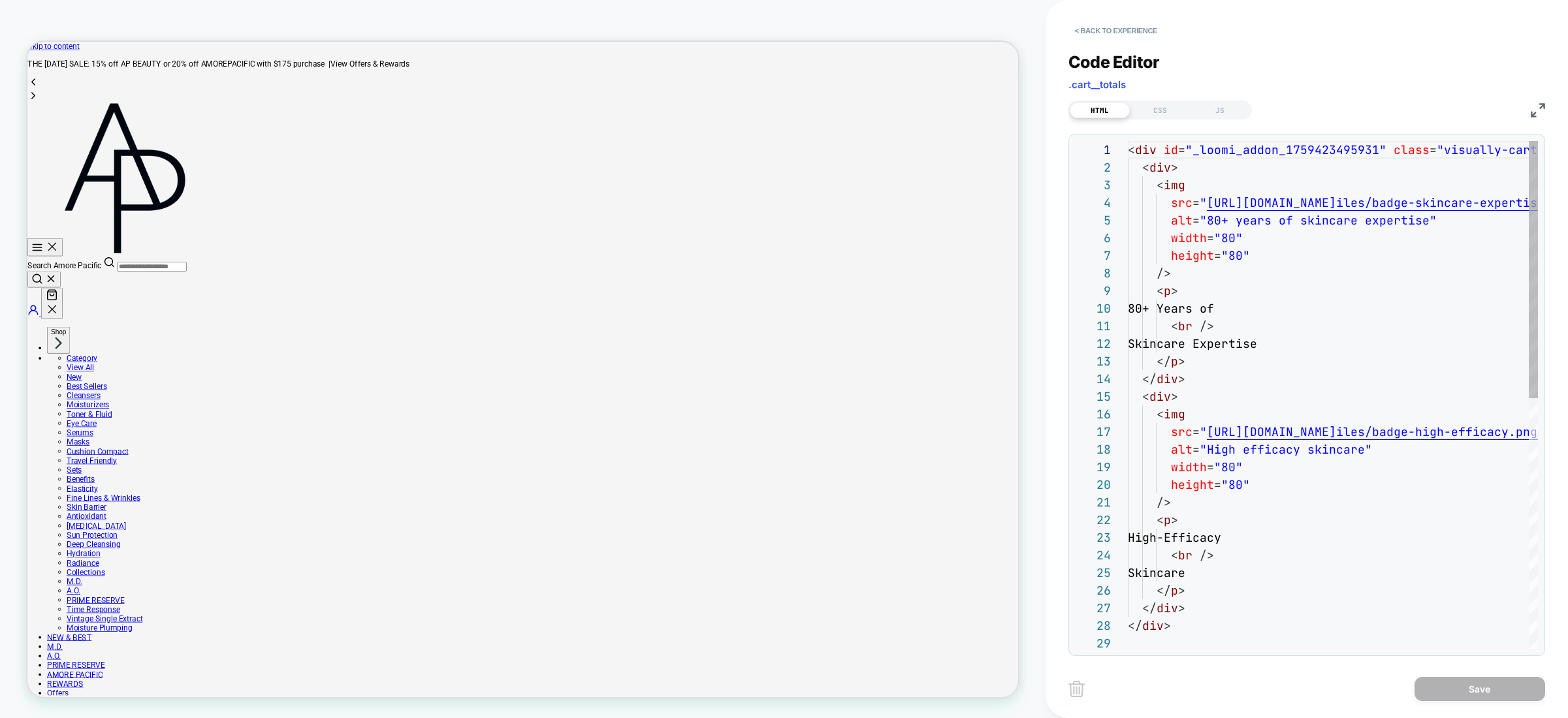
scroll to position [176, 0]
click at [1286, 292] on div "< div id = "_loomi_addon_1759423495931" class = "visually-cart-badges" > < div …" at bounding box center [1527, 642] width 799 height 1001
click at [1168, 101] on div "HTML CSS JS" at bounding box center [1160, 110] width 183 height 19
click at [1169, 115] on div "CSS" at bounding box center [1160, 110] width 60 height 16
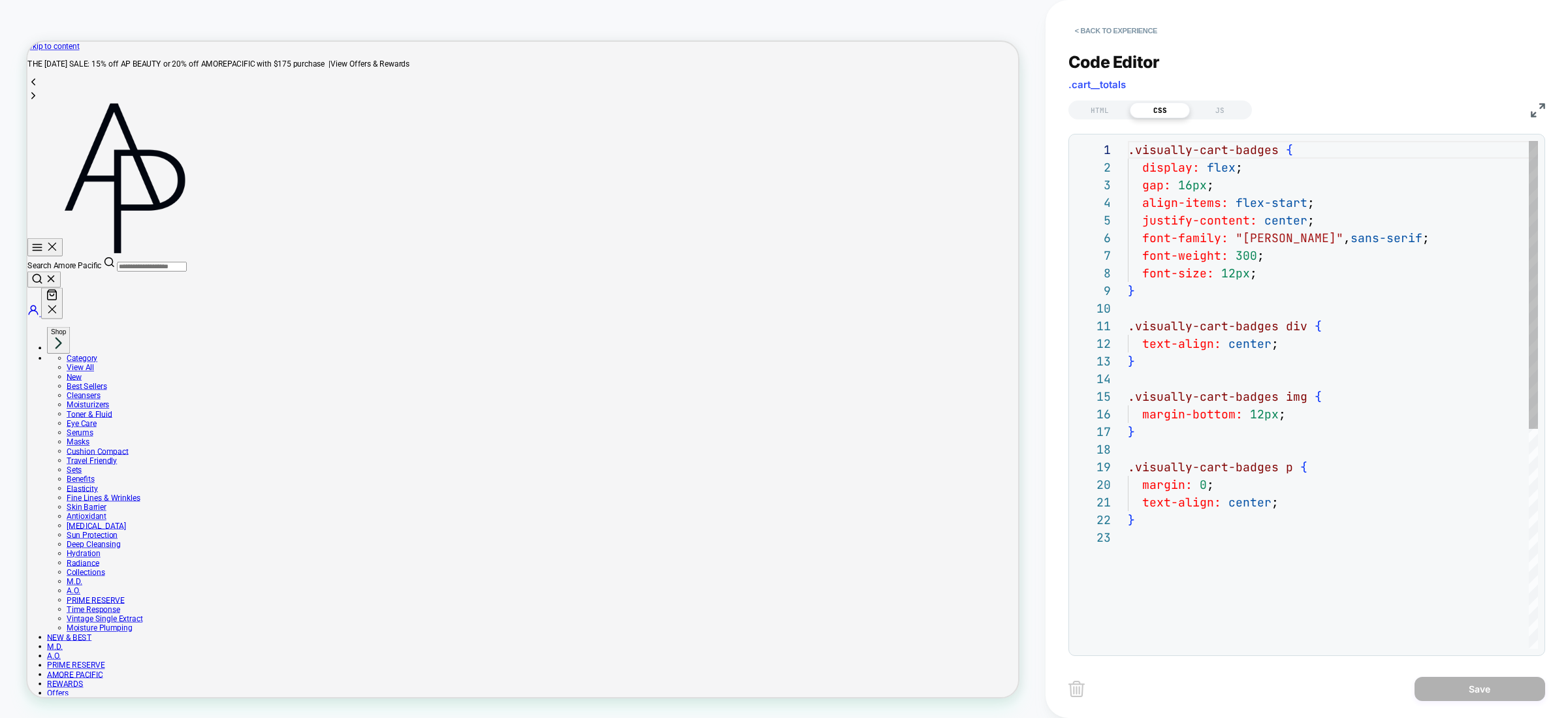
click at [1164, 101] on div "HTML CSS JS" at bounding box center [1160, 110] width 183 height 19
drag, startPoint x: 1250, startPoint y: 267, endPoint x: 1146, endPoint y: 239, distance: 107.7
click at [1141, 240] on div ".visually-cart-badges { display: flex ; gap: 16px ; align-items: flex-start ; j…" at bounding box center [1333, 589] width 410 height 896
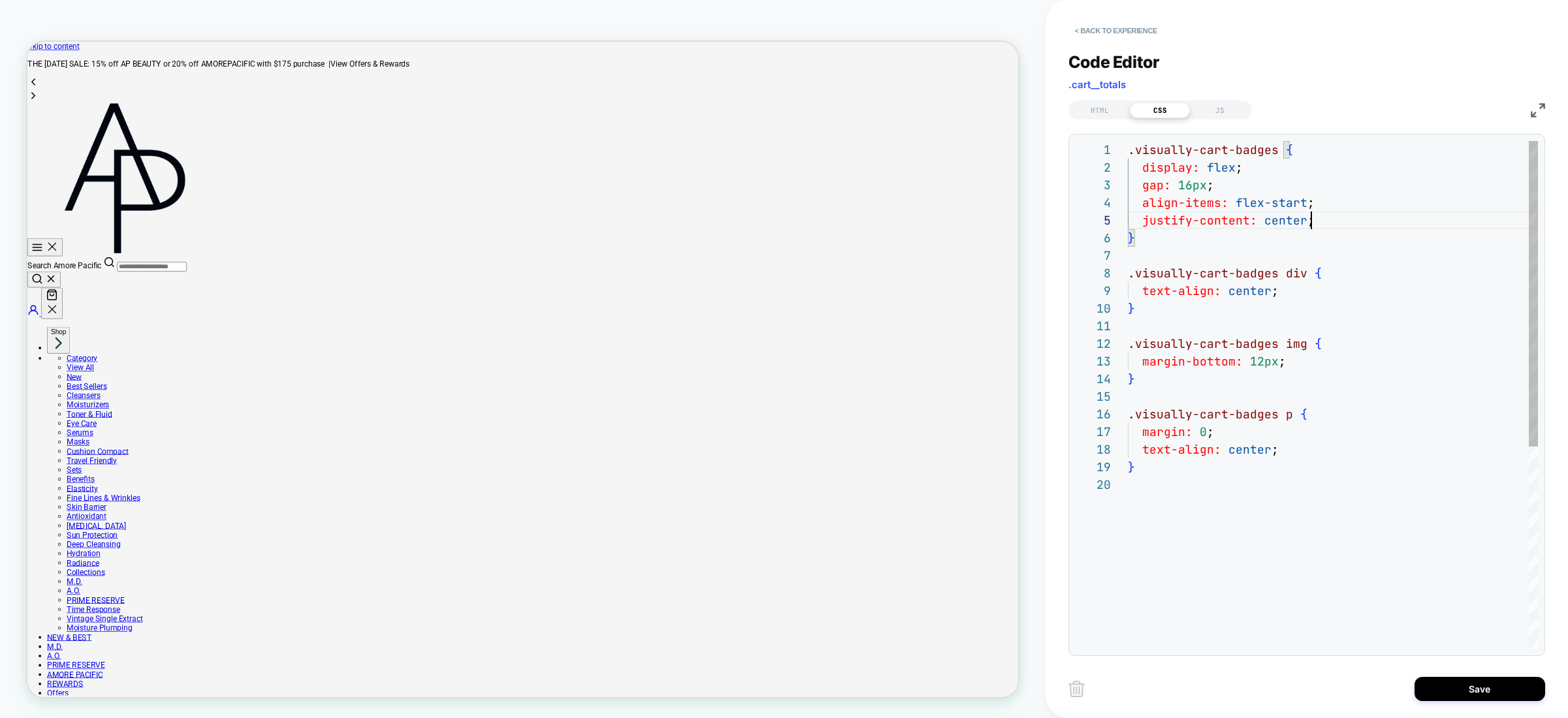
scroll to position [70, 176]
click at [1308, 450] on div ".visually-cart-badges { display: flex ; gap: 16px ; align-items: flex-start ; j…" at bounding box center [1333, 562] width 410 height 843
click at [1323, 423] on div ".visually-cart-badges { display: flex ; gap: 16px ; align-items: flex-start ; j…" at bounding box center [1333, 562] width 410 height 843
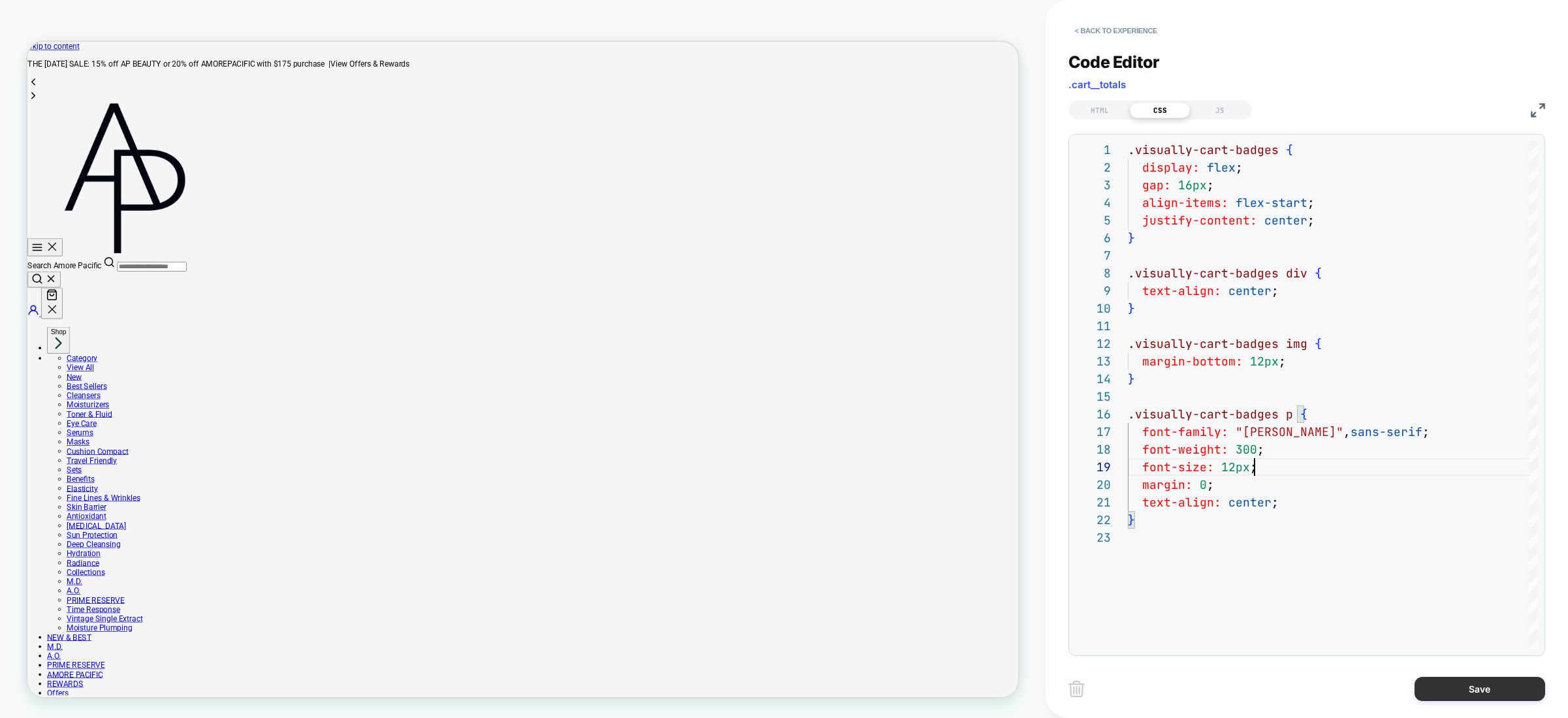
type textarea "**********"
click at [1458, 681] on button "Save" at bounding box center [1480, 688] width 130 height 24
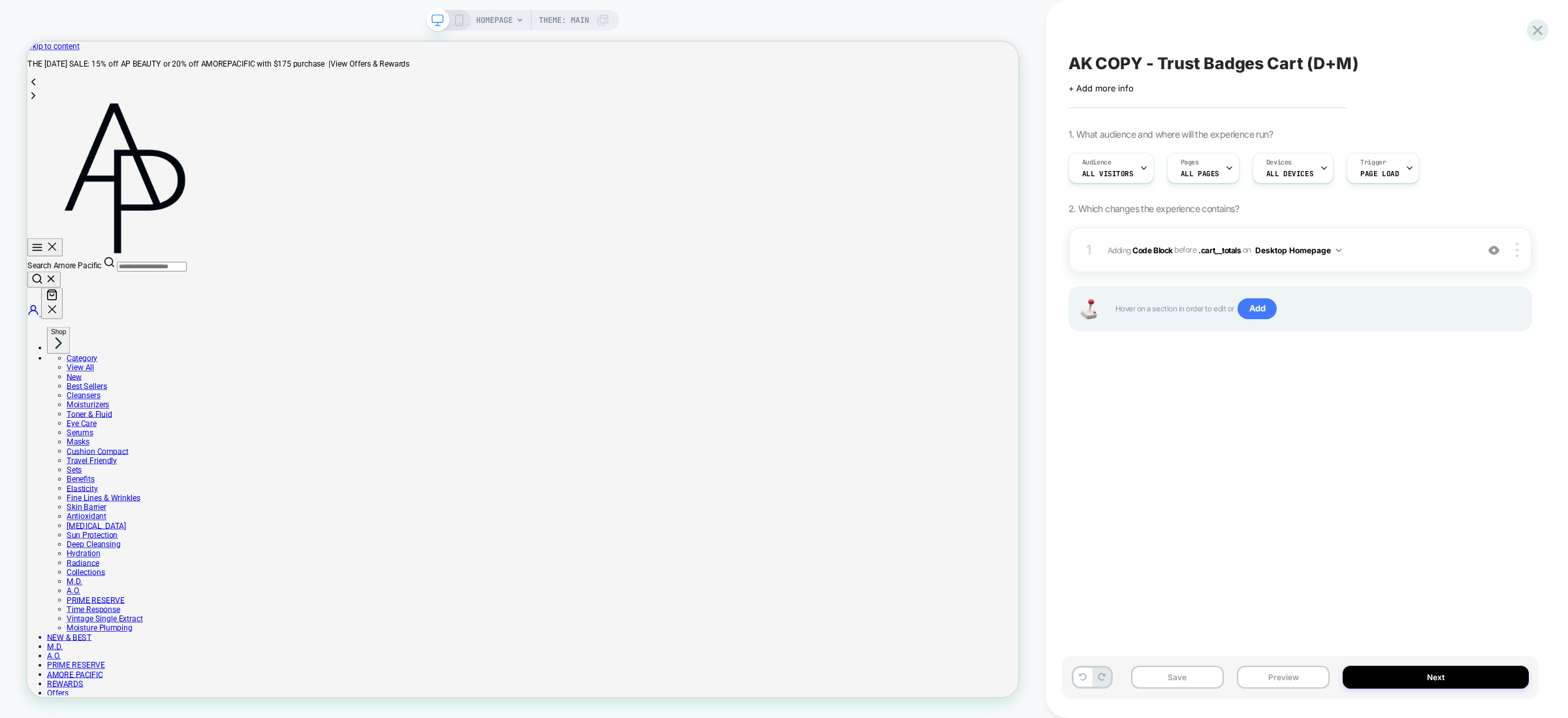
click at [1355, 262] on div "1 Adding Code Block BEFORE .cart__totals .cart__totals on Desktop Homepage Add …" at bounding box center [1300, 249] width 463 height 46
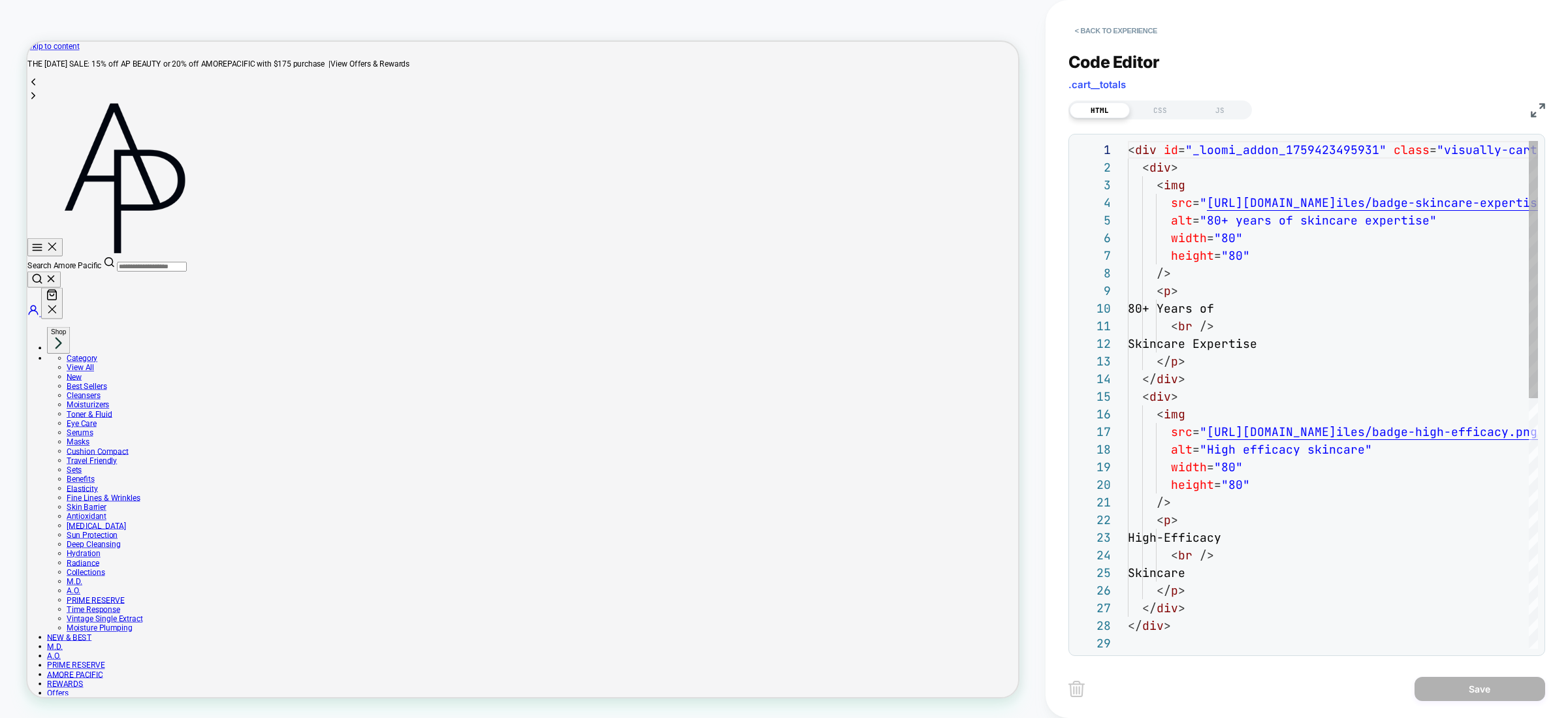
scroll to position [176, 0]
click at [1145, 115] on div "CSS" at bounding box center [1160, 110] width 60 height 16
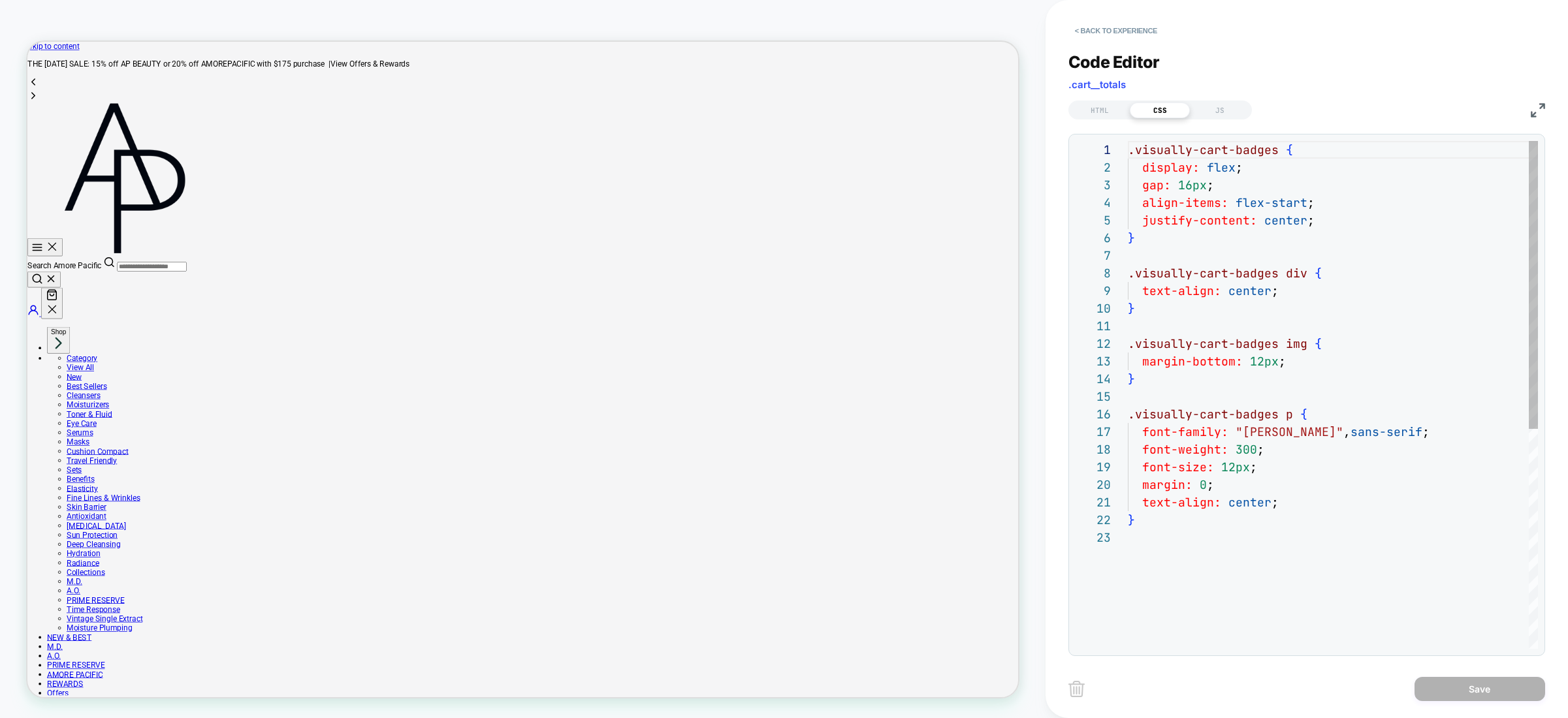
click at [1307, 203] on div ".visually-cart-badges { display: flex ; gap: 16px ; align-items: flex-start ; j…" at bounding box center [1333, 589] width 410 height 896
click at [1342, 225] on div ".visually-cart-badges { display: flex ; gap: 16px ; align-items: flex-start ; j…" at bounding box center [1333, 589] width 410 height 896
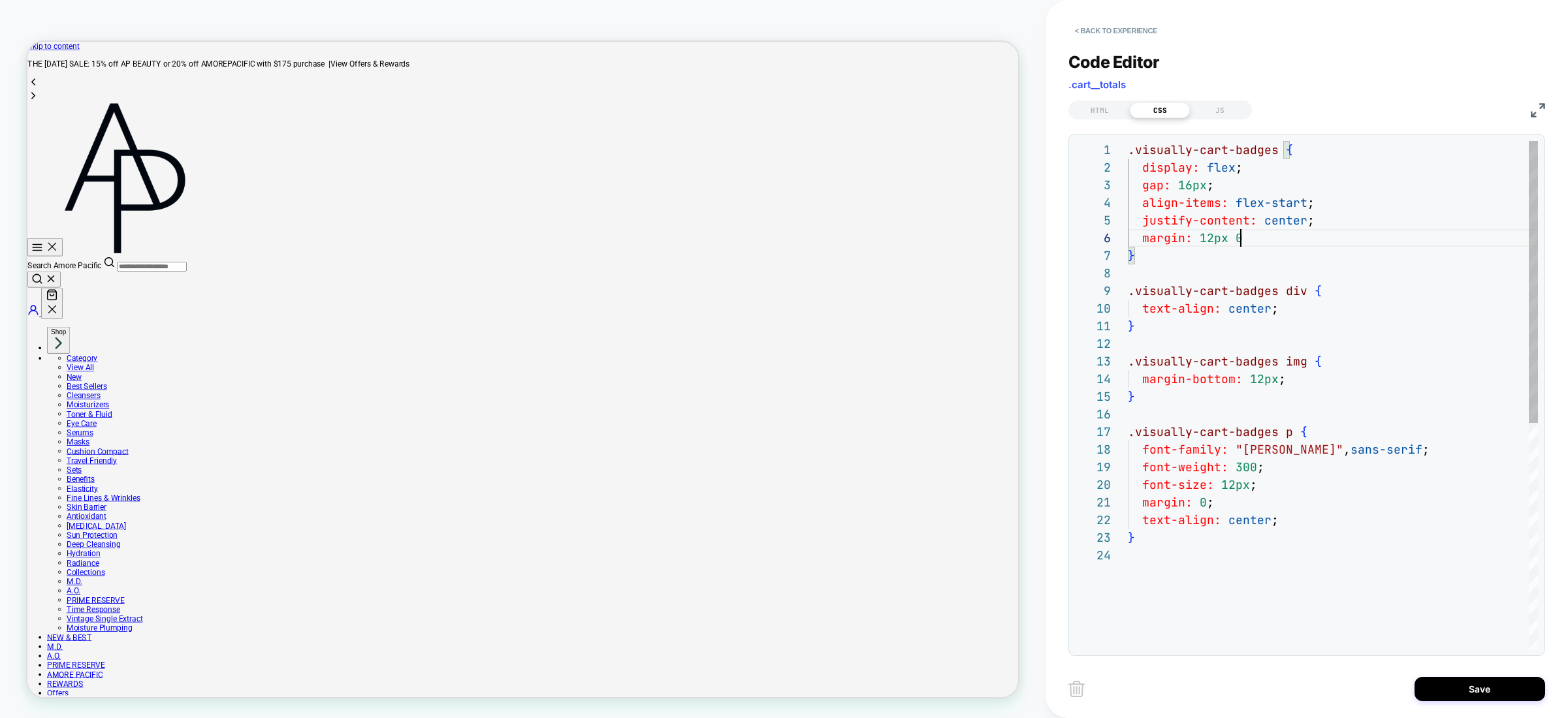
scroll to position [88, 120]
click at [1309, 235] on div ".visually-cart-badges { display: flex ; gap: 16px ; align-items: flex-start ; j…" at bounding box center [1333, 597] width 410 height 913
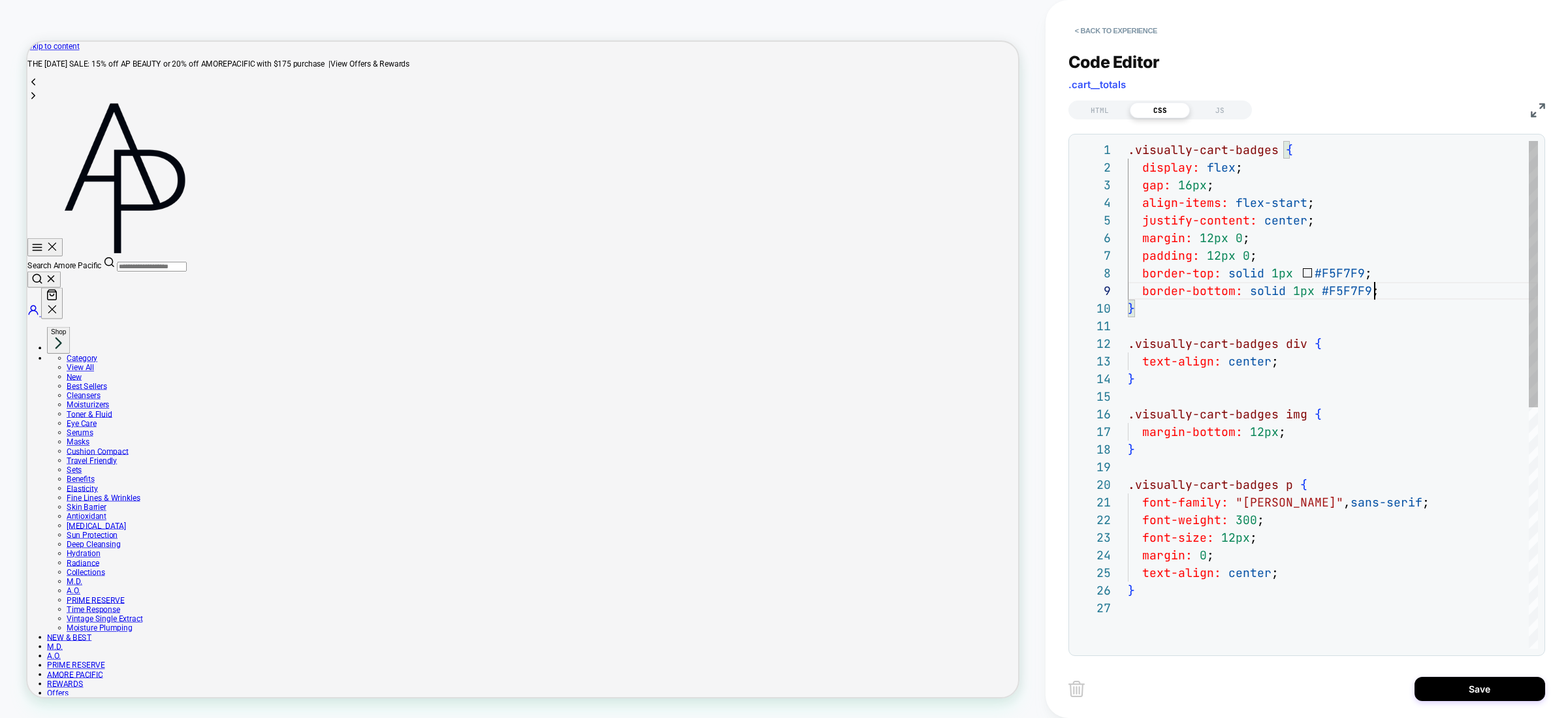
scroll to position [141, 247]
click at [1274, 239] on div ".visually-cart-badges { display: flex ; gap: 16px ; align-items: flex-start ; j…" at bounding box center [1333, 624] width 410 height 966
drag, startPoint x: 1331, startPoint y: 193, endPoint x: 1326, endPoint y: 221, distance: 28.4
click at [1331, 193] on div ".visually-cart-badges { display: flex ; gap: 16px ; align-items: flex-start ; j…" at bounding box center [1333, 624] width 410 height 966
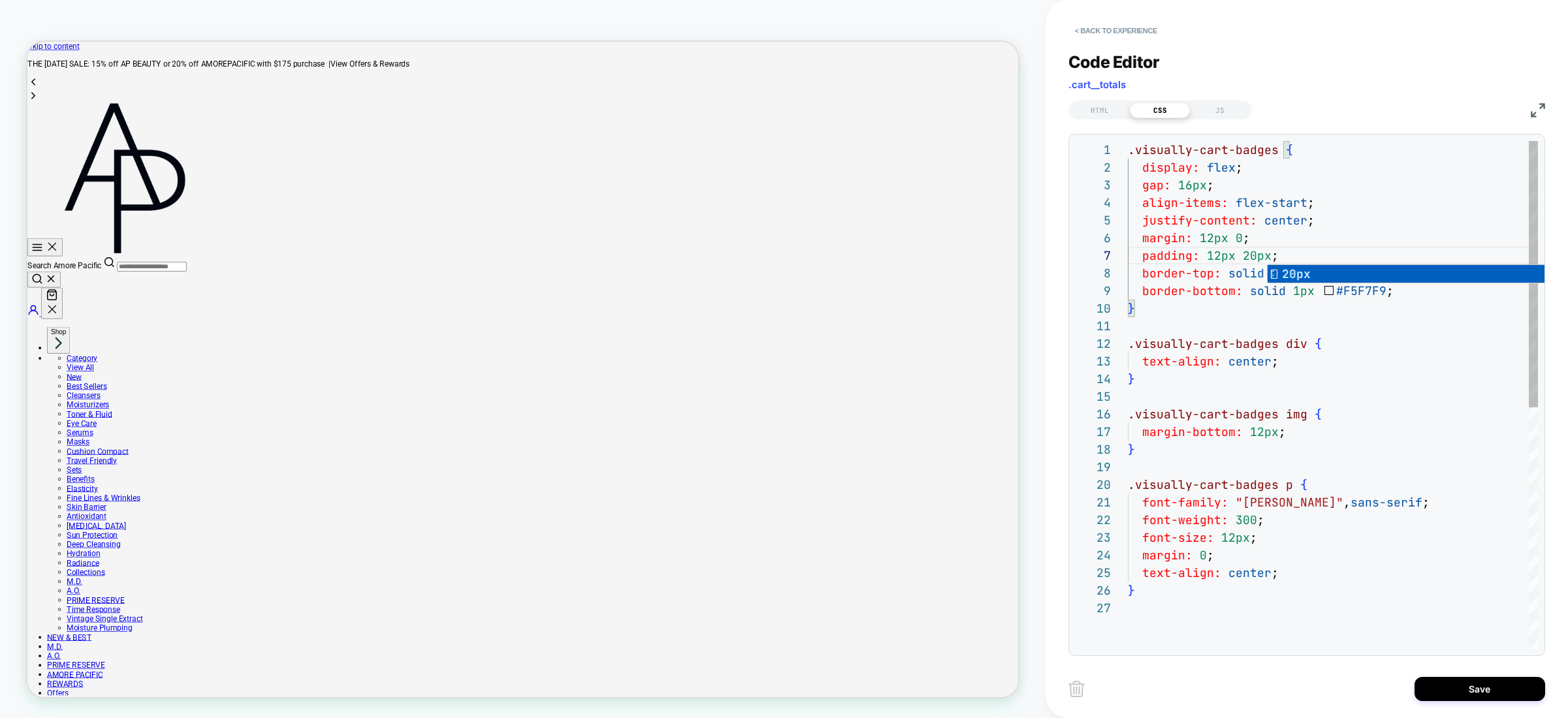
scroll to position [35, 85]
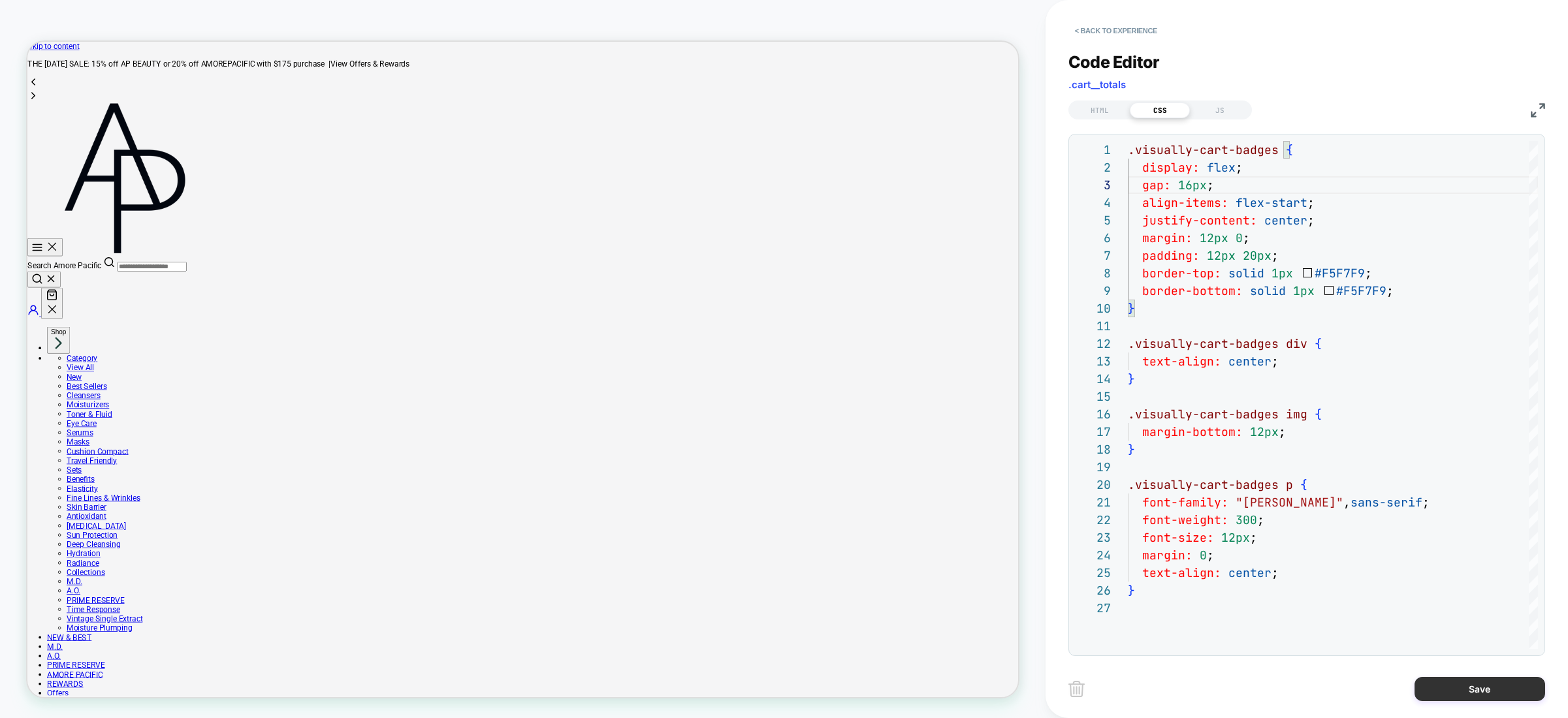
type textarea "**********"
click at [1453, 692] on button "Save" at bounding box center [1480, 688] width 130 height 24
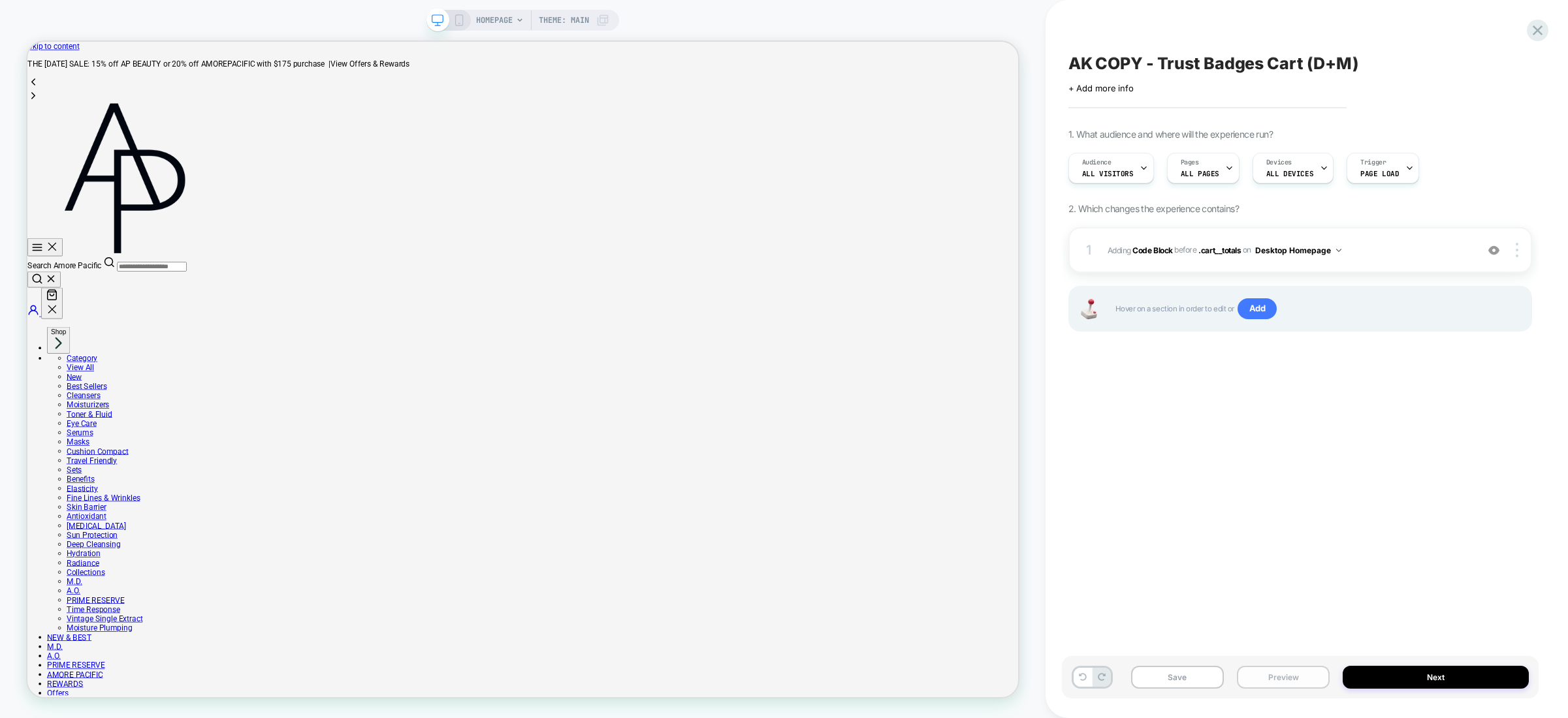
click at [1300, 671] on button "Preview" at bounding box center [1283, 677] width 93 height 23
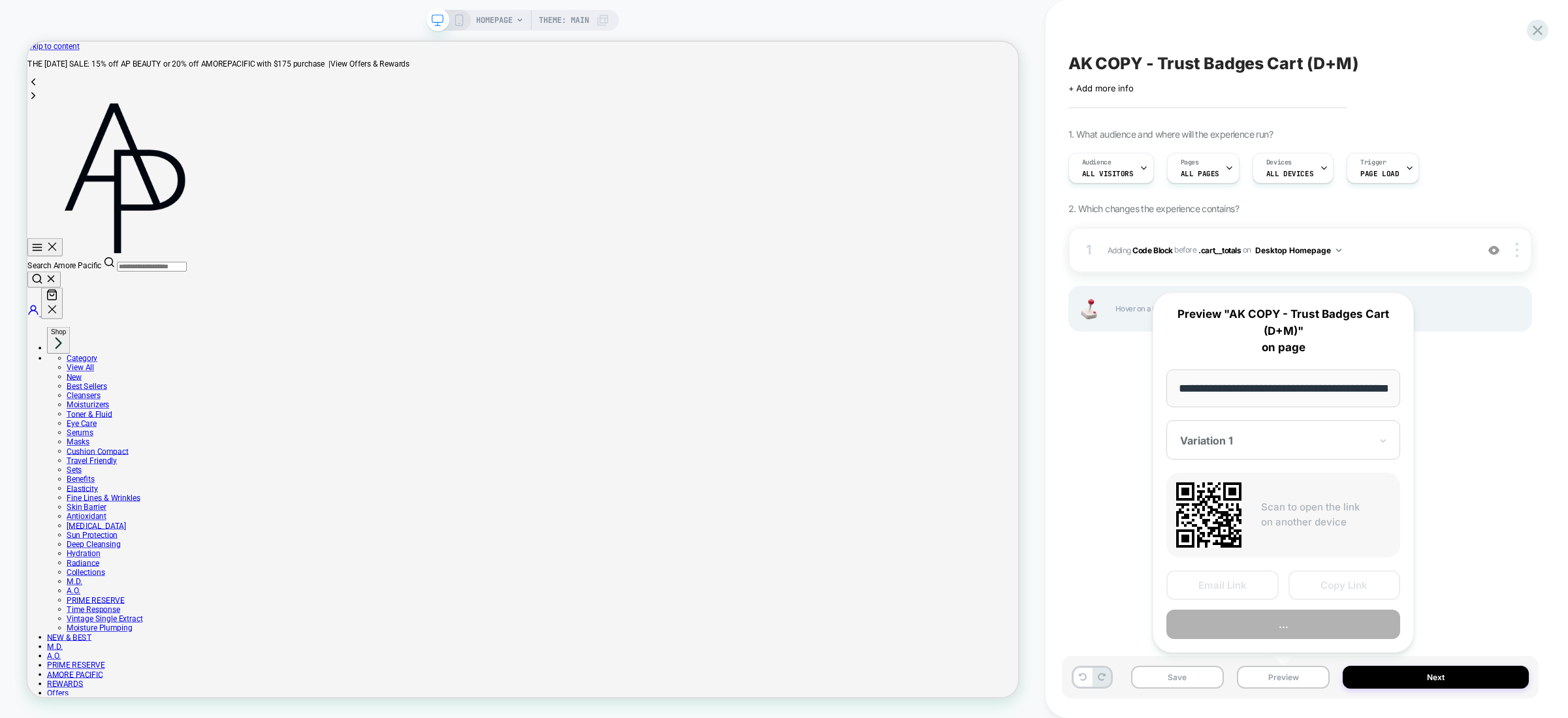
scroll to position [0, 46]
click at [1336, 629] on button "Preview" at bounding box center [1283, 625] width 234 height 30
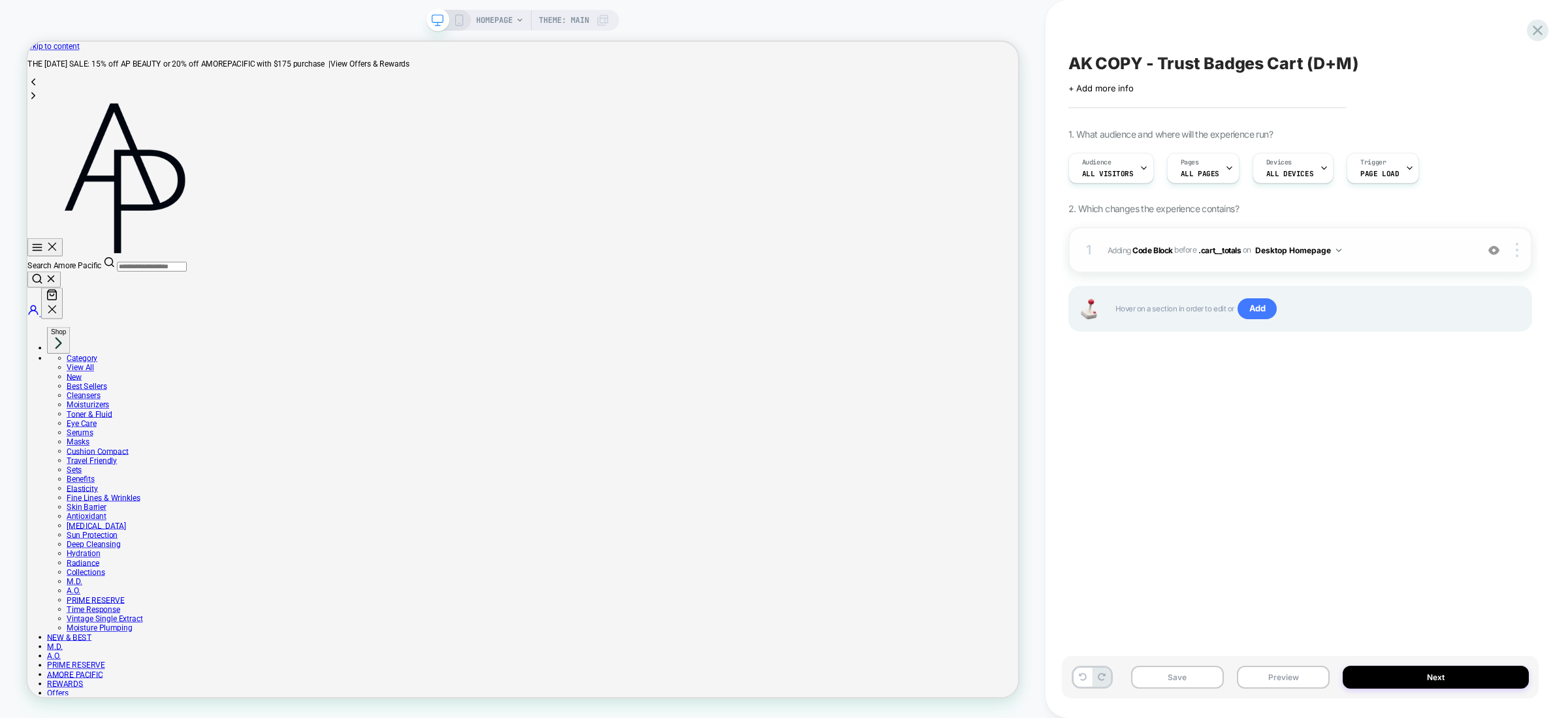
click at [1278, 259] on div "1 Adding Code Block BEFORE .cart__totals .cart__totals on Desktop Homepage Add …" at bounding box center [1300, 249] width 463 height 46
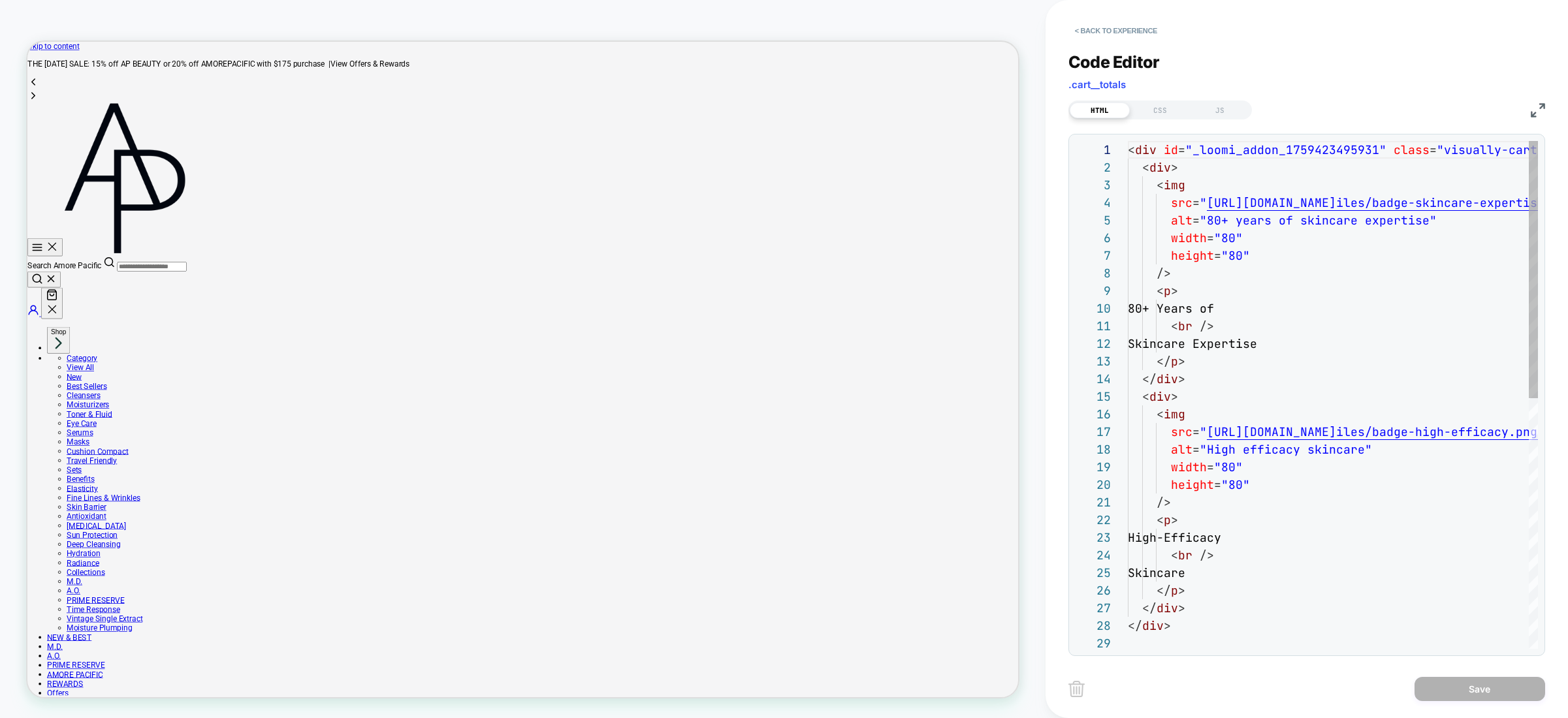
scroll to position [176, 0]
type textarea "**********"
click at [1230, 560] on div "< div id = "_loomi_addon_1759423495931" class = "visually-cart-badges" > < div …" at bounding box center [1527, 642] width 799 height 1001
click at [1150, 111] on div "CSS" at bounding box center [1160, 110] width 60 height 16
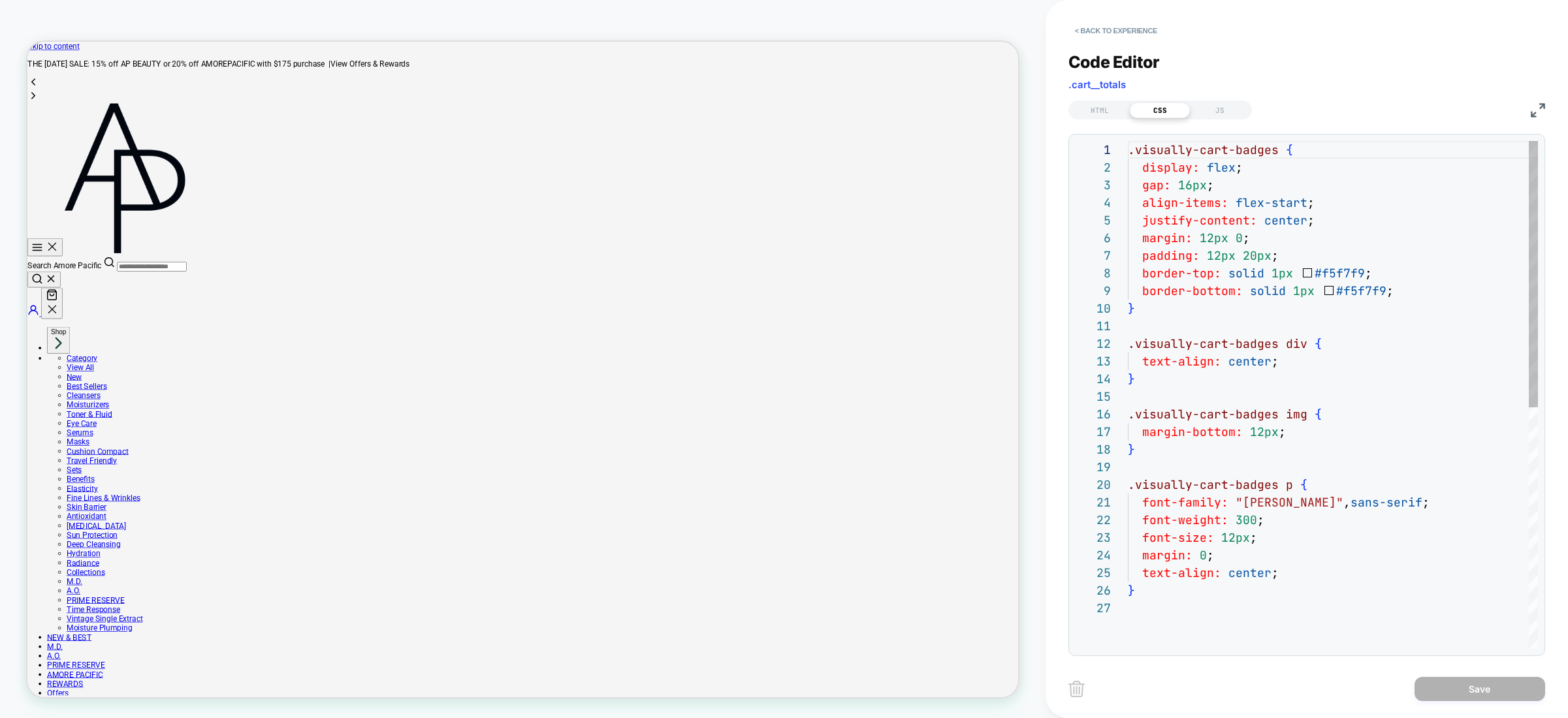
scroll to position [176, 0]
click at [1242, 363] on div ".visually-cart-badges { display: flex ; gap: 16px ; align-items: flex-start ; j…" at bounding box center [1333, 624] width 410 height 966
click at [1212, 394] on div ".visually-cart-badges { display: flex ; gap: 16px ; align-items: flex-start ; j…" at bounding box center [1333, 624] width 410 height 966
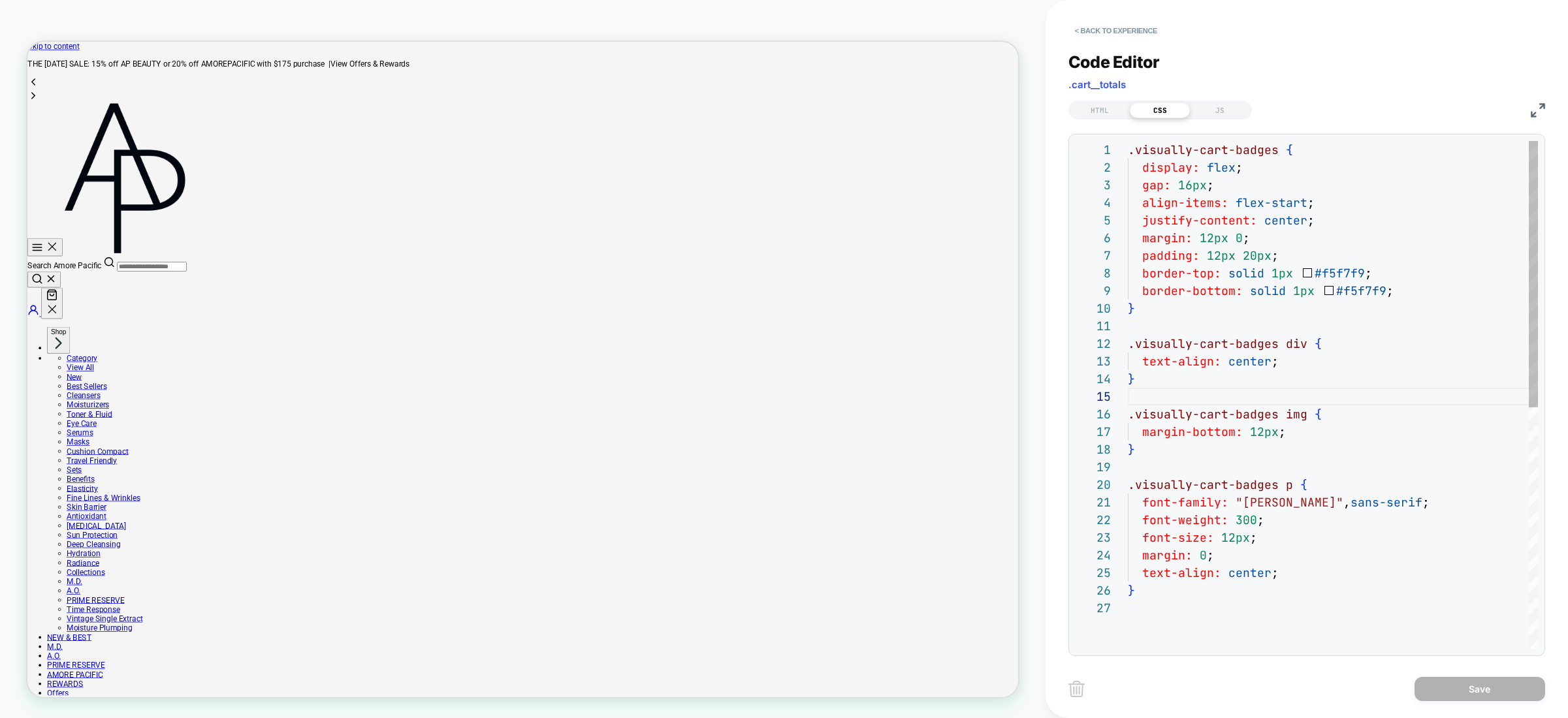
click at [1242, 237] on div ".visually-cart-badges { display: flex ; gap: 16px ; align-items: flex-start ; j…" at bounding box center [1333, 624] width 410 height 966
type textarea "**********"
click at [1506, 686] on button "Save" at bounding box center [1480, 688] width 130 height 24
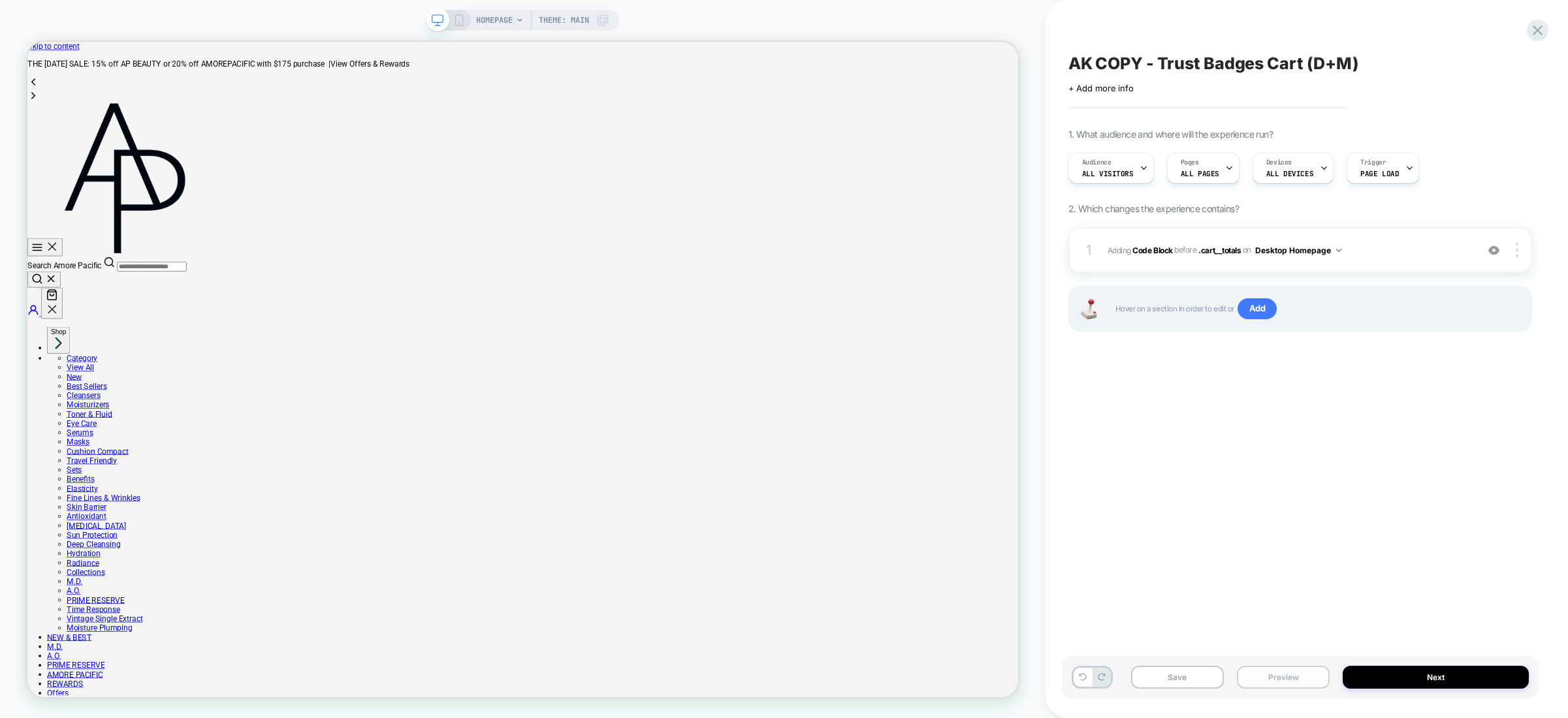
click at [1302, 680] on button "Preview" at bounding box center [1283, 677] width 93 height 23
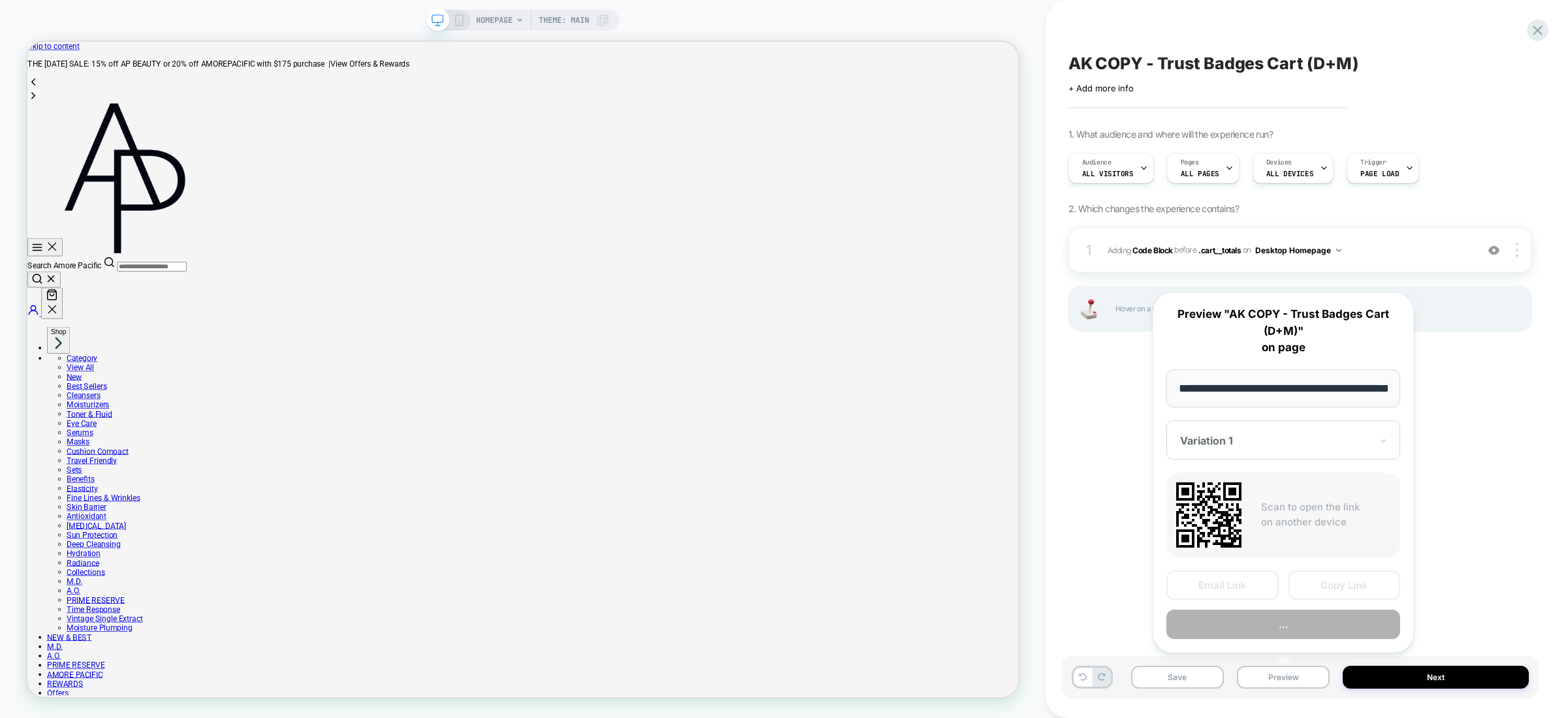
scroll to position [0, 46]
click at [1337, 616] on button "Preview" at bounding box center [1283, 625] width 234 height 30
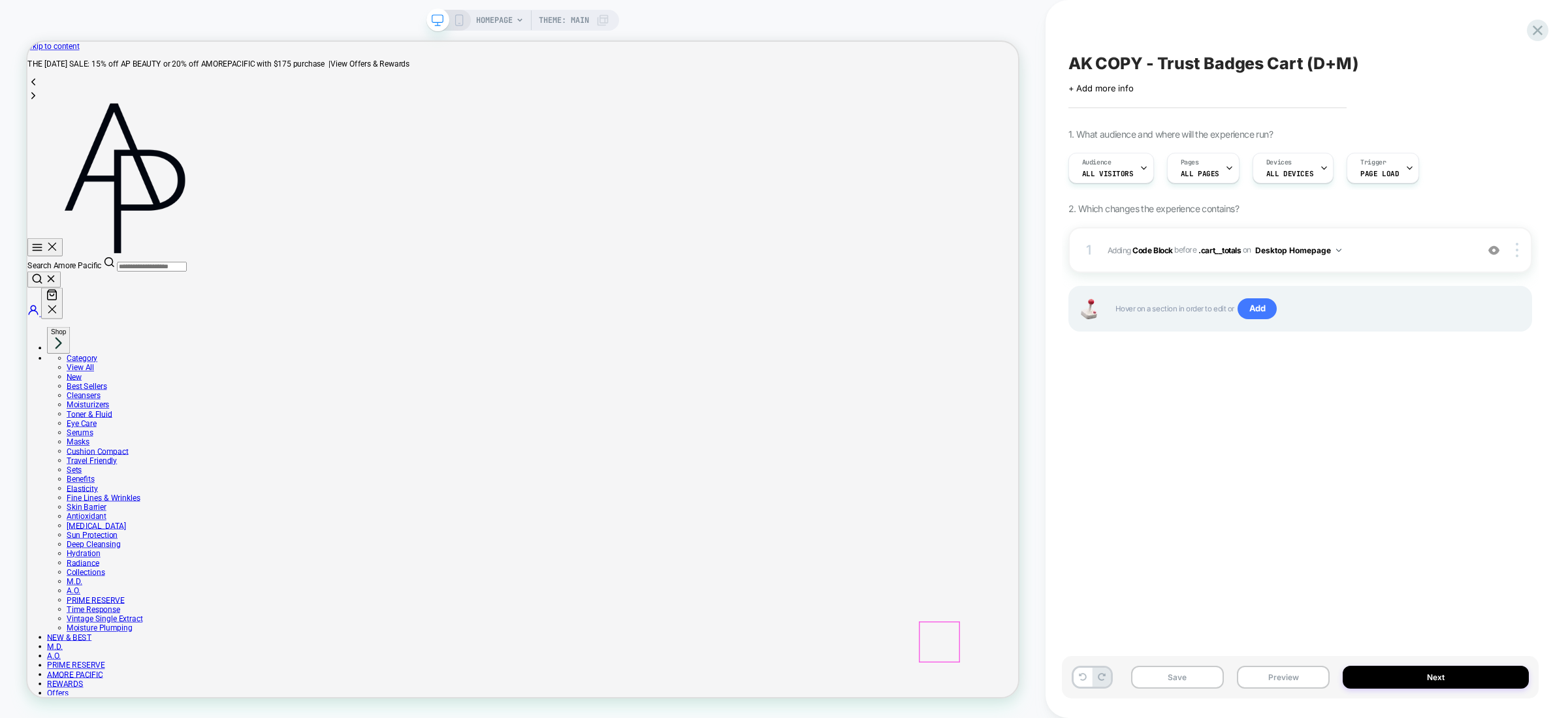
click at [1246, 239] on div "1 Adding Code Block BEFORE .cart__totals .cart__totals on Desktop Homepage Add …" at bounding box center [1300, 249] width 463 height 46
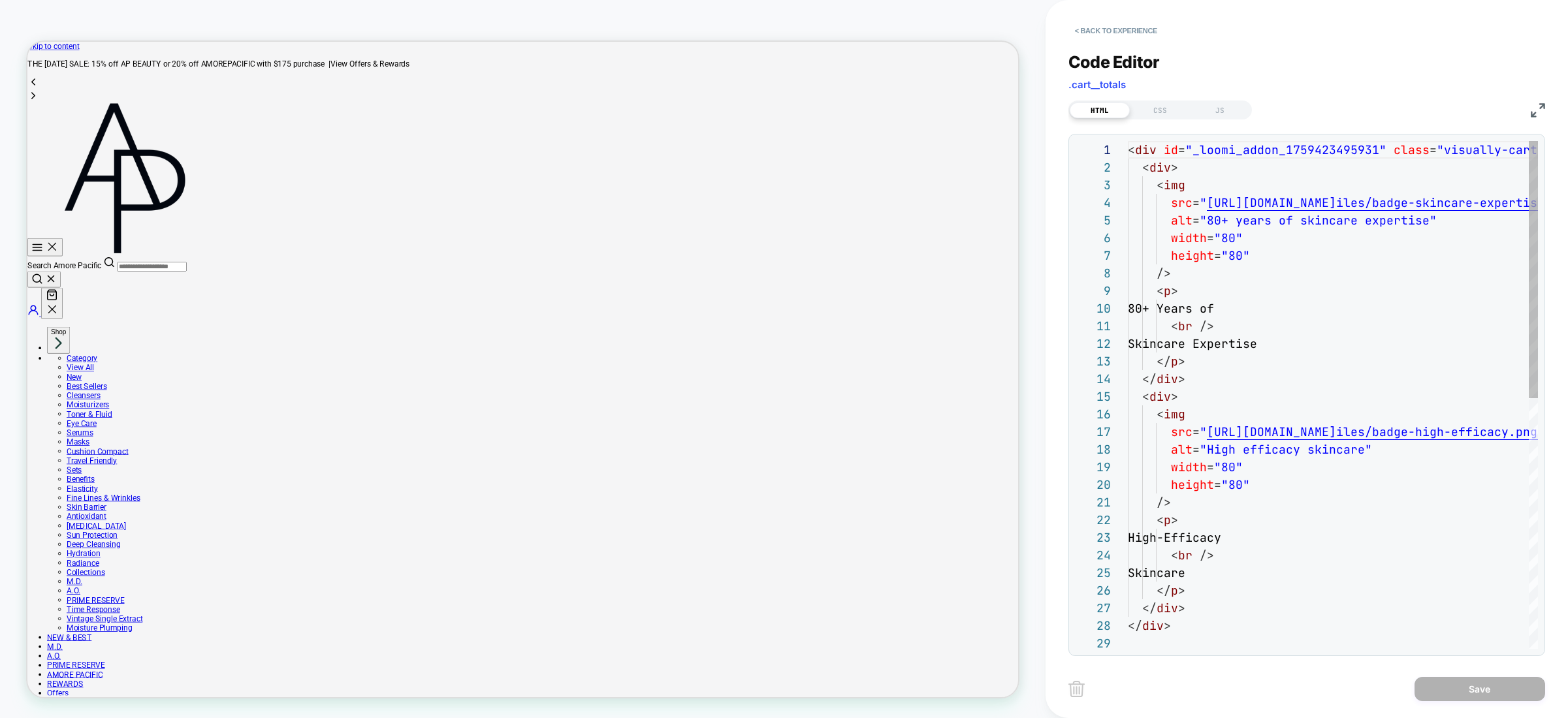
scroll to position [176, 0]
click at [1213, 109] on div "JS" at bounding box center [1220, 110] width 60 height 16
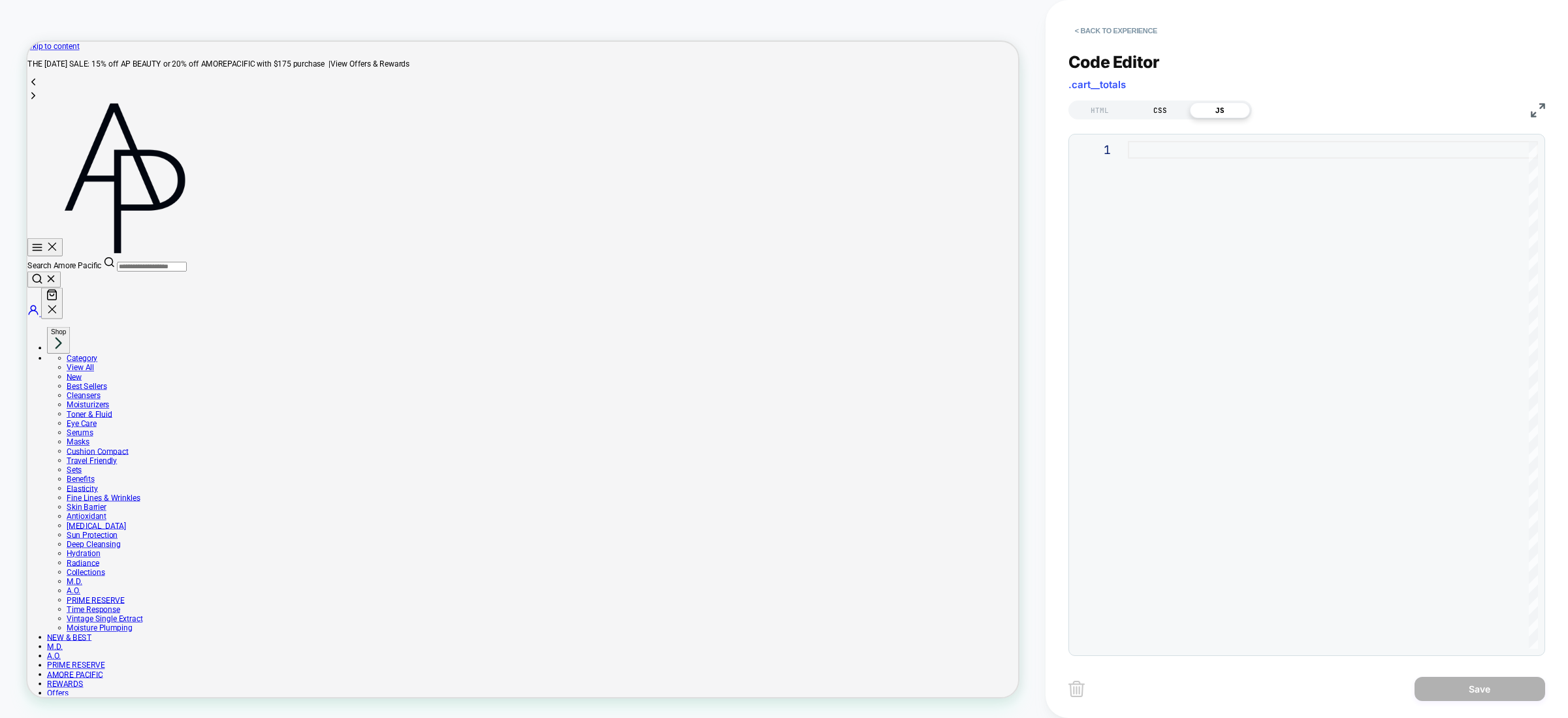
click at [1155, 111] on div "CSS" at bounding box center [1160, 110] width 60 height 16
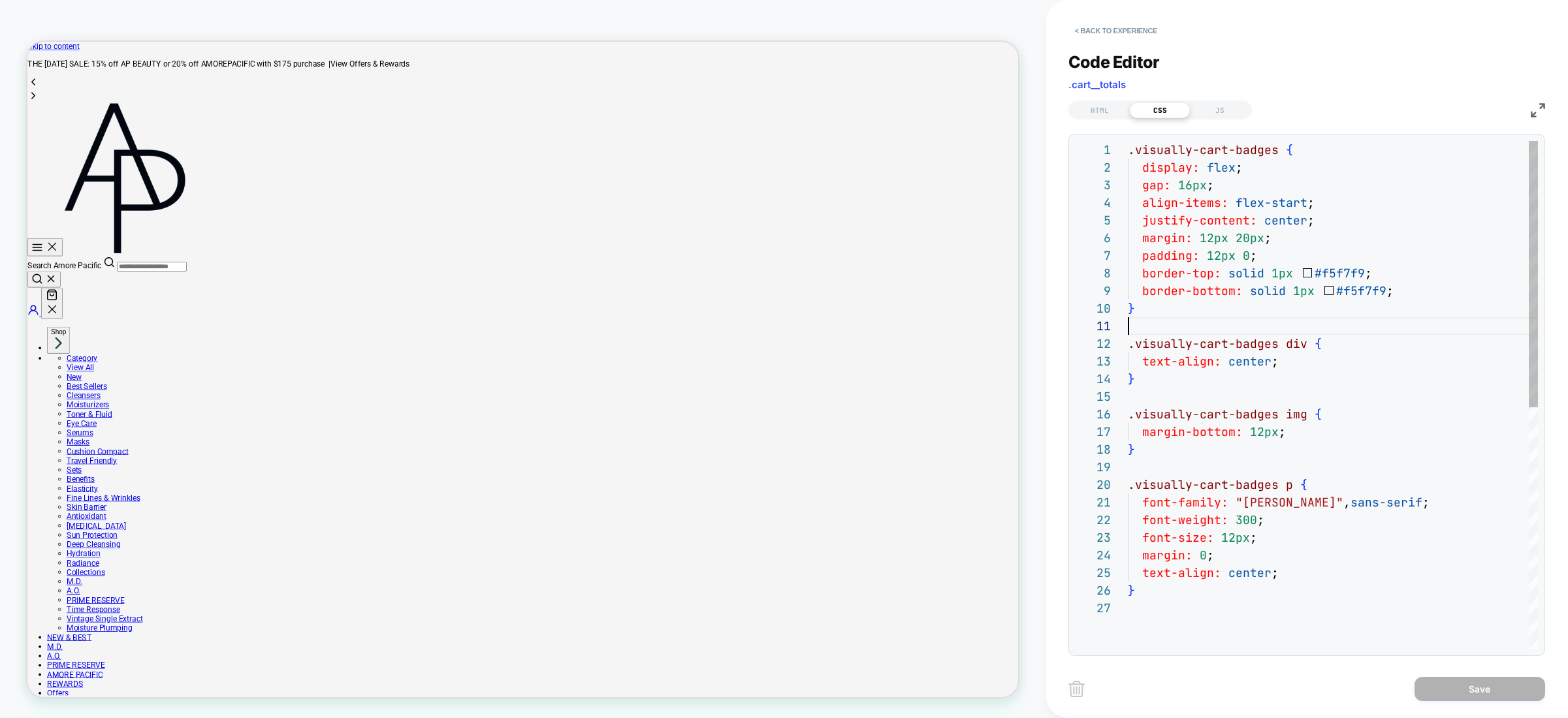
click at [1288, 325] on div ".visually-cart-badges { display: flex ; gap: 16px ; align-items: flex-start ; j…" at bounding box center [1333, 624] width 410 height 966
click at [1327, 368] on div ".visually-cart-badges { display: flex ; gap: 16px ; align-items: flex-start ; j…" at bounding box center [1333, 624] width 410 height 966
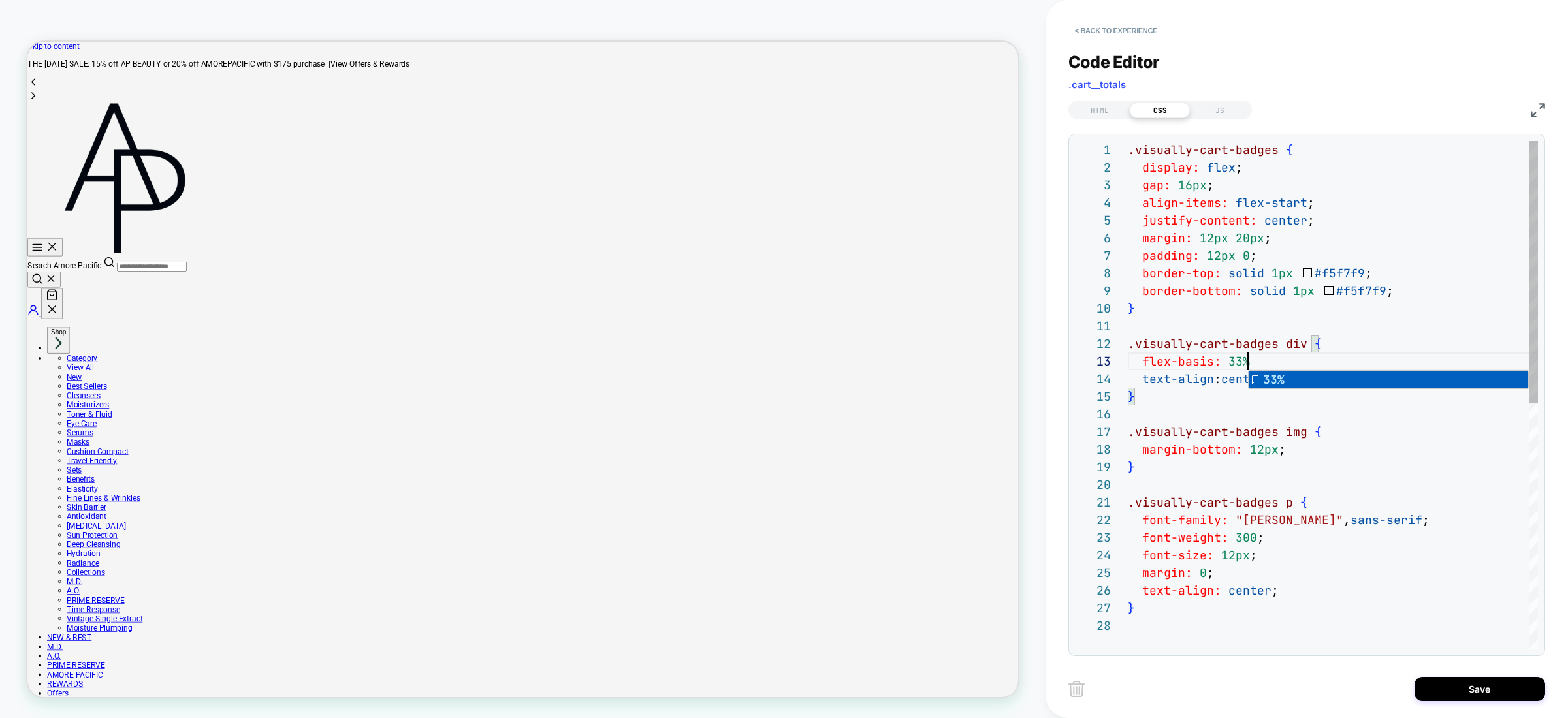
scroll to position [35, 126]
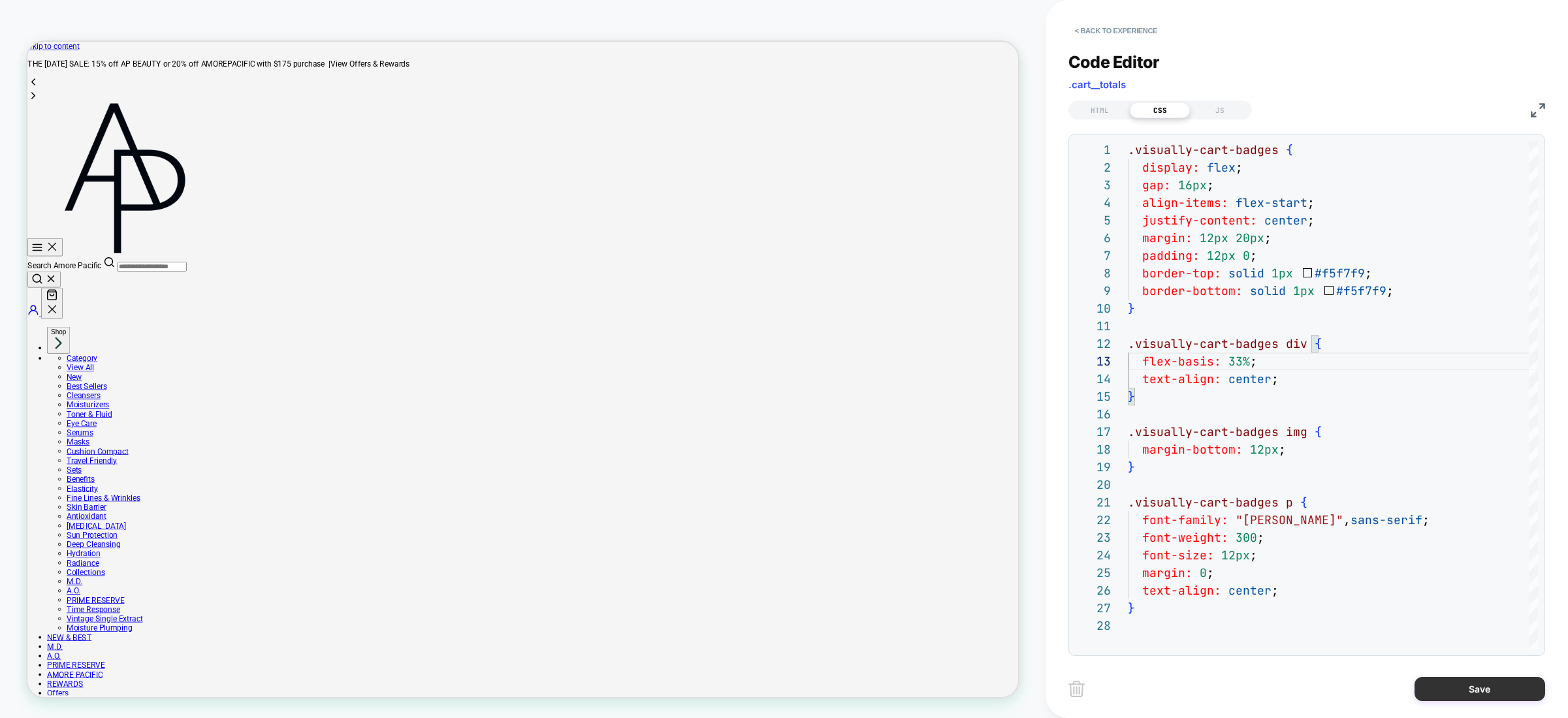
type textarea "**********"
click at [1478, 685] on button "Save" at bounding box center [1480, 688] width 130 height 24
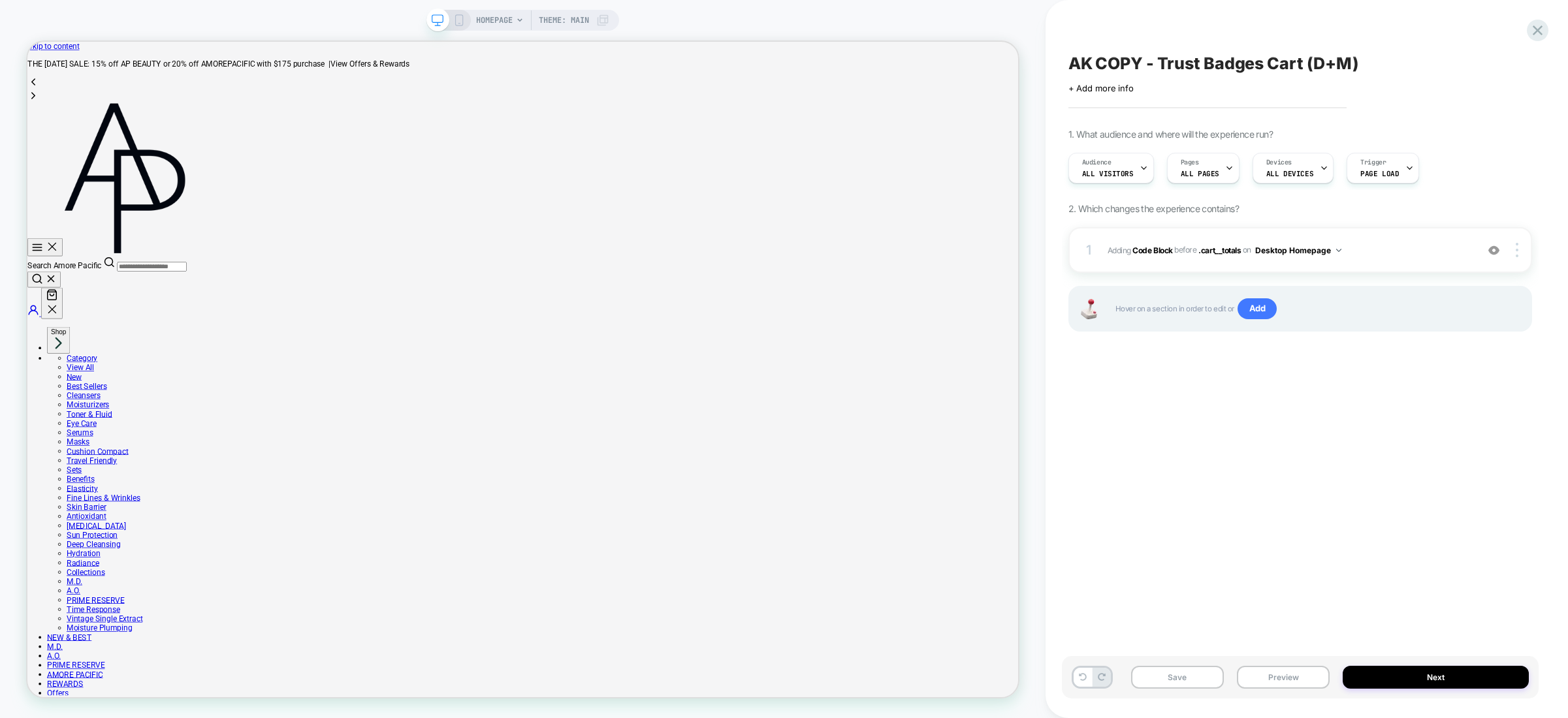
click at [1183, 336] on div "1 Adding Code Block BEFORE .cart__totals .cart__totals on Desktop Homepage Add …" at bounding box center [1300, 295] width 463 height 137
click at [1258, 261] on div "1 Adding Code Block BEFORE .cart__totals .cart__totals on Desktop Homepage Add …" at bounding box center [1300, 249] width 463 height 46
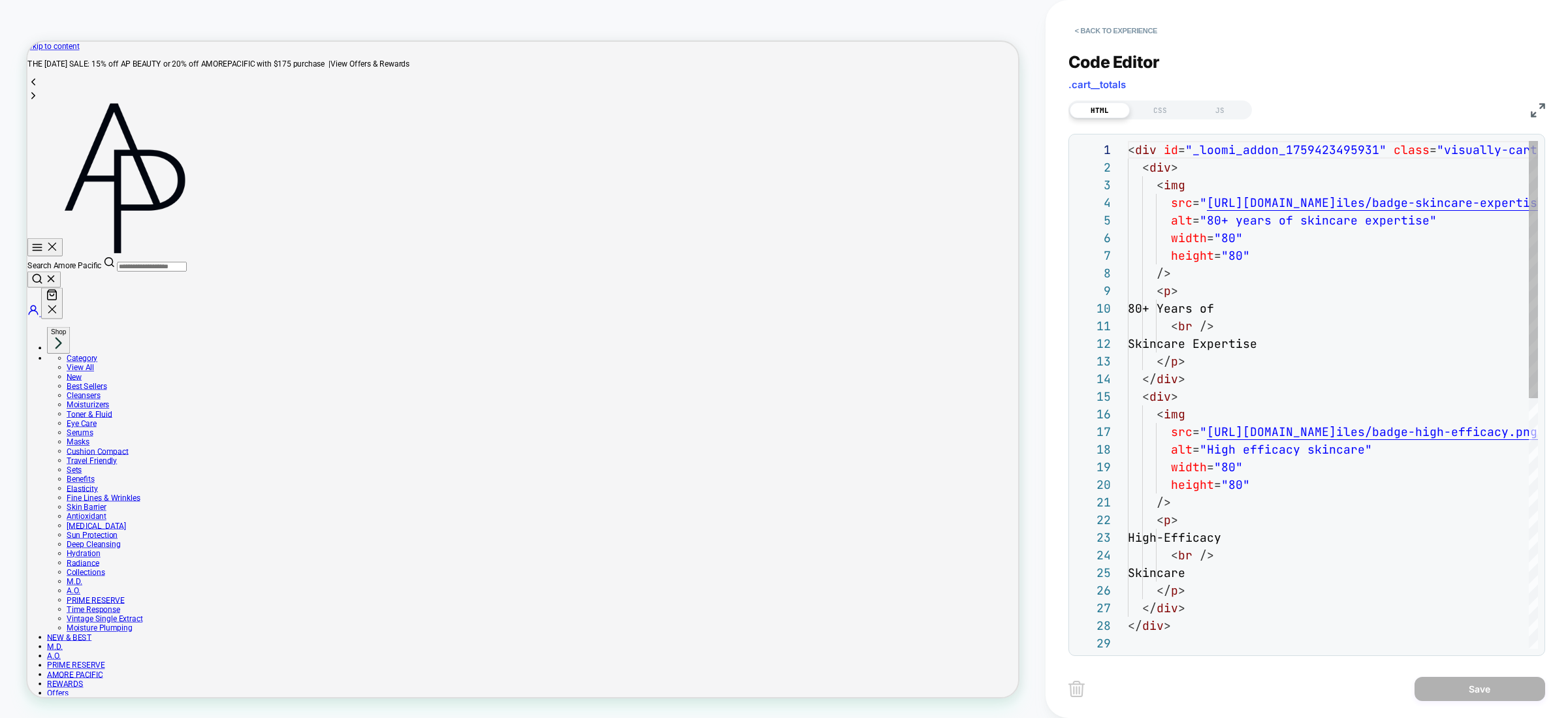
scroll to position [176, 0]
type textarea "**********"
click at [1226, 349] on div "< div id = "_loomi_addon_1759423495931" class = "visually-cart-badges" > < div …" at bounding box center [1527, 642] width 799 height 1001
click at [1224, 114] on div "JS" at bounding box center [1220, 110] width 60 height 16
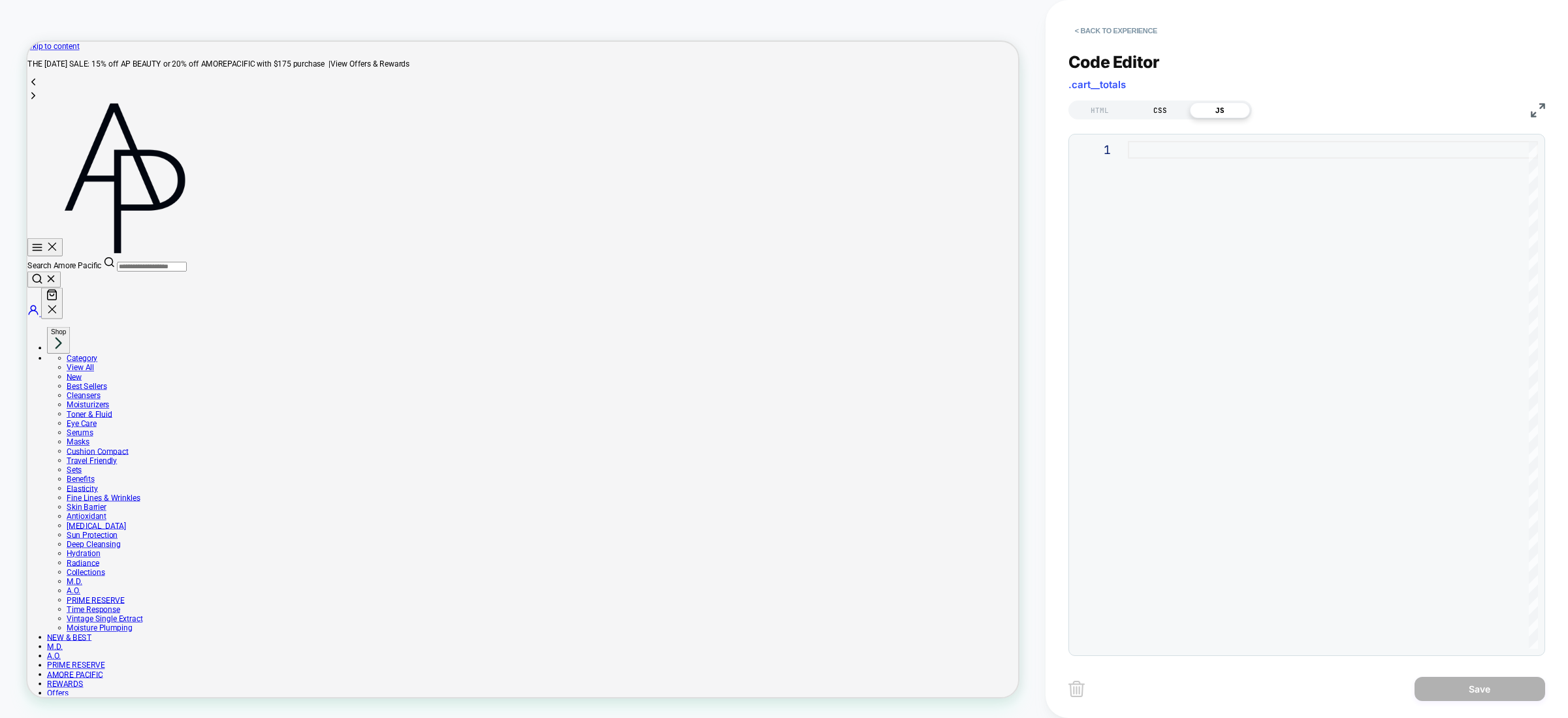
click at [1176, 111] on div "CSS" at bounding box center [1160, 110] width 60 height 16
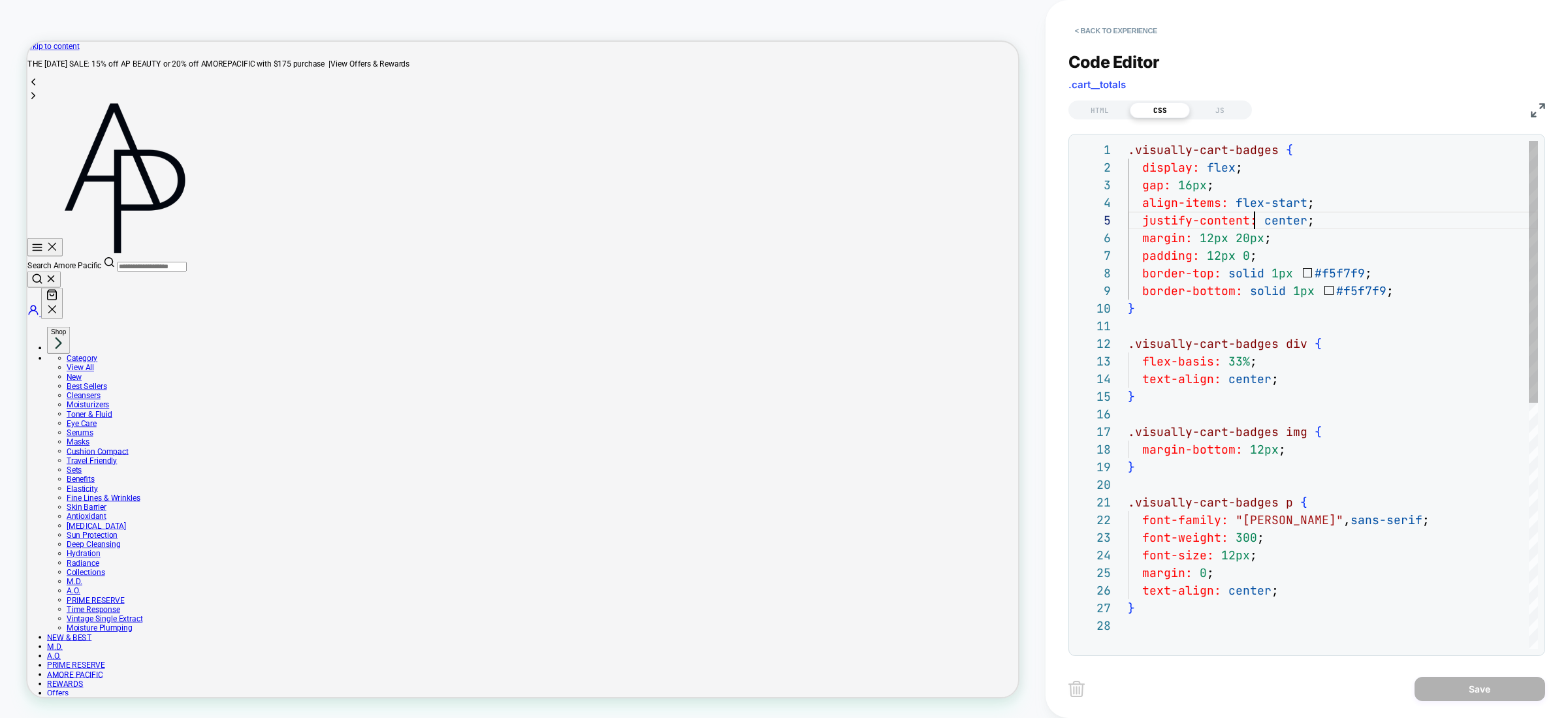
click at [1255, 227] on div ".visually-cart-badges { display: flex ; gap: 16px ; align-items: flex-start ; j…" at bounding box center [1333, 633] width 410 height 984
click at [1300, 198] on div ".visually-cart-badges { display: flex ; gap: 16px ; align-items: flex-start ; j…" at bounding box center [1333, 633] width 410 height 984
click at [1270, 175] on div ".visually-cart-badges { display: flex ; gap: 16px ; align-items: flex-start ; j…" at bounding box center [1333, 633] width 410 height 984
drag, startPoint x: 1264, startPoint y: 182, endPoint x: 1055, endPoint y: 191, distance: 209.2
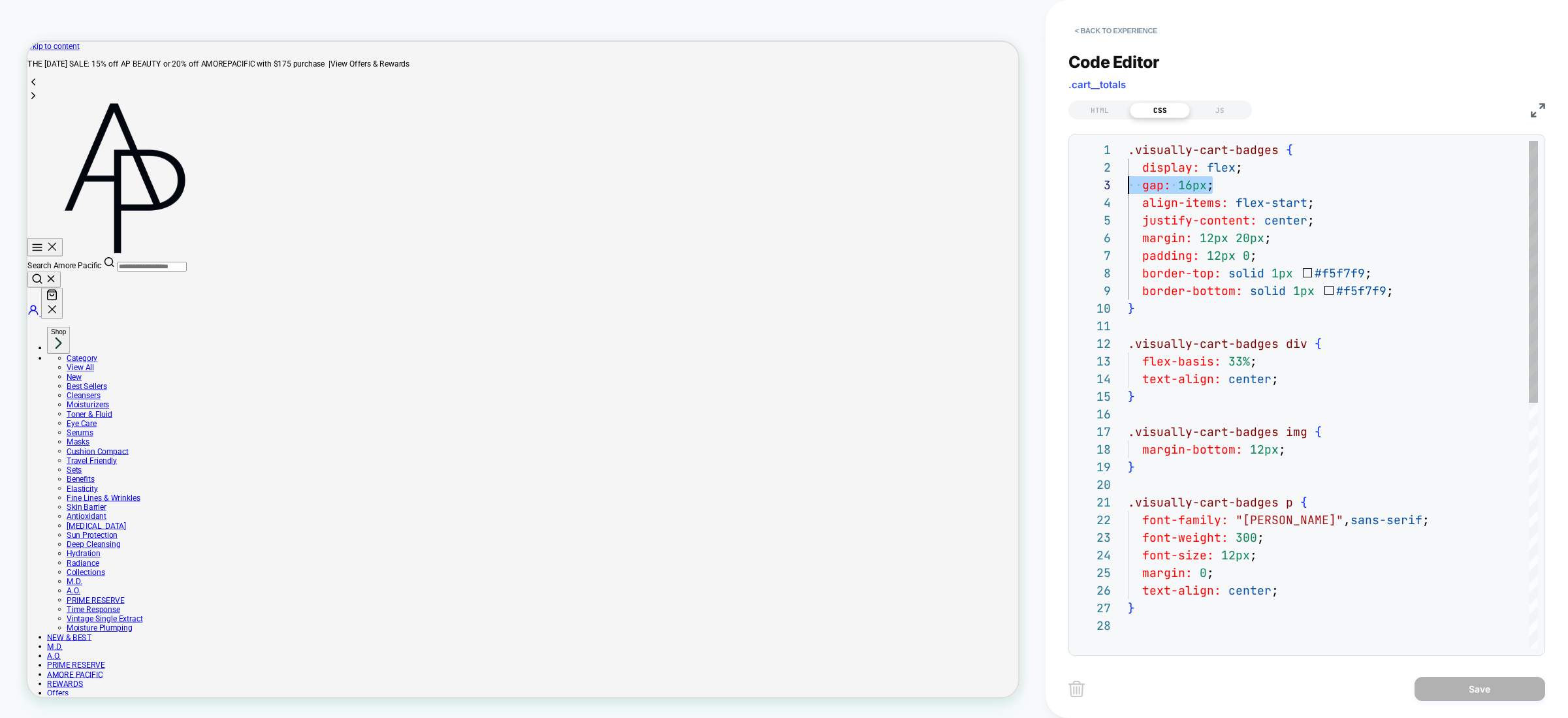
click at [1128, 191] on div ".visually-cart-badges { display: flex ; gap: 16px ; align-items: flex-start ; j…" at bounding box center [1333, 633] width 410 height 984
type textarea "**********"
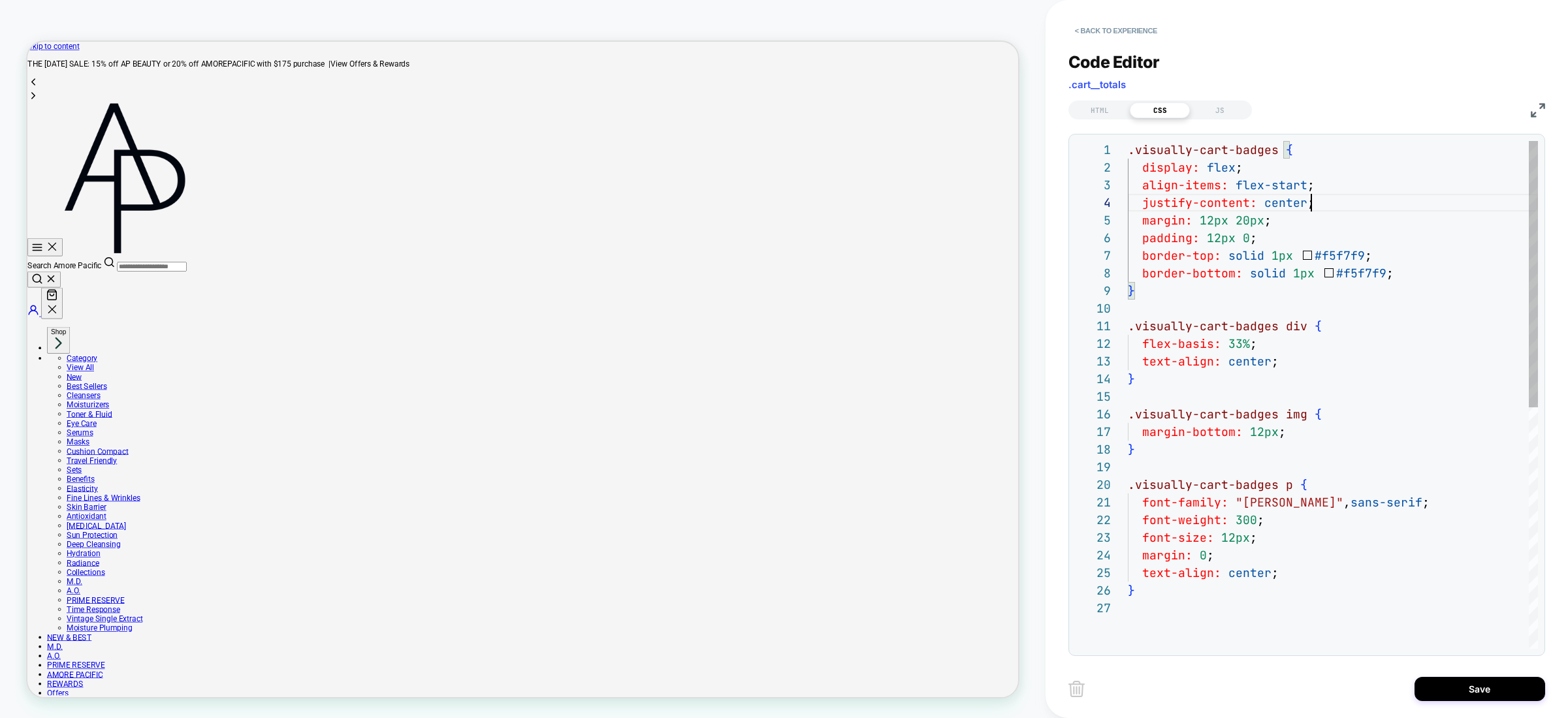
click at [1357, 207] on div ".visually-cart-badges { display: flex ; align-items: flex-start ; justify-conte…" at bounding box center [1333, 624] width 410 height 966
click at [1492, 682] on button "Save" at bounding box center [1480, 688] width 130 height 24
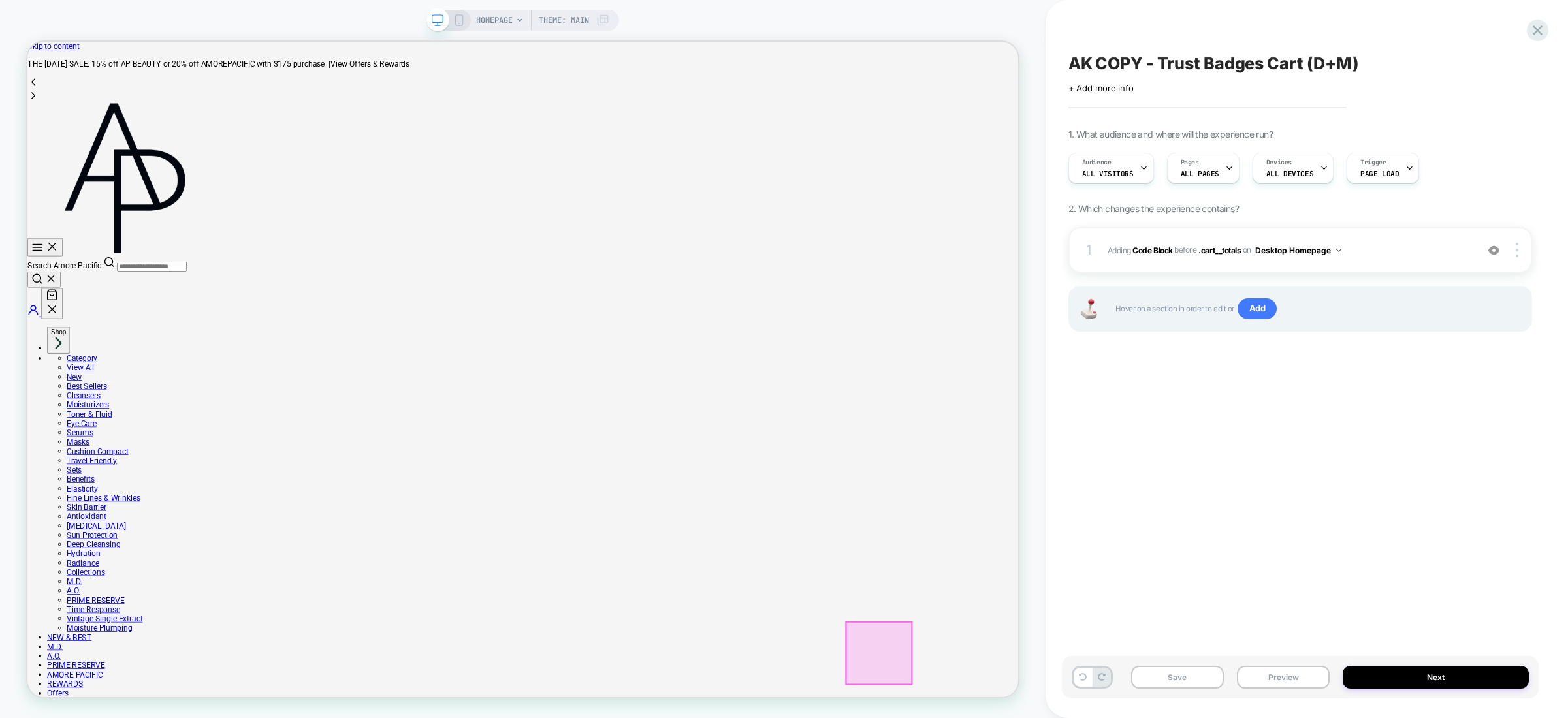
click at [1306, 671] on button "Preview" at bounding box center [1283, 677] width 93 height 23
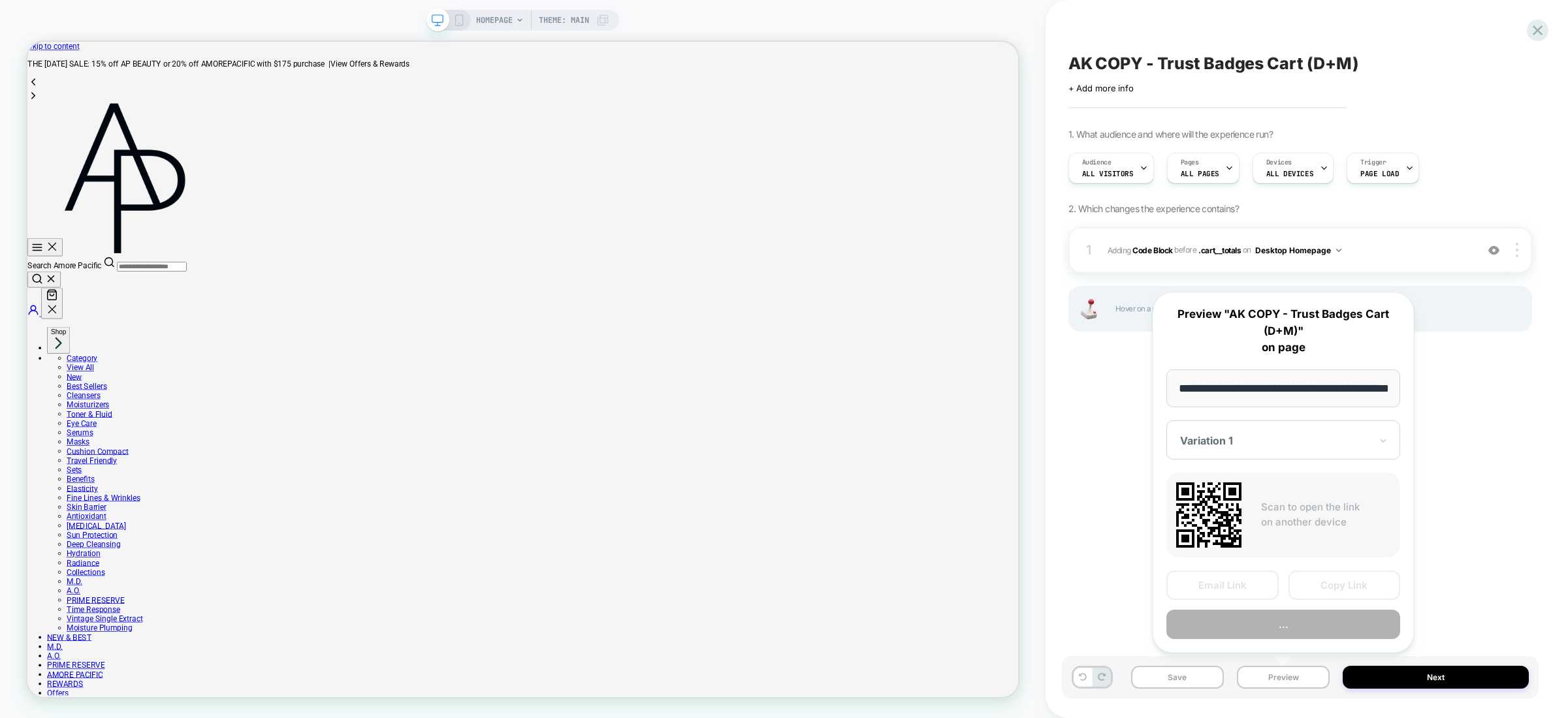
scroll to position [0, 46]
click at [1353, 623] on button "Preview" at bounding box center [1283, 625] width 234 height 30
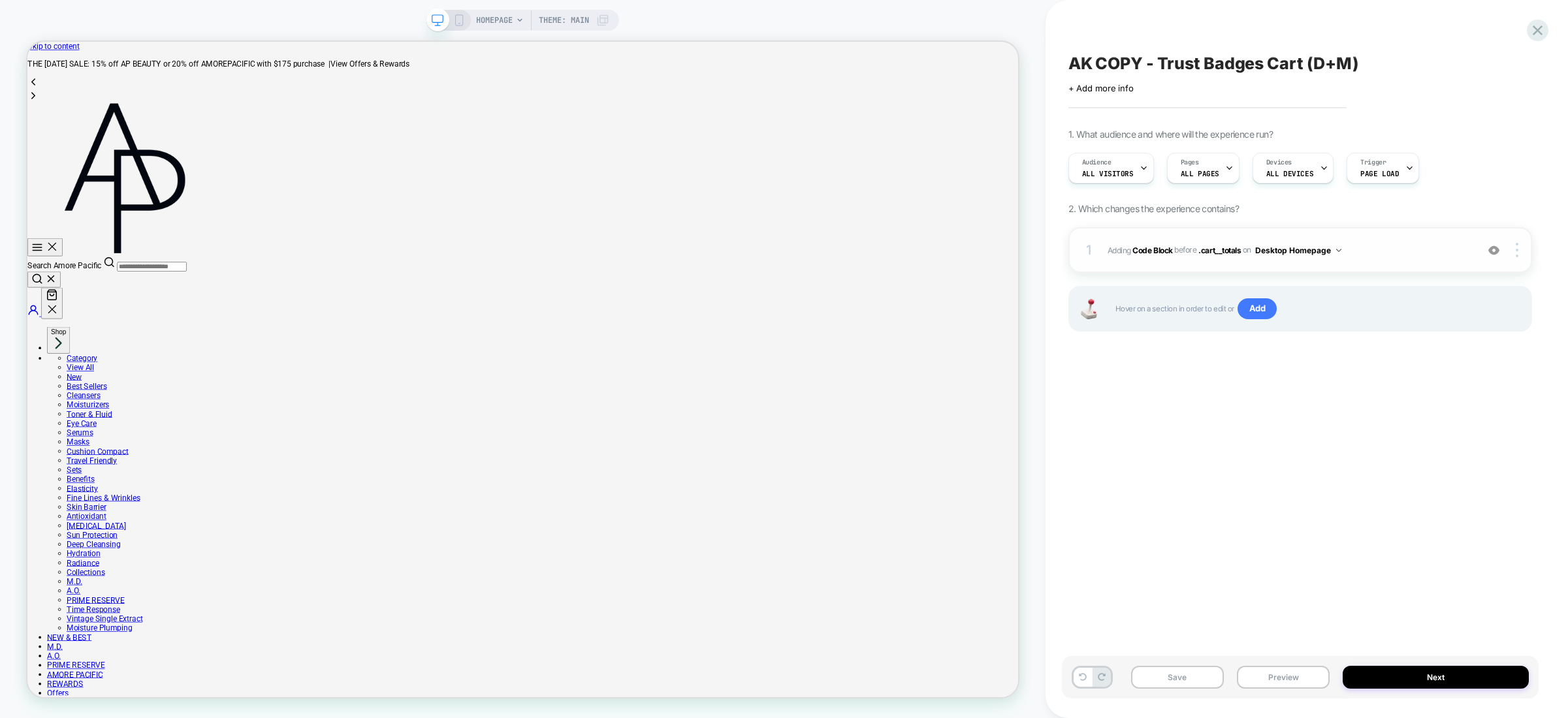
click at [1403, 250] on span "Adding Code Block BEFORE .cart__totals .cart__totals on Desktop Homepage" at bounding box center [1289, 250] width 363 height 16
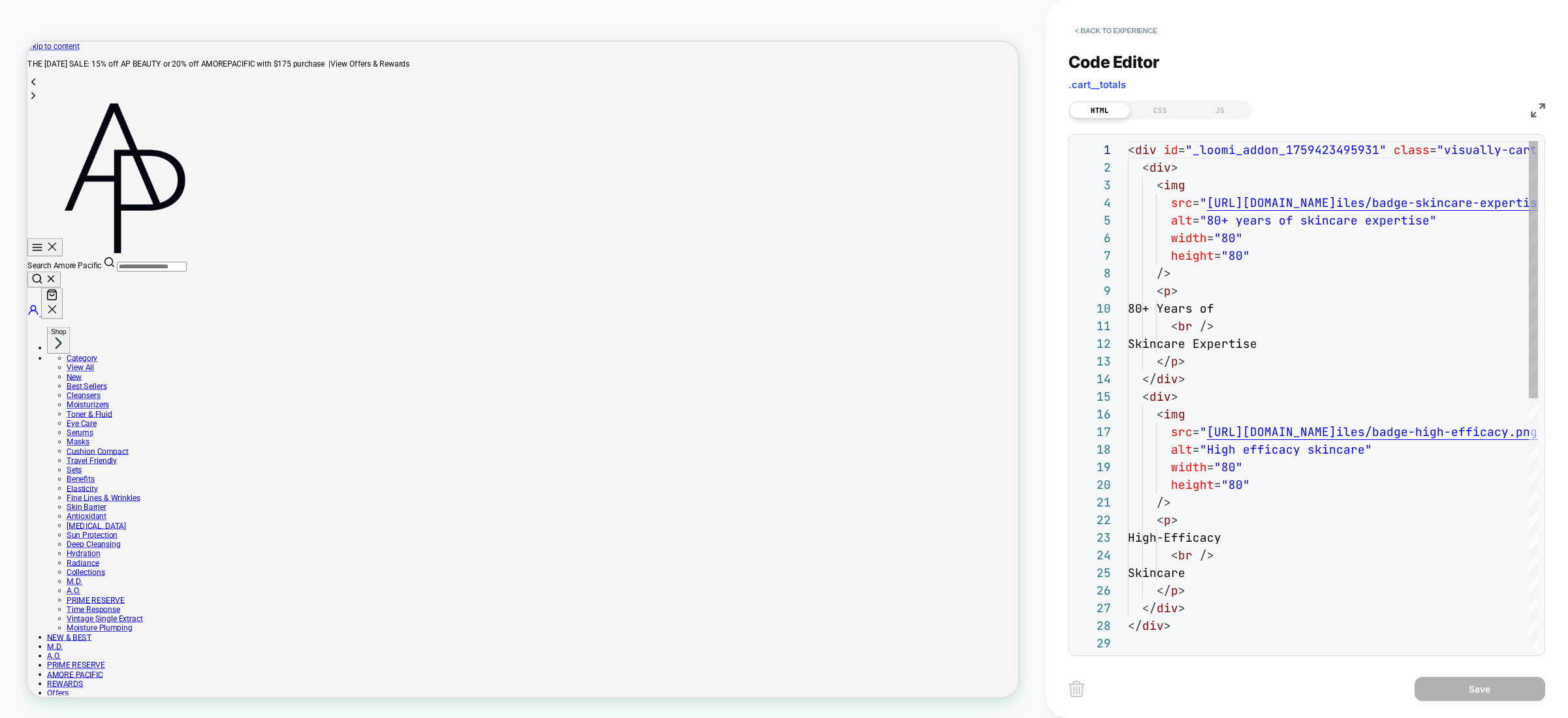
scroll to position [176, 0]
click at [1163, 110] on div "CSS" at bounding box center [1160, 110] width 60 height 16
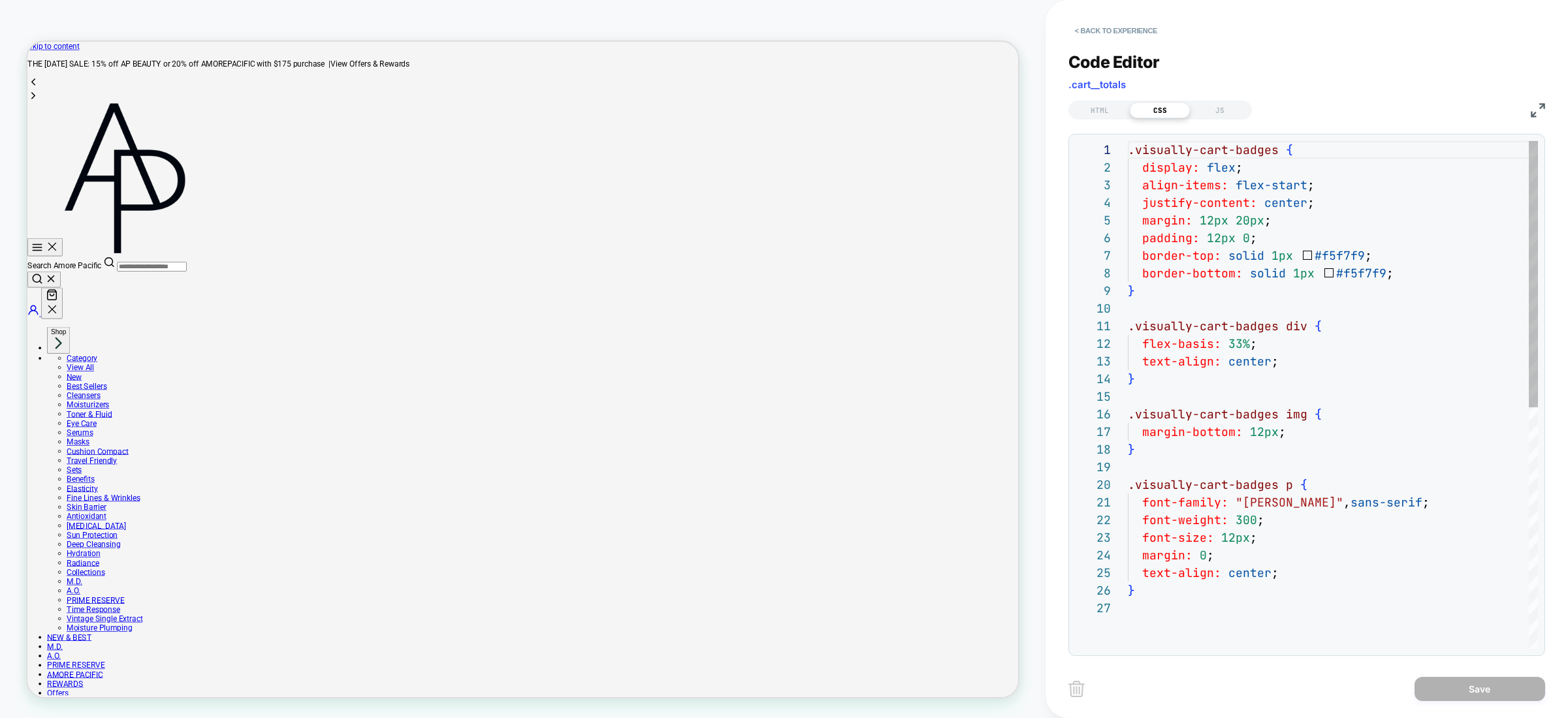
scroll to position [158, 0]
click at [1271, 300] on div ".visually-cart-badges { display: flex ; align-items: flex-start ; justify-conte…" at bounding box center [1333, 624] width 410 height 966
drag, startPoint x: 1257, startPoint y: 345, endPoint x: 1218, endPoint y: 343, distance: 39.1
click at [1218, 343] on div ".visually-cart-badges { display: flex ; align-items: flex-start ; justify-conte…" at bounding box center [1333, 624] width 410 height 966
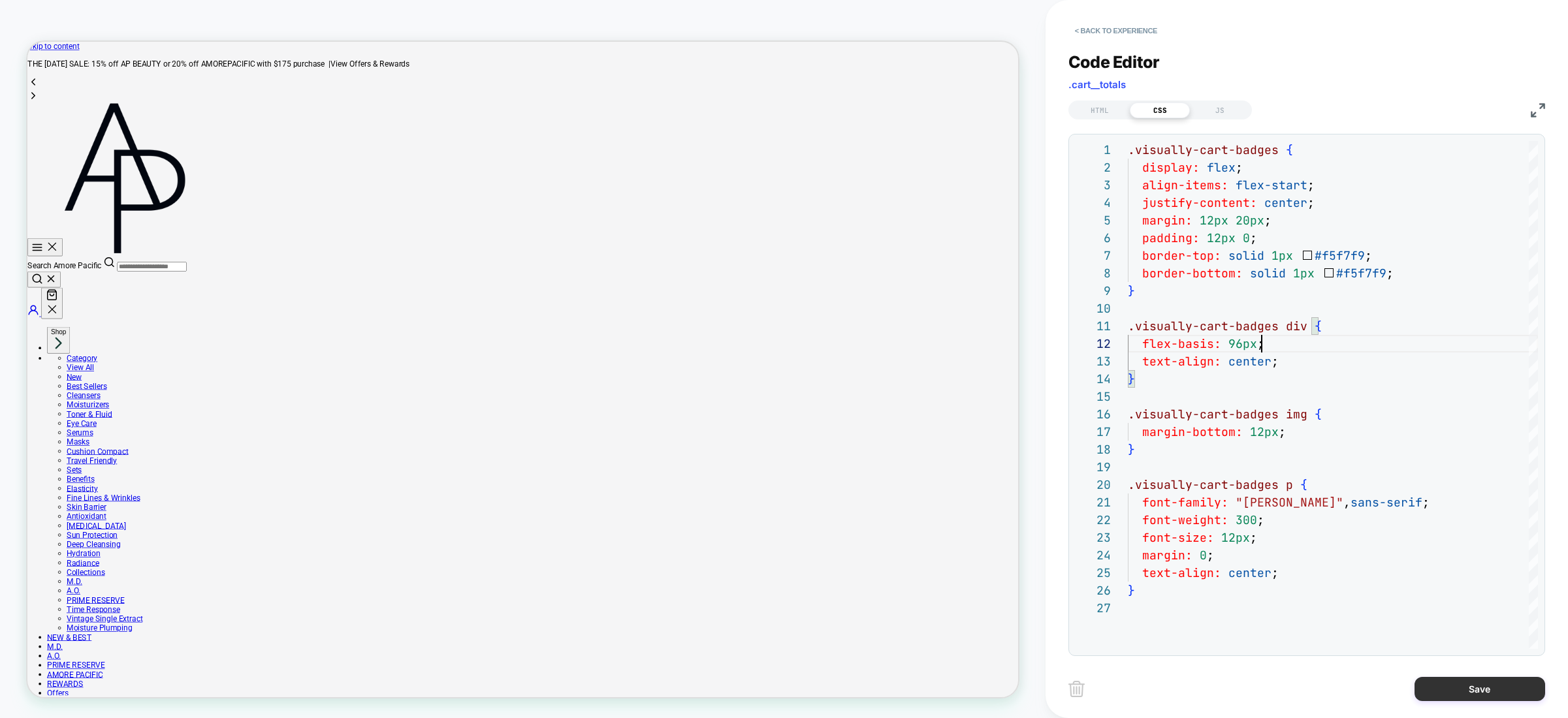
type textarea "**********"
click at [1496, 687] on button "Save" at bounding box center [1480, 688] width 130 height 24
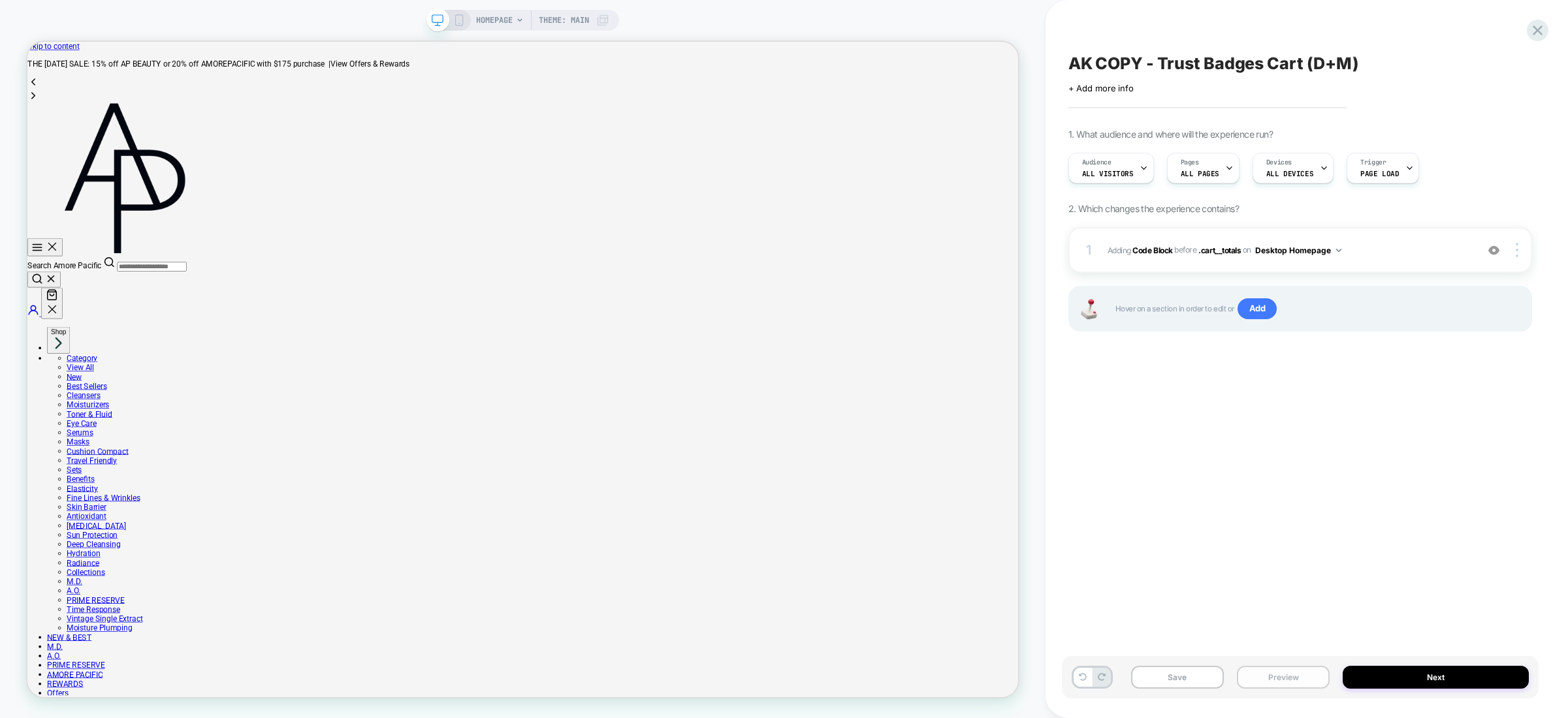
click at [1294, 680] on button "Preview" at bounding box center [1283, 677] width 93 height 23
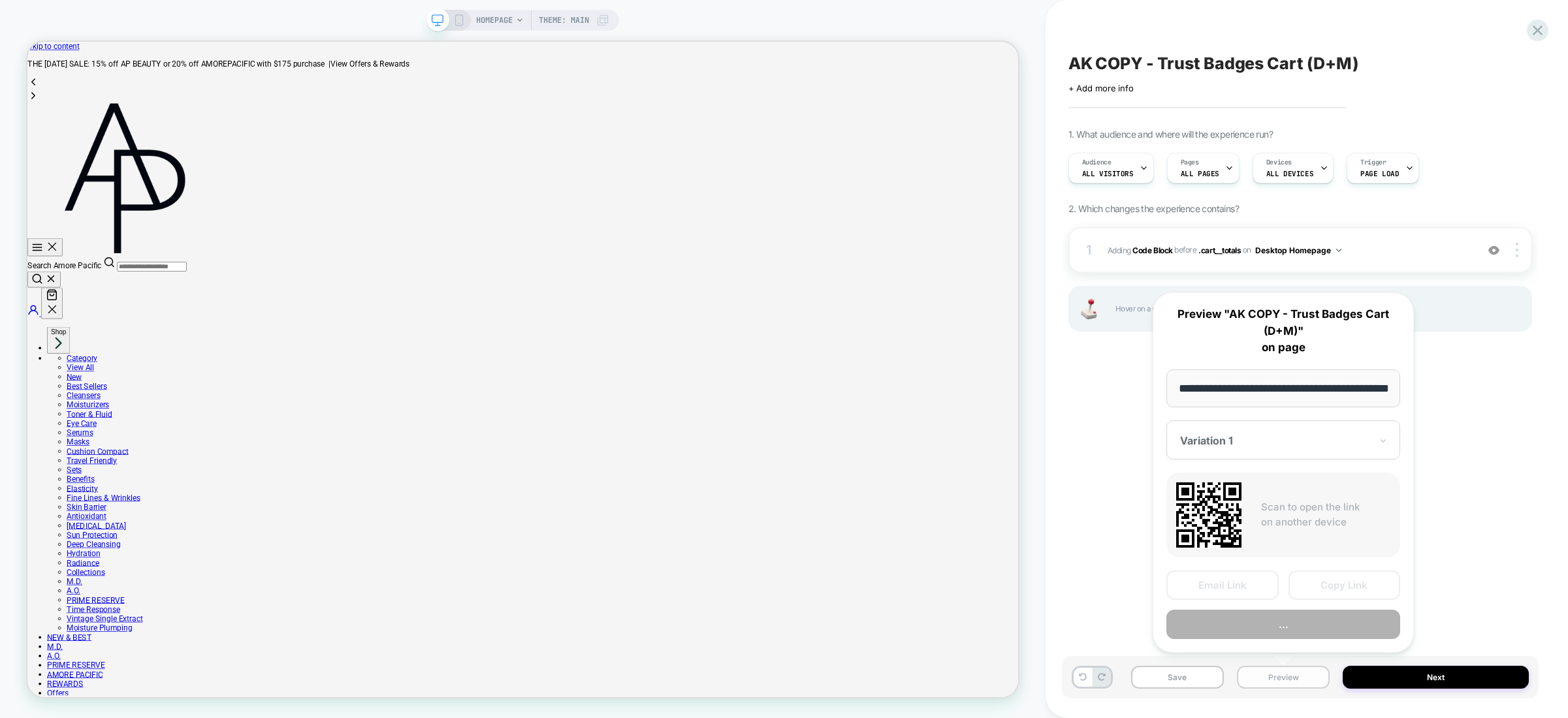
scroll to position [0, 46]
click at [1305, 634] on button "Preview" at bounding box center [1283, 625] width 234 height 30
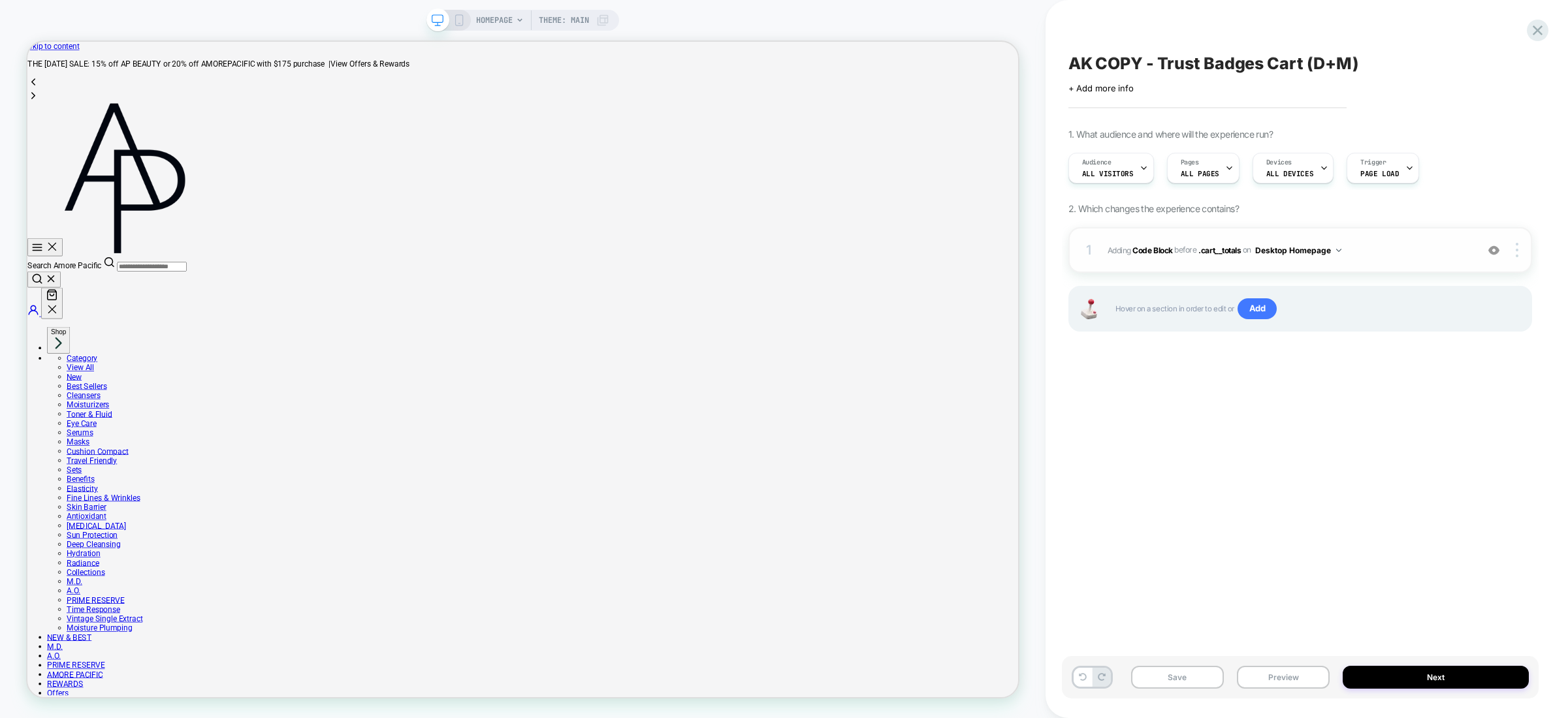
click at [1414, 239] on div "1 Adding Code Block BEFORE .cart__totals .cart__totals on Desktop Homepage Add …" at bounding box center [1300, 249] width 463 height 46
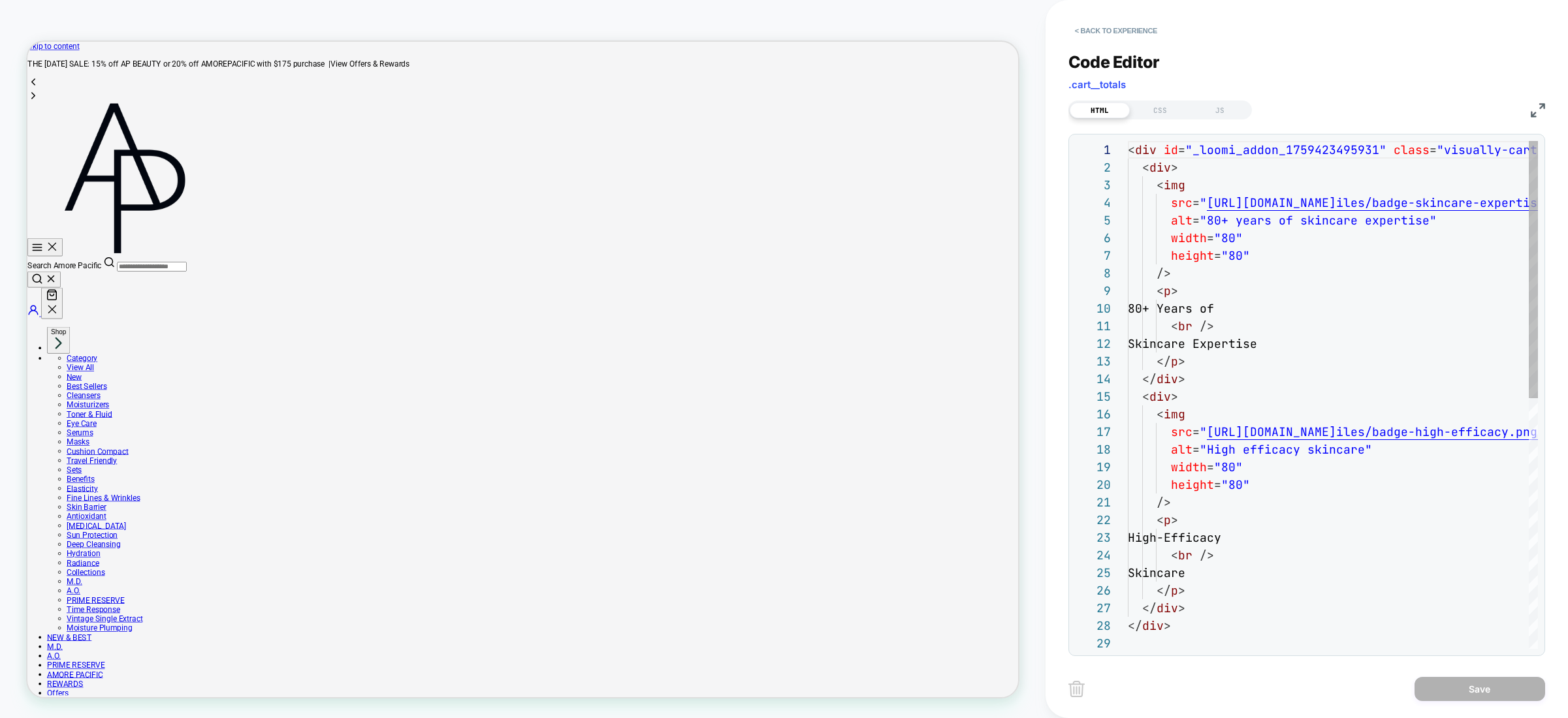
scroll to position [176, 0]
click at [1169, 104] on div "CSS" at bounding box center [1160, 110] width 60 height 16
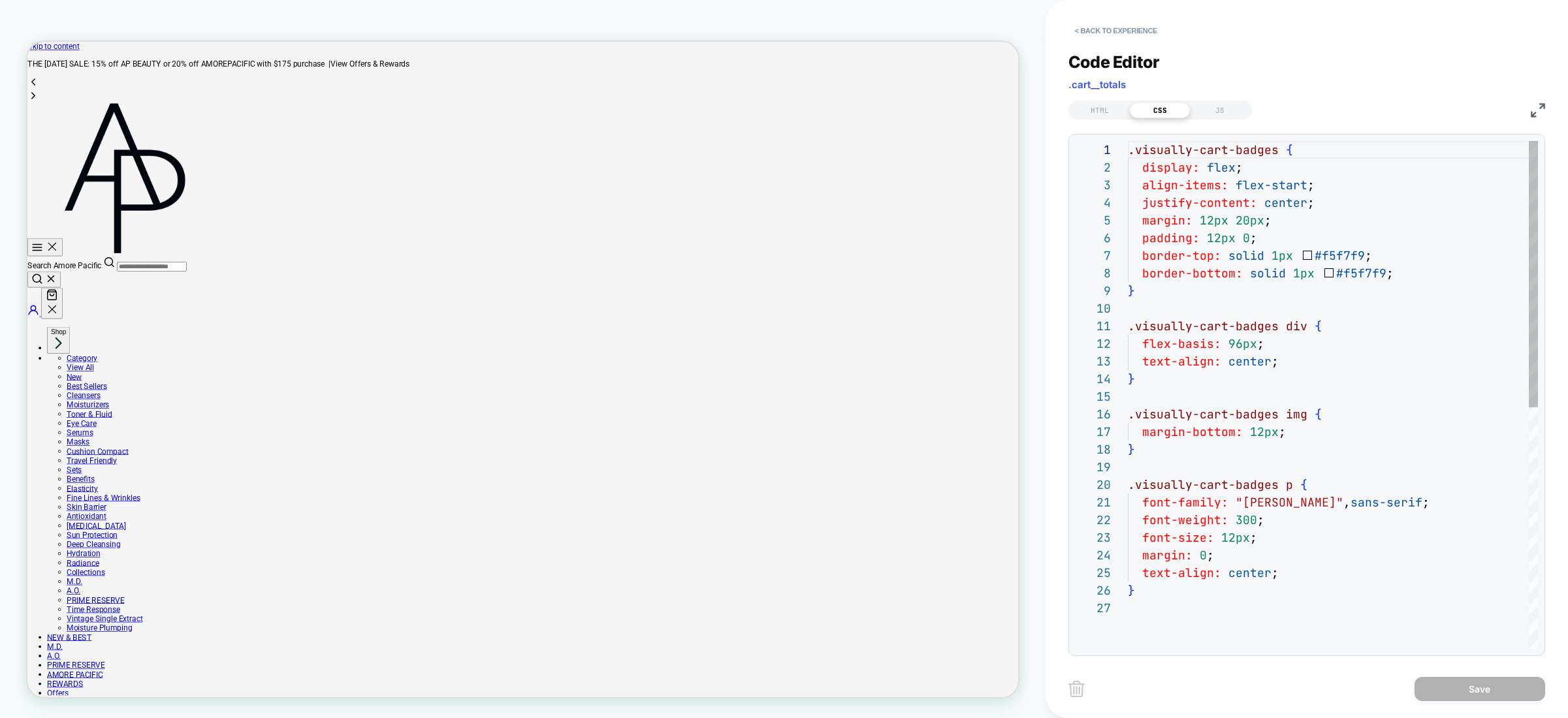
click at [1283, 328] on div ".visually-cart-badges { display: flex ; align-items: flex-start ; justify-conte…" at bounding box center [1333, 624] width 410 height 966
click at [1238, 343] on div ".visually-cart-badges { display: flex ; align-items: flex-start ; justify-conte…" at bounding box center [1333, 624] width 410 height 966
type textarea "**********"
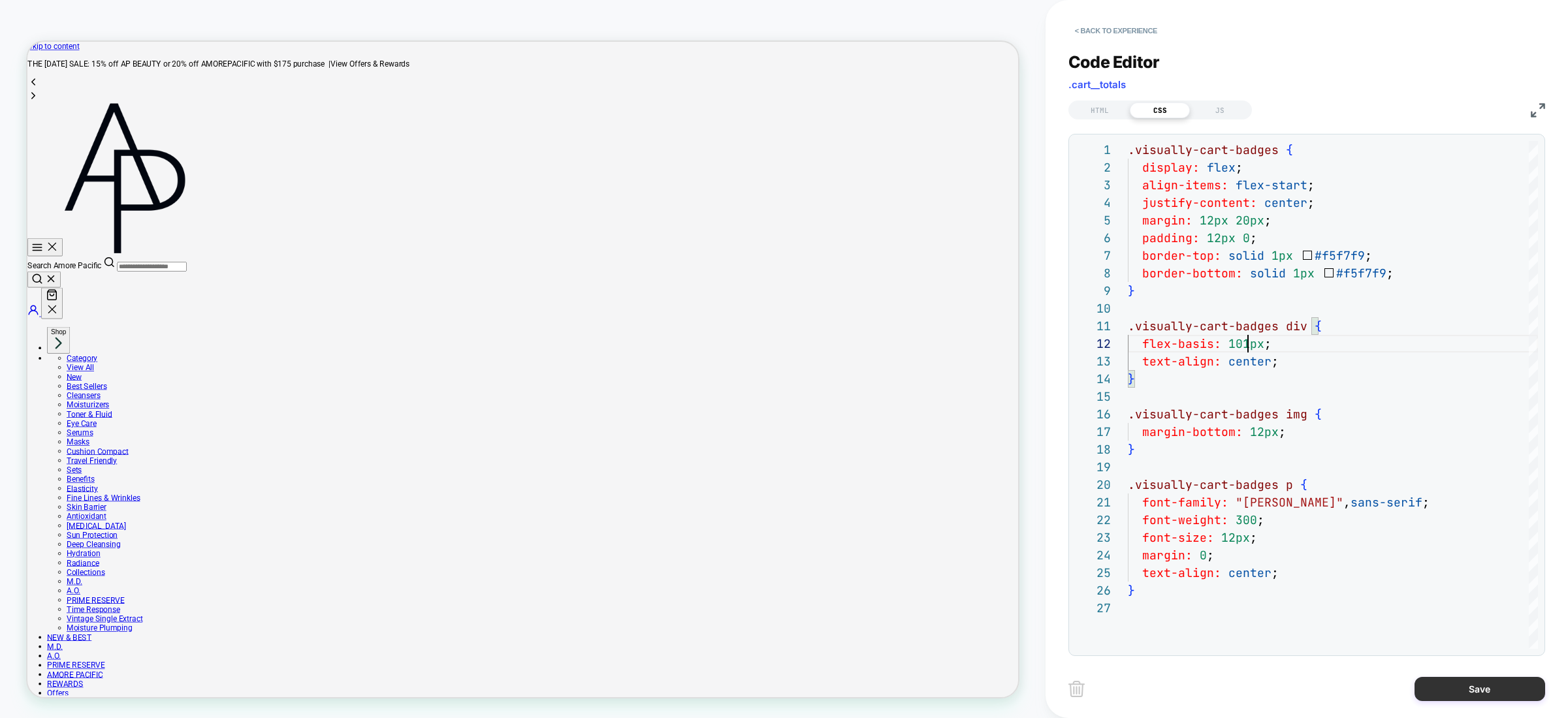
click at [1515, 687] on button "Save" at bounding box center [1480, 688] width 130 height 24
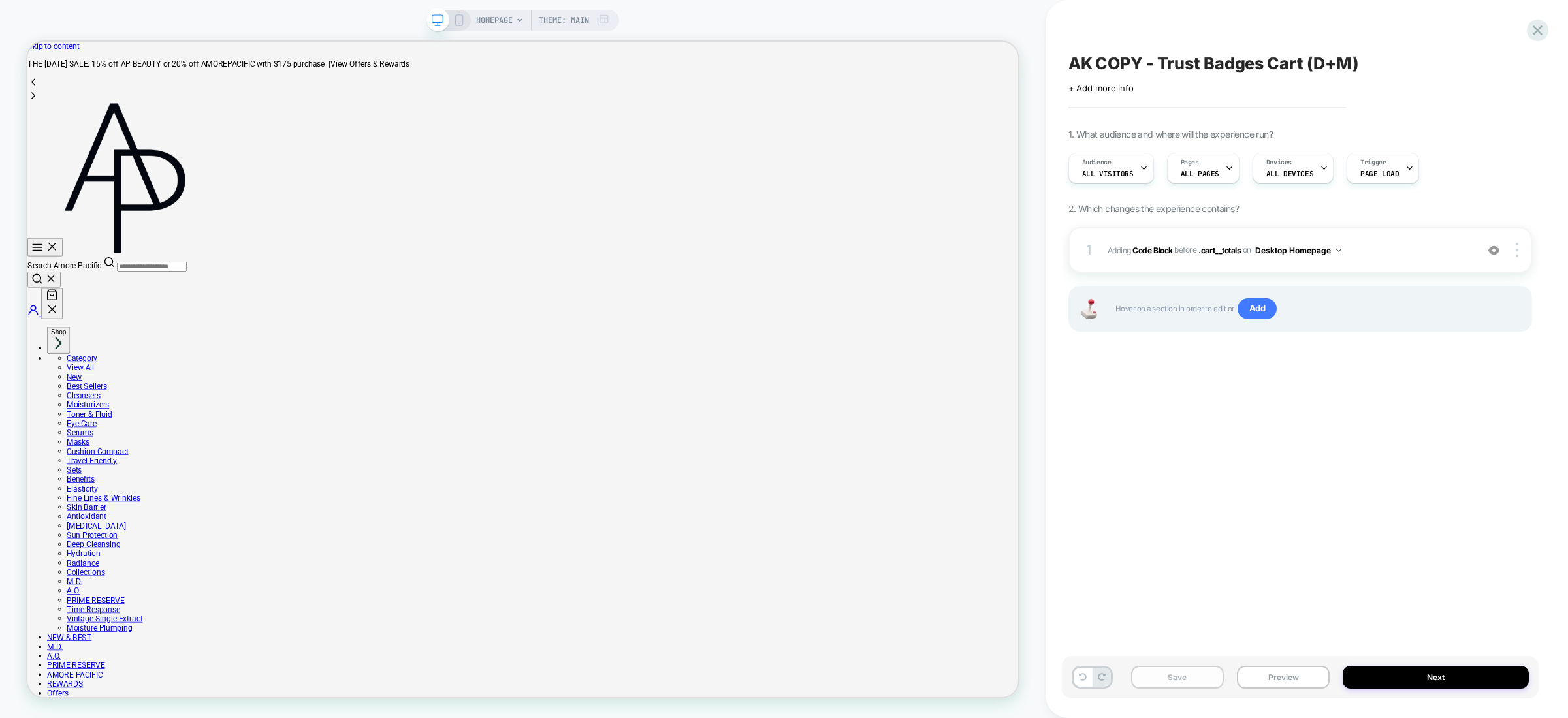
click at [1174, 680] on button "Save" at bounding box center [1177, 677] width 93 height 23
click at [1182, 508] on div "AK COPY - Trust Badges Cart (D+M) Click to edit experience details + Add more i…" at bounding box center [1300, 359] width 477 height 692
drag, startPoint x: 1274, startPoint y: 365, endPoint x: 1299, endPoint y: 287, distance: 81.9
click at [1272, 356] on div "AK COPY - Trust Badges Cart (D+M) Click to edit experience details + Add more i…" at bounding box center [1300, 359] width 477 height 692
click at [1408, 260] on div "1 Adding Code Block BEFORE .cart__totals .cart__totals on Desktop Homepage Add …" at bounding box center [1300, 249] width 463 height 46
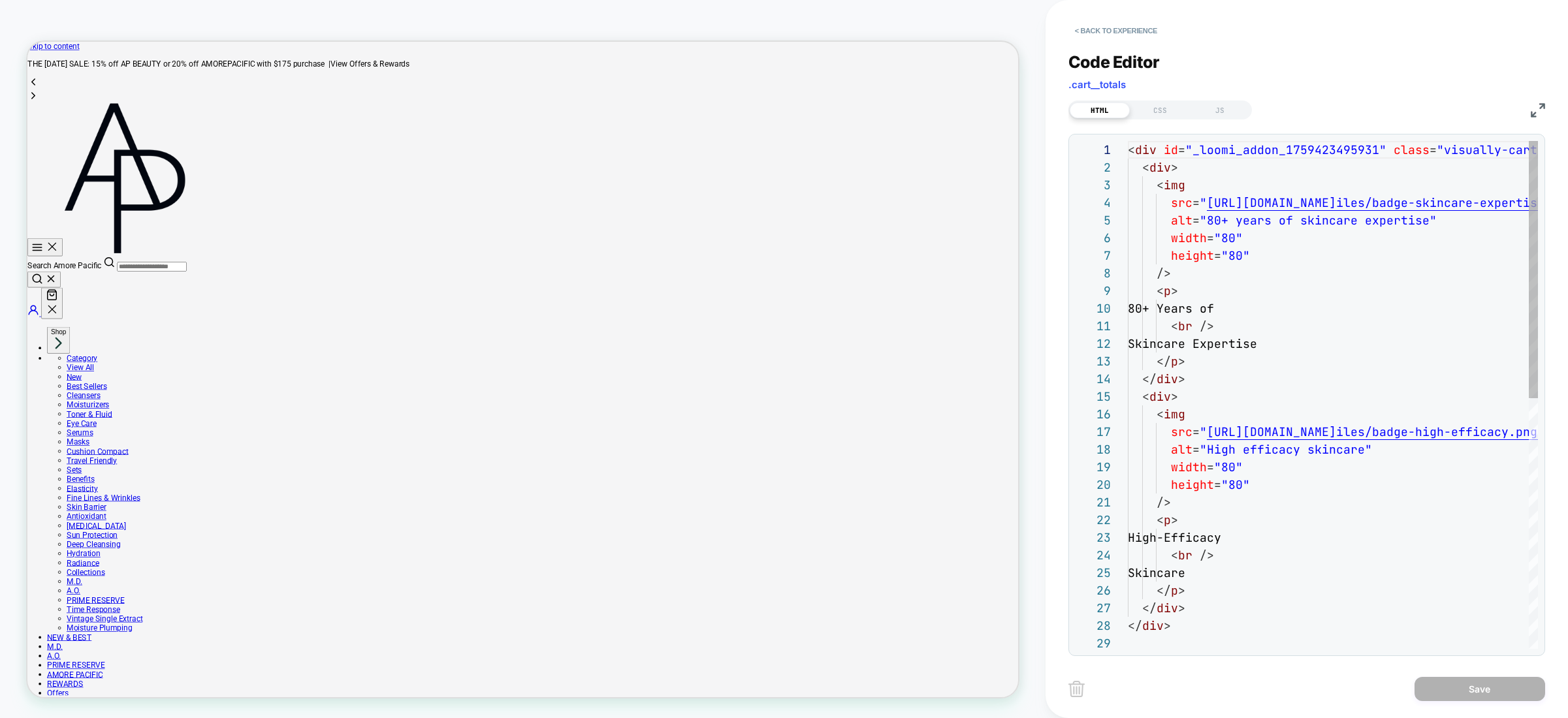
scroll to position [176, 0]
click at [1182, 118] on div "HTML CSS JS" at bounding box center [1160, 110] width 183 height 19
click at [1174, 116] on div "CSS" at bounding box center [1160, 110] width 60 height 16
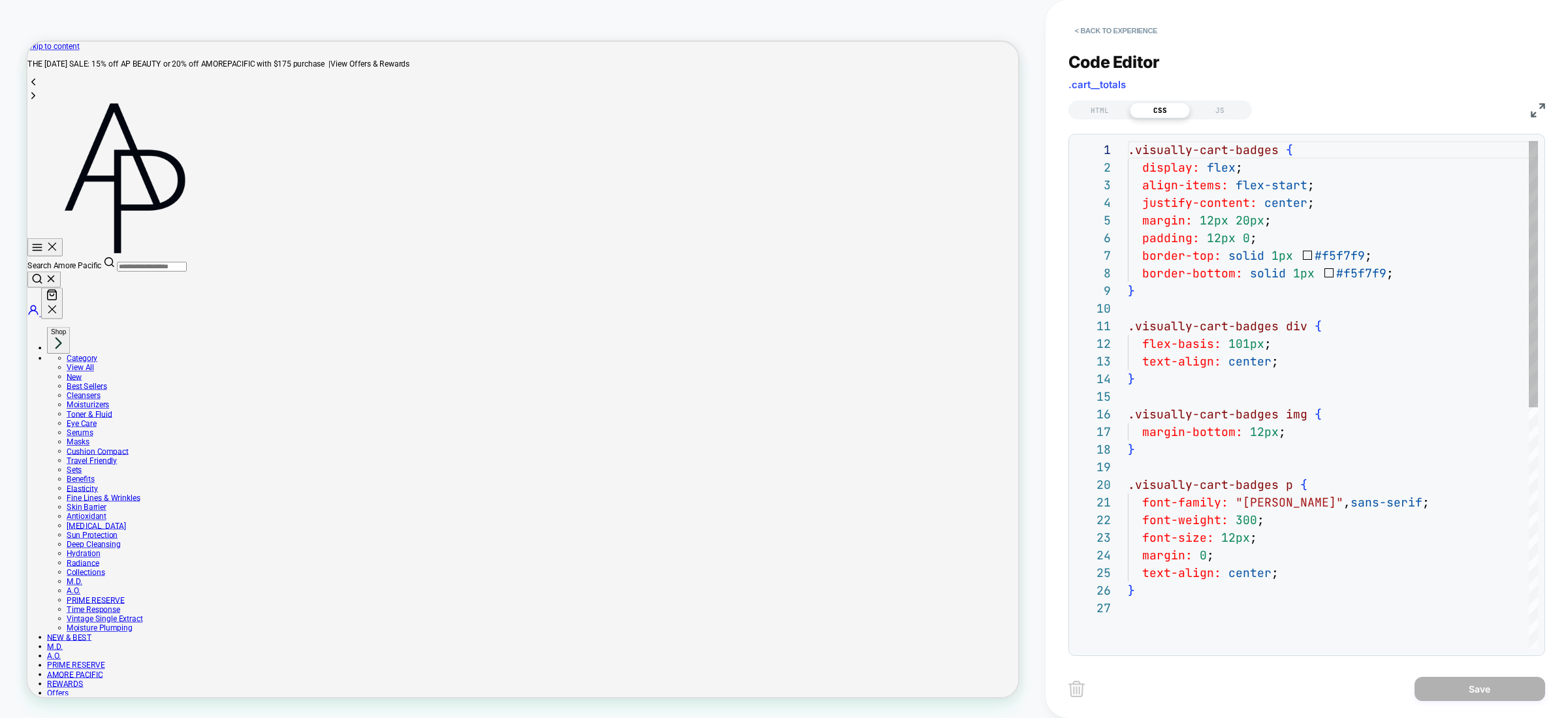
click at [1190, 299] on div ".visually-cart-badges { display: flex ; align-items: flex-start ; justify-conte…" at bounding box center [1333, 624] width 410 height 966
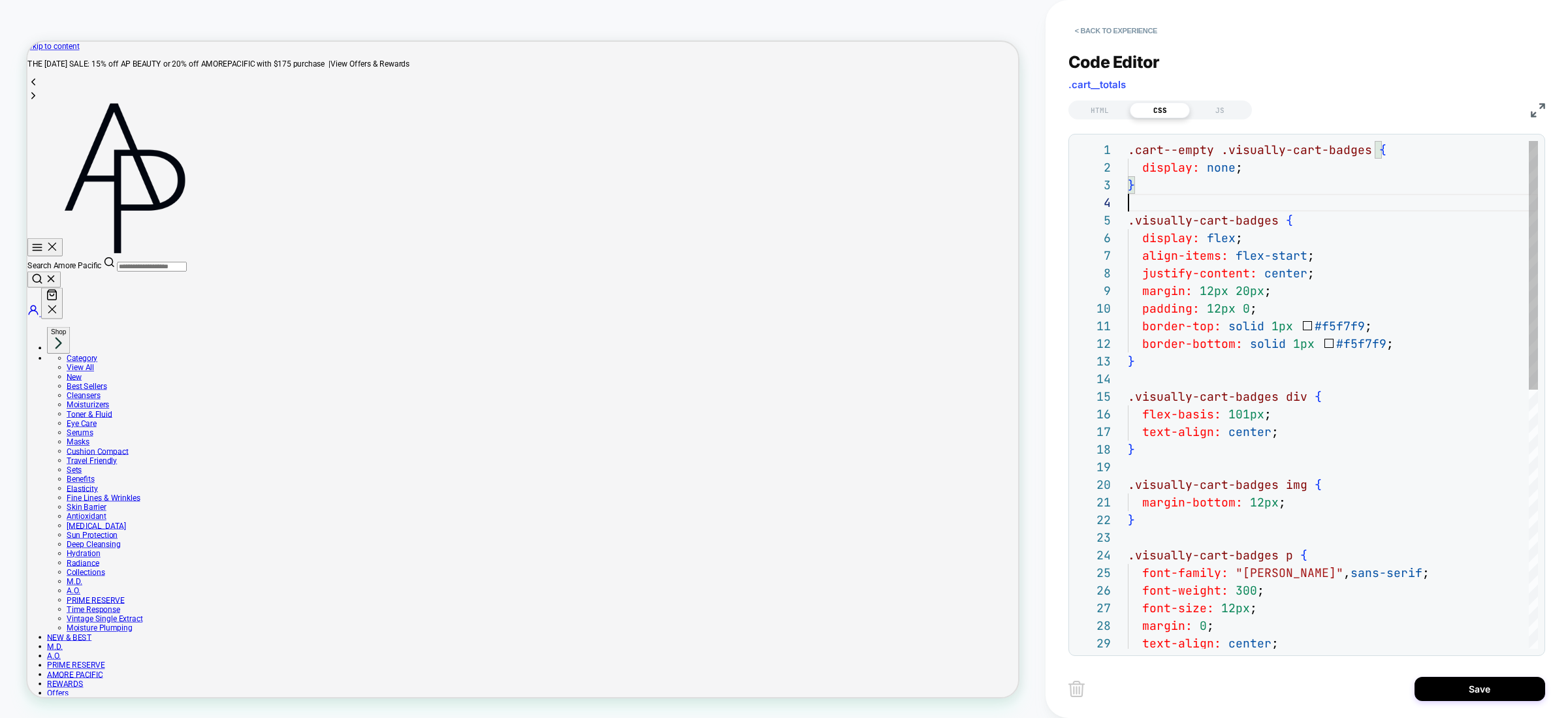
scroll to position [53, 0]
type textarea "**********"
click at [1470, 693] on button "Save" at bounding box center [1480, 688] width 130 height 24
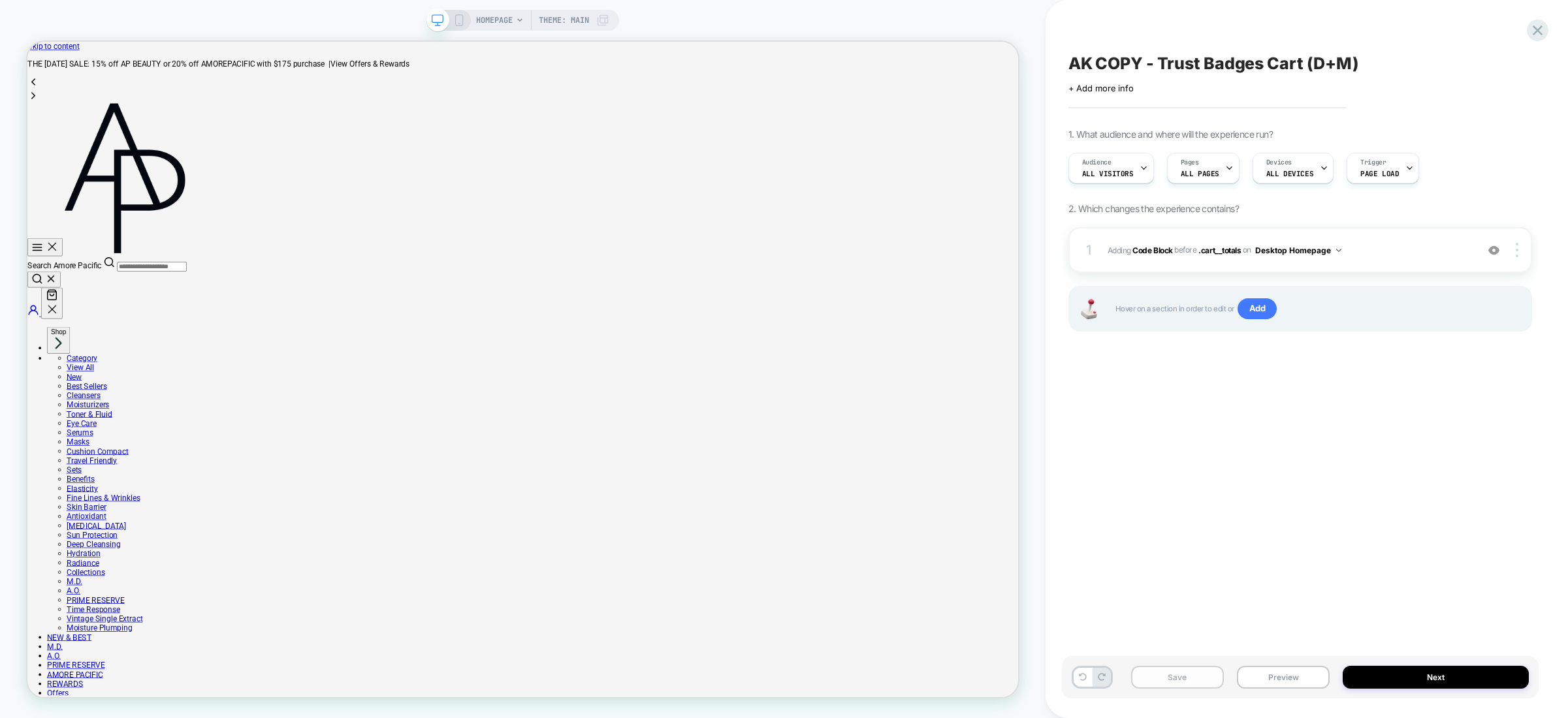
click at [1198, 674] on button "Save" at bounding box center [1177, 677] width 93 height 23
click at [1391, 255] on span "Adding Code Block BEFORE .cart__totals .cart__totals on Desktop Homepage" at bounding box center [1289, 250] width 363 height 16
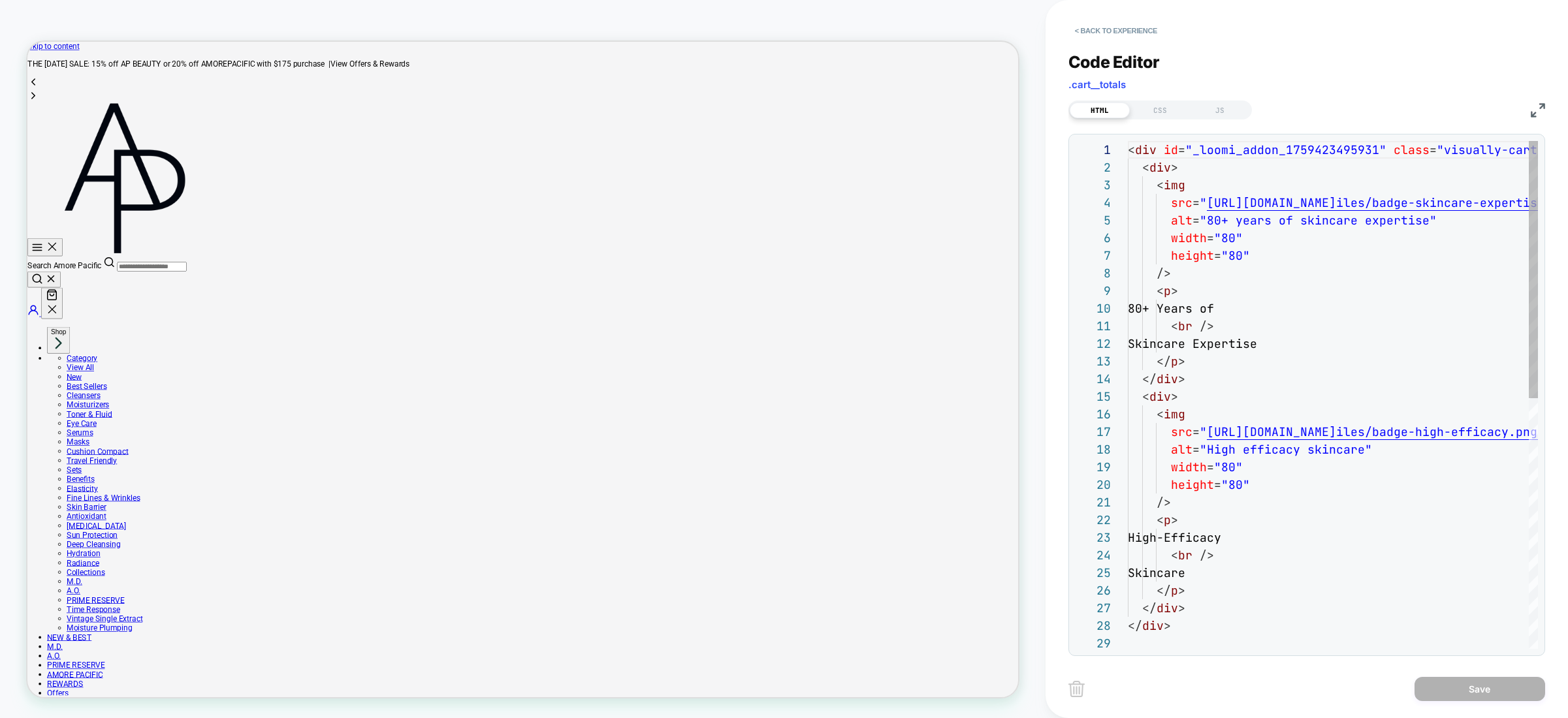
scroll to position [176, 0]
type textarea "**********"
click at [1307, 388] on div "< div id = "_loomi_addon_1759423495931" class = "visually-cart-badges" > < div …" at bounding box center [1527, 642] width 799 height 1001
click at [1166, 114] on div "CSS" at bounding box center [1160, 110] width 60 height 16
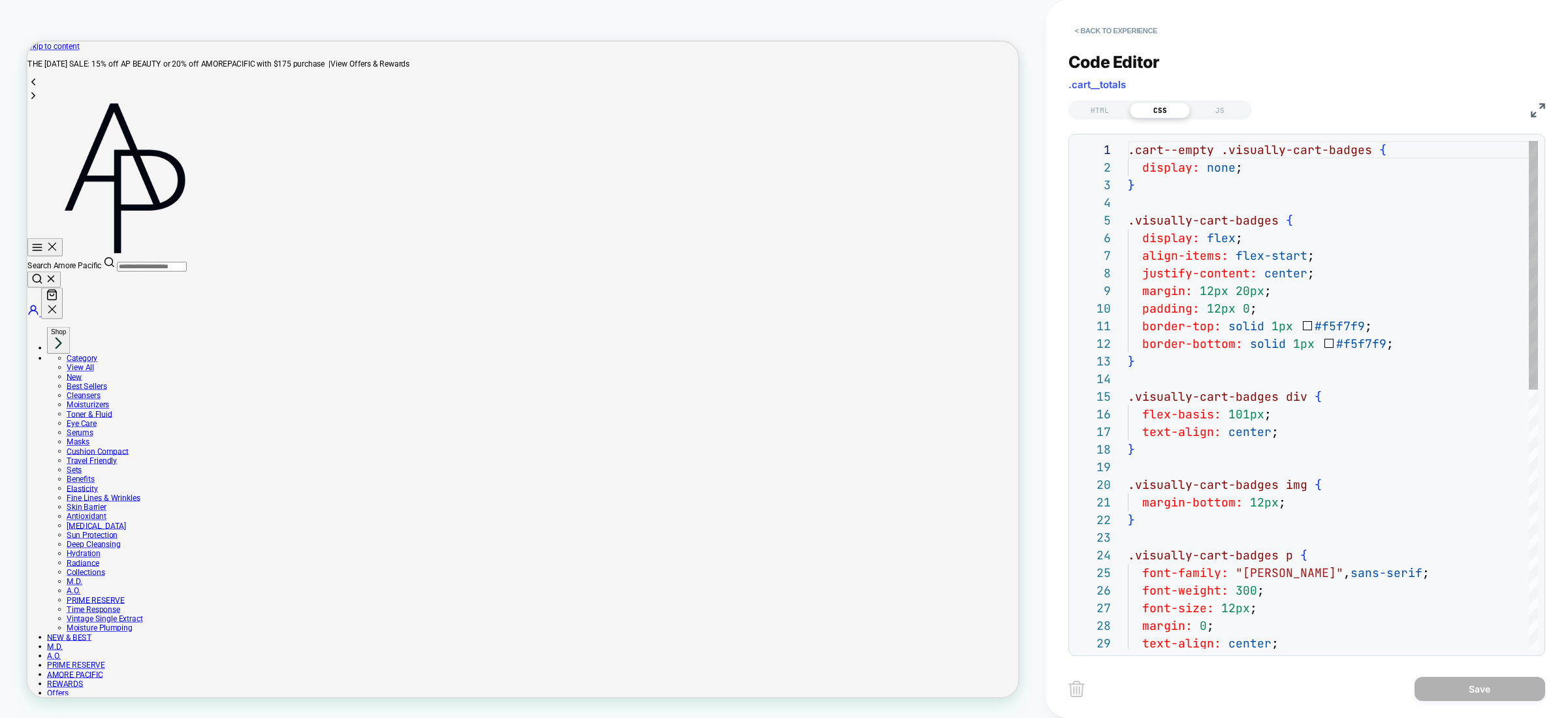
click at [1303, 373] on div ".cart--empty .visually-cart-badges { display: none ; } .visually-cart-badges { …" at bounding box center [1333, 660] width 410 height 1037
click at [1286, 409] on div ".cart--empty .visually-cart-badges { display: none ; } .visually-cart-badges { …" at bounding box center [1333, 660] width 410 height 1037
click at [1290, 401] on div ".cart--empty .visually-cart-badges { display: none ; } .visually-cart-badges { …" at bounding box center [1333, 660] width 410 height 1037
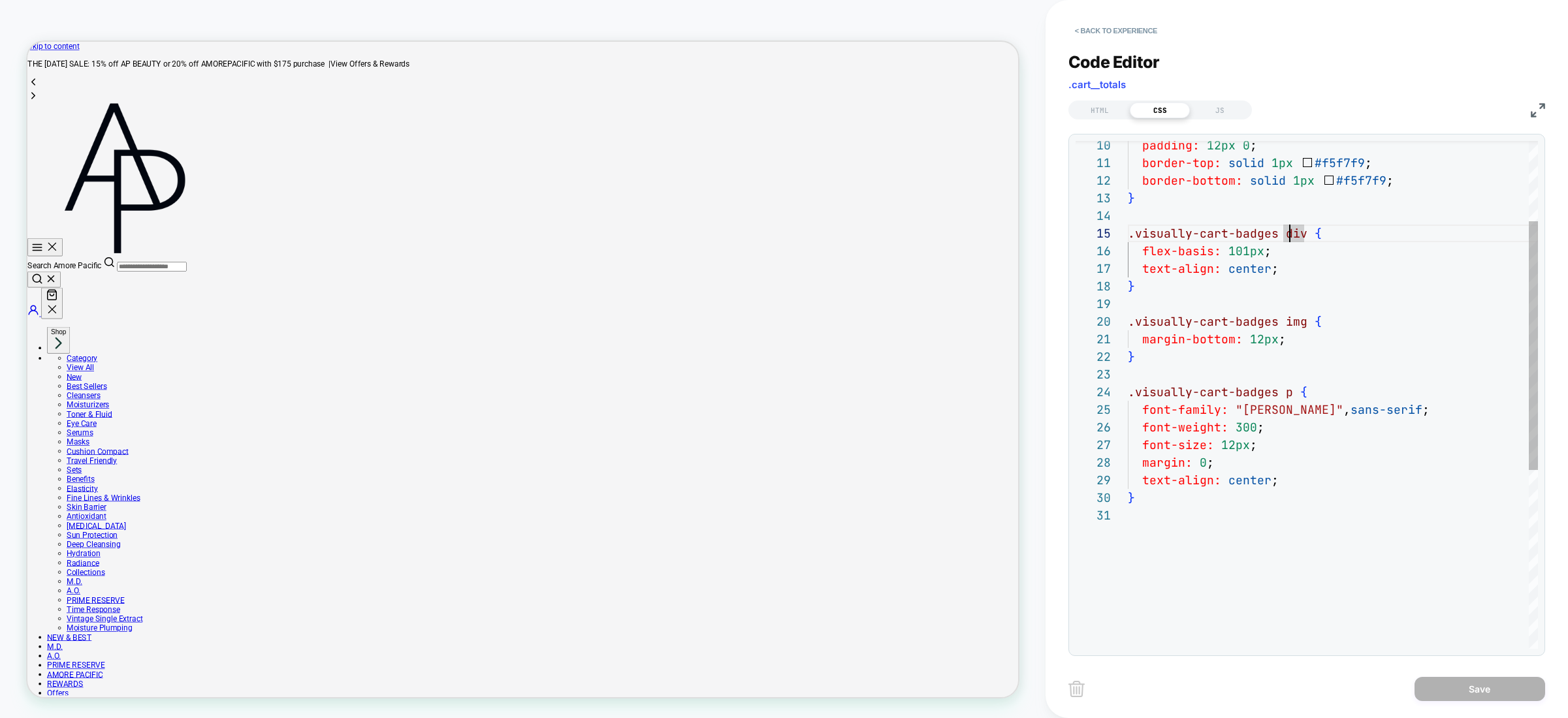
click at [1299, 368] on div "padding: 12px 0 ; border-top: solid 1px #f5f7f9 ; border-bottom: solid 1px #f5f…" at bounding box center [1333, 497] width 410 height 1037
click at [1247, 251] on div "padding: 12px 0 ; border-top: solid 1px #f5f7f9 ; border-bottom: solid 1px #f5f…" at bounding box center [1333, 497] width 410 height 1037
type textarea "**********"
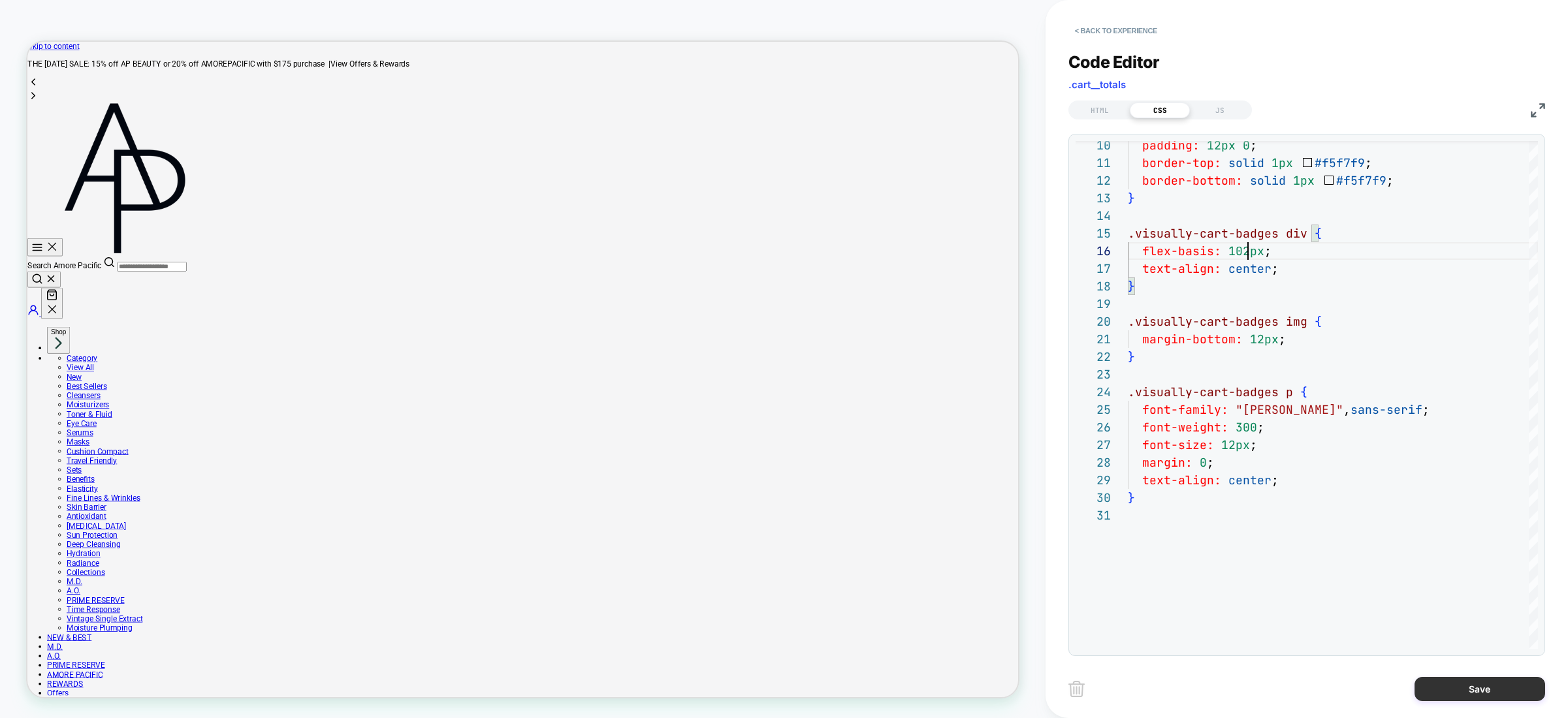
click at [1511, 697] on button "Save" at bounding box center [1480, 688] width 130 height 24
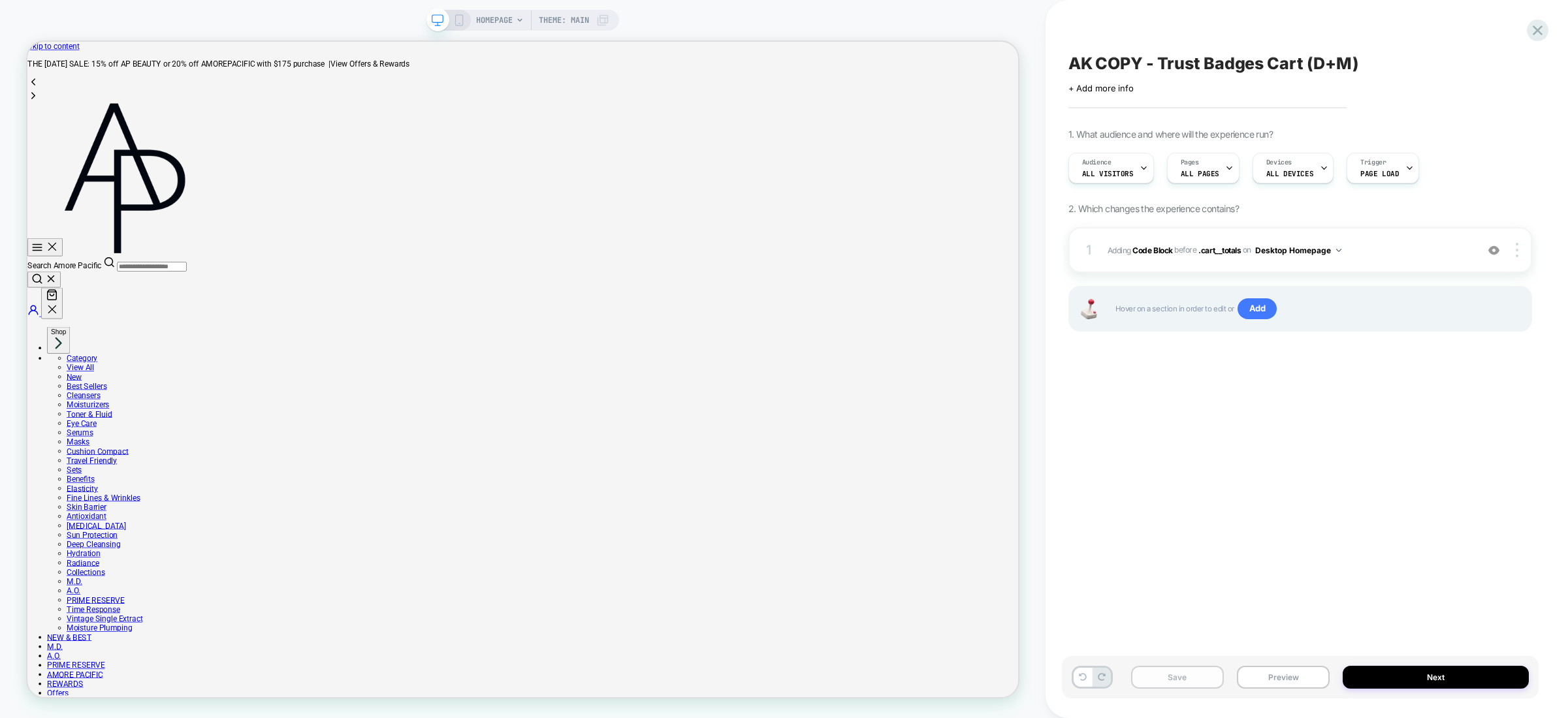
click at [1188, 676] on button "Save" at bounding box center [1177, 677] width 93 height 23
click at [1262, 675] on button "Preview" at bounding box center [1283, 677] width 93 height 23
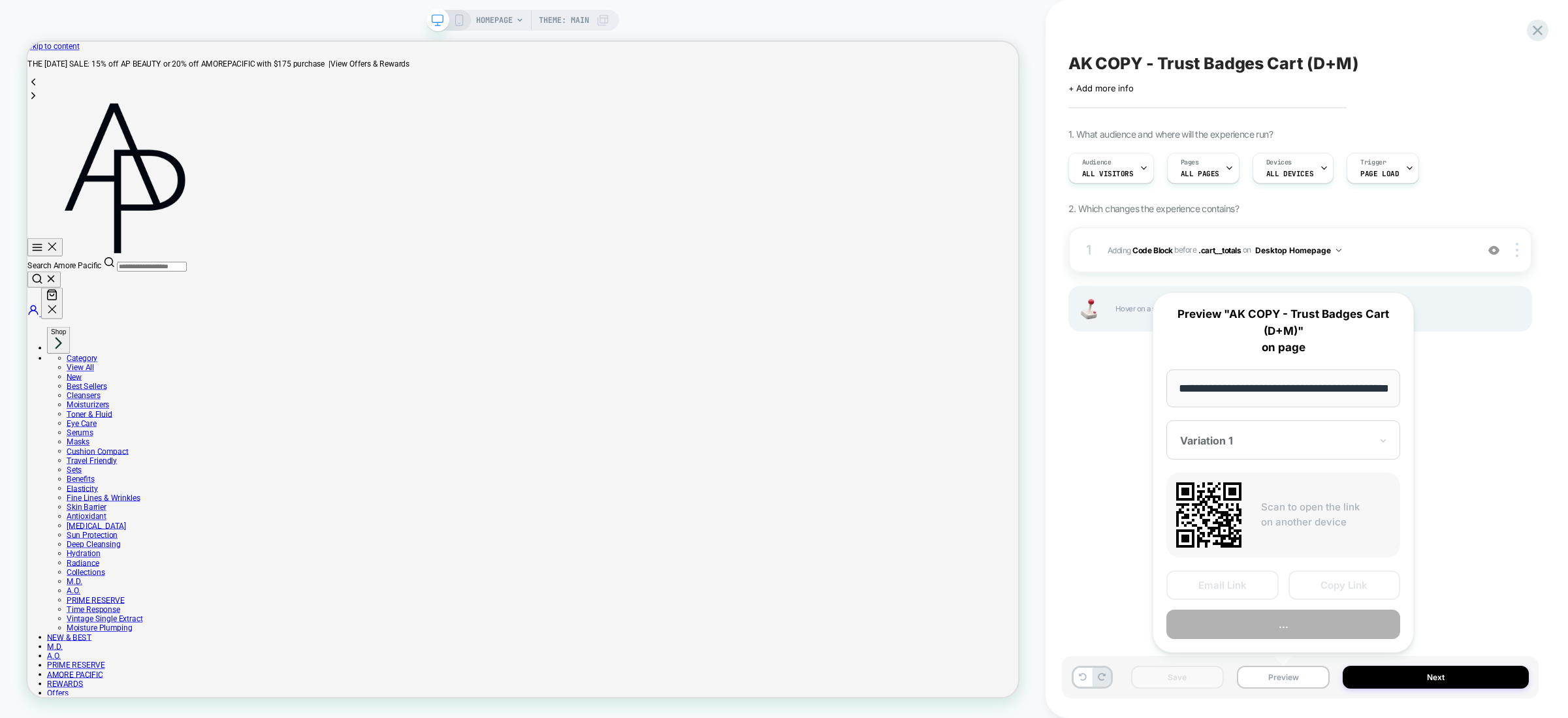
scroll to position [0, 46]
click at [1240, 623] on button "Preview" at bounding box center [1283, 625] width 234 height 30
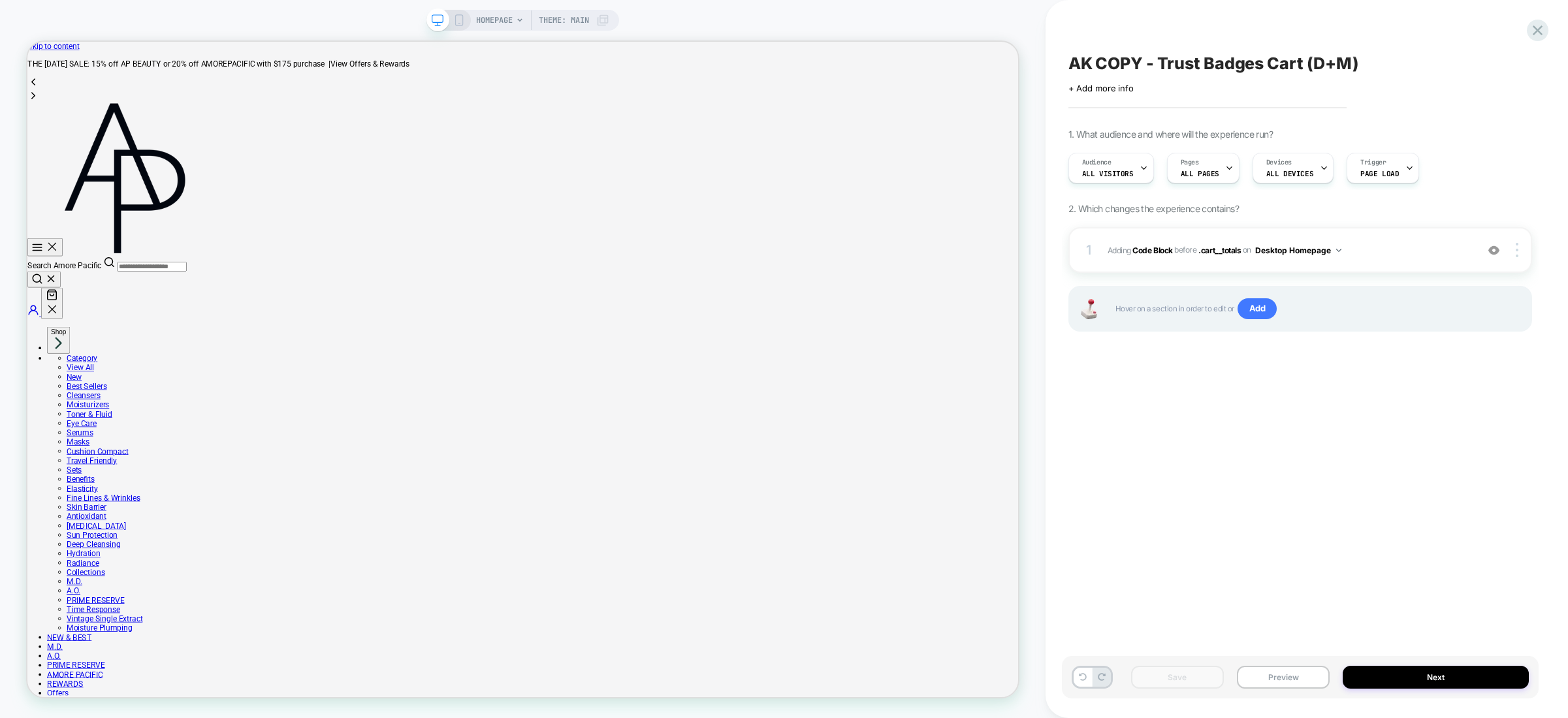
click at [1223, 456] on div "AK COPY - Trust Badges Cart (D+M) Click to edit experience details + Add more i…" at bounding box center [1300, 359] width 477 height 692
click at [1520, 246] on div at bounding box center [1519, 249] width 25 height 14
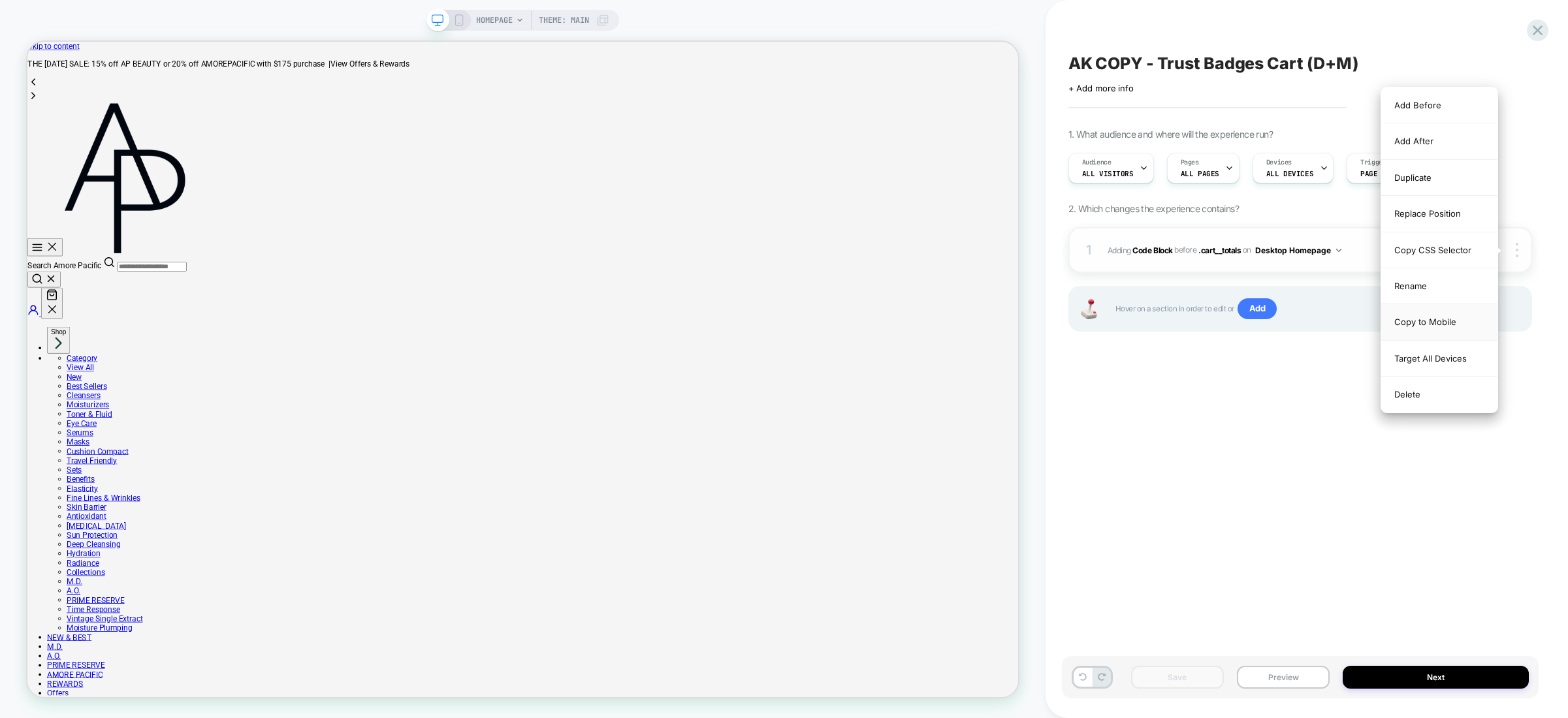
click at [1442, 320] on div "Copy to Mobile" at bounding box center [1439, 322] width 116 height 36
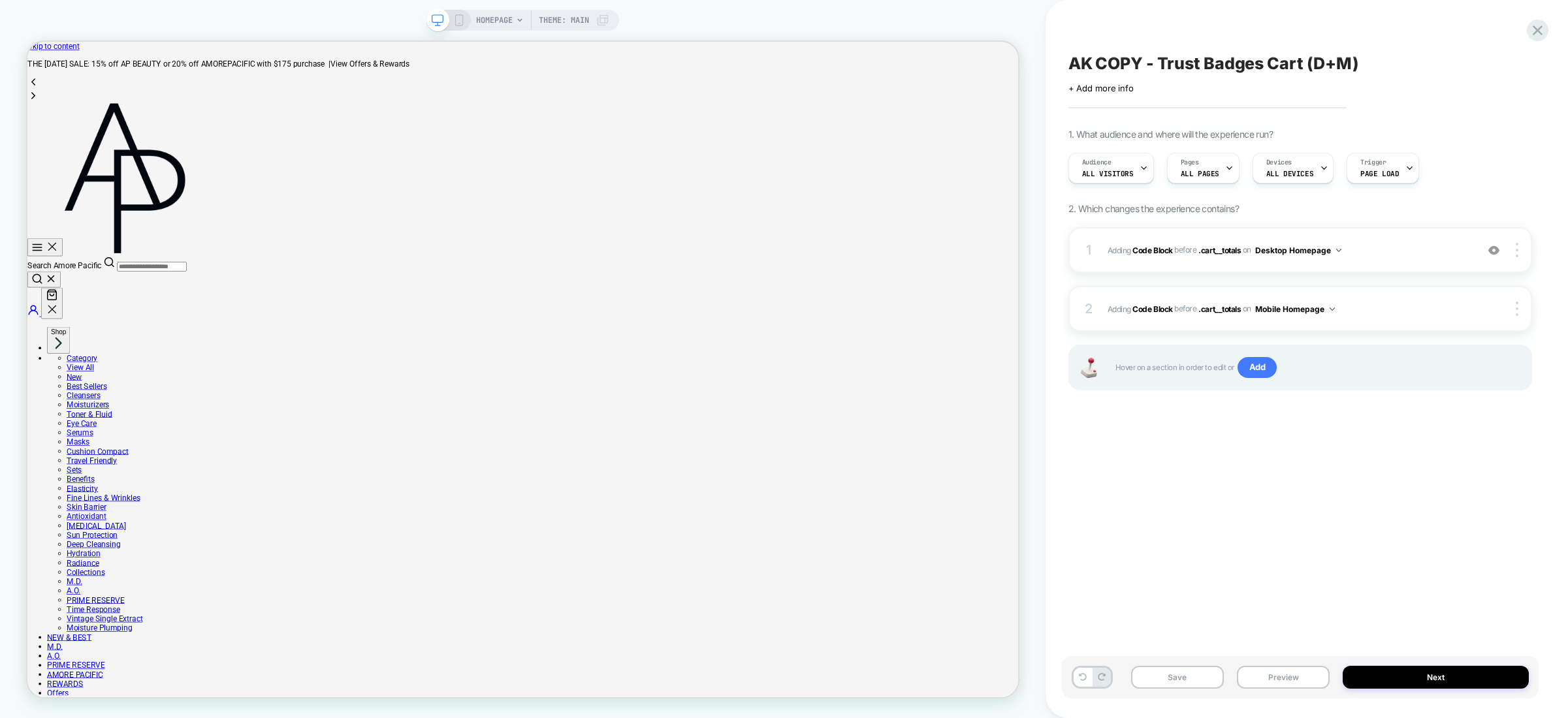
click at [1395, 529] on div "AK COPY - Trust Badges Cart (D+M) Click to edit experience details + Add more i…" at bounding box center [1300, 359] width 477 height 692
click at [1153, 674] on button "Save" at bounding box center [1177, 677] width 93 height 23
click at [1300, 681] on button "Preview" at bounding box center [1283, 677] width 93 height 23
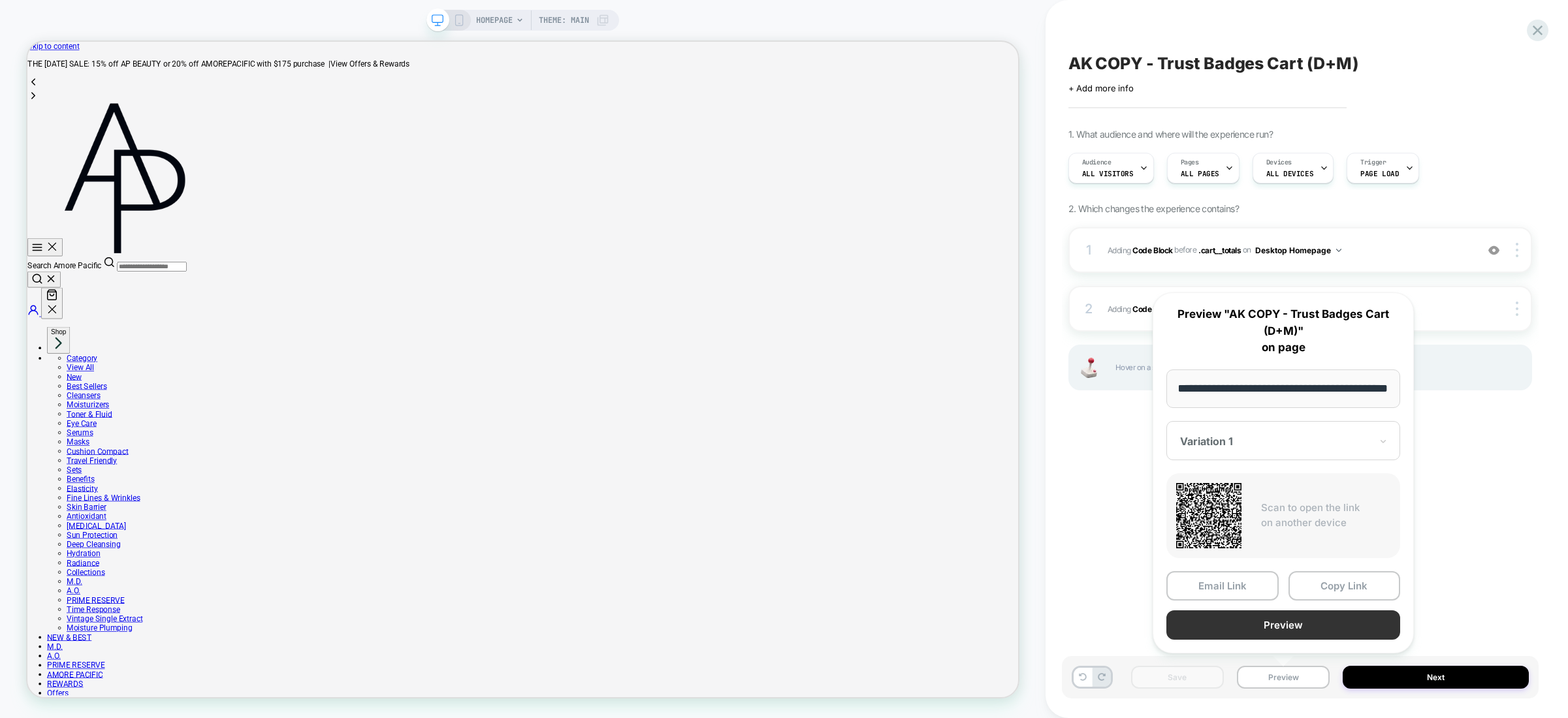
scroll to position [0, 0]
click at [1282, 624] on button "Preview" at bounding box center [1283, 625] width 234 height 30
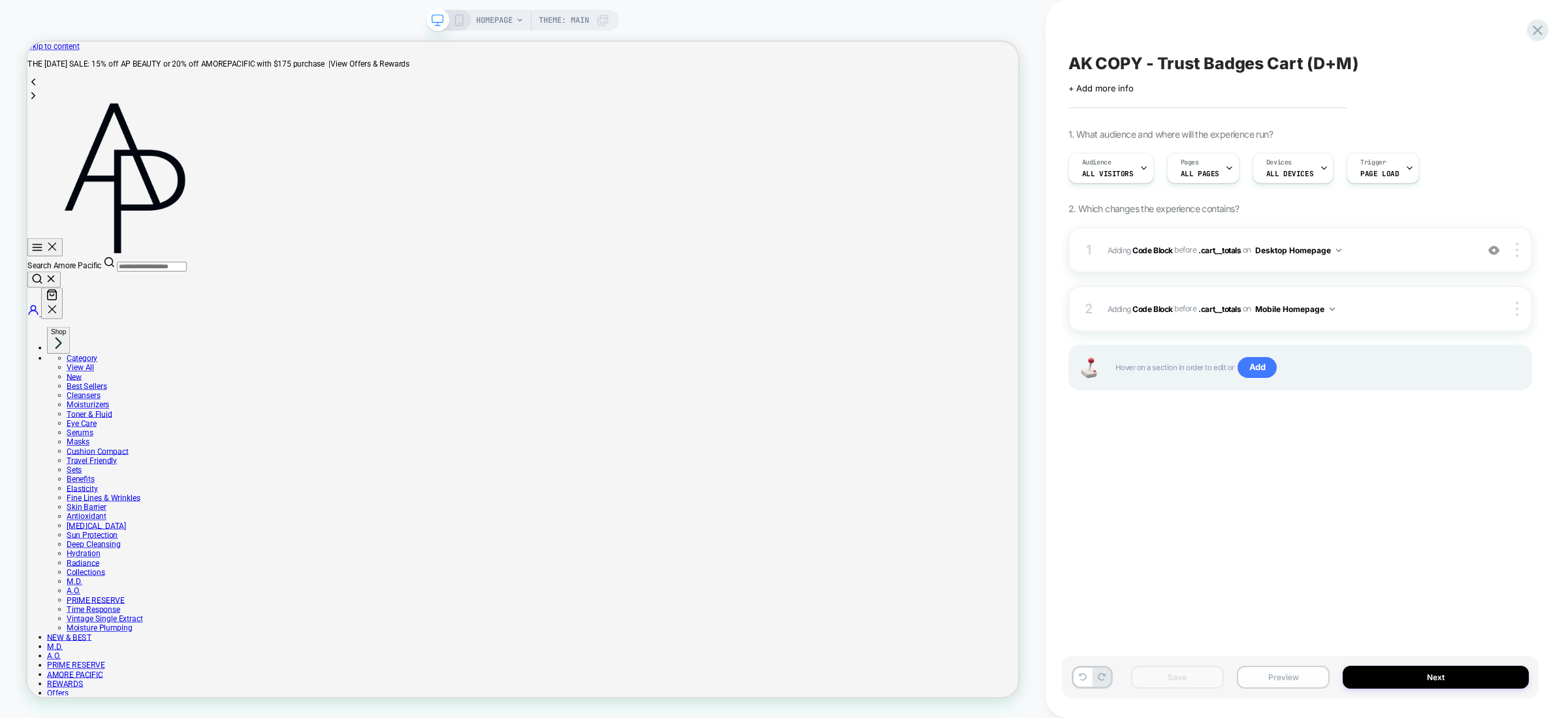
click at [1295, 675] on button "Preview" at bounding box center [1283, 677] width 93 height 23
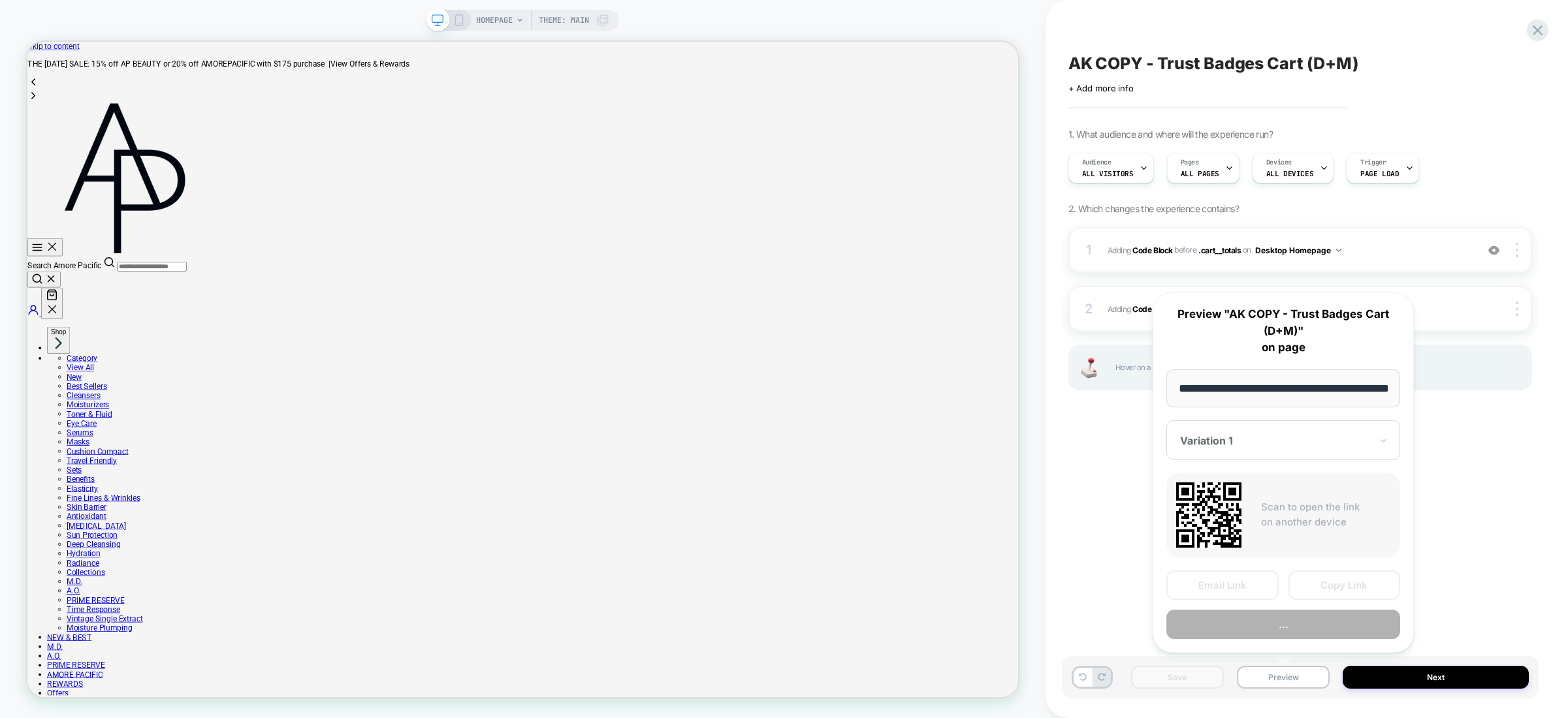
scroll to position [0, 46]
click at [1339, 589] on button "Copy Link" at bounding box center [1345, 586] width 112 height 30
